Goal: Find contact information: Find contact information

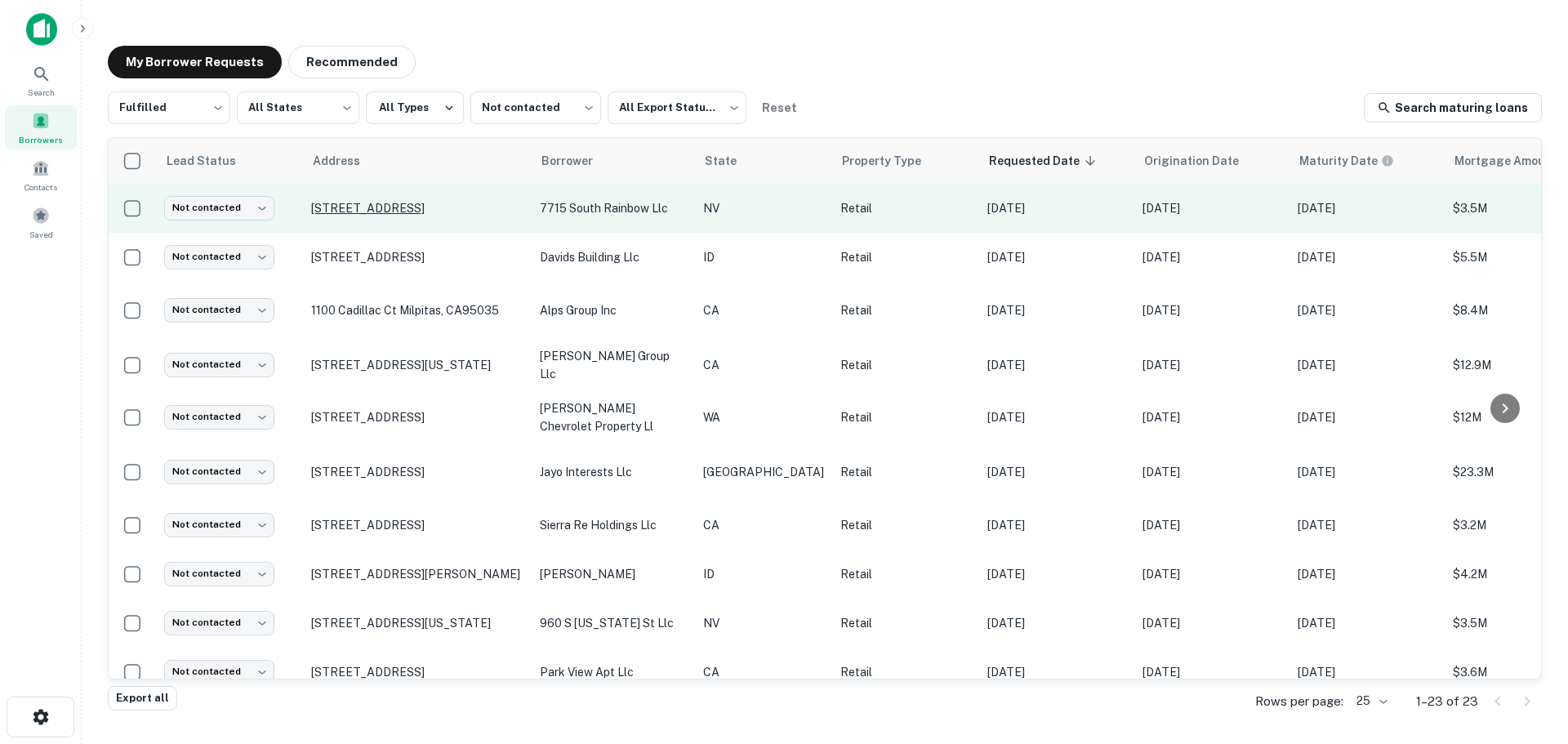
click at [357, 214] on p "[STREET_ADDRESS]" at bounding box center [417, 208] width 212 height 15
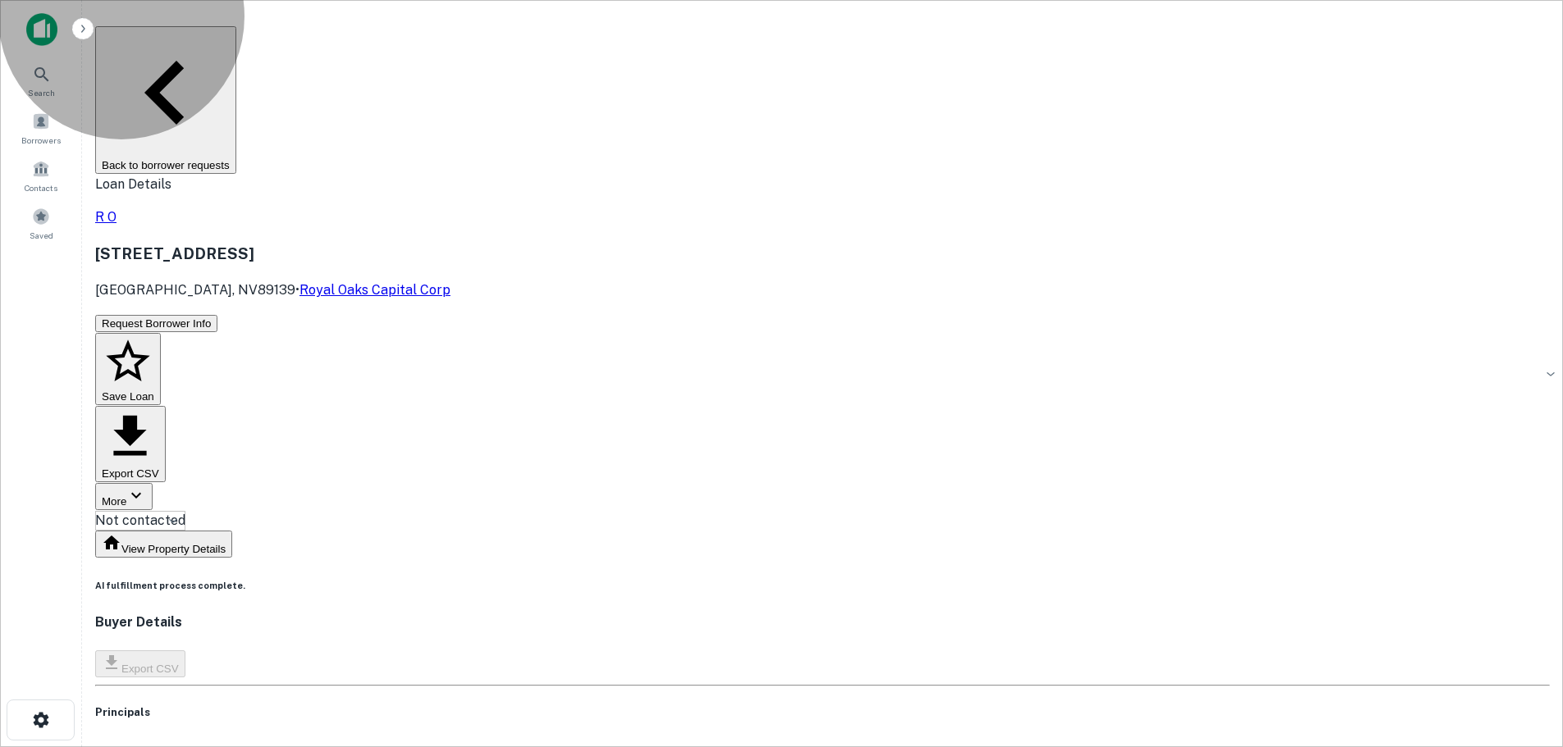
click at [236, 43] on button "Back to borrower requests" at bounding box center [165, 100] width 141 height 148
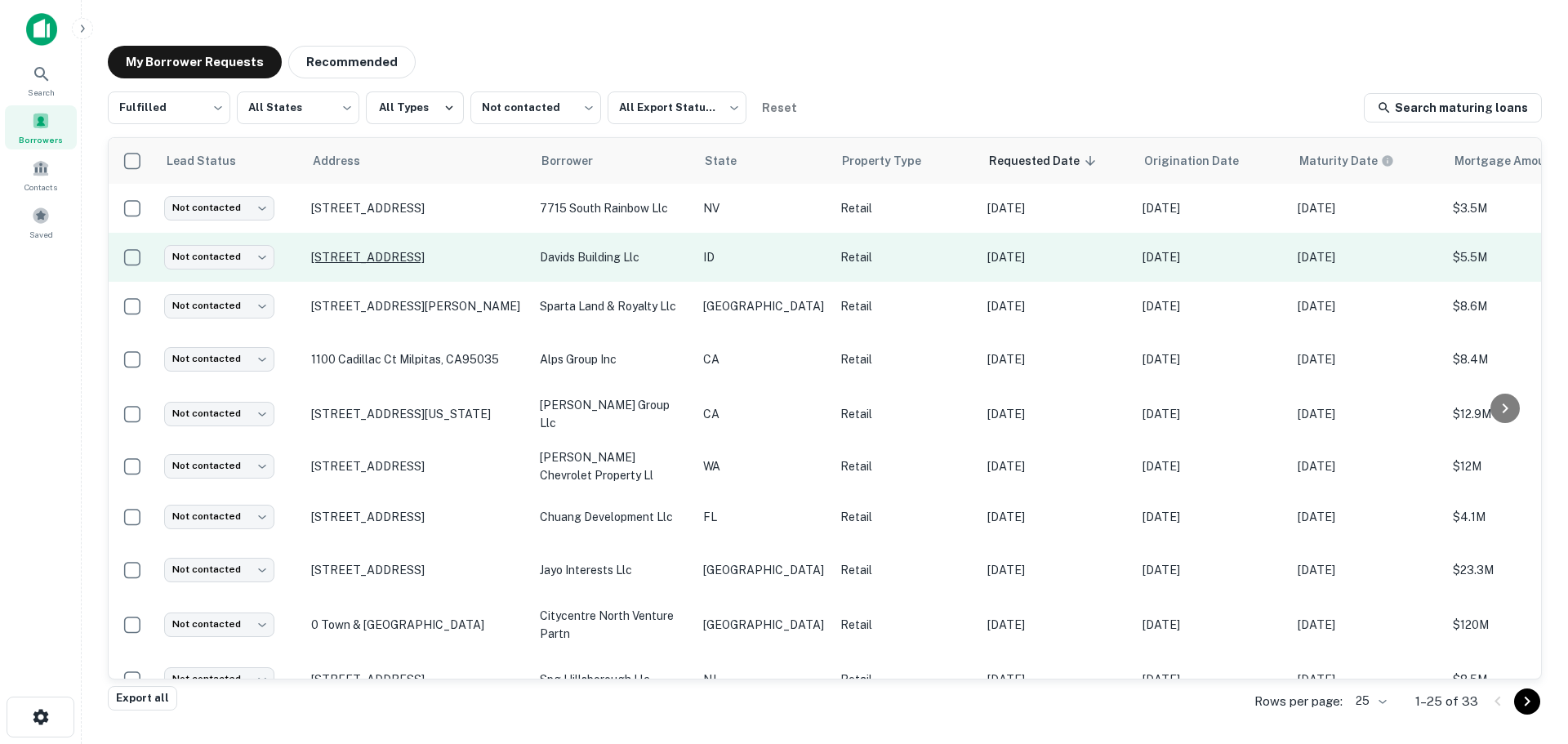
click at [395, 256] on p "[STREET_ADDRESS]" at bounding box center [417, 257] width 212 height 15
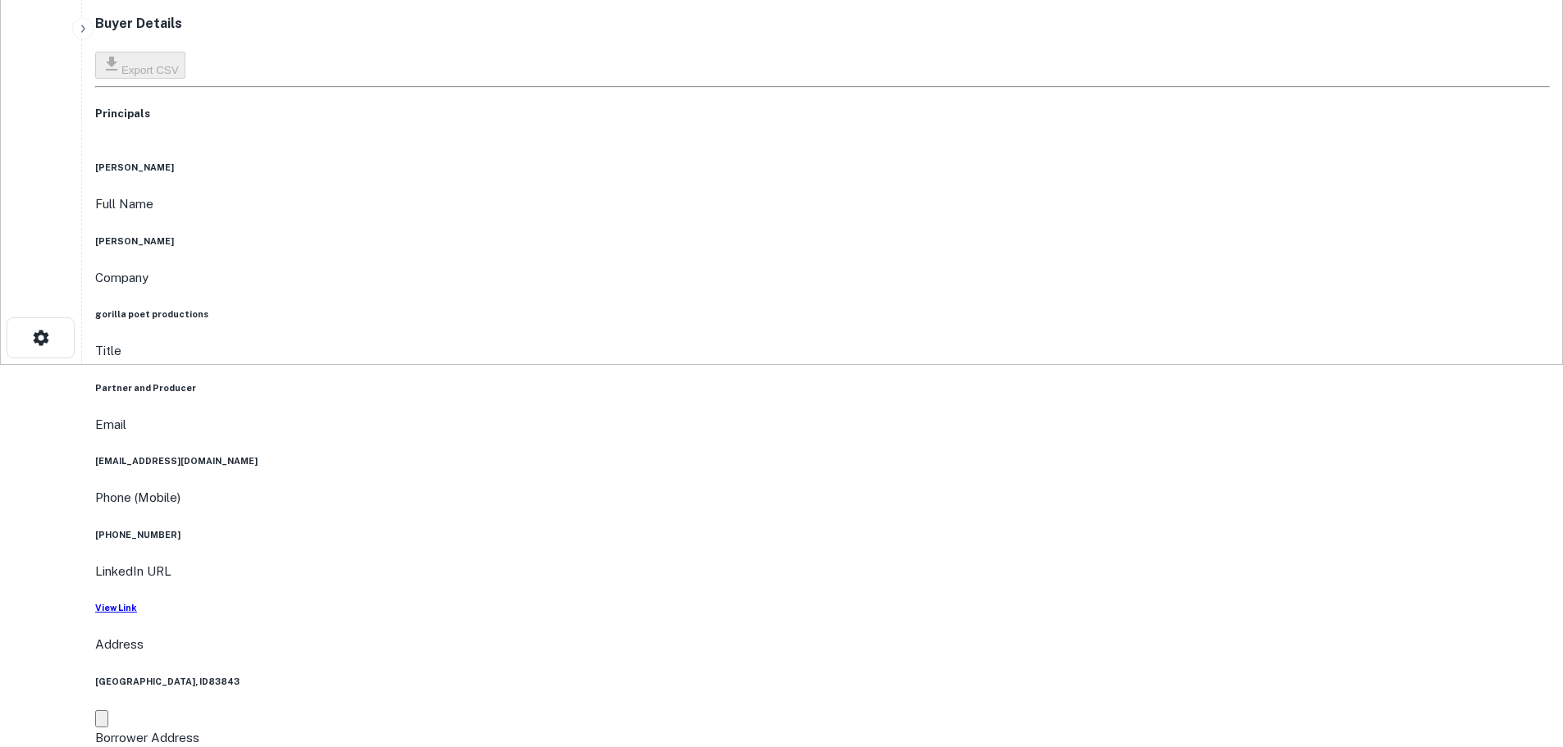
scroll to position [410, 0]
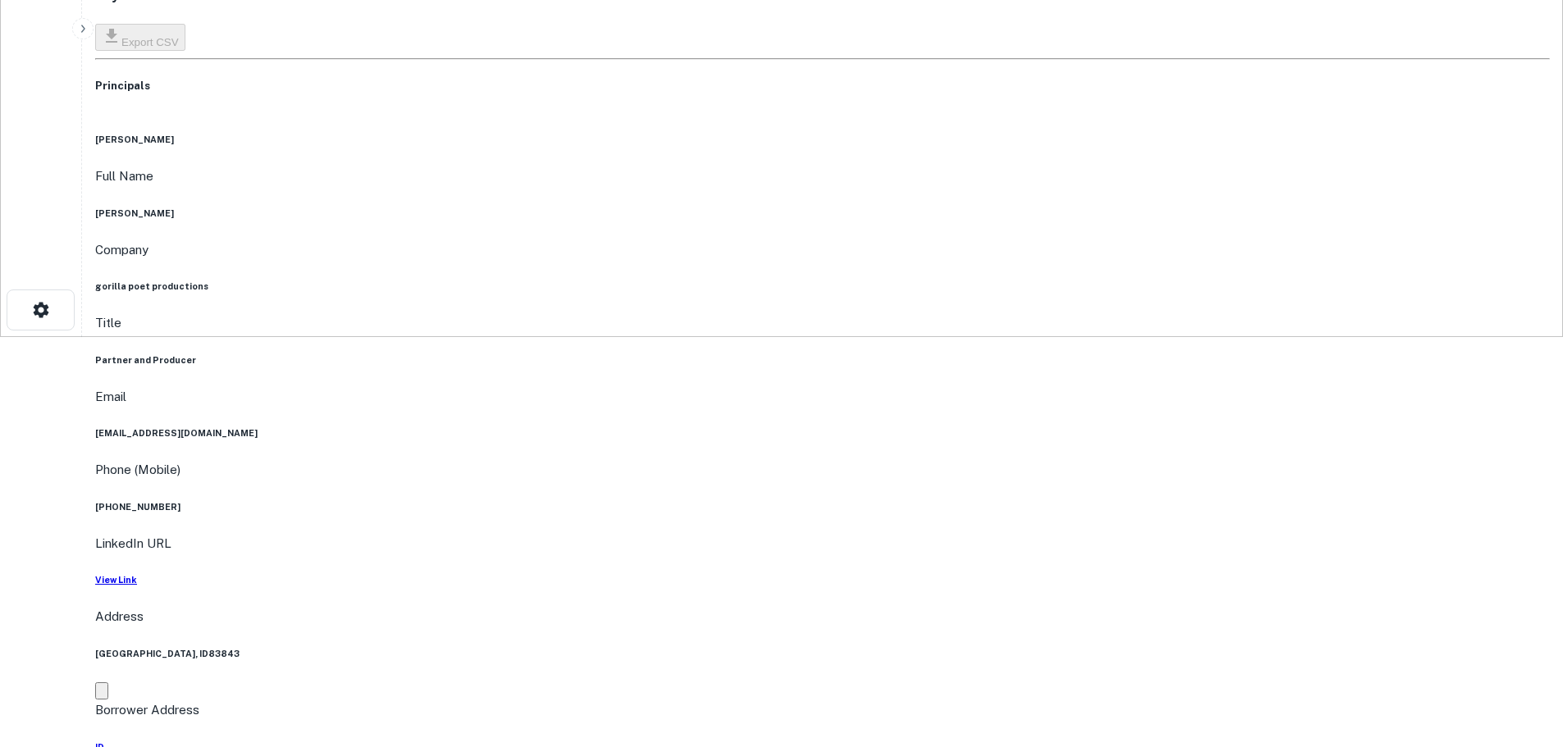
drag, startPoint x: 496, startPoint y: 293, endPoint x: 180, endPoint y: 410, distance: 336.9
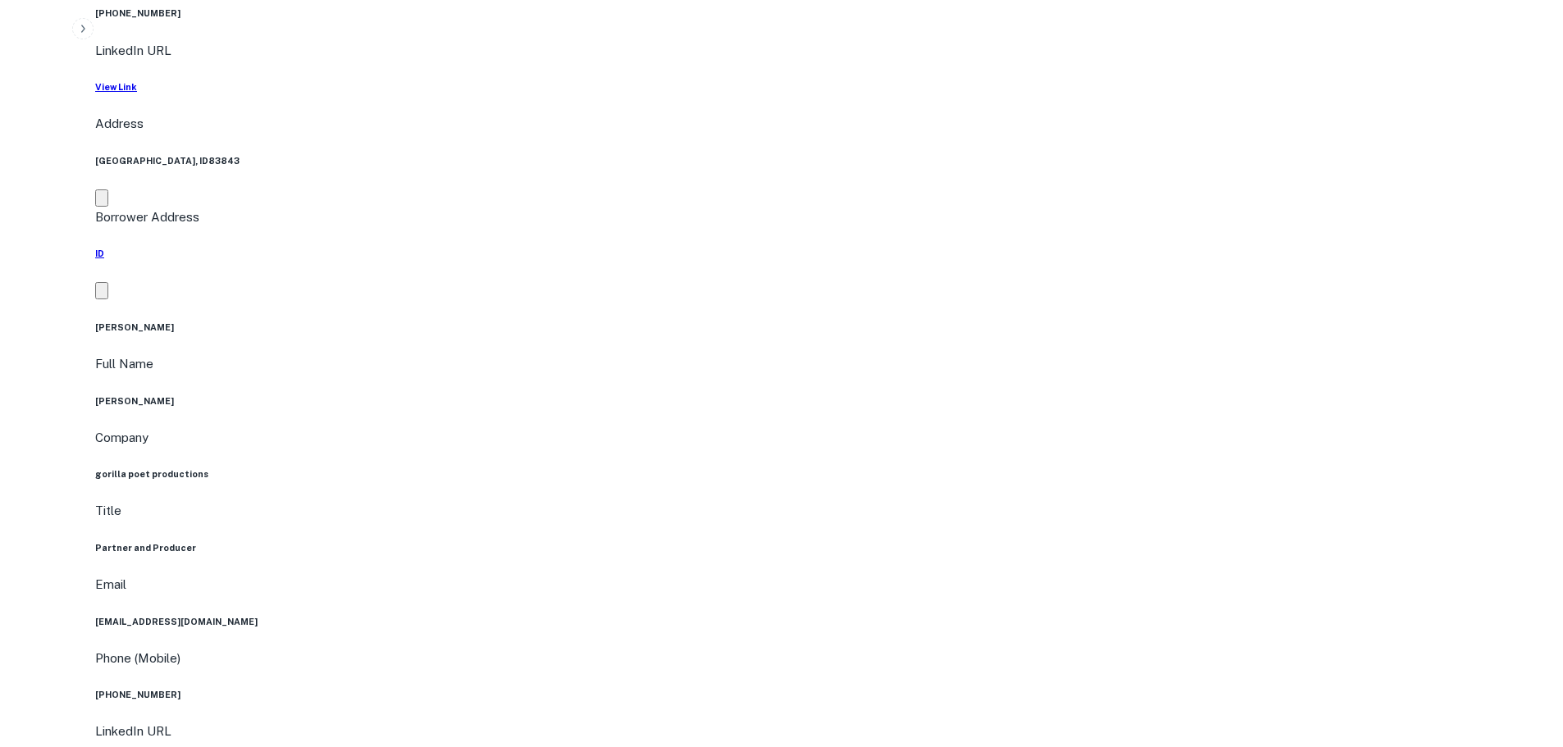
scroll to position [1805, 0]
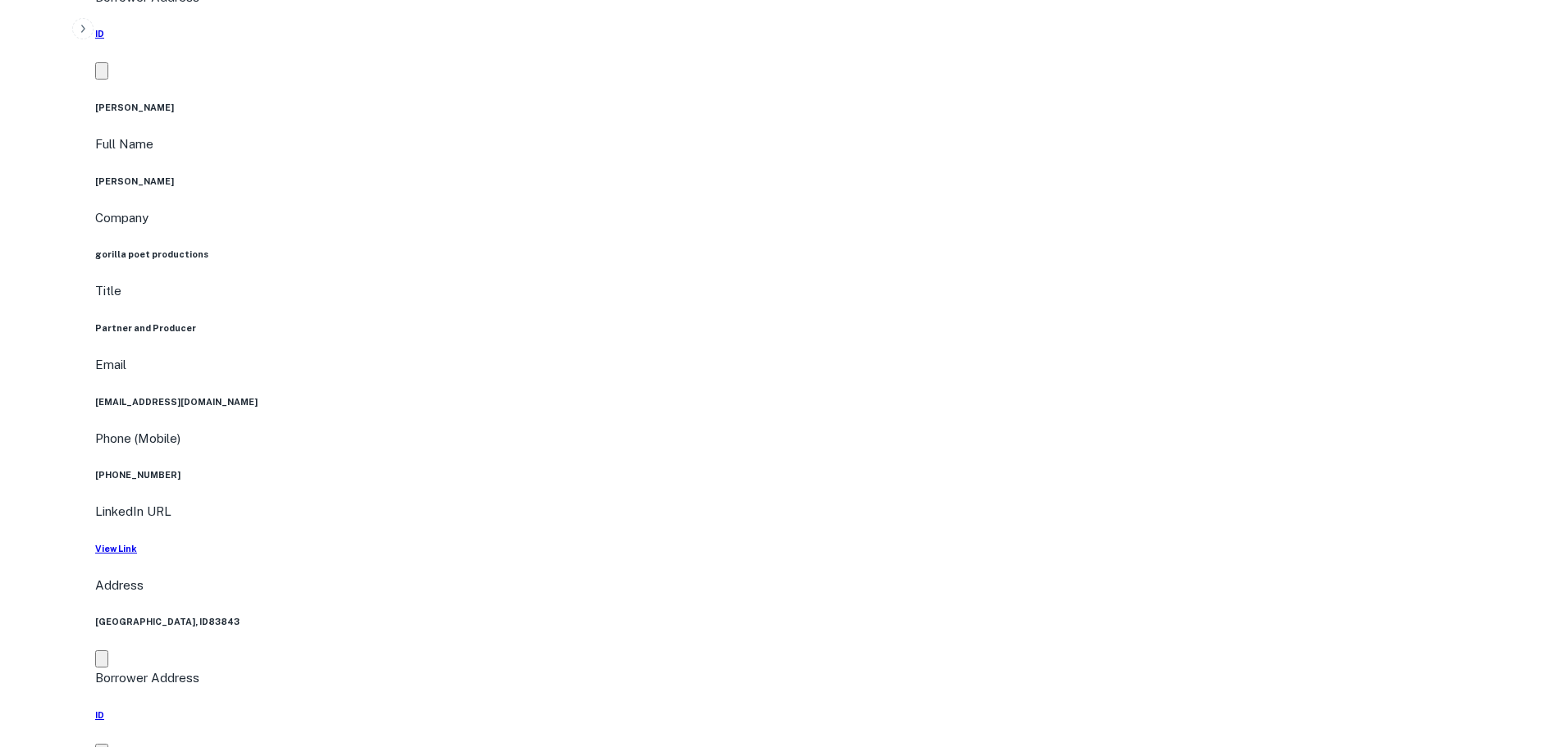
drag, startPoint x: 1405, startPoint y: 605, endPoint x: 1068, endPoint y: 506, distance: 351.2
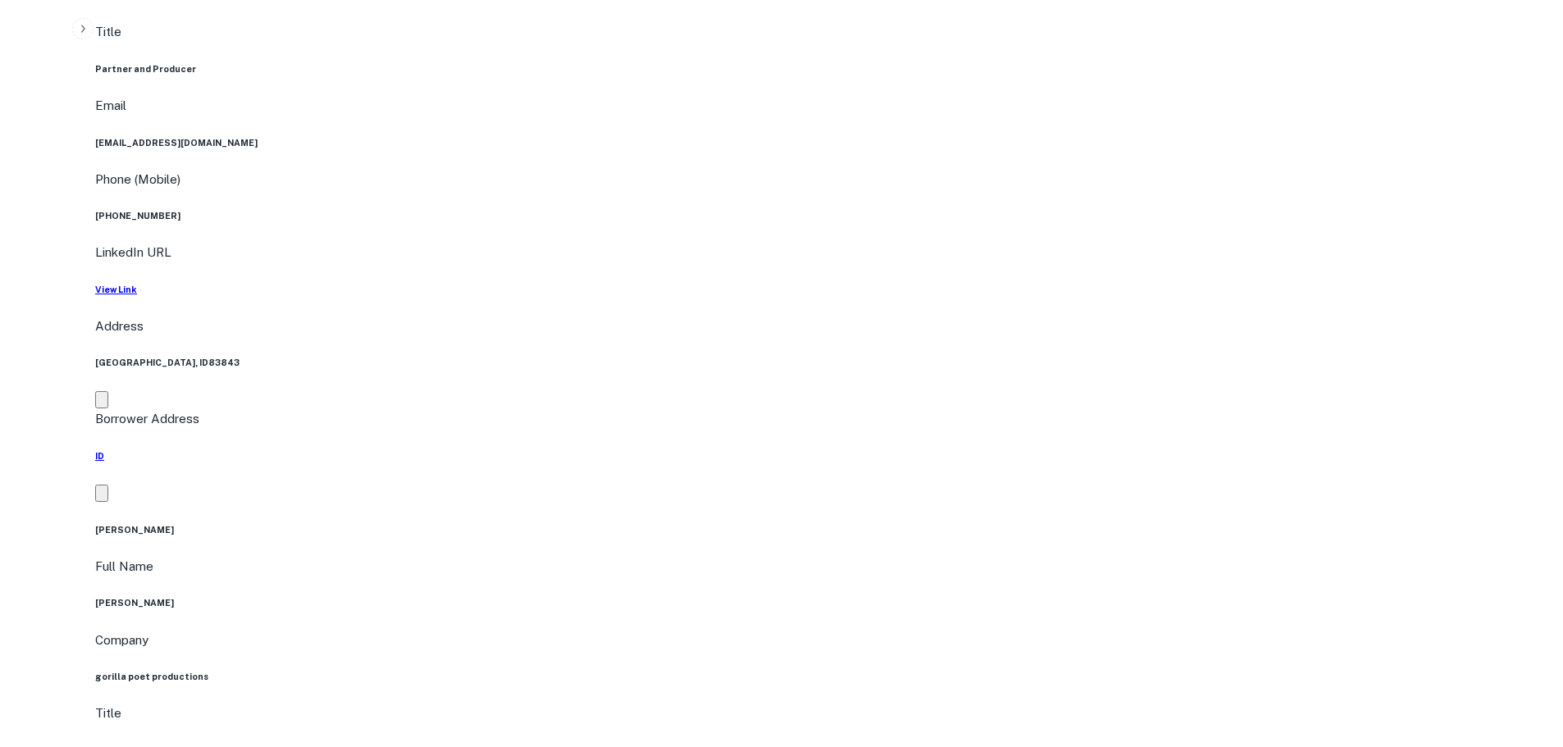
scroll to position [2159, 0]
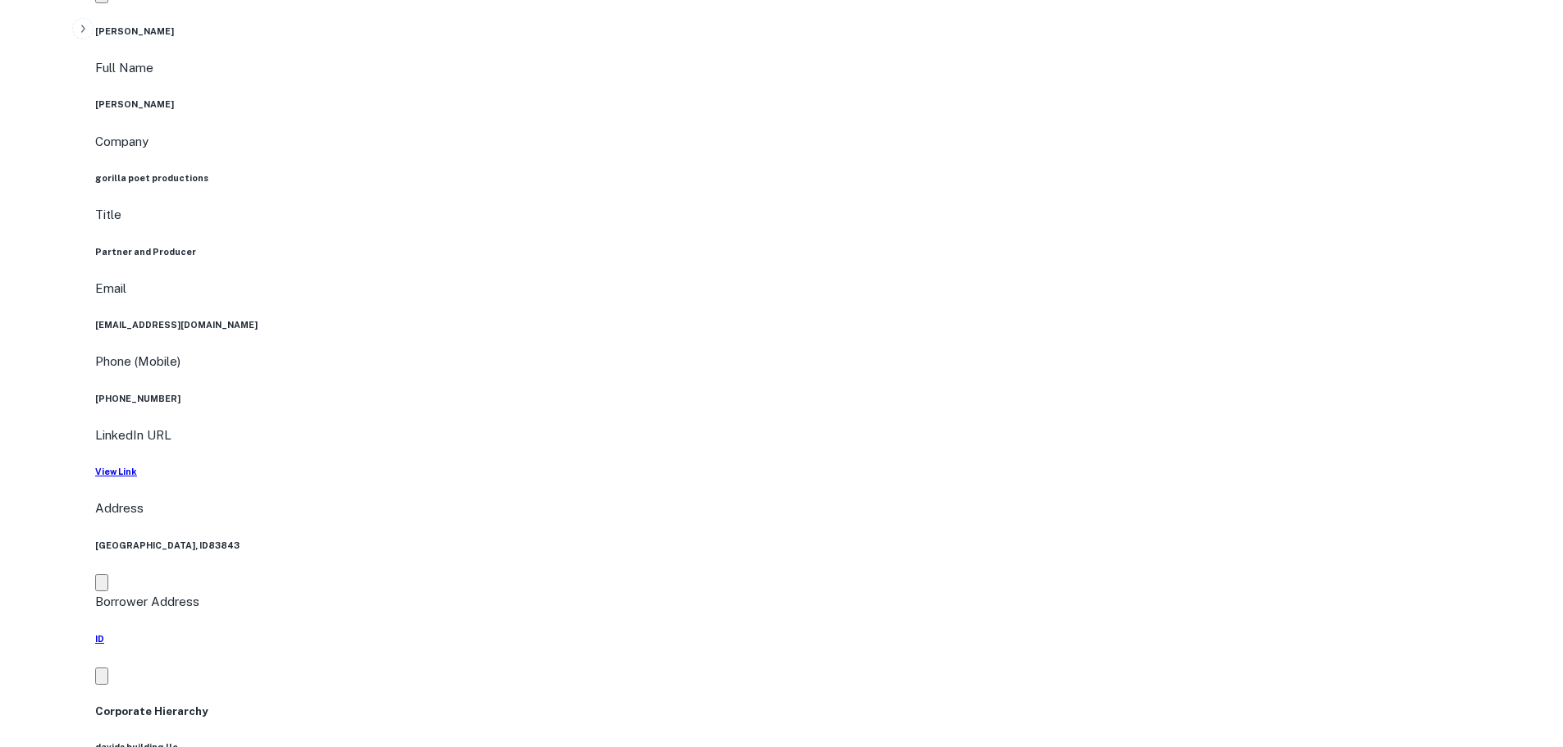
scroll to position [2569, 0]
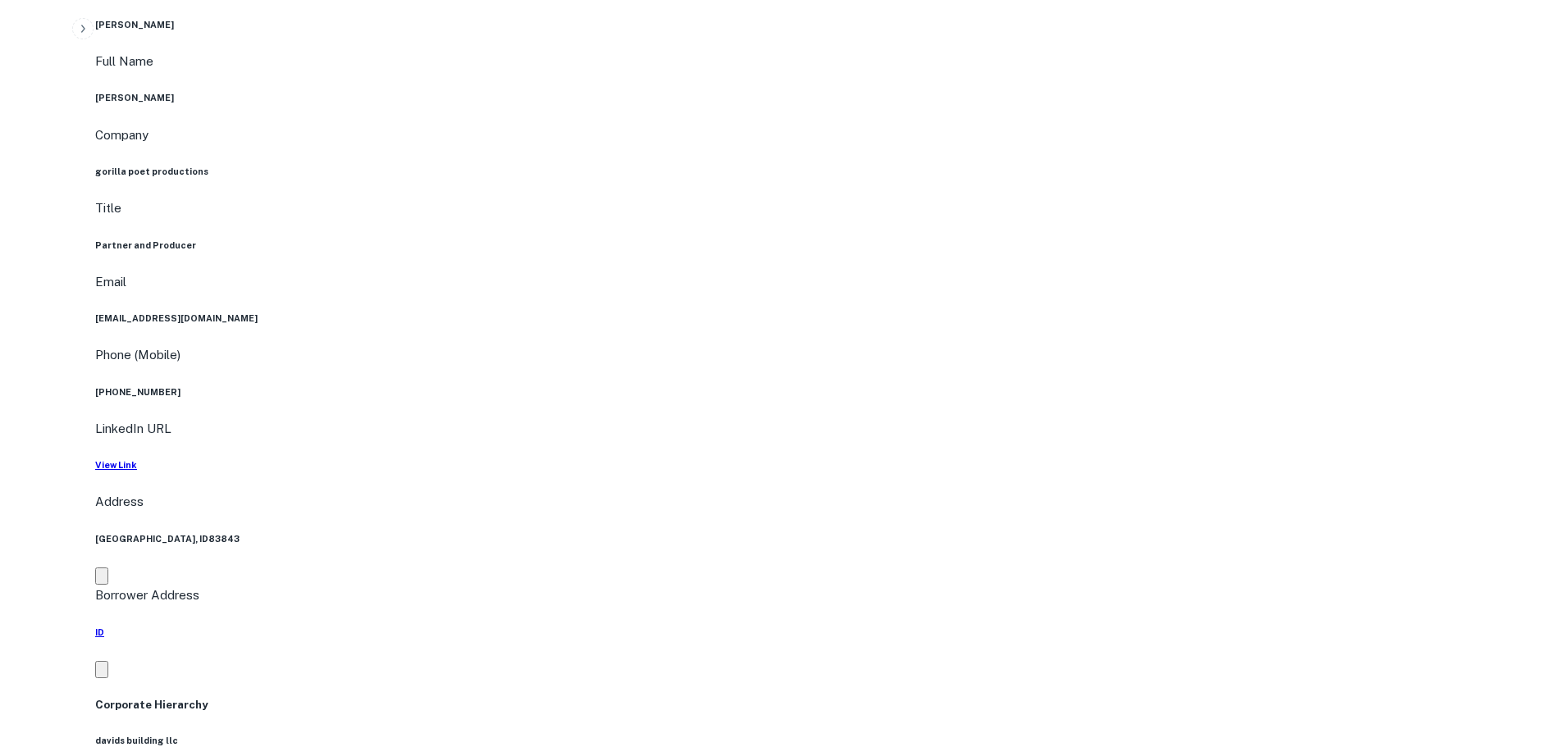
drag, startPoint x: 1394, startPoint y: 528, endPoint x: 1250, endPoint y: 529, distance: 144.4
drag, startPoint x: 1408, startPoint y: 529, endPoint x: 1214, endPoint y: 493, distance: 196.9
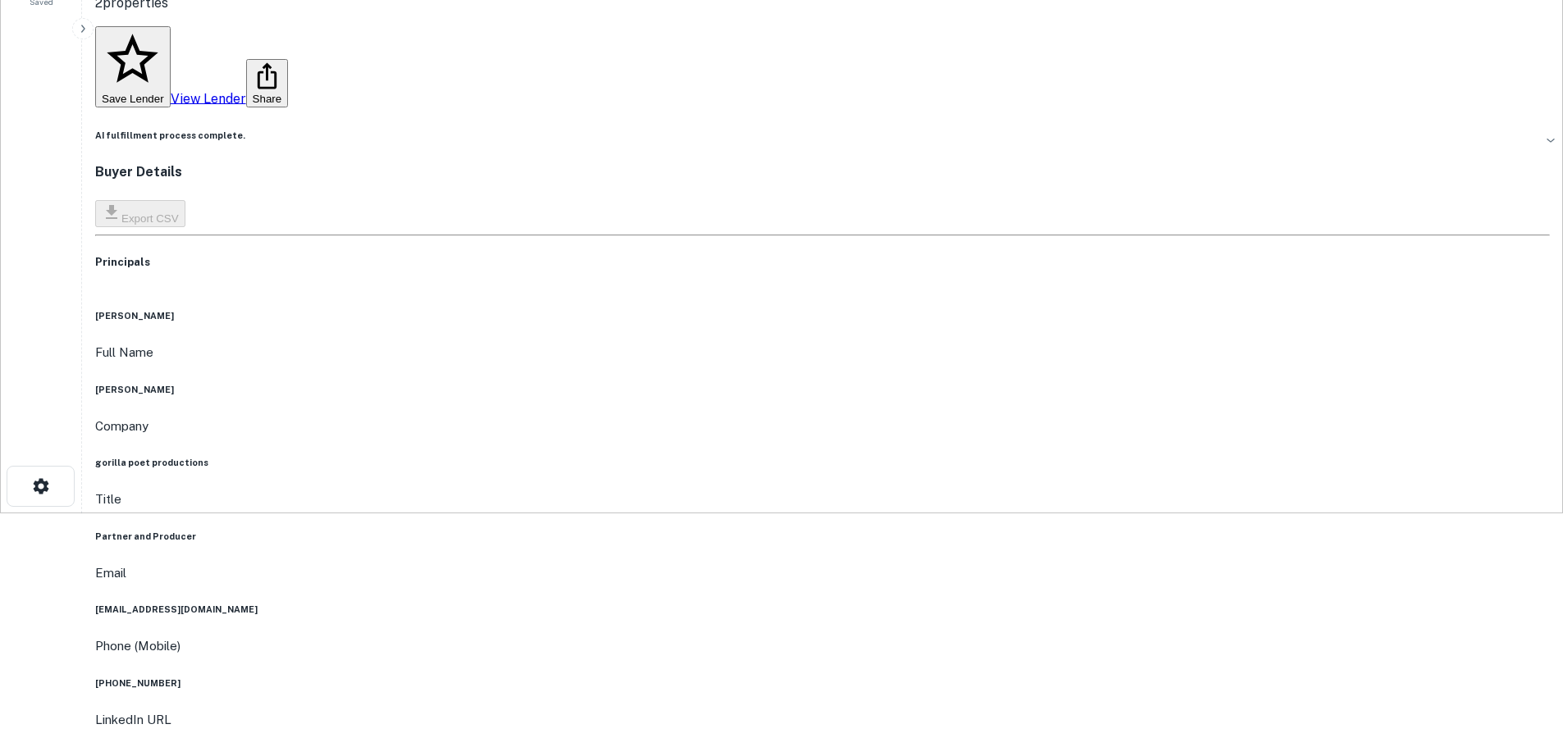
scroll to position [108, 0]
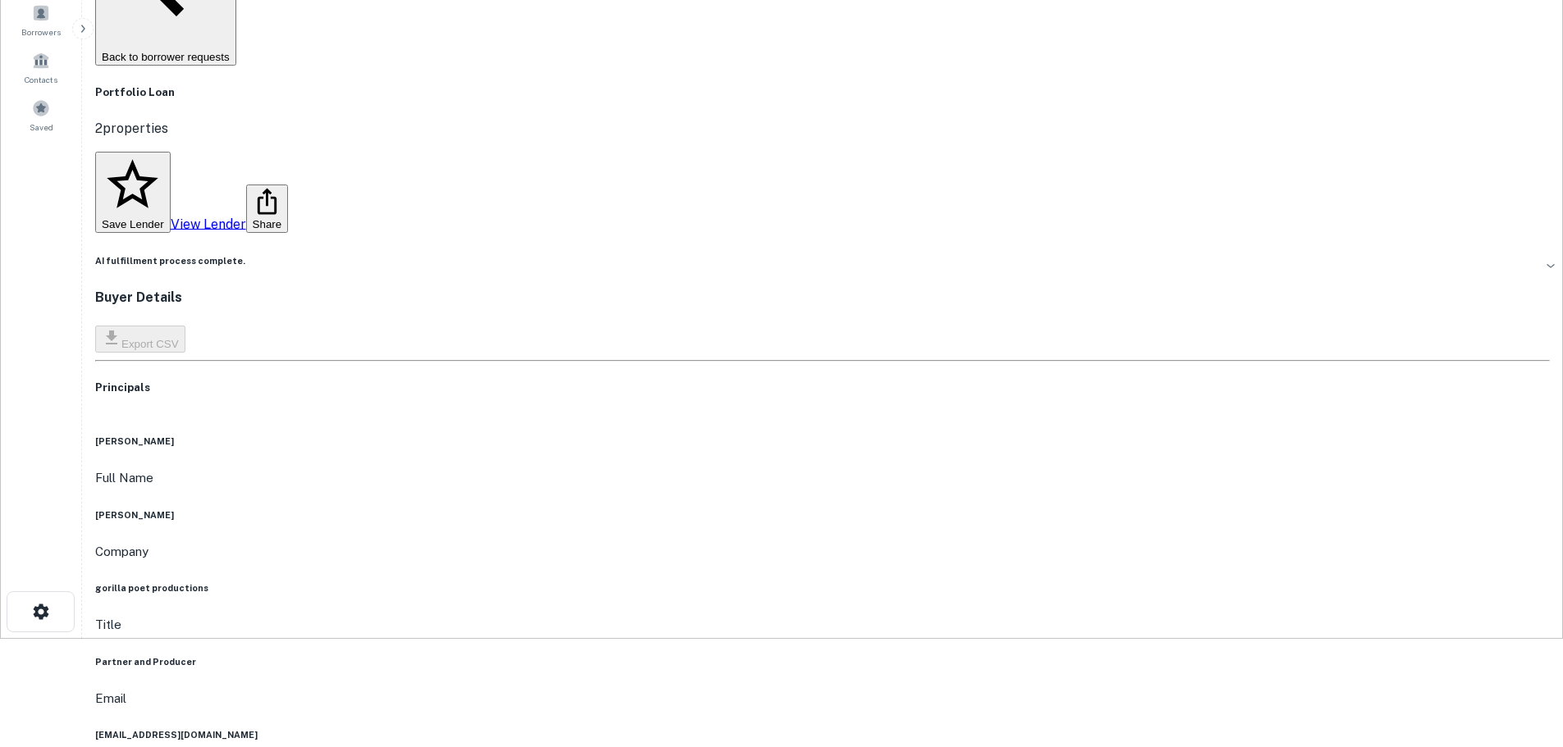
copy h6 "[PHONE_NUMBER]"
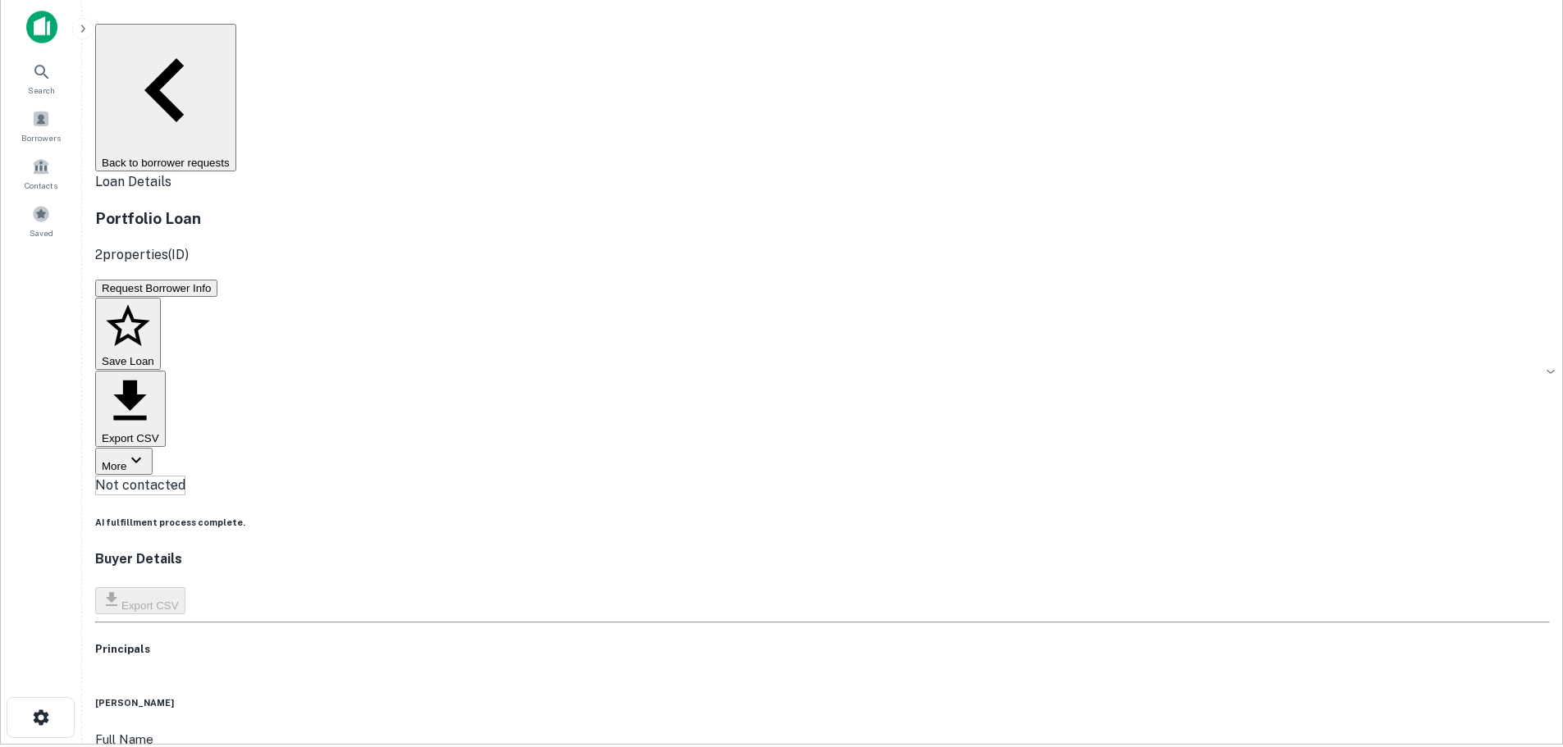
scroll to position [0, 0]
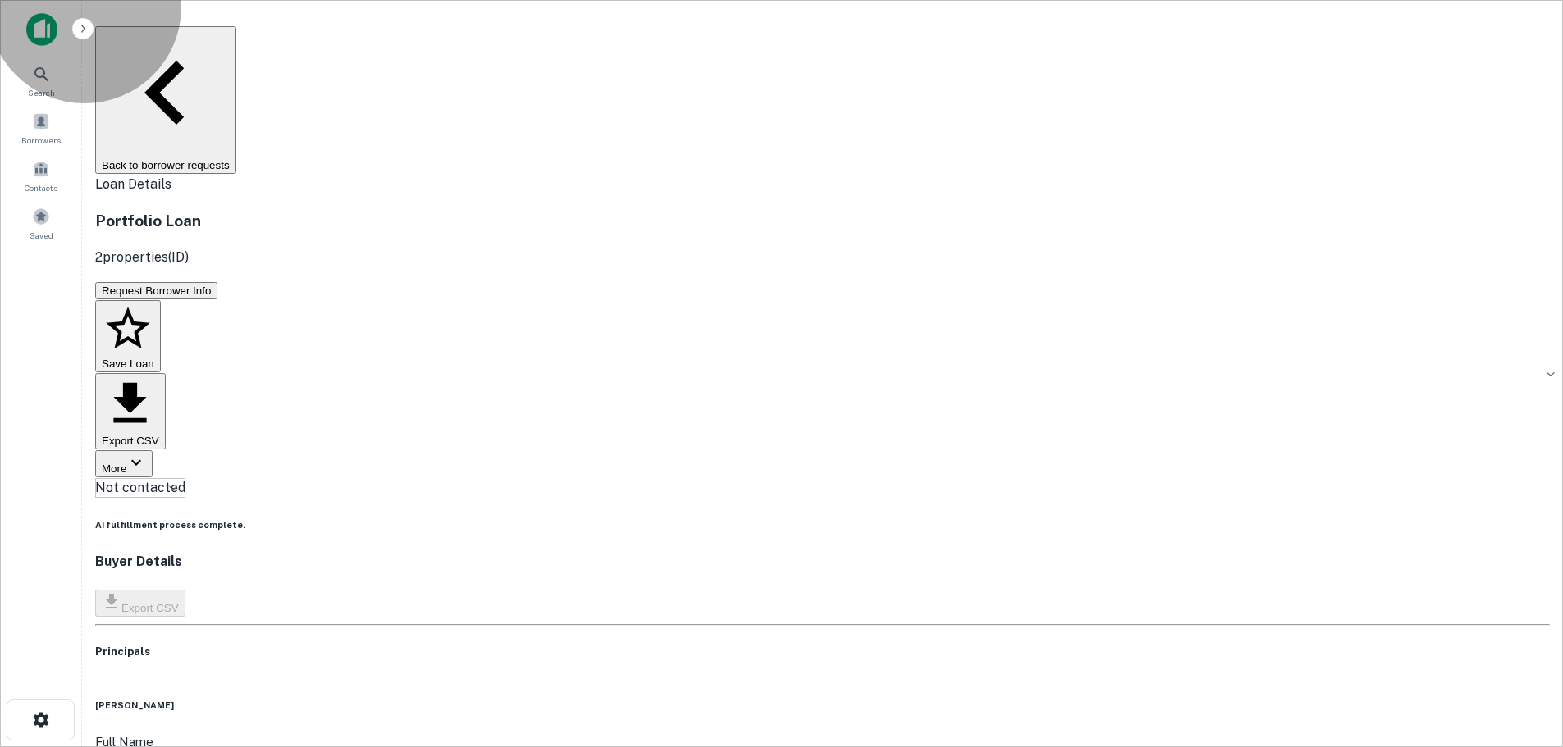
click at [236, 33] on button "Back to borrower requests" at bounding box center [165, 100] width 141 height 148
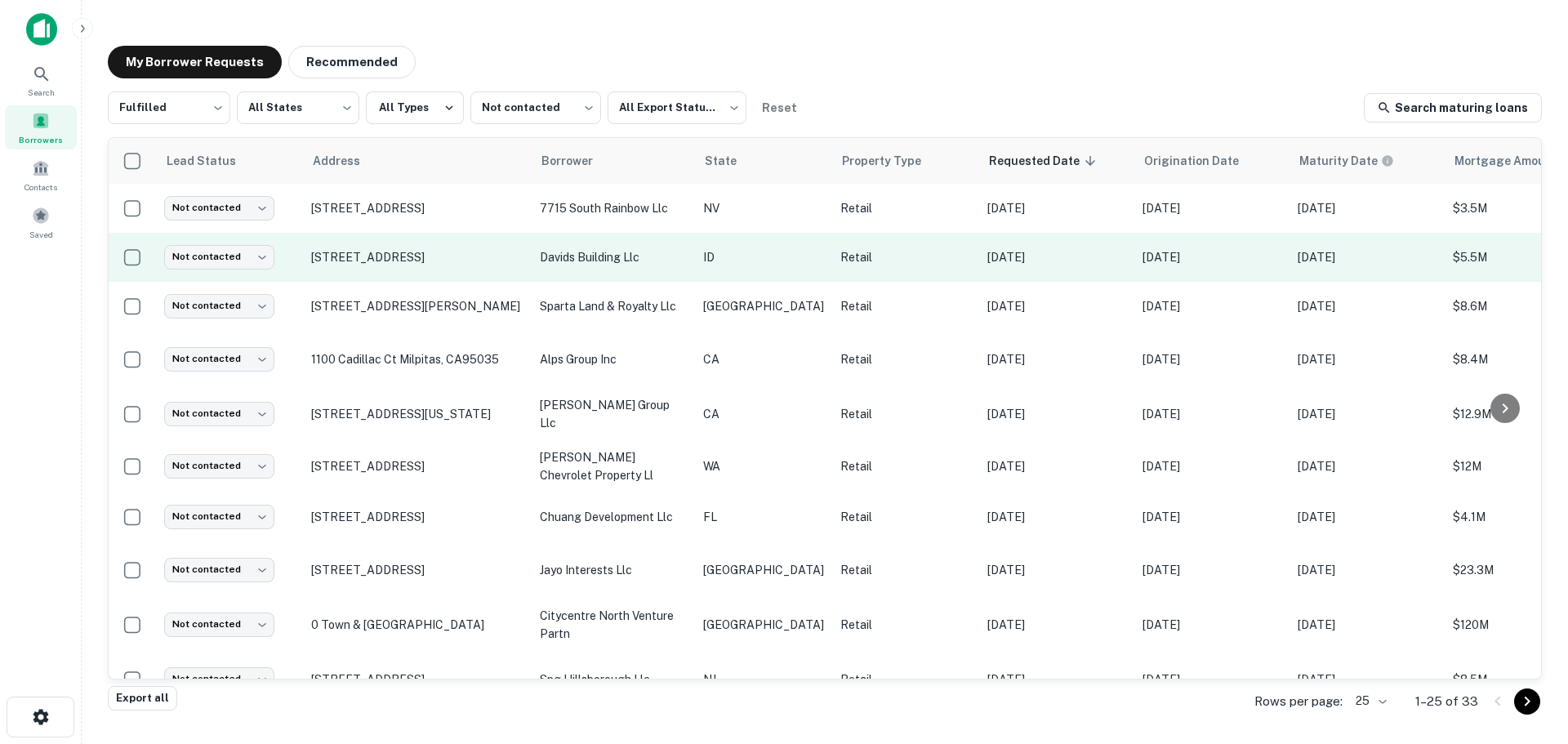
click at [225, 271] on td "Not contacted **** ​" at bounding box center [230, 257] width 147 height 49
click at [236, 252] on body "Search Borrowers Contacts Saved My Borrower Requests Recommended Fulfilled ****…" at bounding box center [784, 372] width 1568 height 744
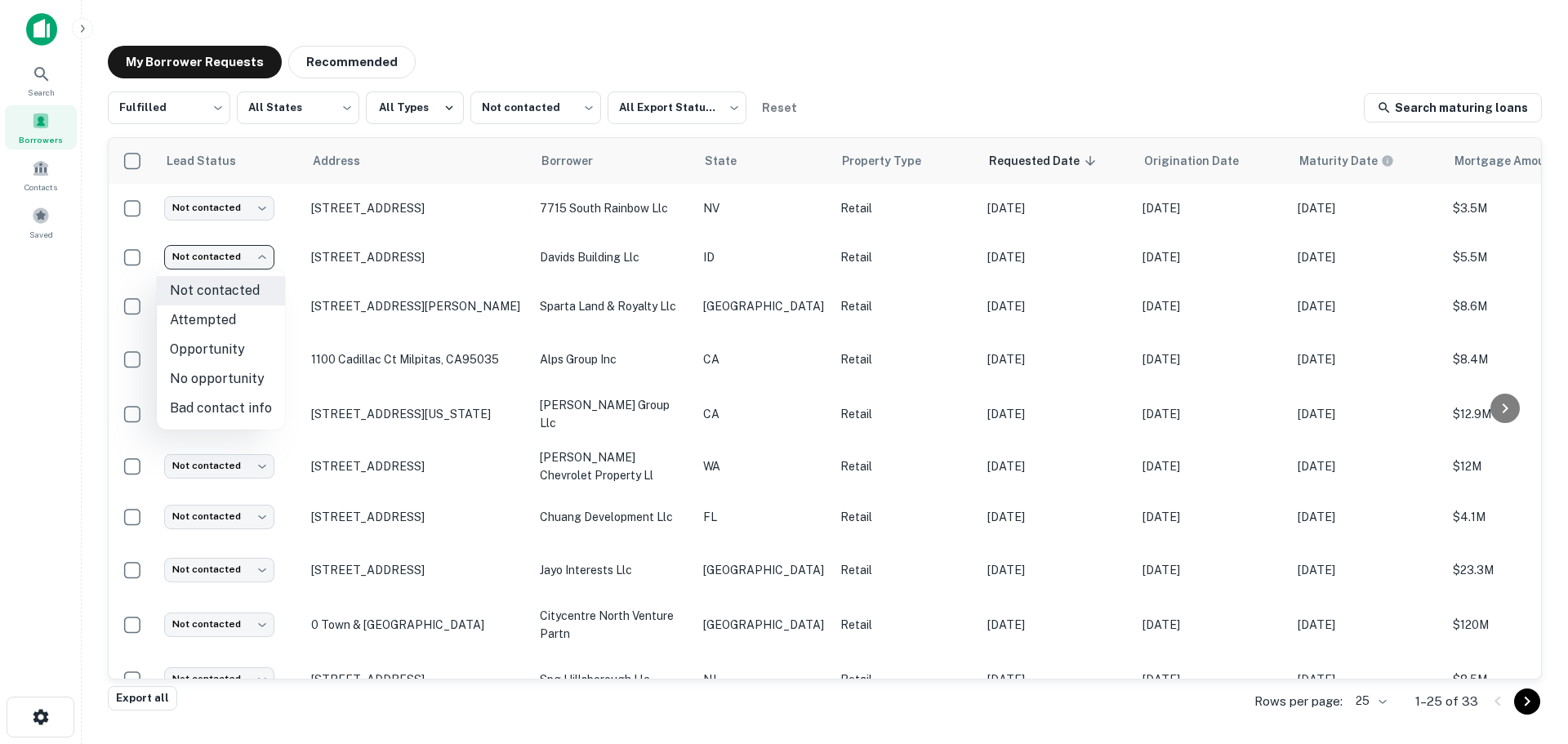
click at [233, 325] on li "Attempted" at bounding box center [220, 321] width 128 height 30
type input "*********"
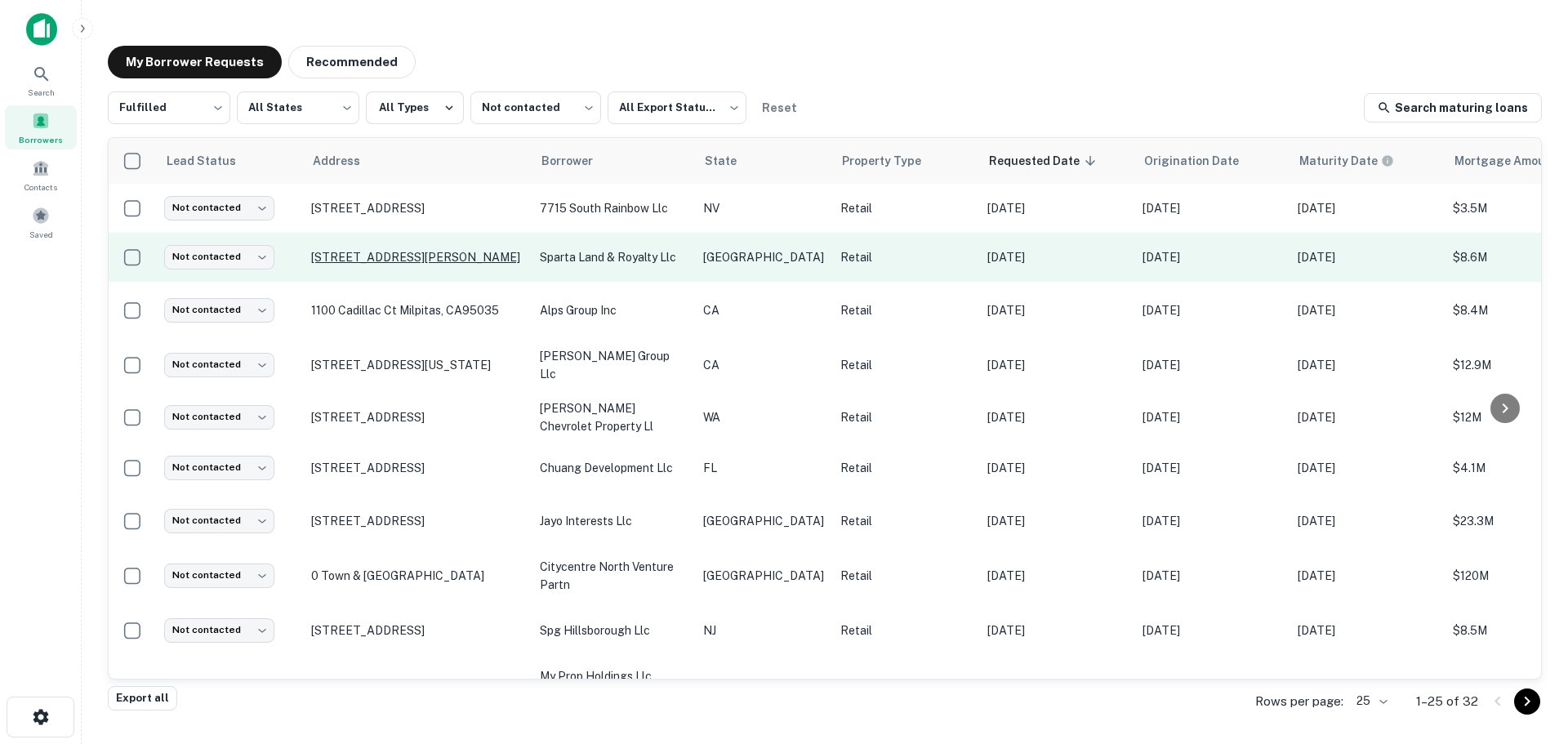
click at [379, 257] on p "[STREET_ADDRESS][PERSON_NAME]" at bounding box center [417, 257] width 212 height 15
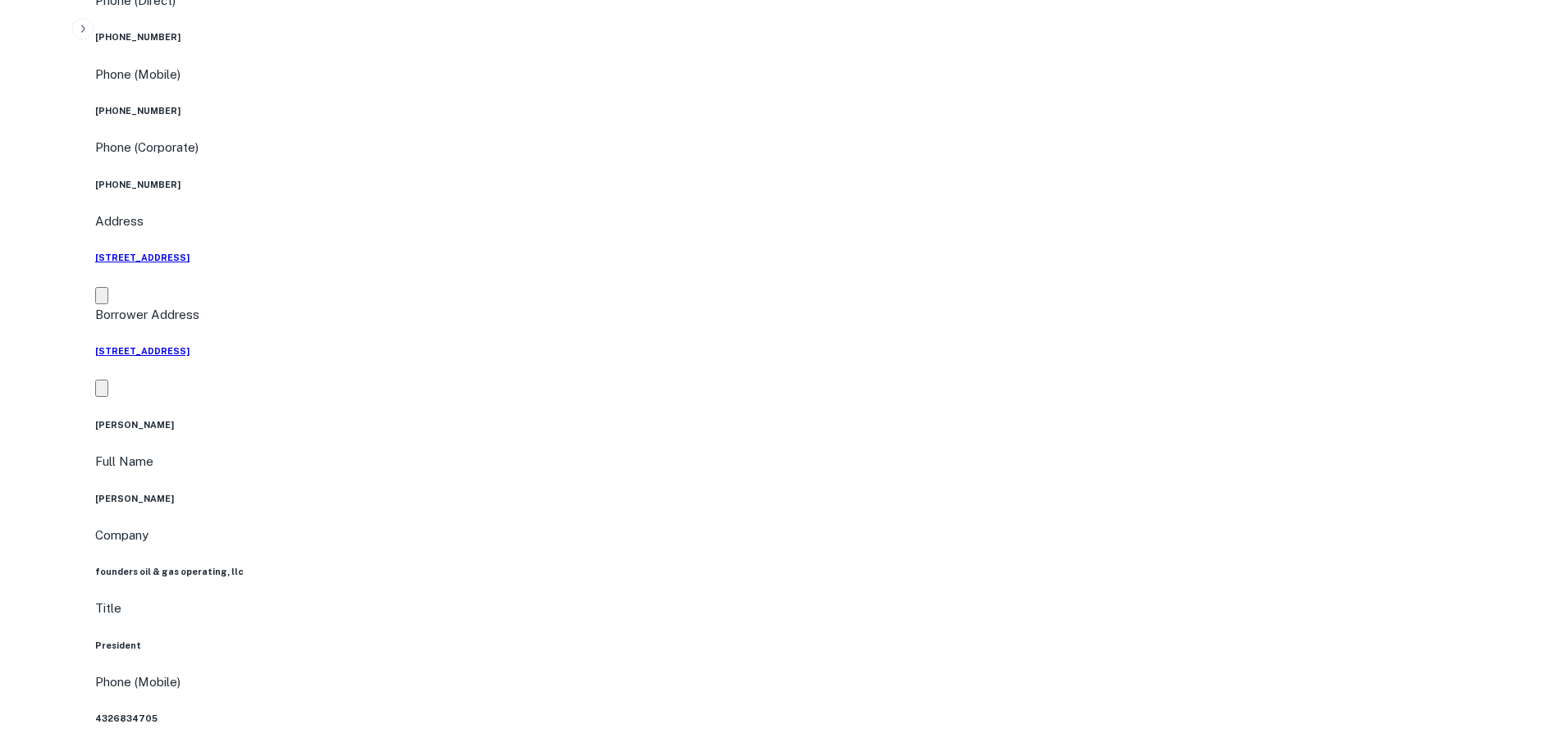
scroll to position [738, 0]
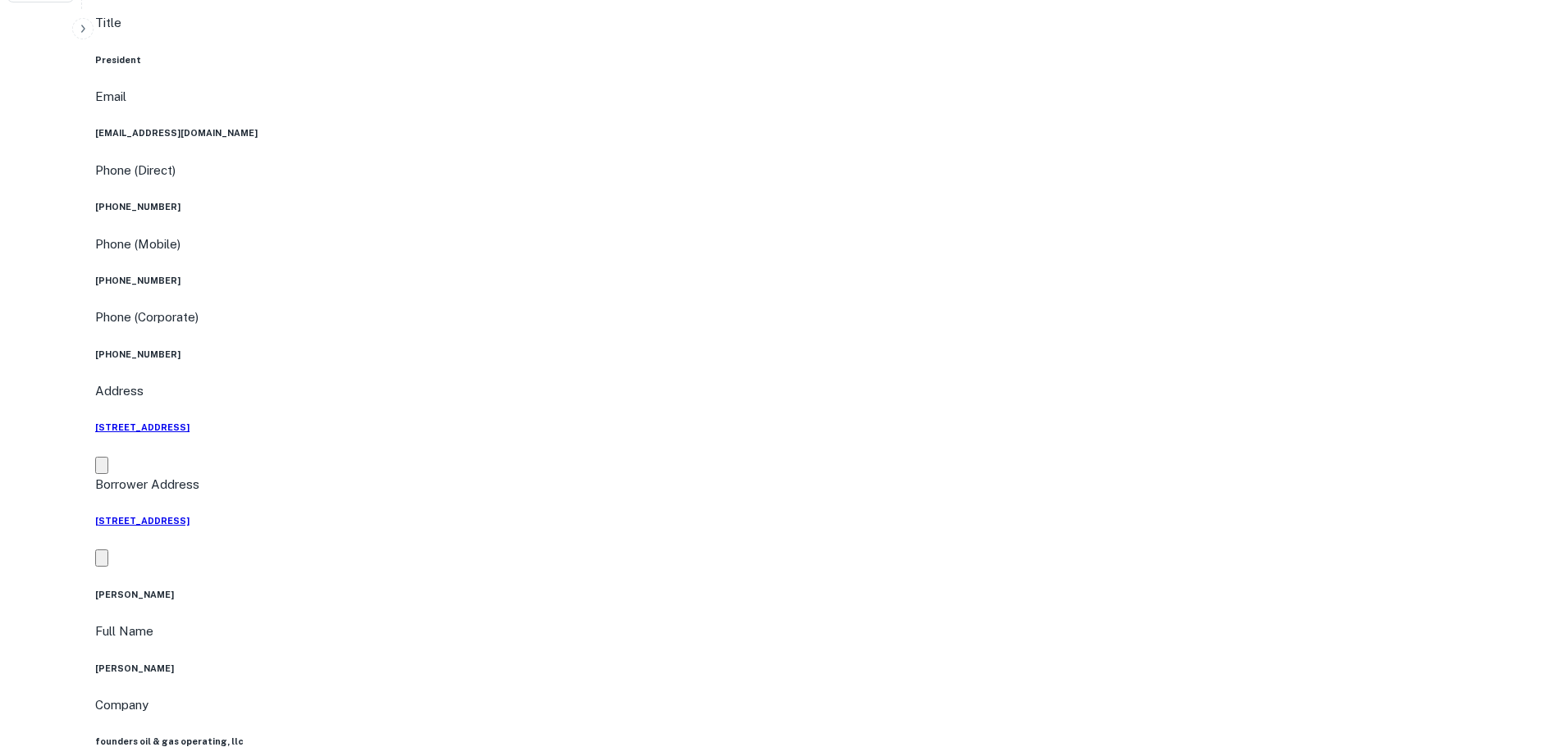
copy h5 "[STREET_ADDRESS]"
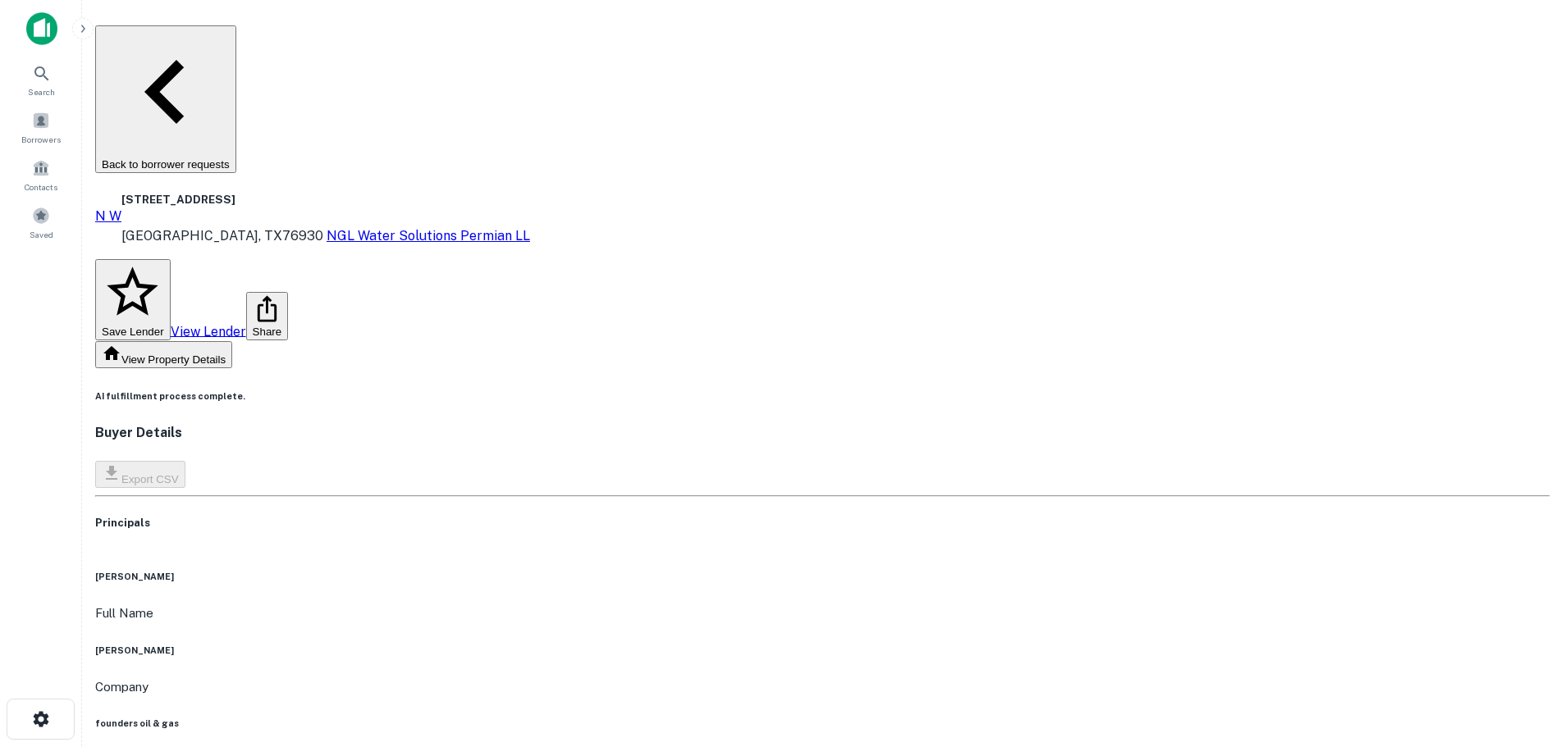
scroll to position [0, 0]
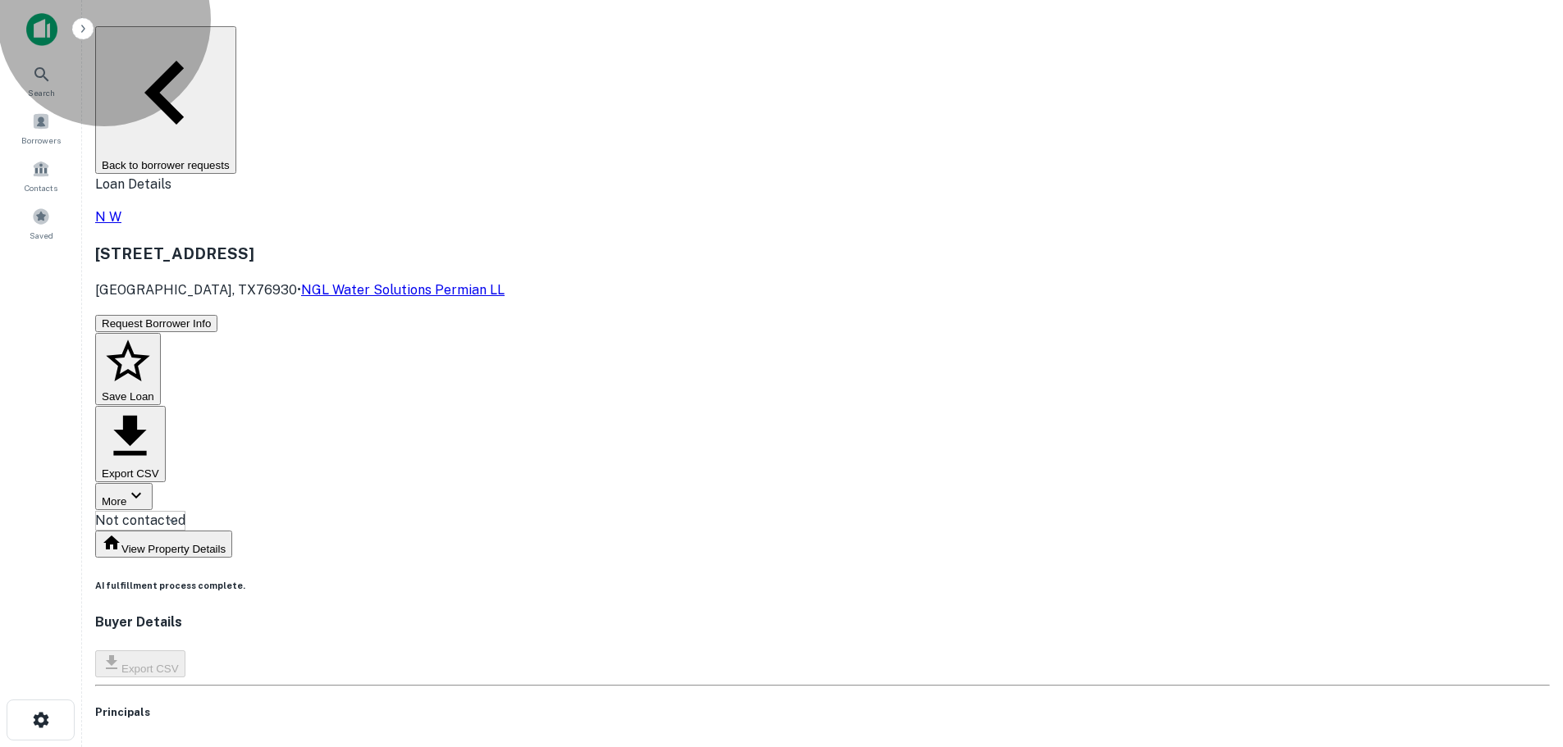
click at [236, 46] on button "Back to borrower requests" at bounding box center [165, 100] width 141 height 148
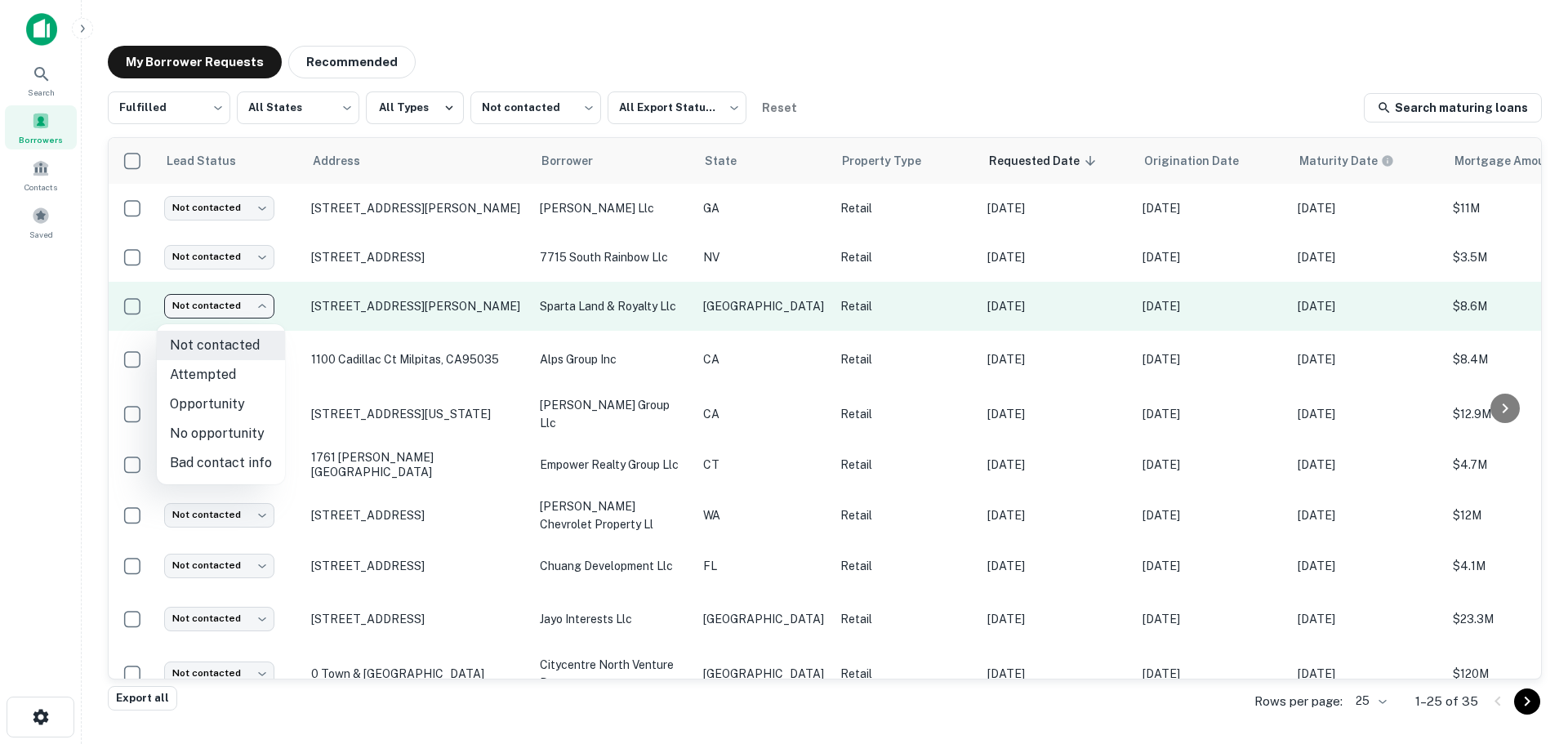
click at [239, 304] on body "Search Borrowers Contacts Saved My Borrower Requests Recommended Fulfilled ****…" at bounding box center [784, 372] width 1568 height 744
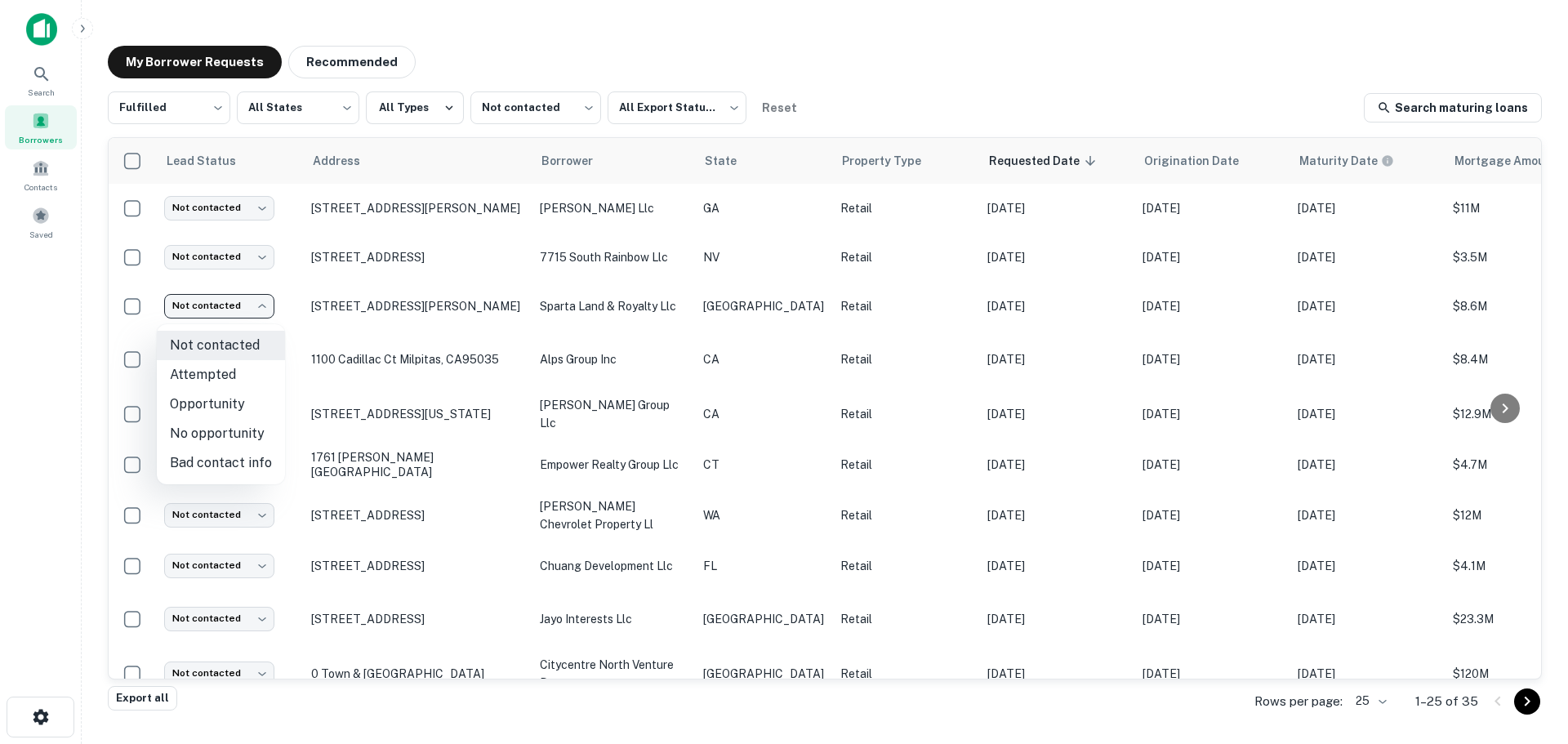
click at [221, 433] on li "No opportunity" at bounding box center [220, 434] width 128 height 30
type input "**********"
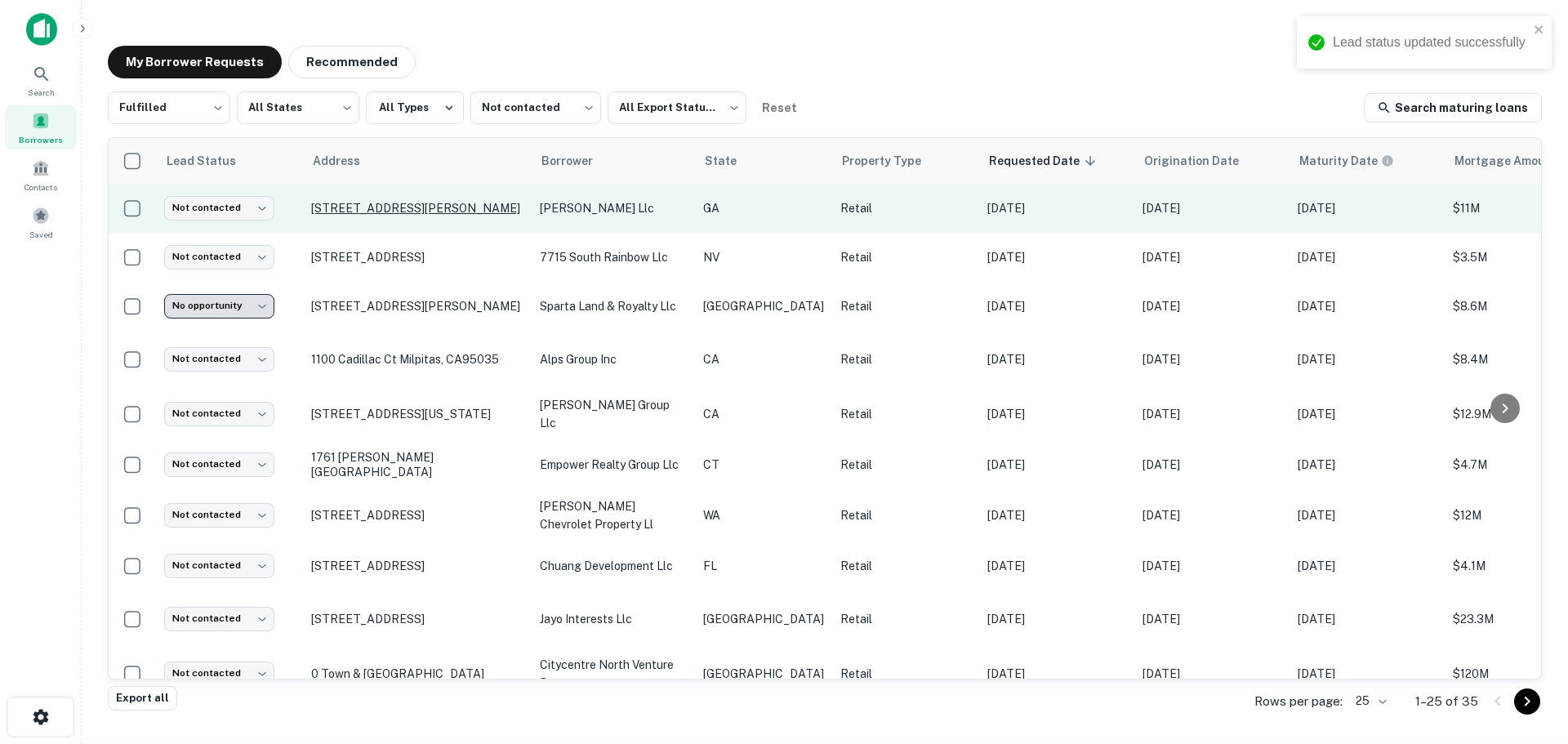
click at [369, 209] on p "[STREET_ADDRESS][PERSON_NAME]" at bounding box center [417, 208] width 212 height 15
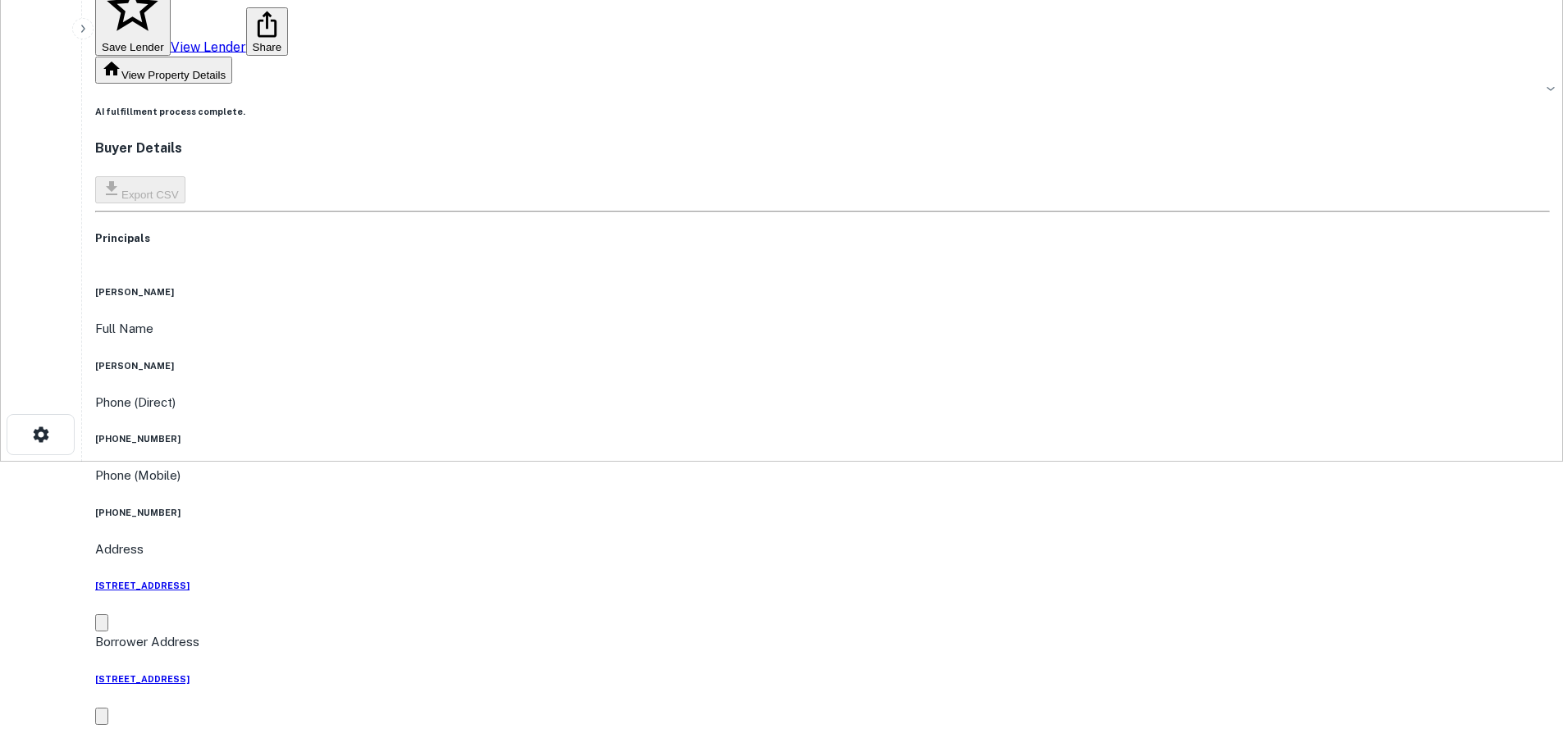
scroll to position [246, 0]
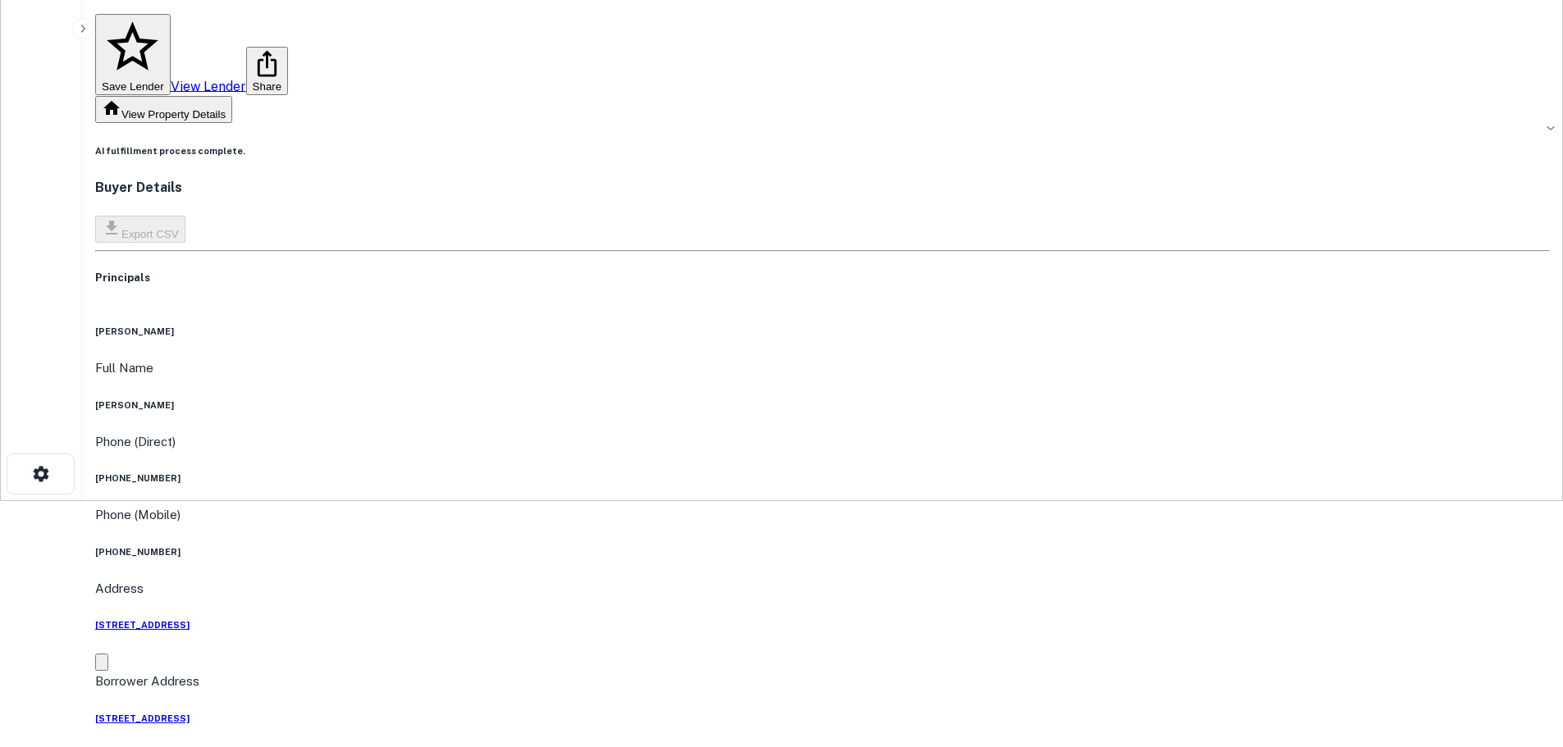
copy h5 "[STREET_ADDRESS][PERSON_NAME]"
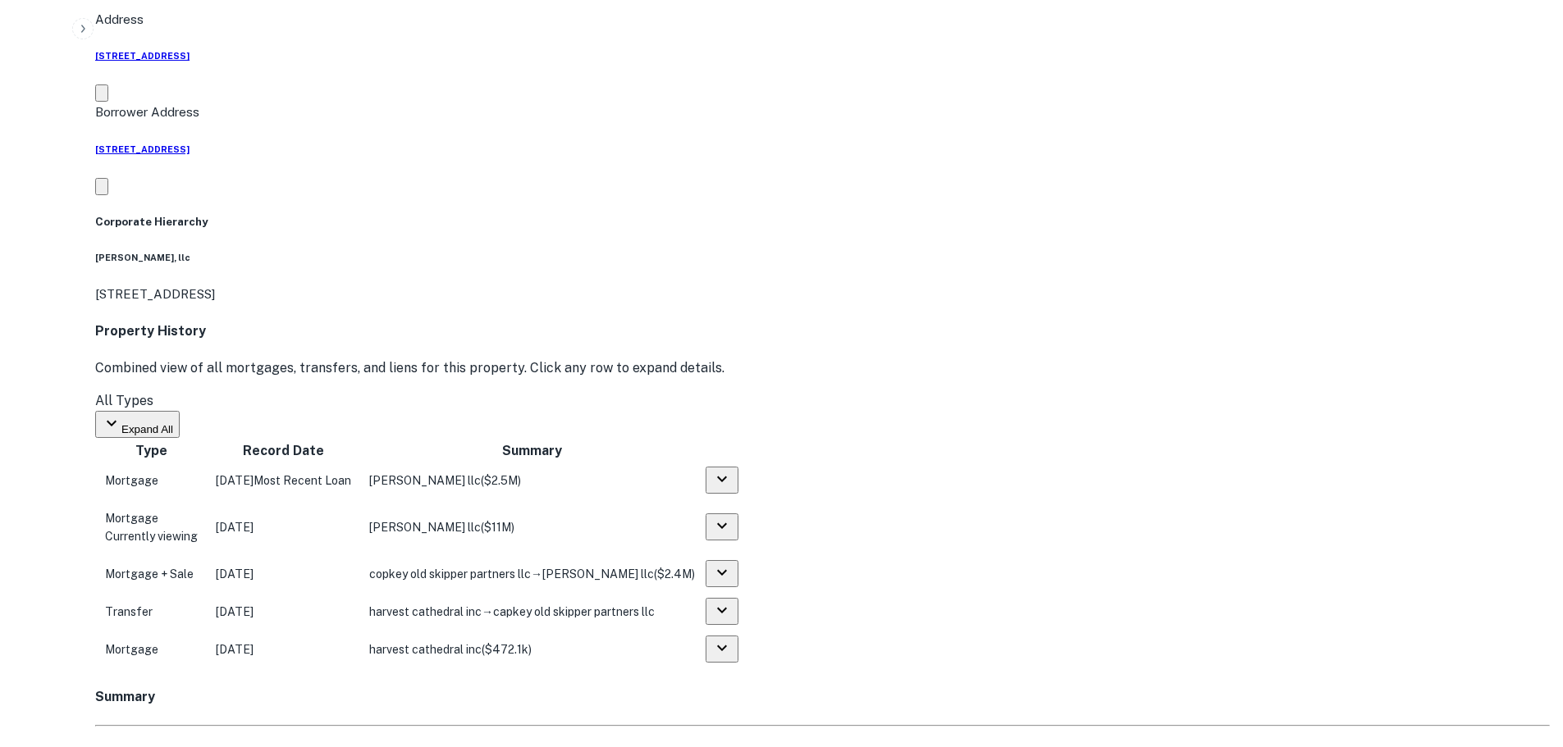
scroll to position [984, 0]
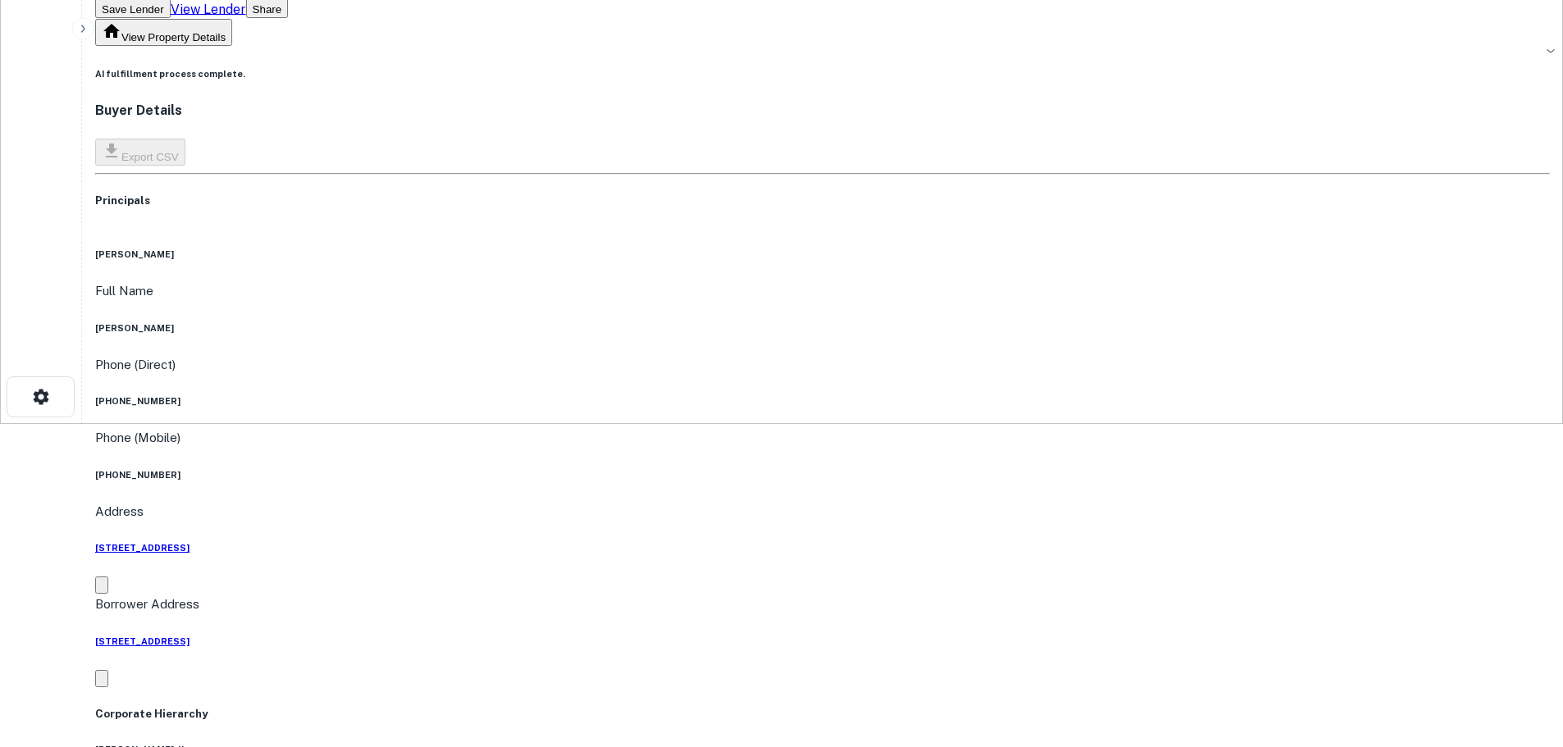
scroll to position [0, 0]
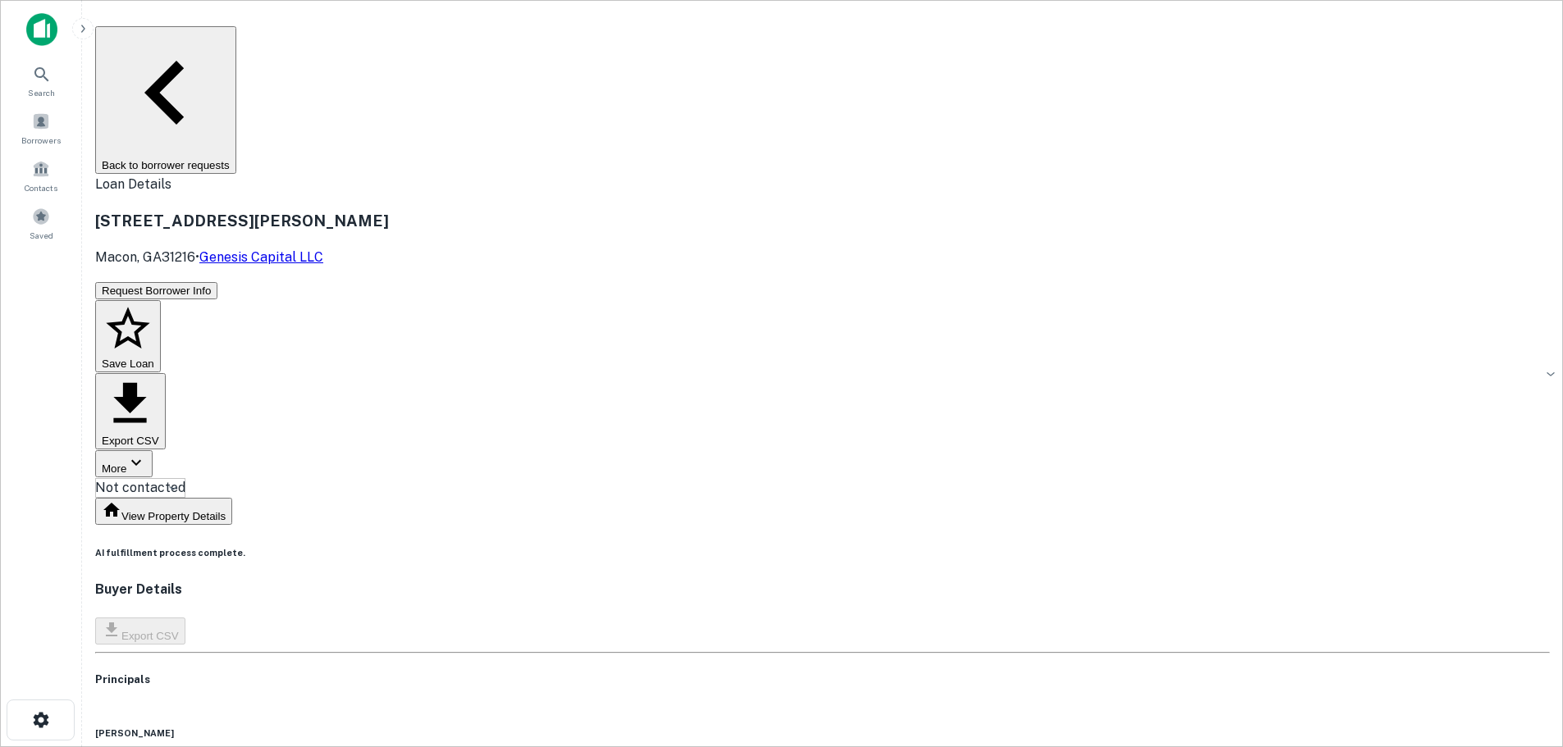
copy h6 "[PHONE_NUMBER]"
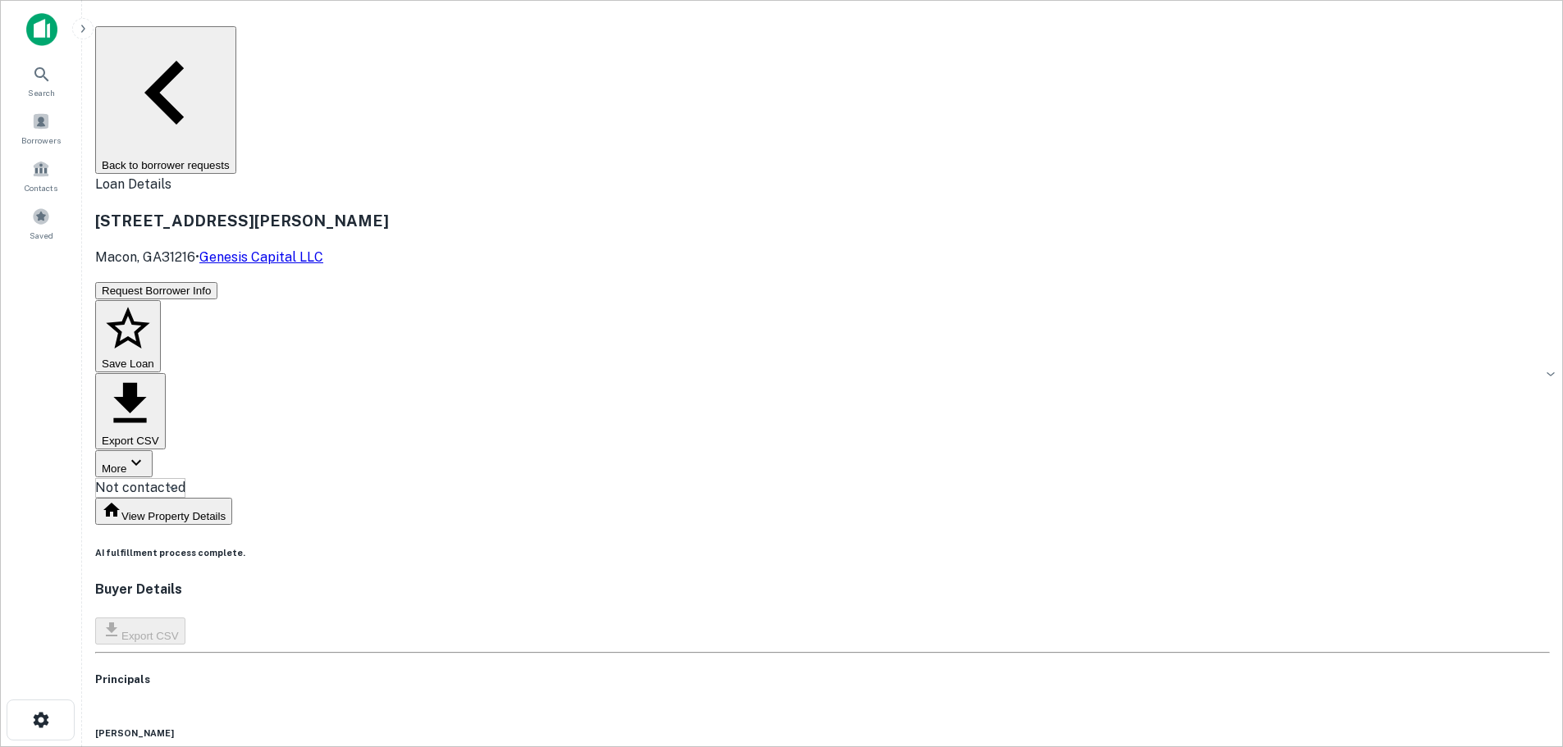
copy h6 "[PHONE_NUMBER]"
click at [236, 36] on button "Back to borrower requests" at bounding box center [165, 100] width 141 height 148
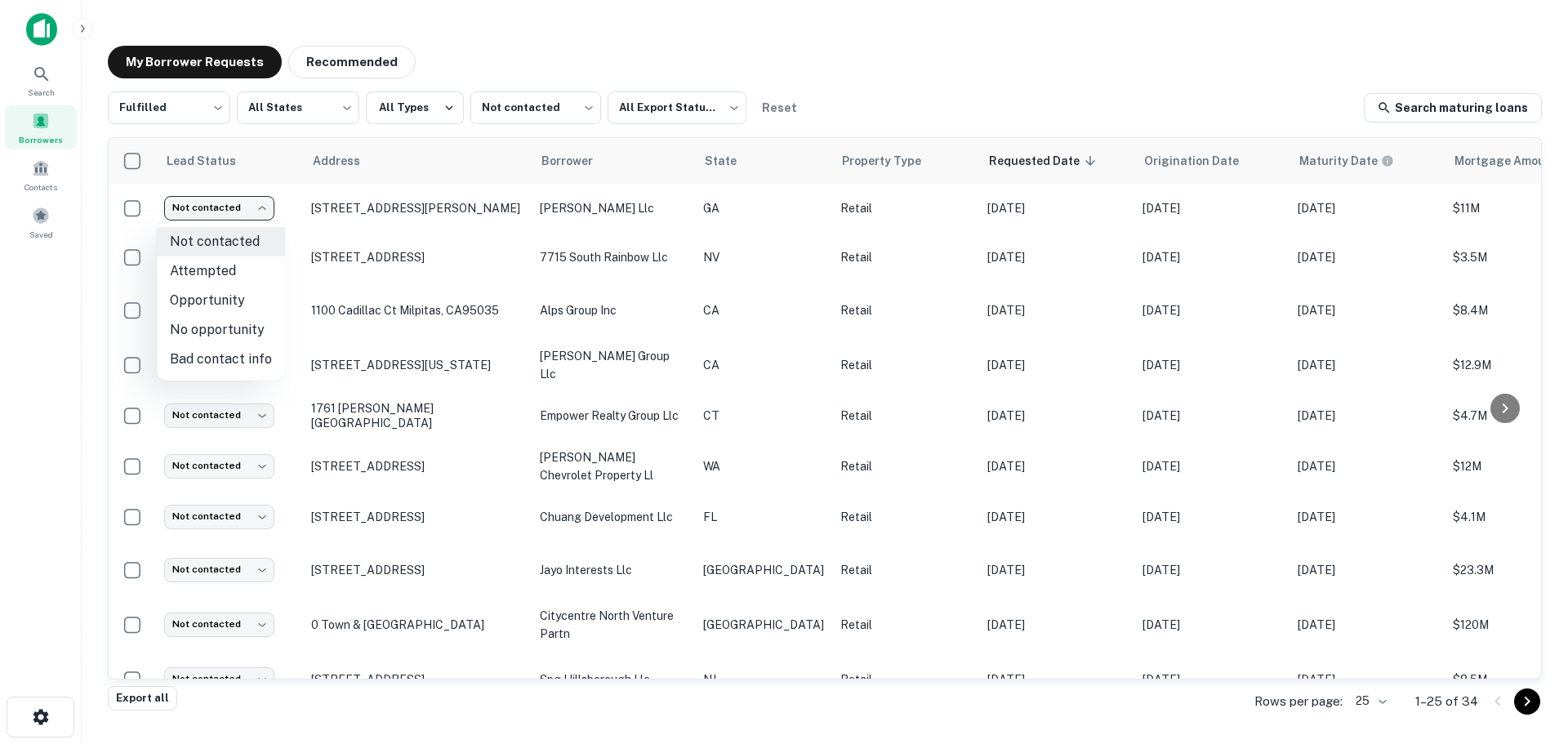
drag, startPoint x: 240, startPoint y: 207, endPoint x: 228, endPoint y: 222, distance: 19.2
click at [240, 211] on body "Search Borrowers Contacts Saved My Borrower Requests Recommended Fulfilled ****…" at bounding box center [784, 372] width 1568 height 744
click at [257, 266] on li "Attempted" at bounding box center [220, 272] width 128 height 30
type input "*********"
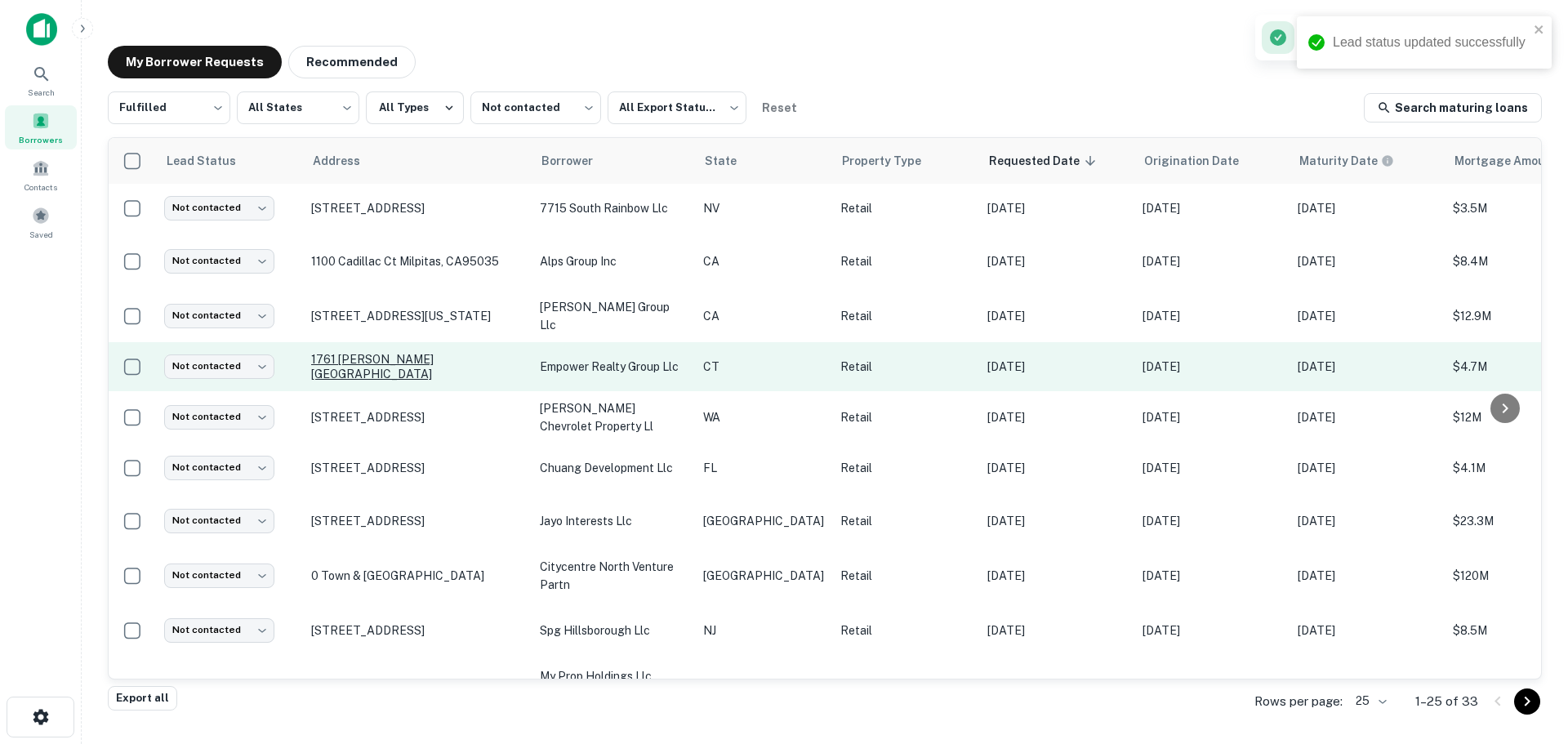
click at [392, 366] on p "1761 [PERSON_NAME] [GEOGRAPHIC_DATA]" at bounding box center [417, 368] width 212 height 30
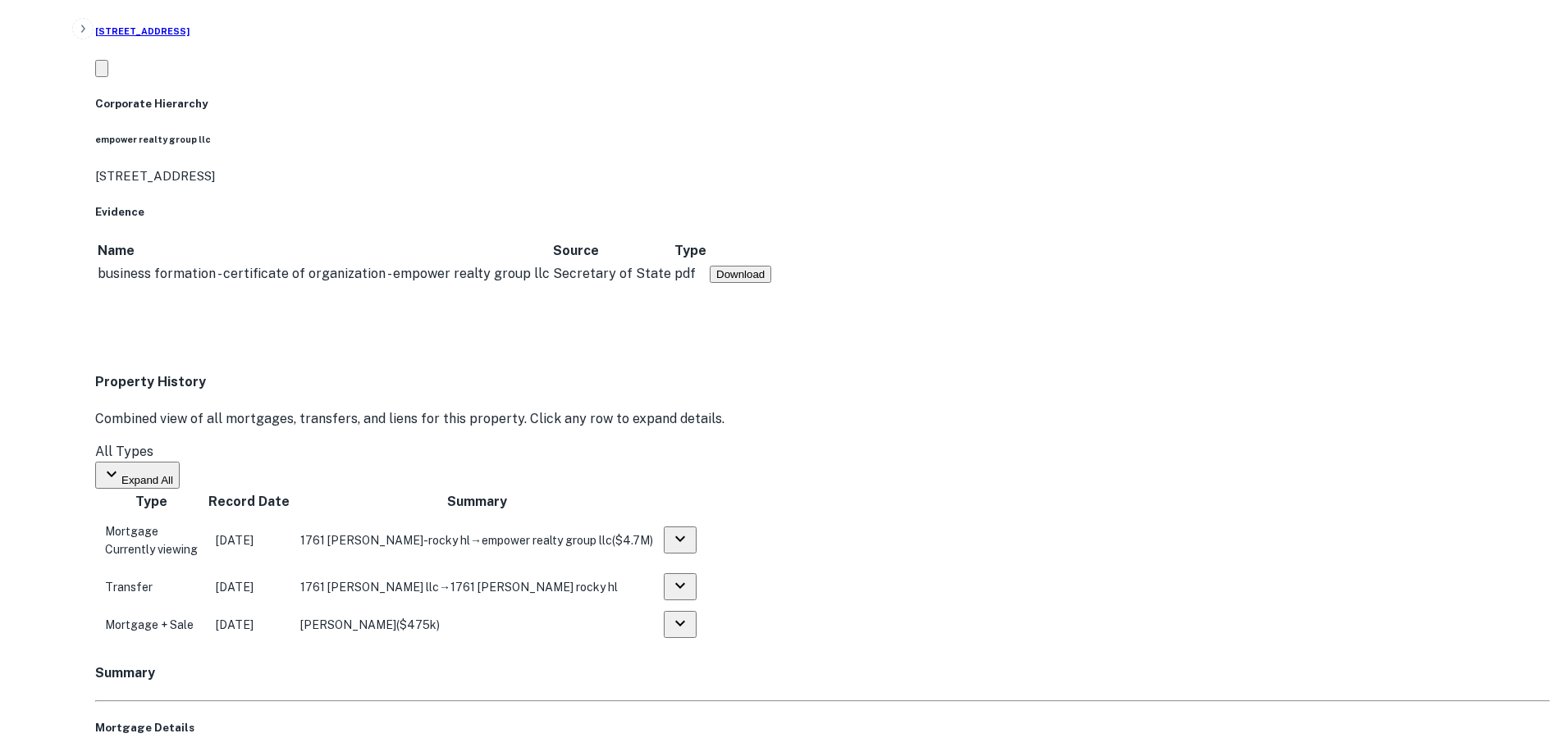
scroll to position [984, 0]
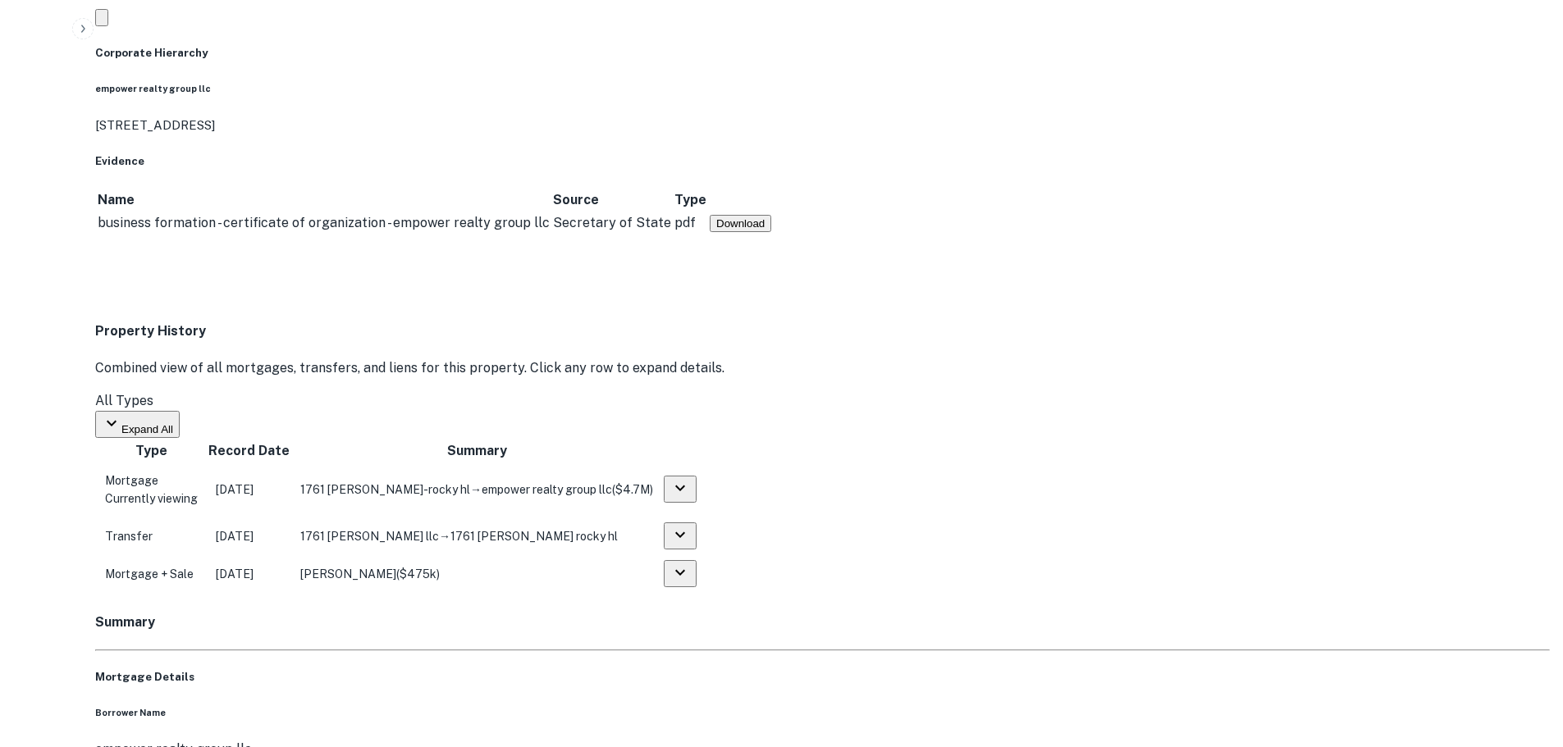
drag, startPoint x: 1412, startPoint y: 587, endPoint x: 1184, endPoint y: 463, distance: 259.2
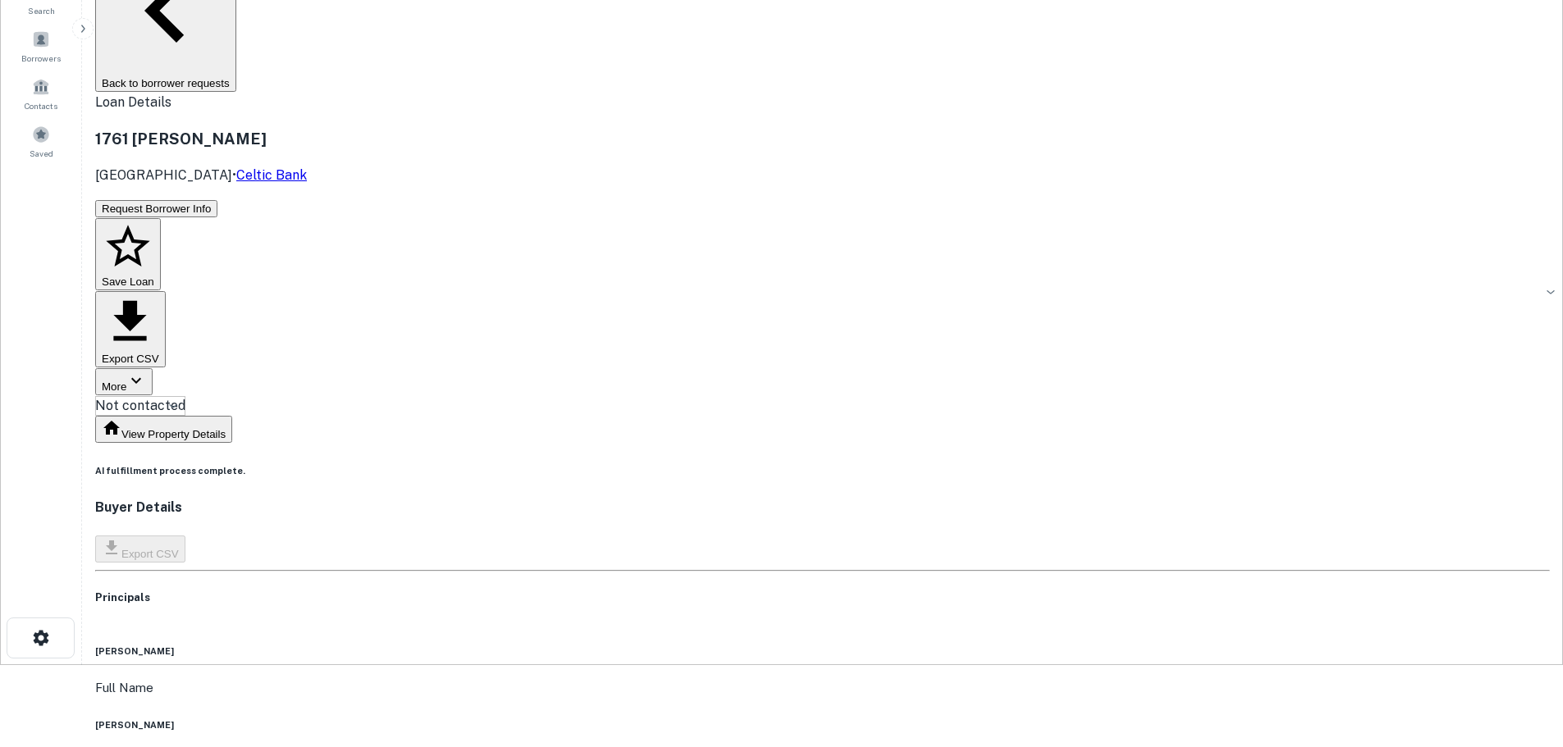
scroll to position [0, 0]
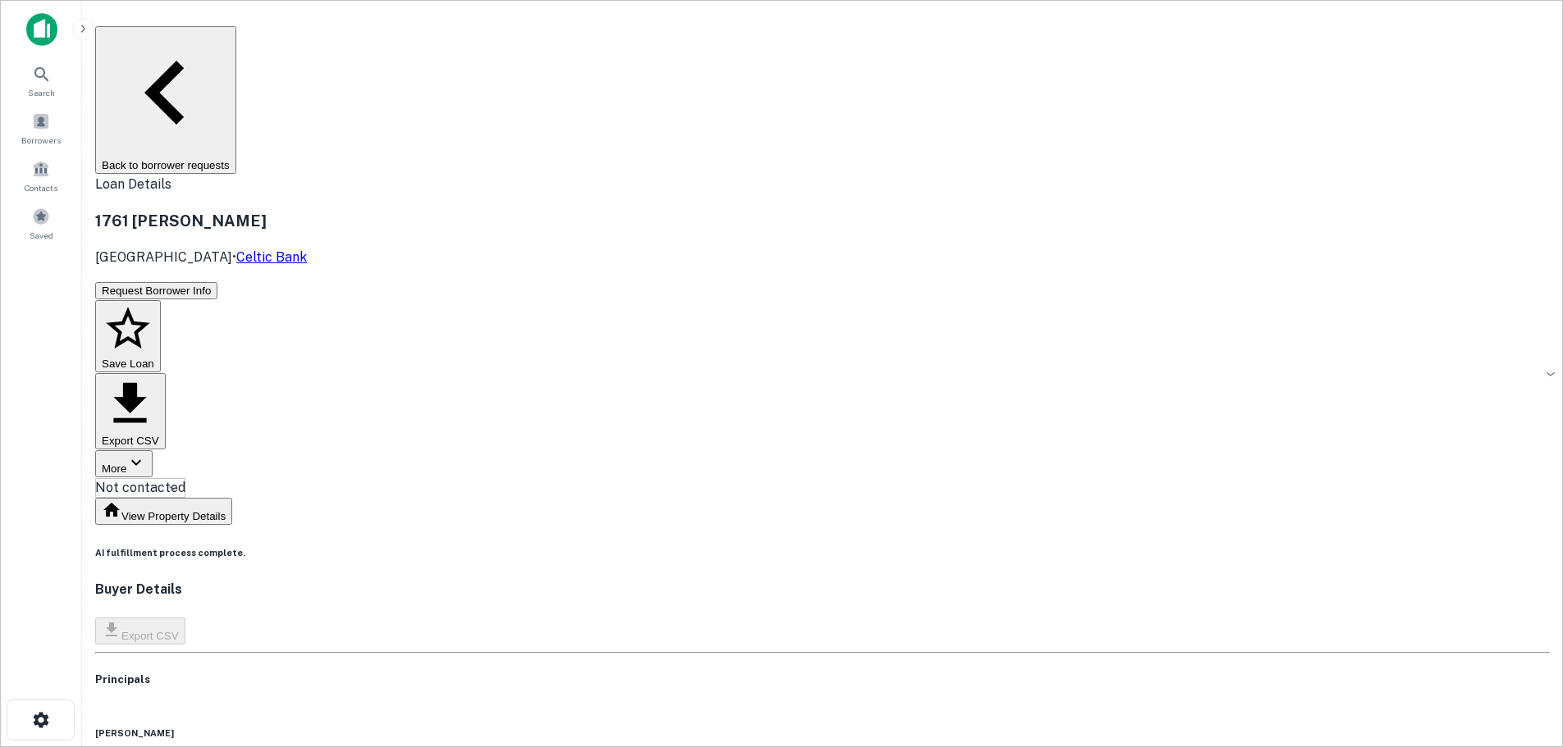
copy h6 "[PHONE_NUMBER]"
click at [236, 37] on button "Back to borrower requests" at bounding box center [165, 100] width 141 height 148
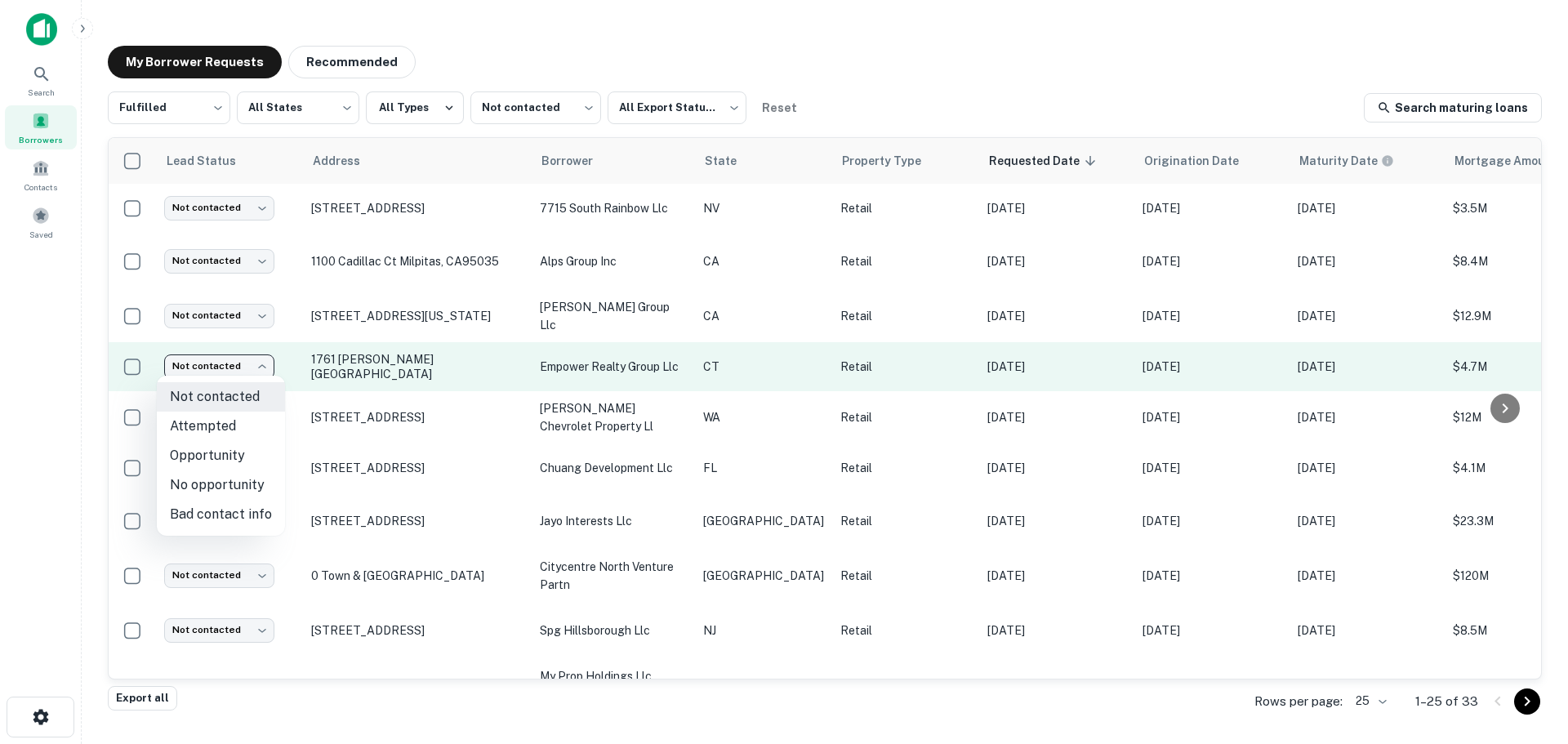
click at [228, 371] on body "Search Borrowers Contacts Saved My Borrower Requests Recommended Fulfilled ****…" at bounding box center [784, 372] width 1568 height 744
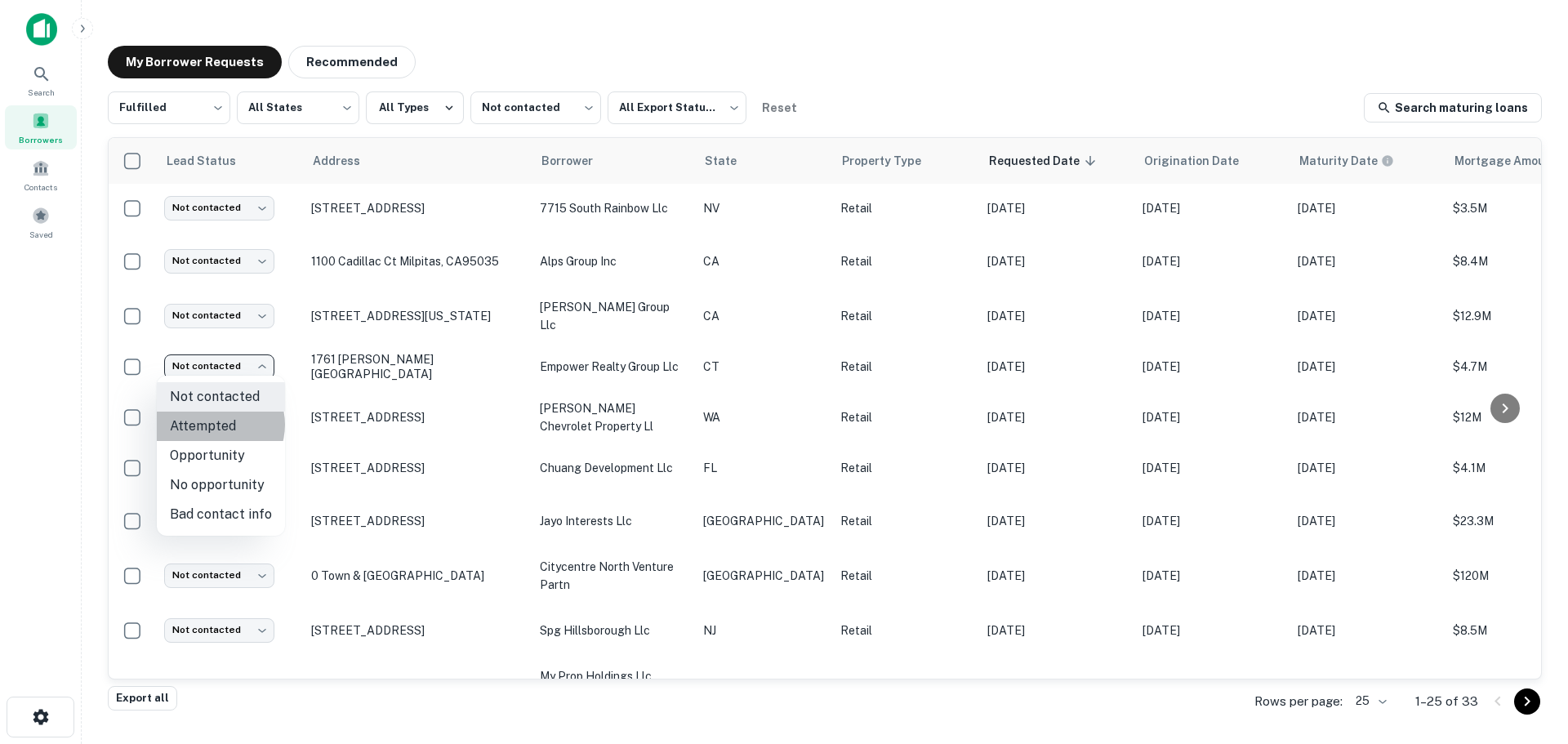
click at [218, 425] on li "Attempted" at bounding box center [220, 426] width 128 height 30
type input "*********"
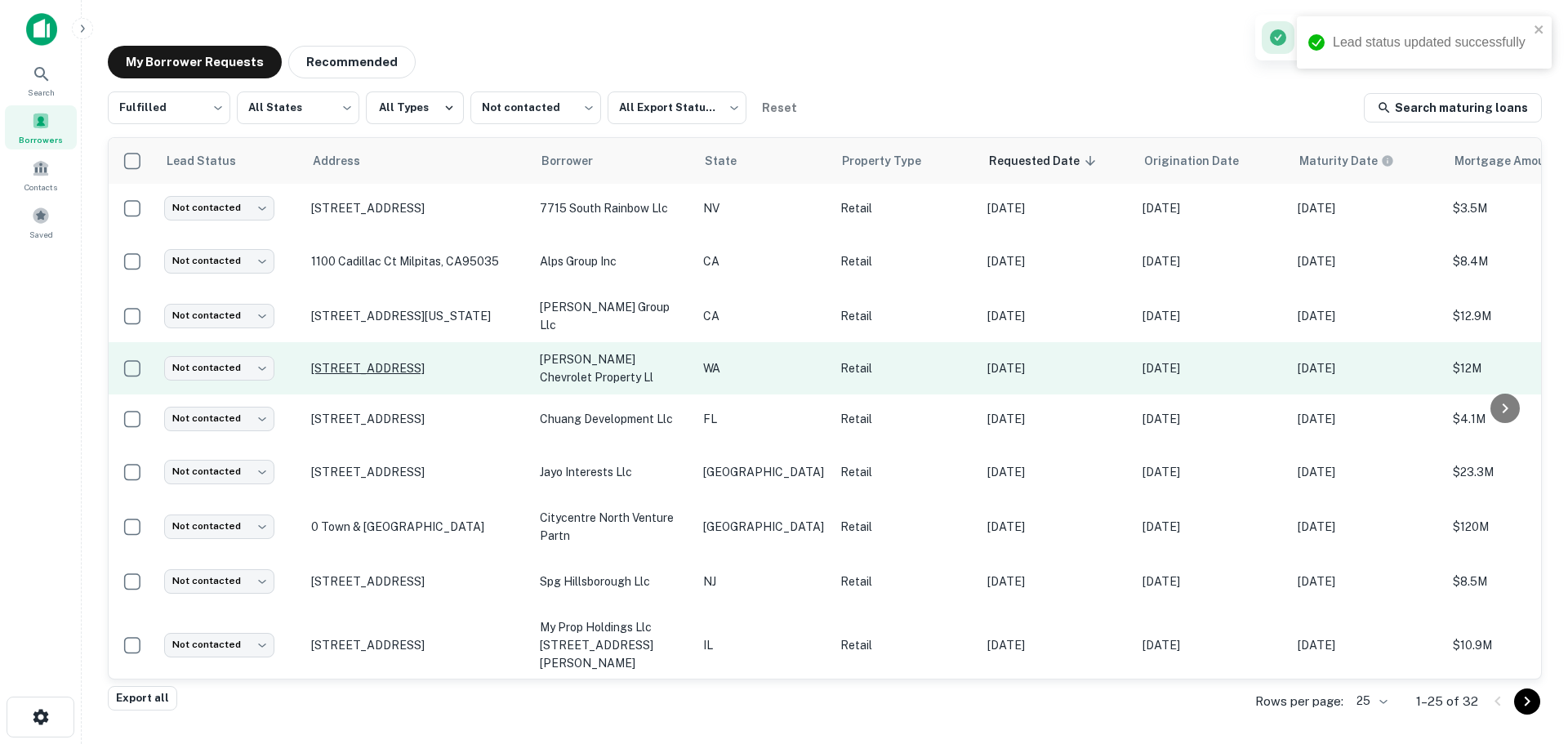
click at [441, 362] on p "[STREET_ADDRESS]" at bounding box center [417, 369] width 212 height 15
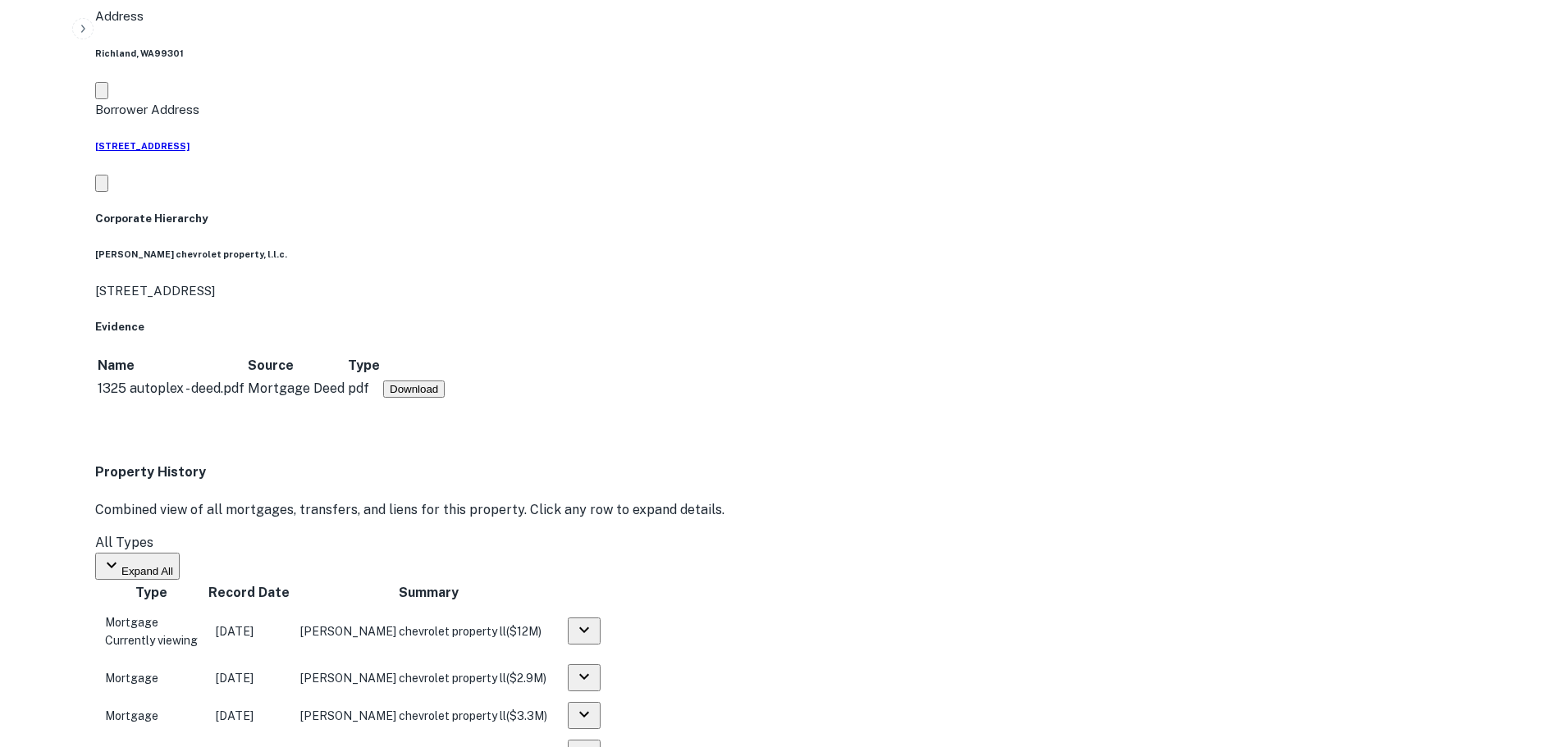
scroll to position [1230, 0]
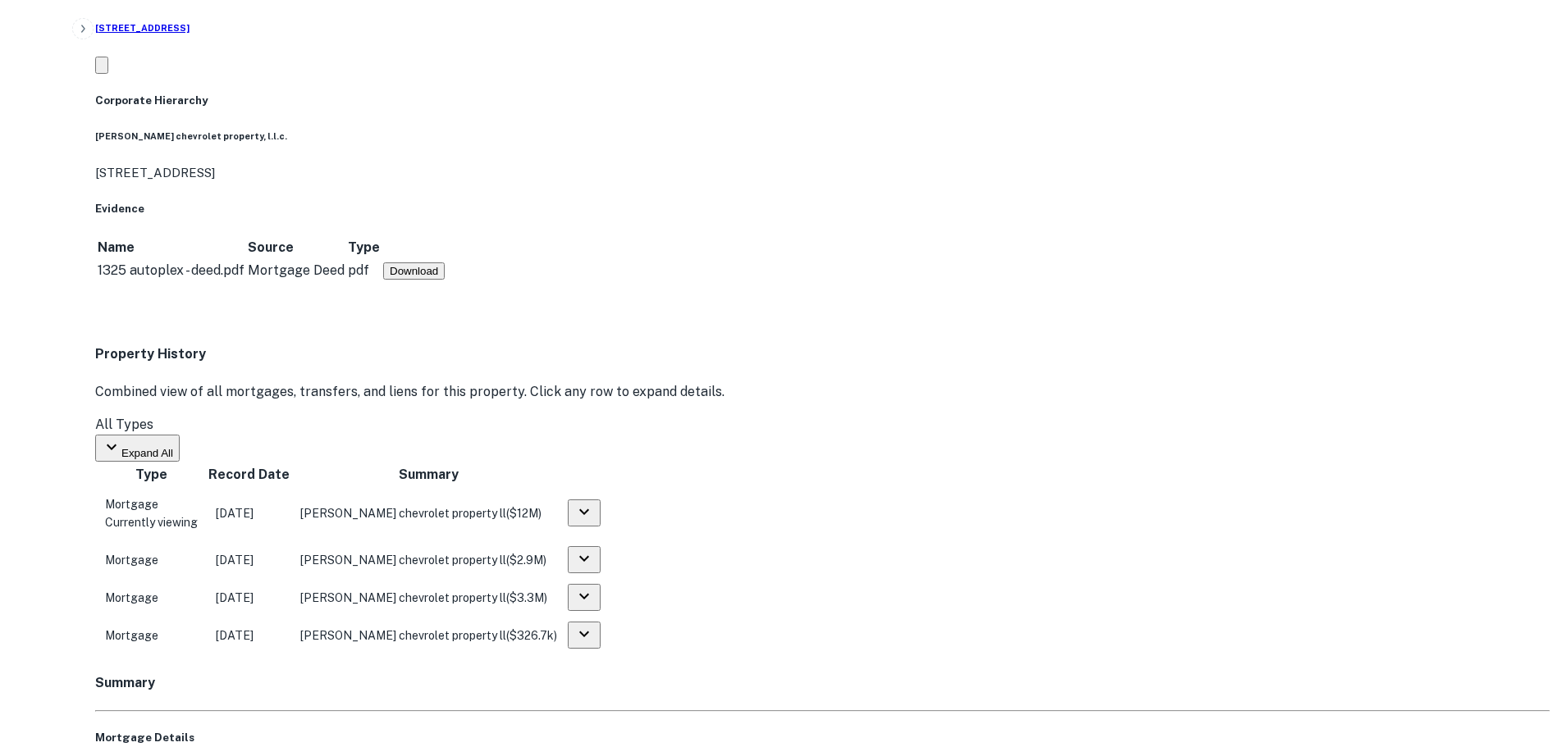
drag, startPoint x: 1416, startPoint y: 515, endPoint x: 1011, endPoint y: 394, distance: 422.2
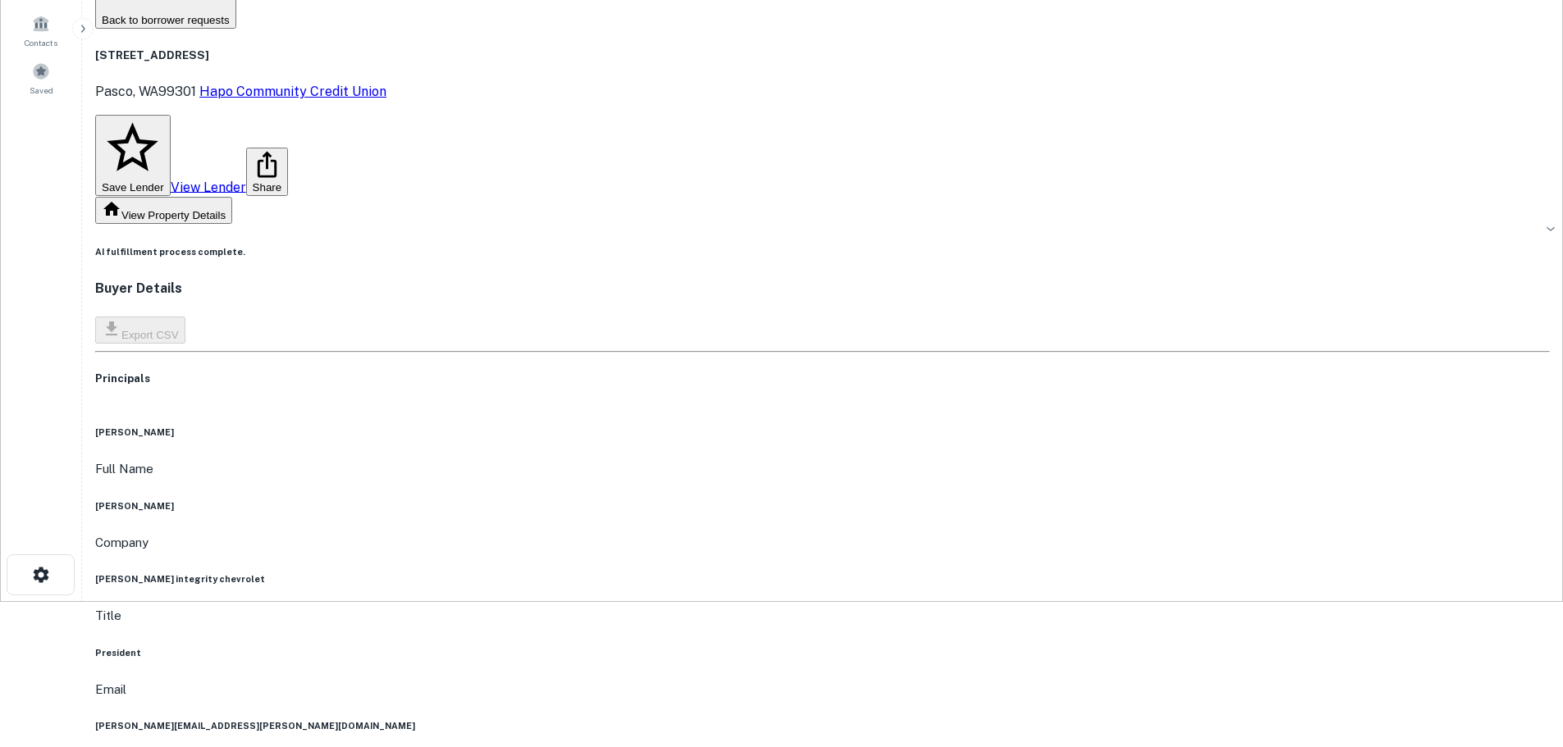
scroll to position [82, 0]
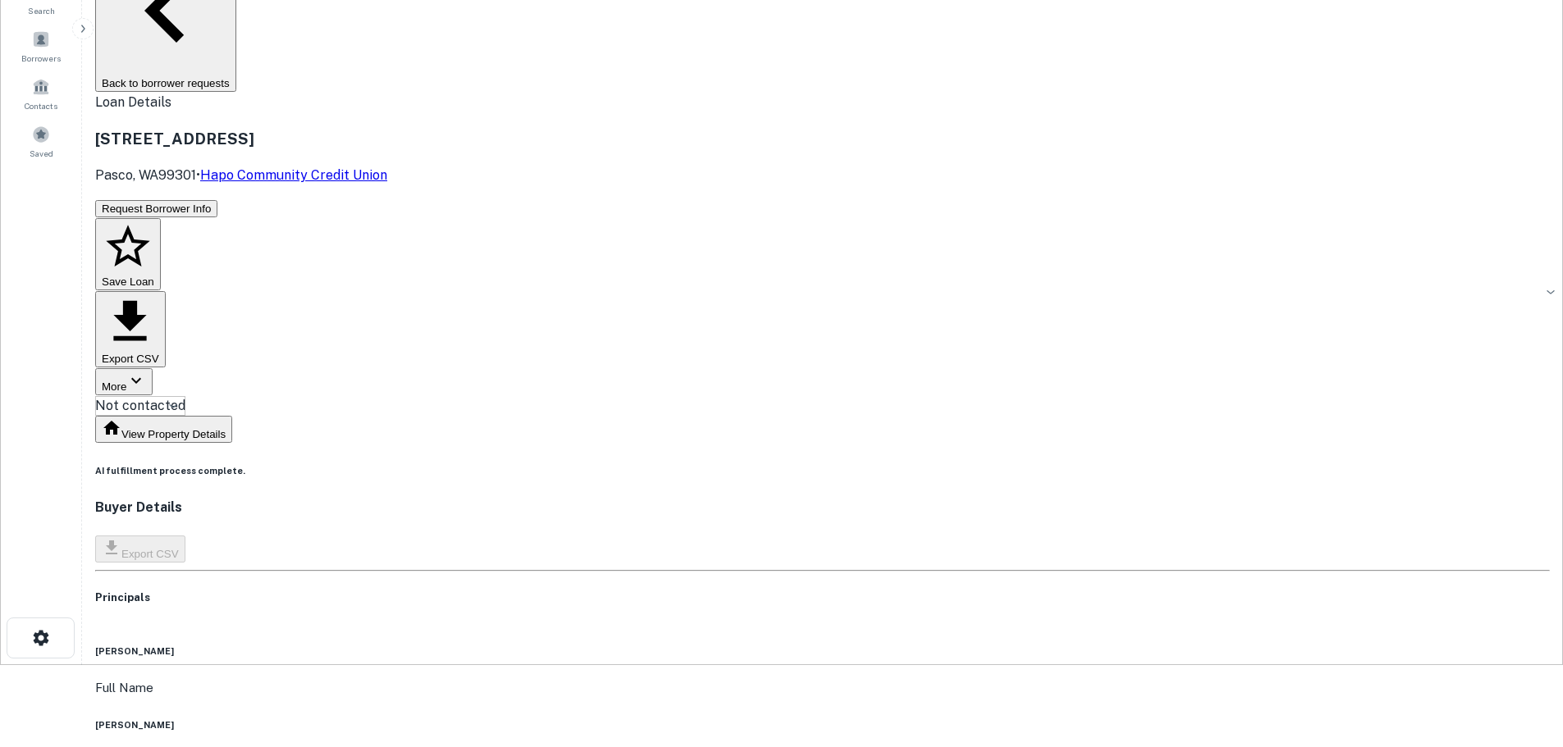
click at [760, 719] on h6 "[PERSON_NAME]" at bounding box center [822, 725] width 1454 height 13
copy h6 "[PERSON_NAME]"
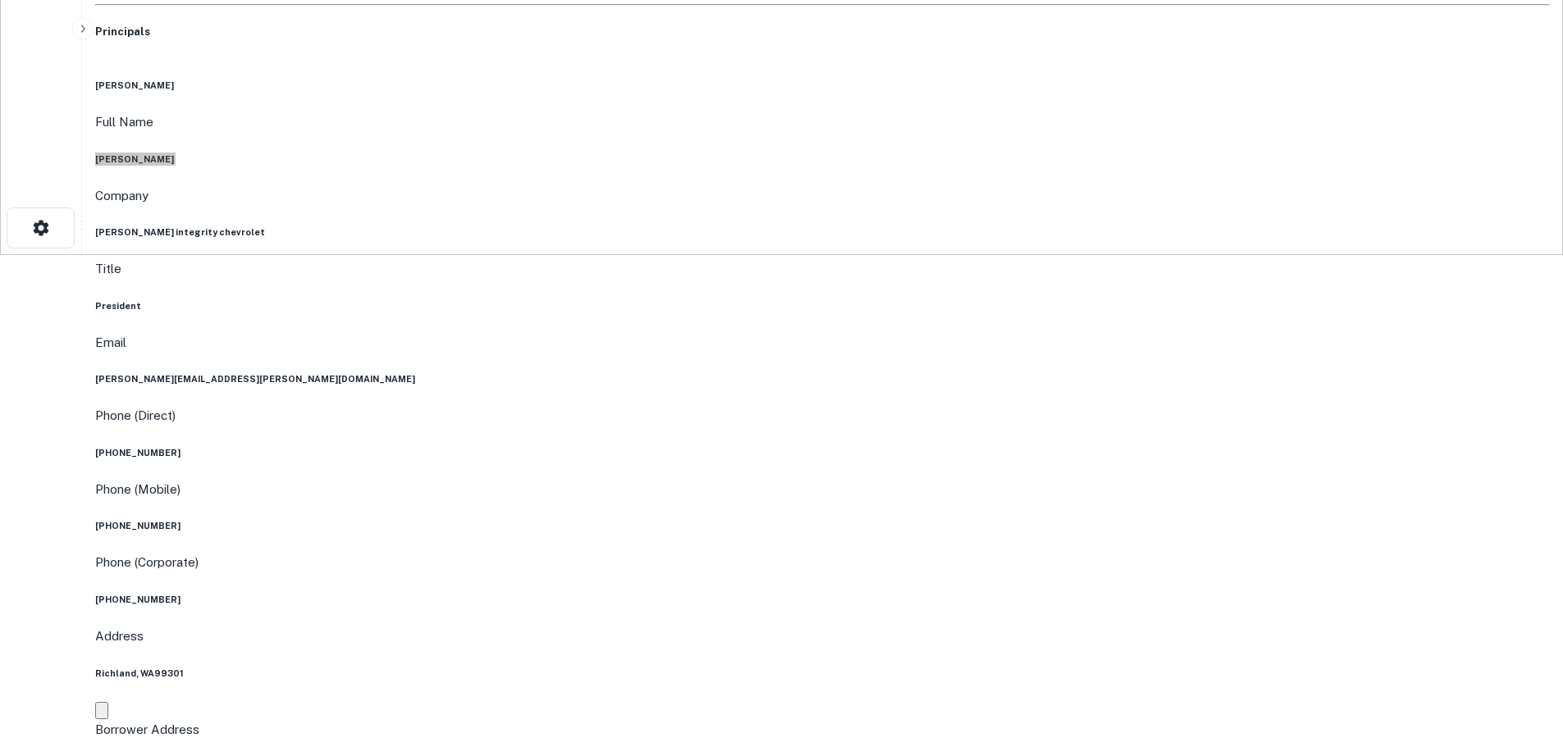
scroll to position [246, 0]
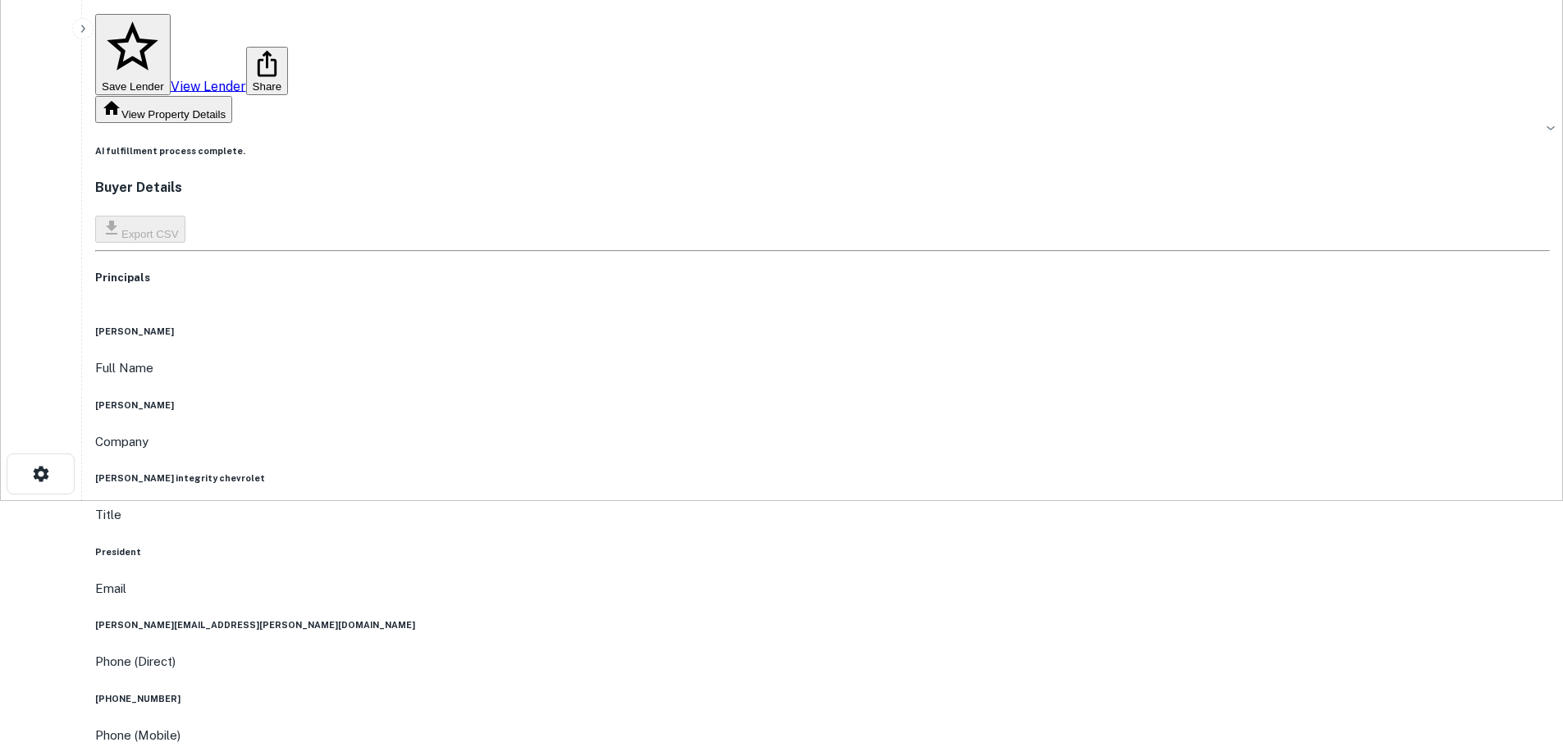
click at [742, 692] on h6 "[PHONE_NUMBER]" at bounding box center [822, 698] width 1454 height 13
click at [744, 692] on h6 "[PHONE_NUMBER]" at bounding box center [822, 698] width 1454 height 13
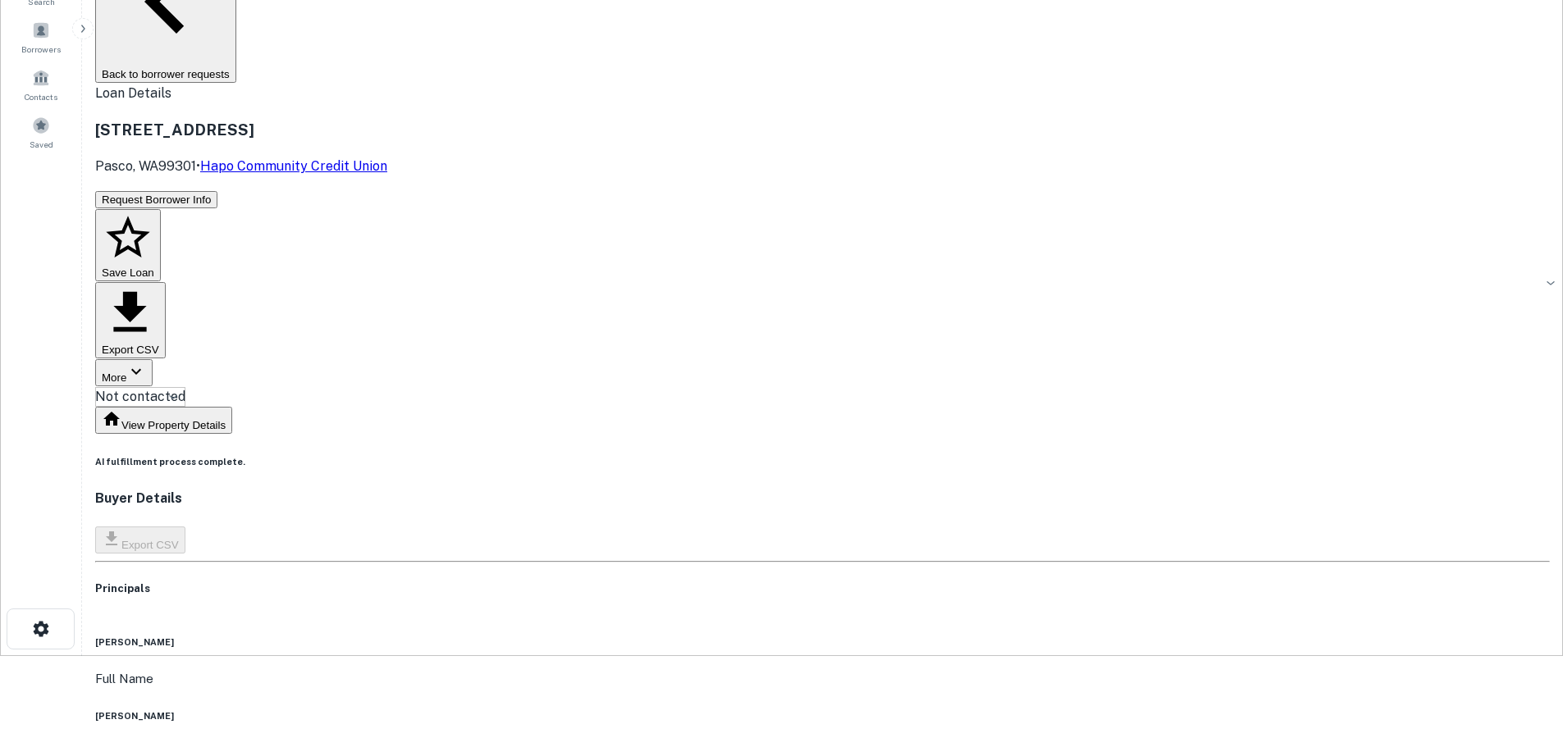
scroll to position [0, 0]
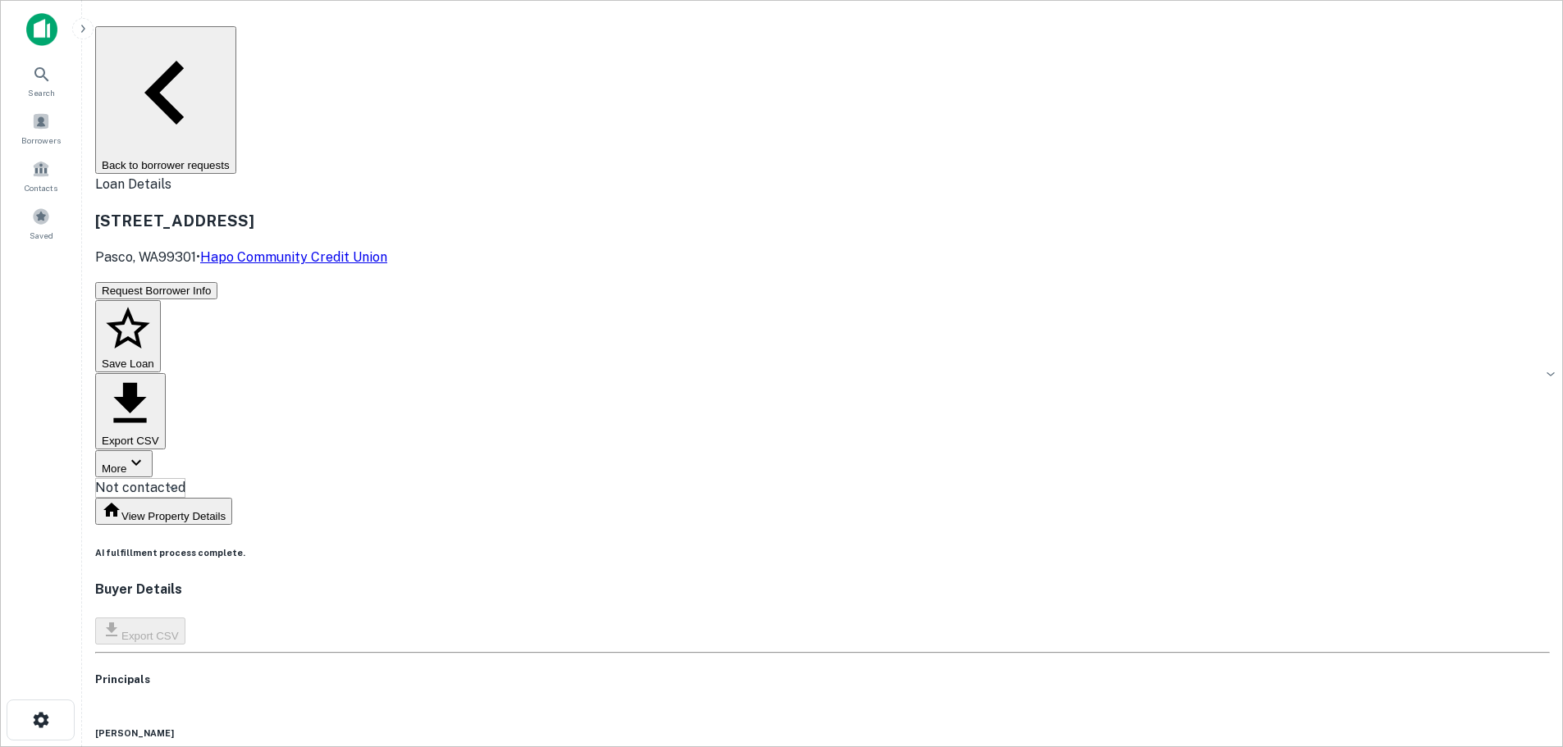
click at [236, 39] on button "Back to borrower requests" at bounding box center [165, 100] width 141 height 148
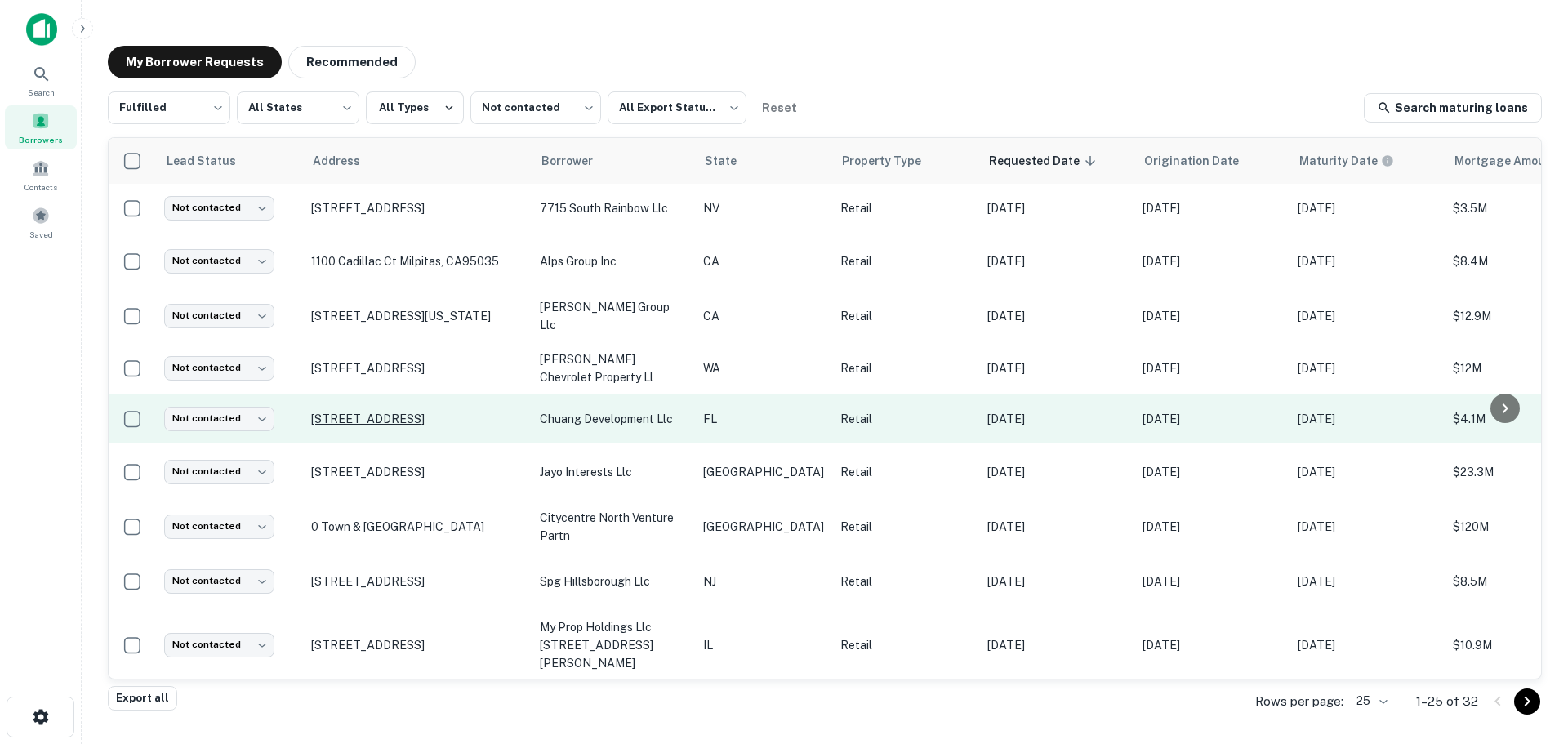
click at [417, 411] on p "[STREET_ADDRESS]" at bounding box center [417, 418] width 212 height 15
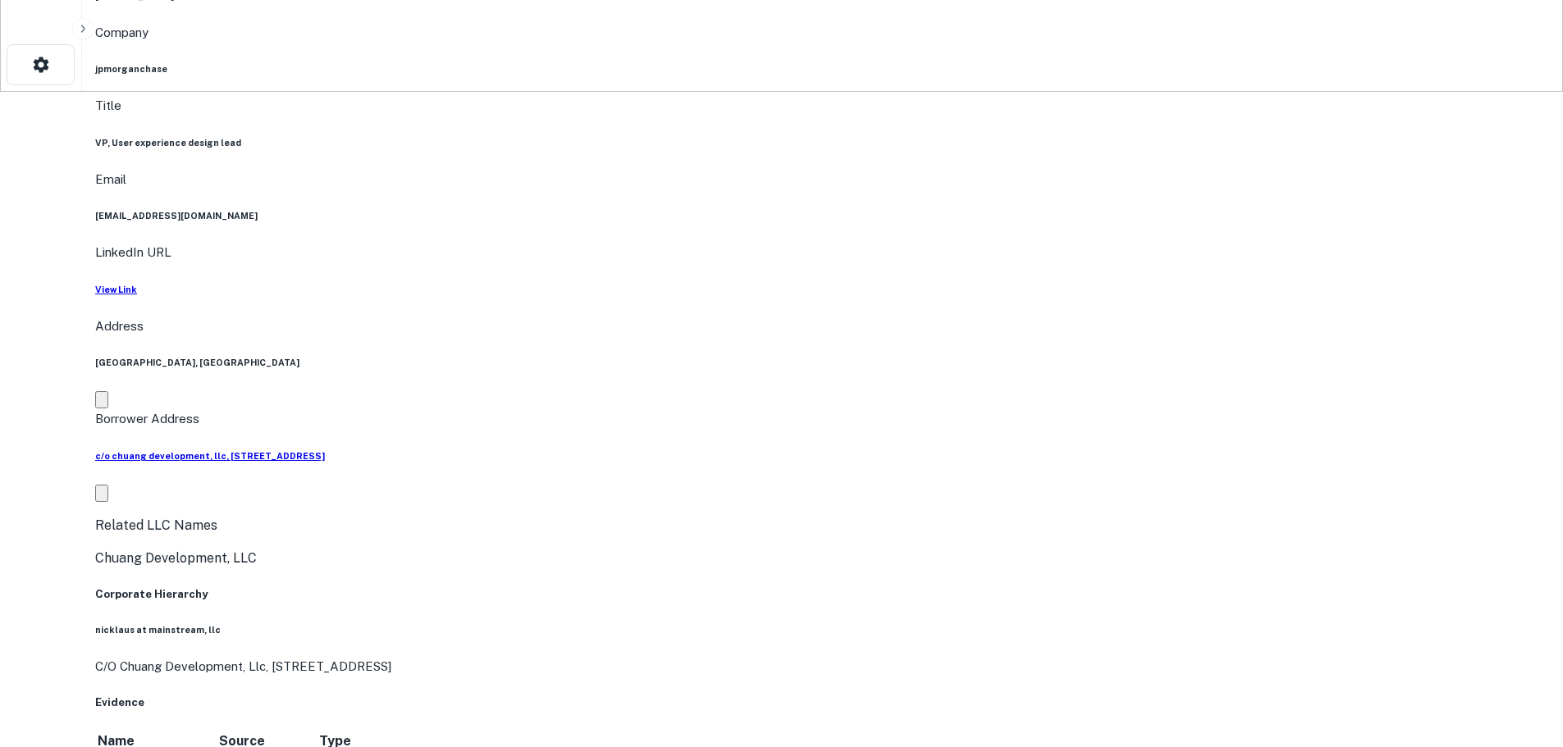
scroll to position [656, 0]
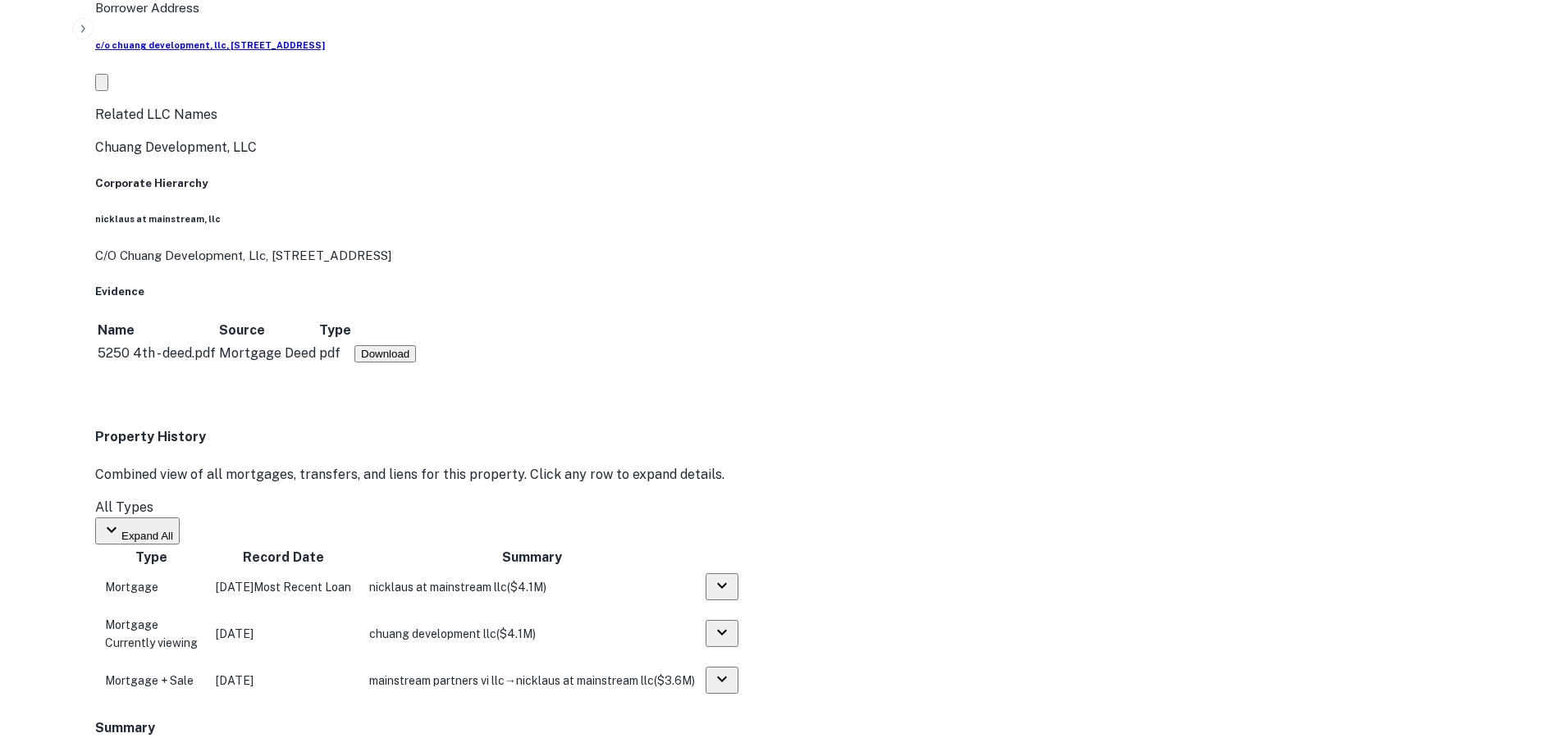
scroll to position [1148, 0]
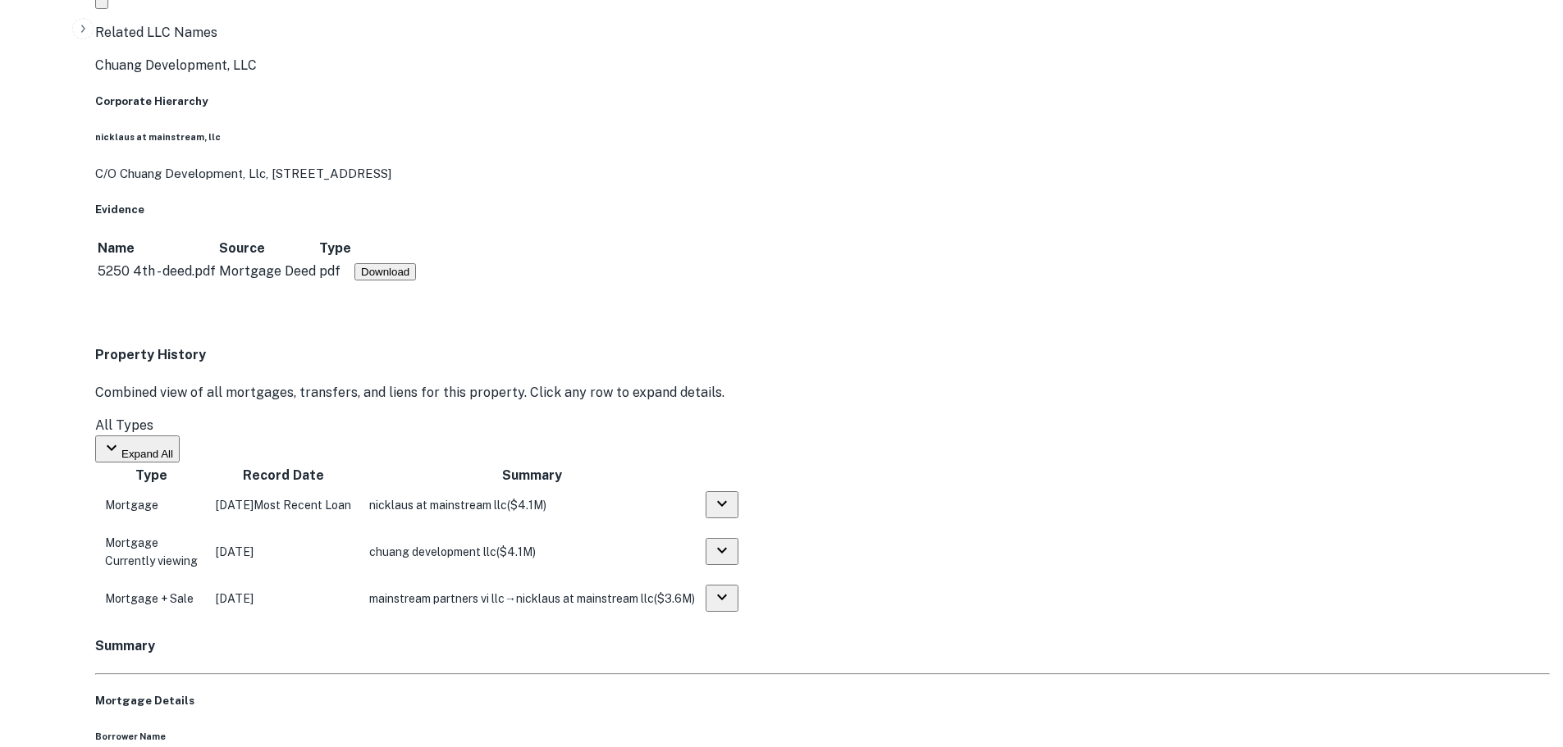
drag, startPoint x: 1400, startPoint y: 532, endPoint x: 1177, endPoint y: 426, distance: 247.3
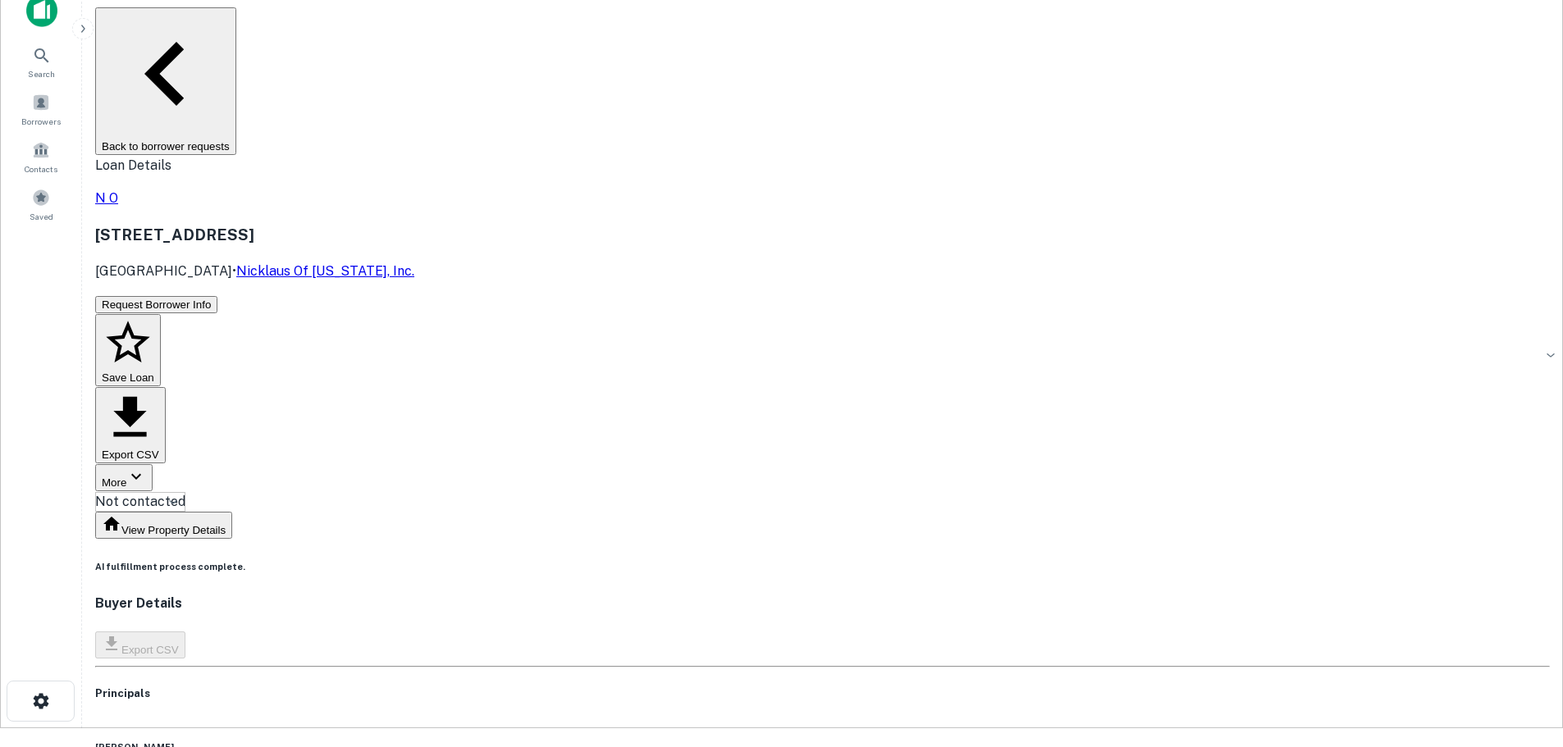
scroll to position [0, 0]
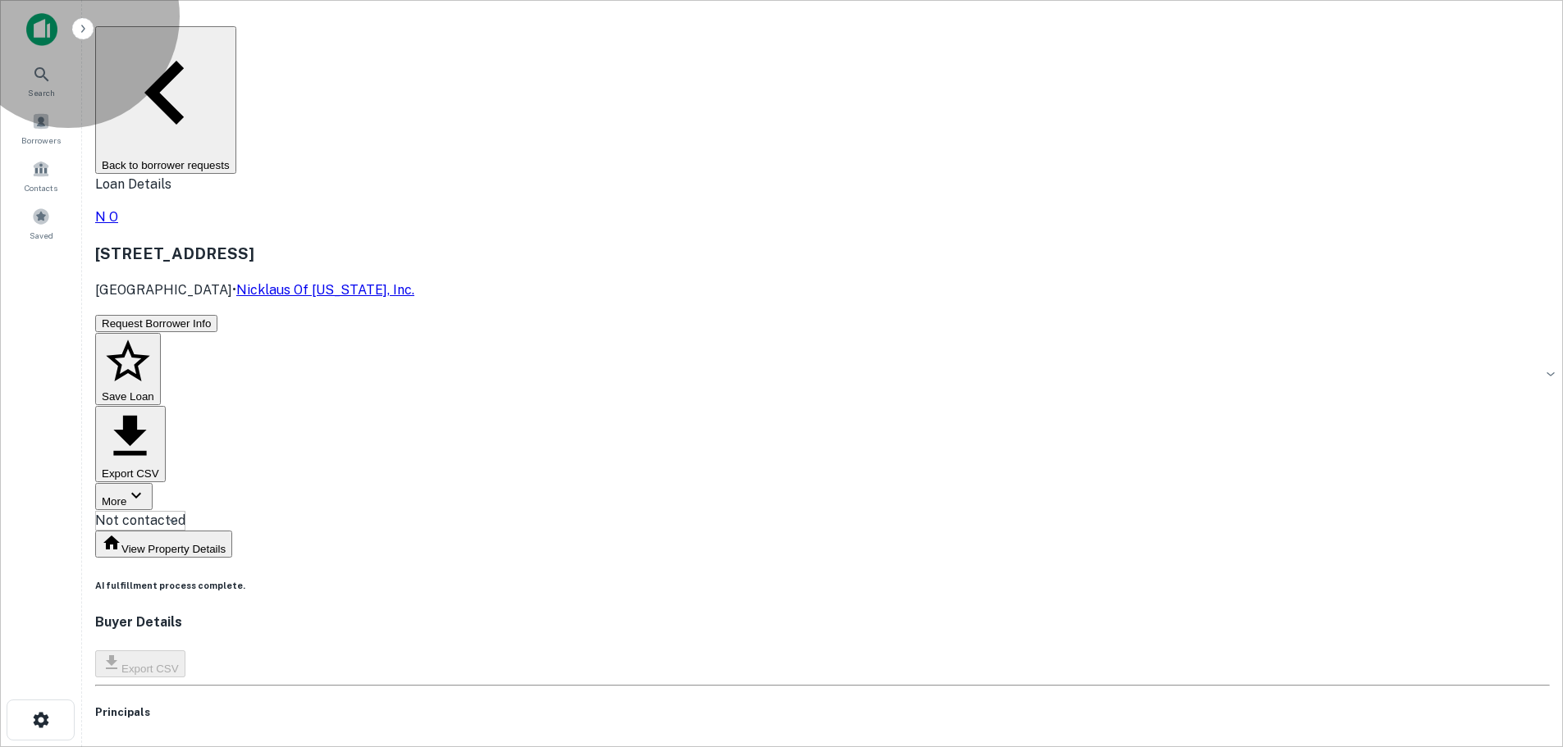
click at [236, 43] on button "Back to borrower requests" at bounding box center [165, 100] width 141 height 148
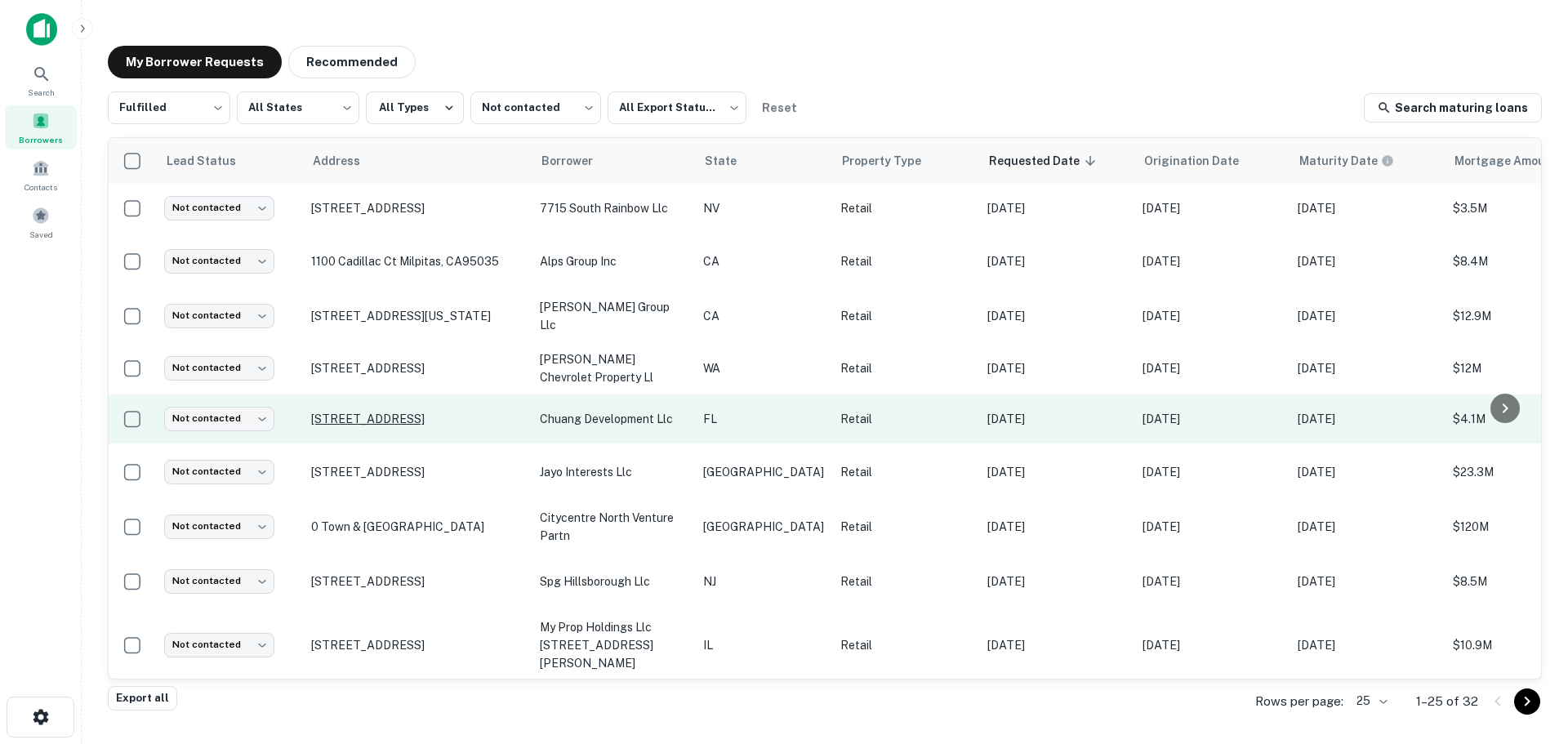
click at [441, 411] on p "[STREET_ADDRESS]" at bounding box center [417, 418] width 212 height 15
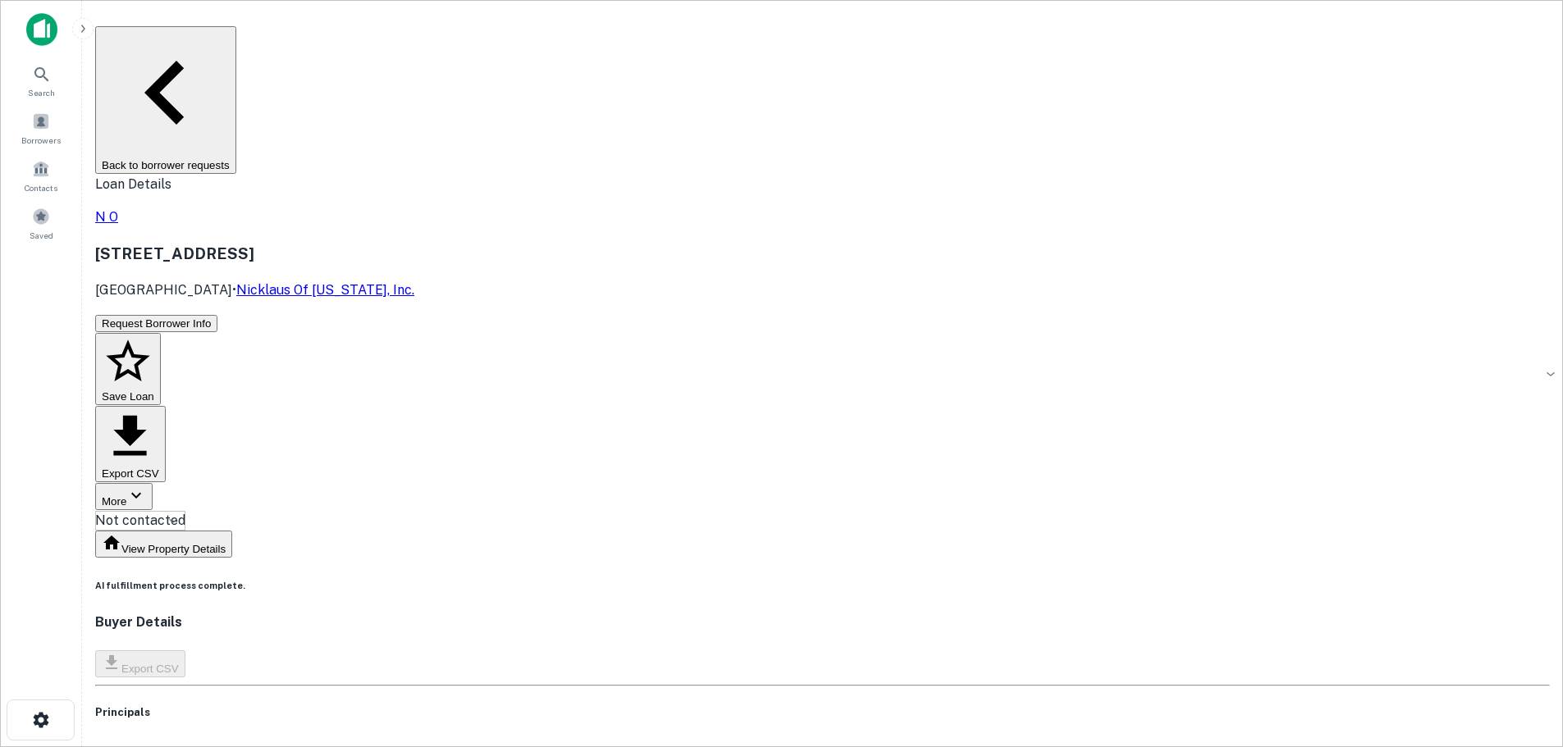
click at [236, 44] on button "Back to borrower requests" at bounding box center [165, 100] width 141 height 148
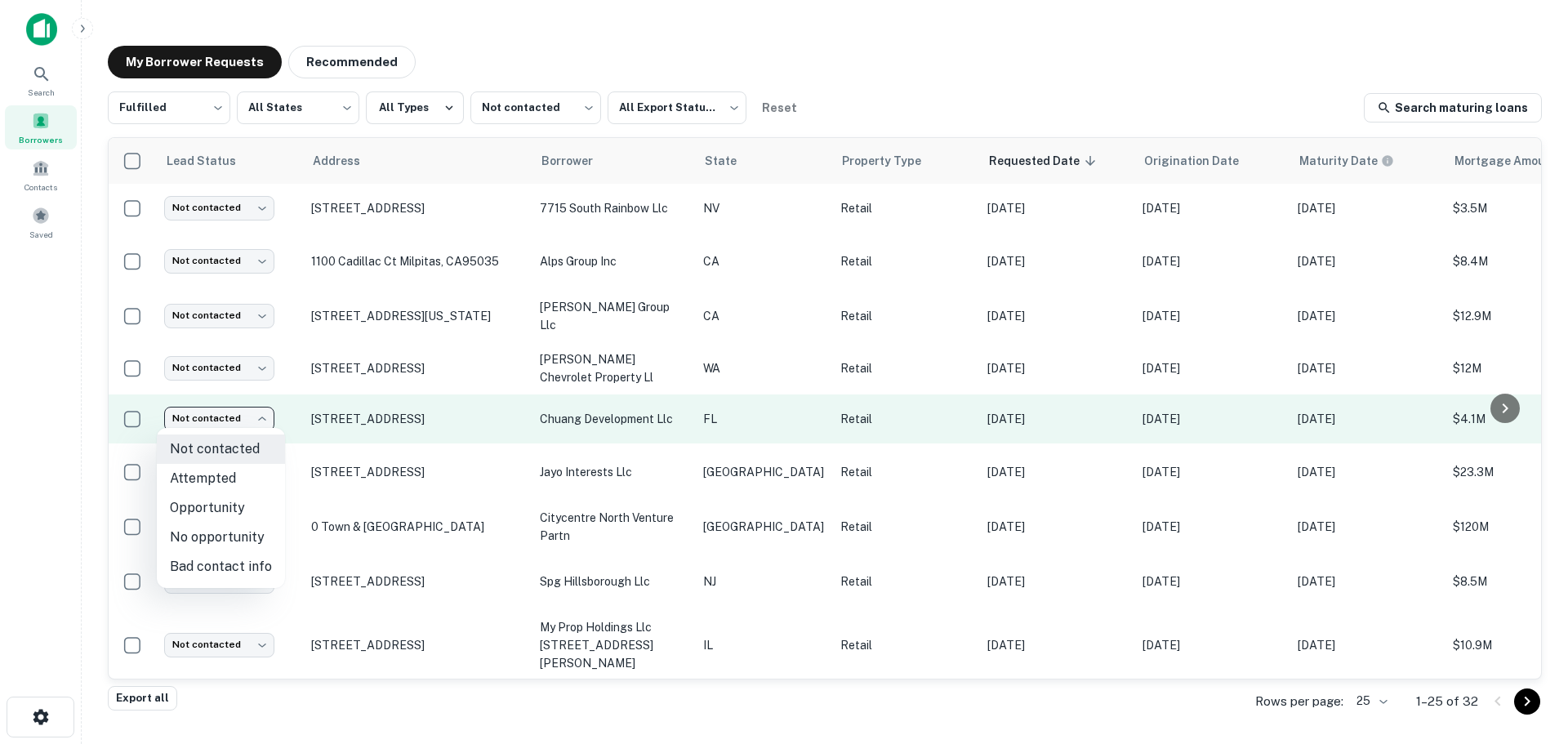
click at [175, 416] on body "Search Borrowers Contacts Saved My Borrower Requests Recommended Fulfilled ****…" at bounding box center [784, 372] width 1568 height 744
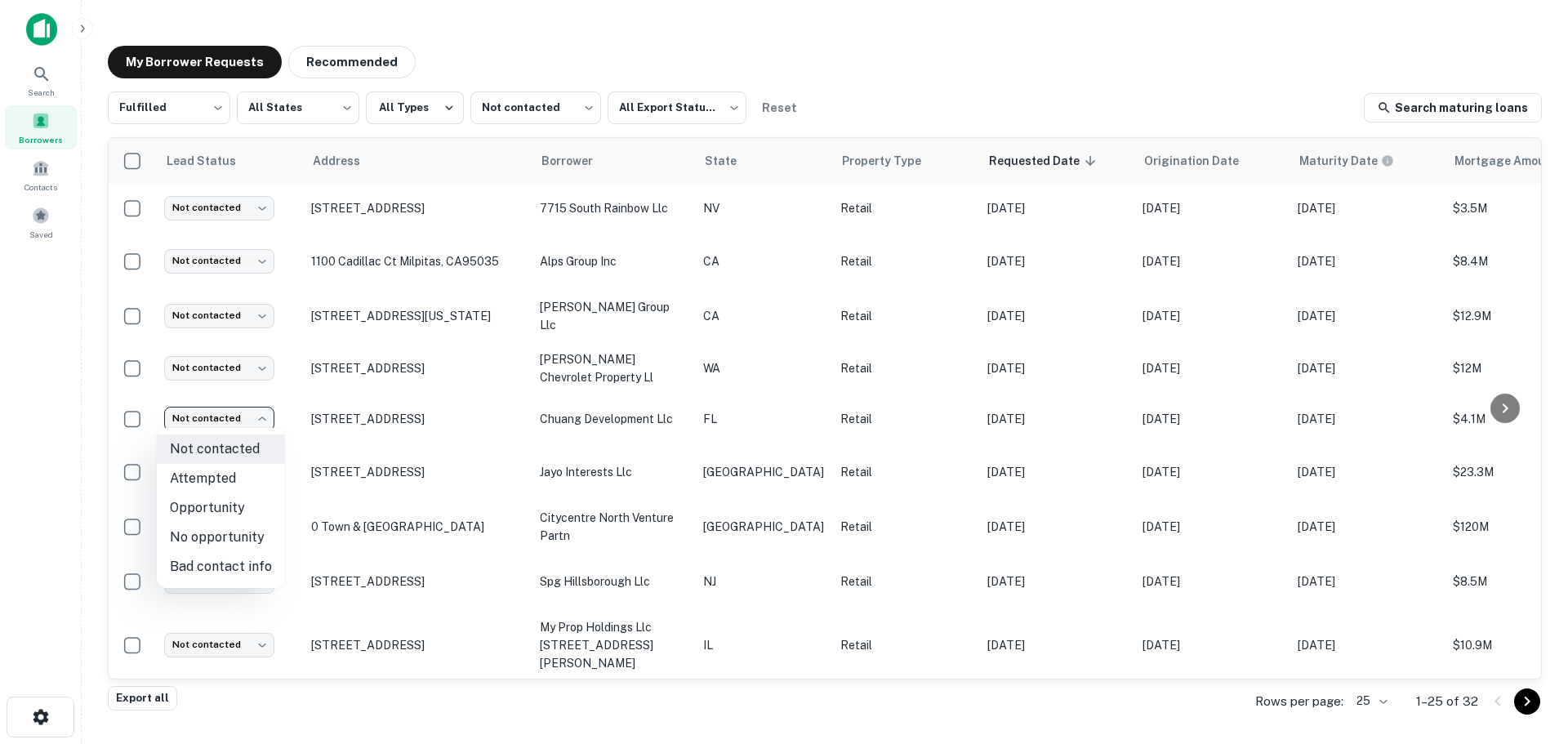
click at [212, 561] on li "Bad contact info" at bounding box center [220, 568] width 128 height 30
type input "**********"
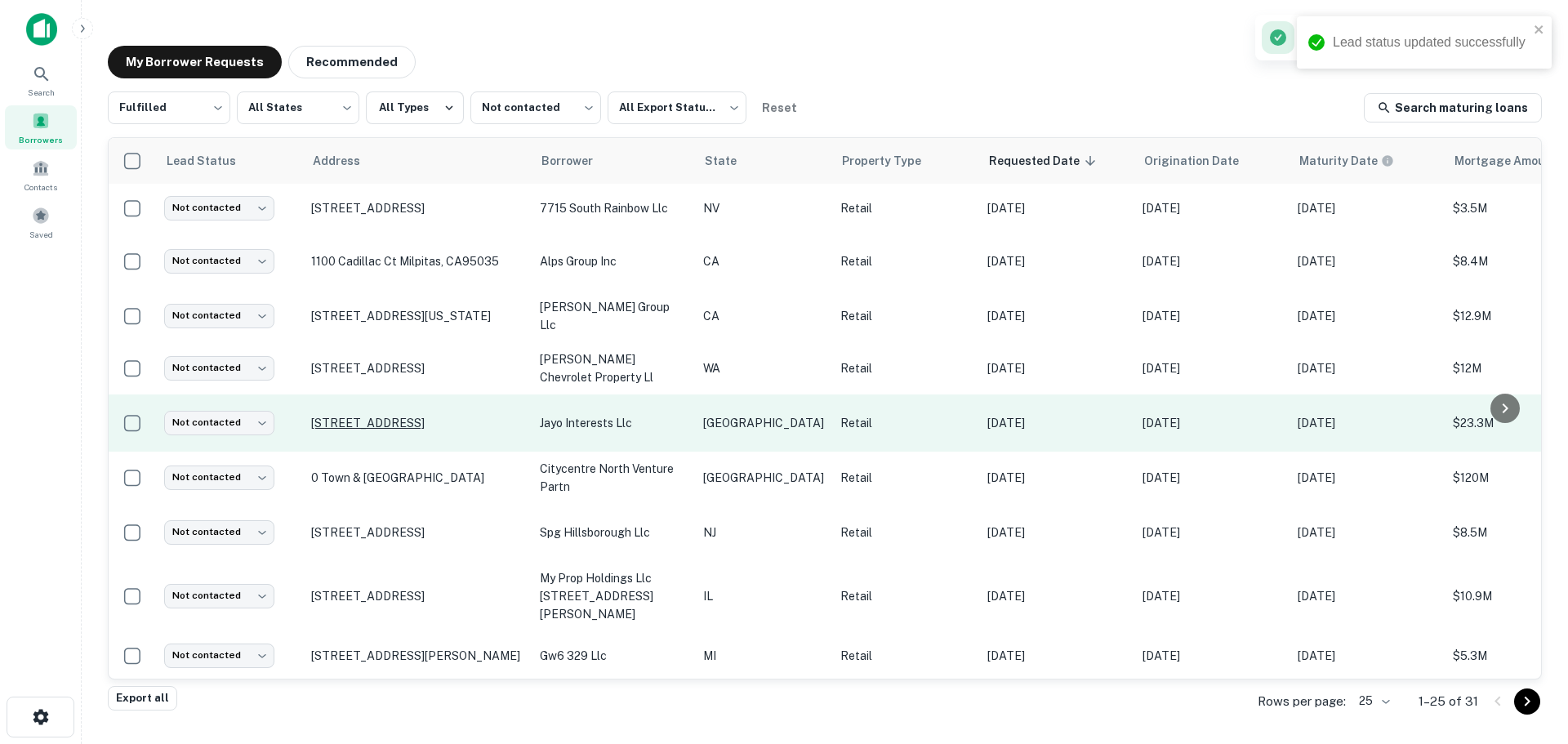
click at [397, 419] on p "[STREET_ADDRESS]" at bounding box center [417, 423] width 212 height 15
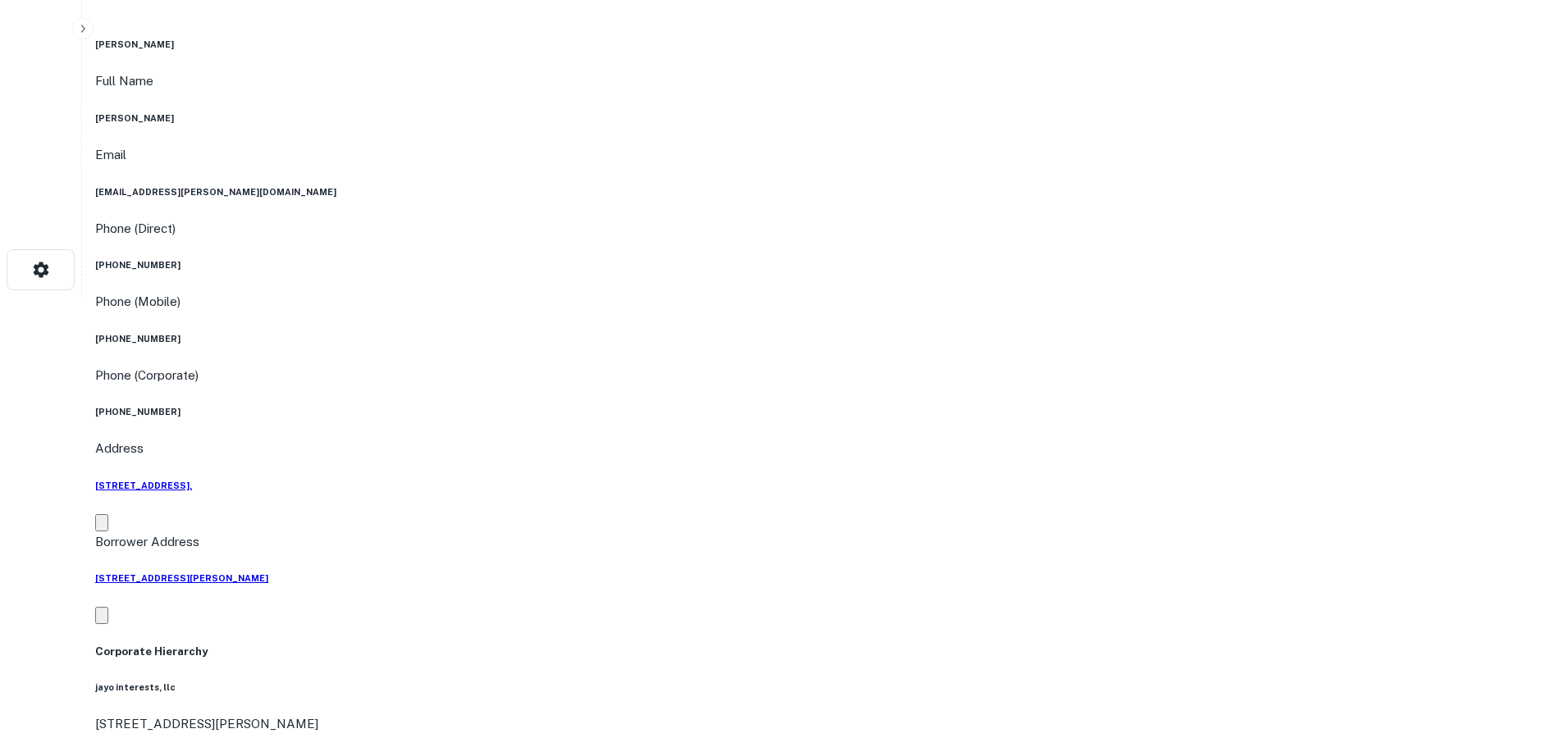
scroll to position [492, 0]
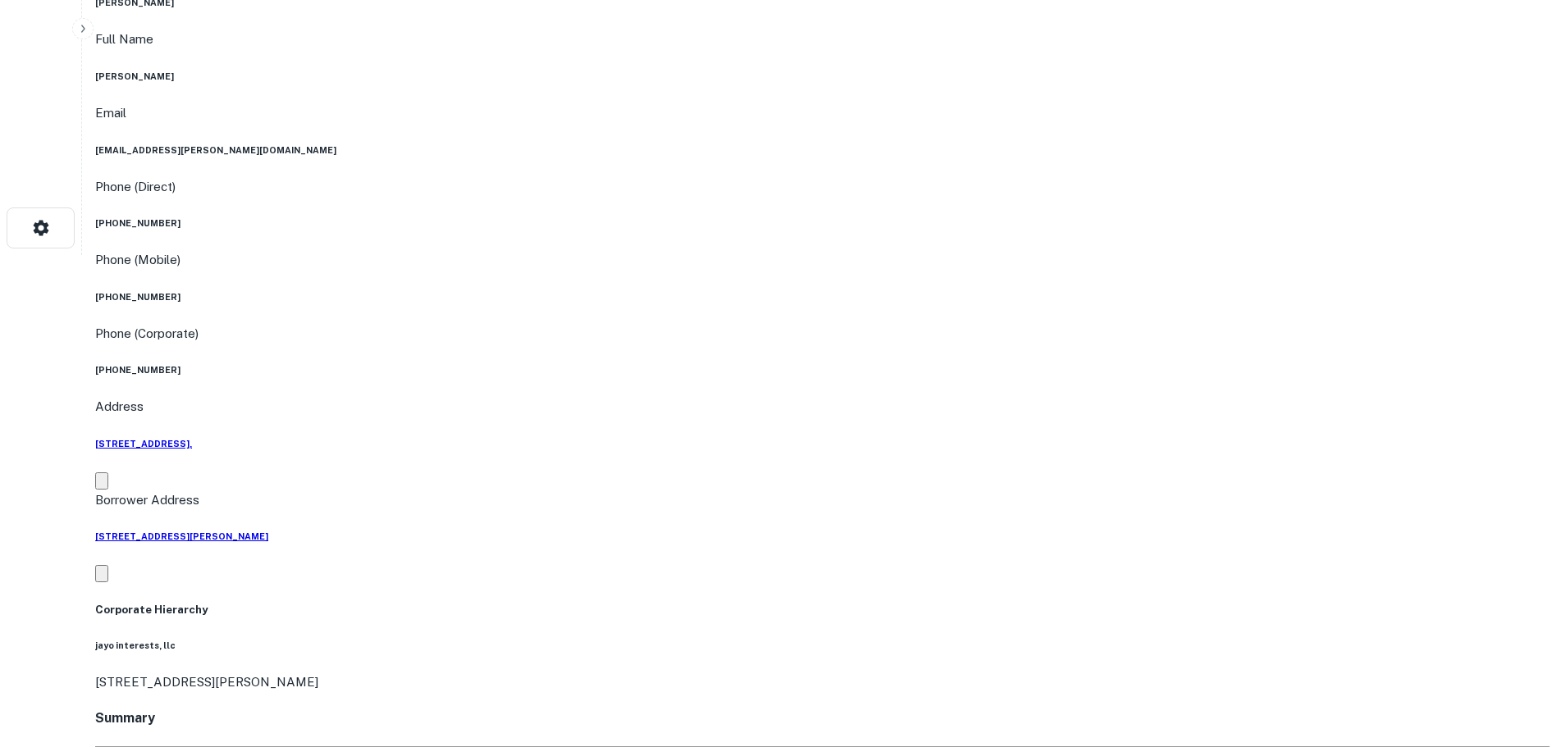
copy h5 "[STREET_ADDRESS]"
drag, startPoint x: 1424, startPoint y: 653, endPoint x: 1467, endPoint y: 671, distance: 46.3
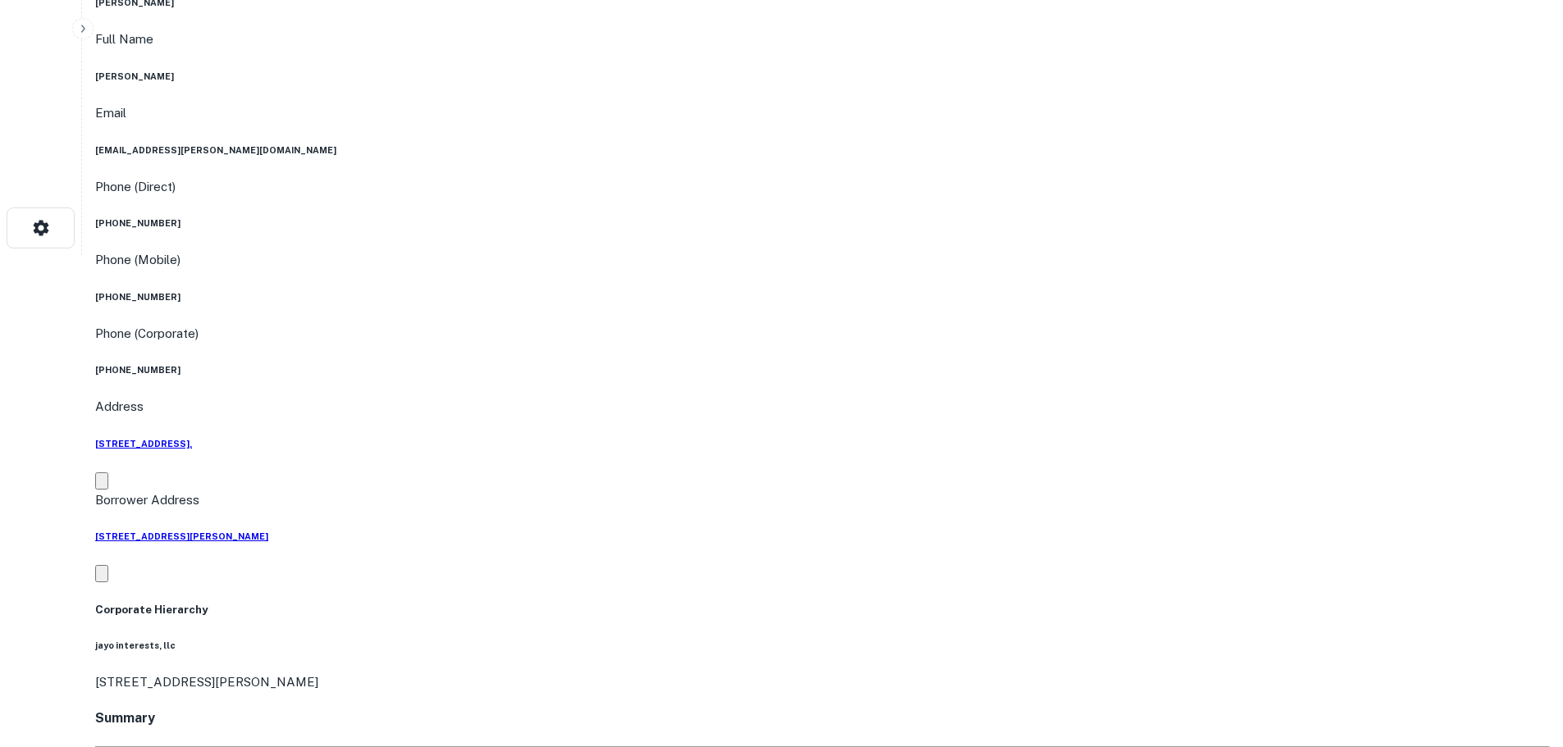
drag, startPoint x: 1407, startPoint y: 671, endPoint x: 1233, endPoint y: 606, distance: 185.6
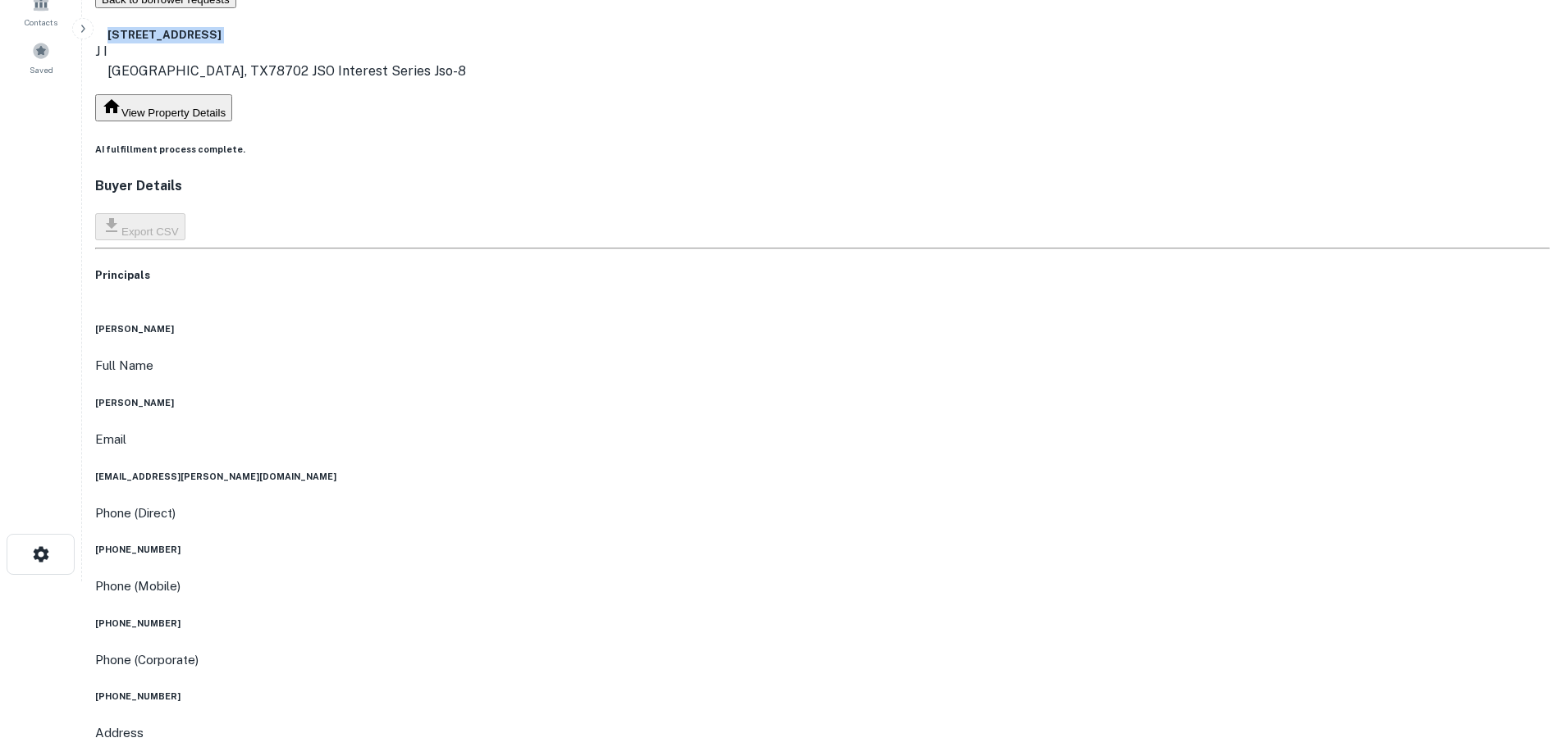
scroll to position [164, 0]
click at [774, 505] on div "Phone (Direct) [PHONE_NUMBER]" at bounding box center [822, 531] width 1454 height 53
click at [774, 545] on h6 "[PHONE_NUMBER]" at bounding box center [822, 551] width 1454 height 13
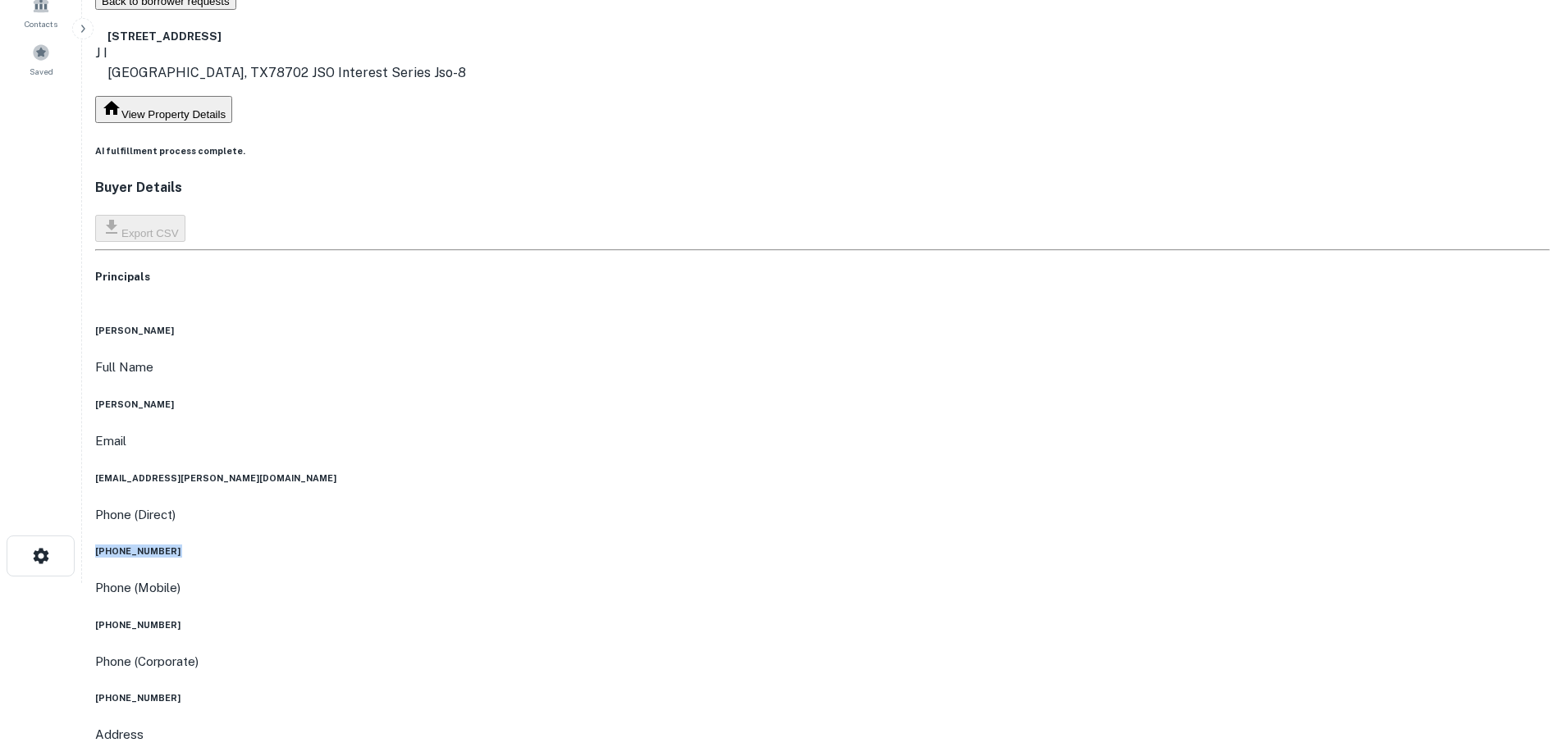
copy h6 "[PHONE_NUMBER]"
click at [754, 618] on h6 "[PHONE_NUMBER]" at bounding box center [822, 624] width 1454 height 13
copy h6 "[PHONE_NUMBER]"
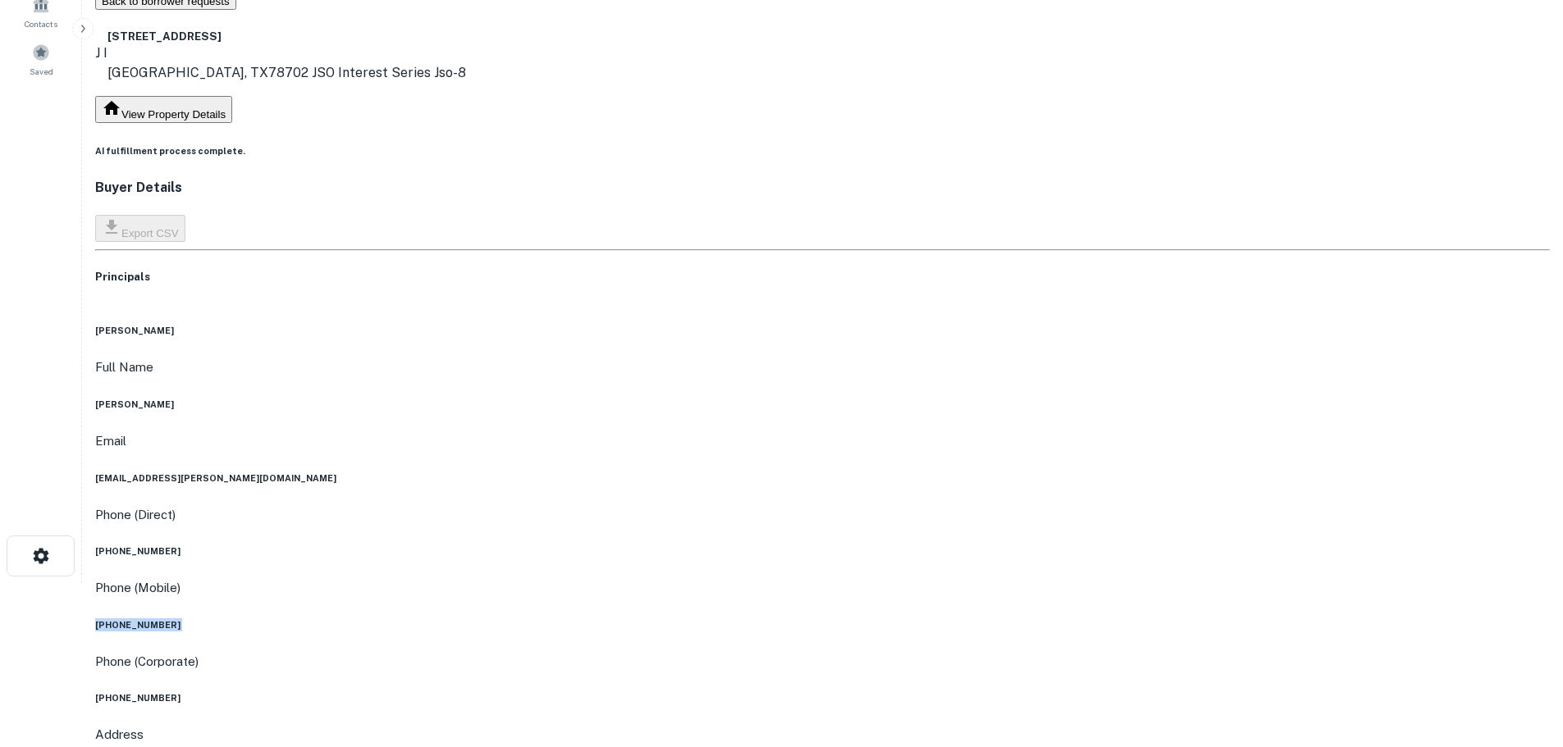
click at [716, 505] on div "Phone (Direct) [PHONE_NUMBER]" at bounding box center [822, 531] width 1454 height 53
click at [715, 505] on div "Phone (Direct) [PHONE_NUMBER]" at bounding box center [822, 531] width 1454 height 53
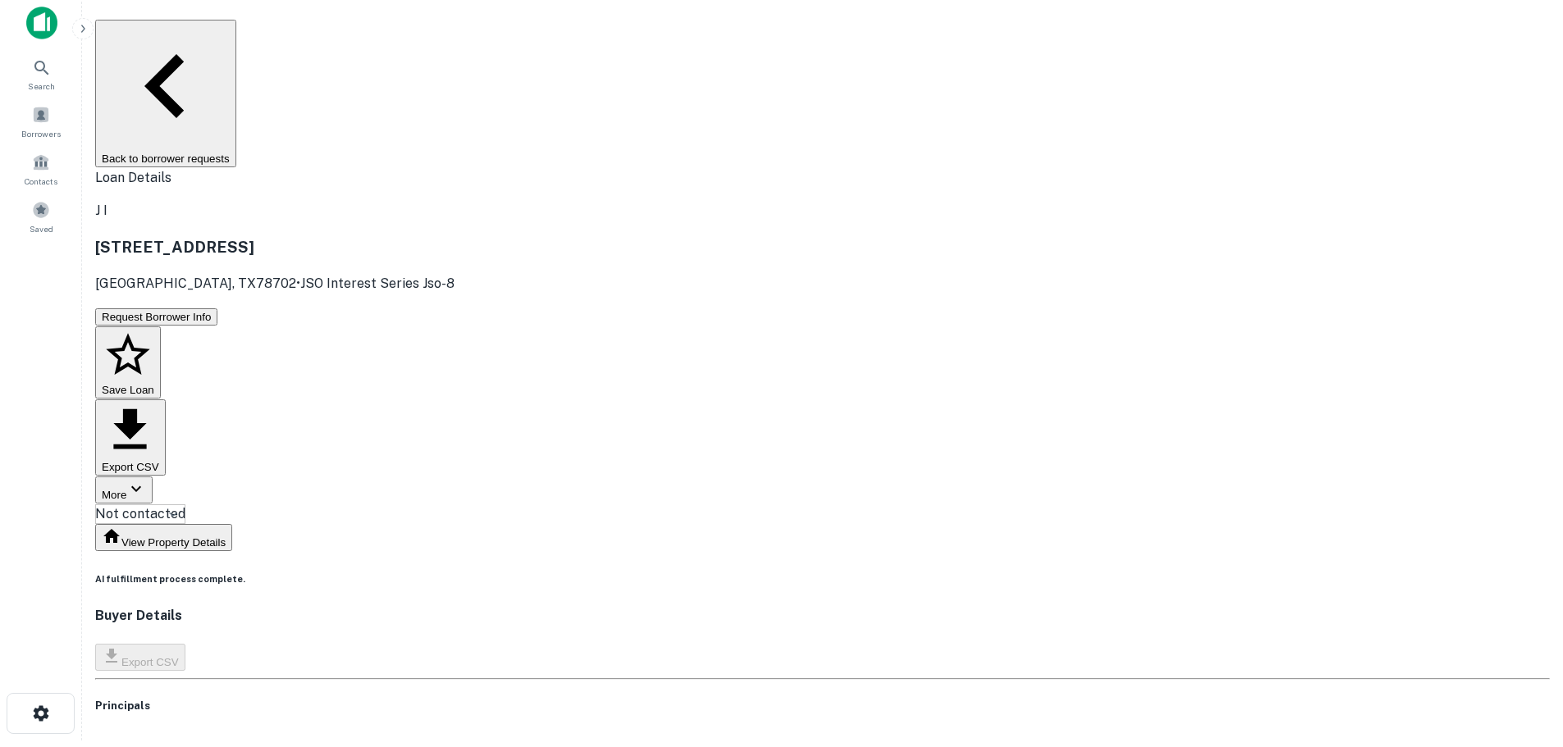
scroll to position [0, 0]
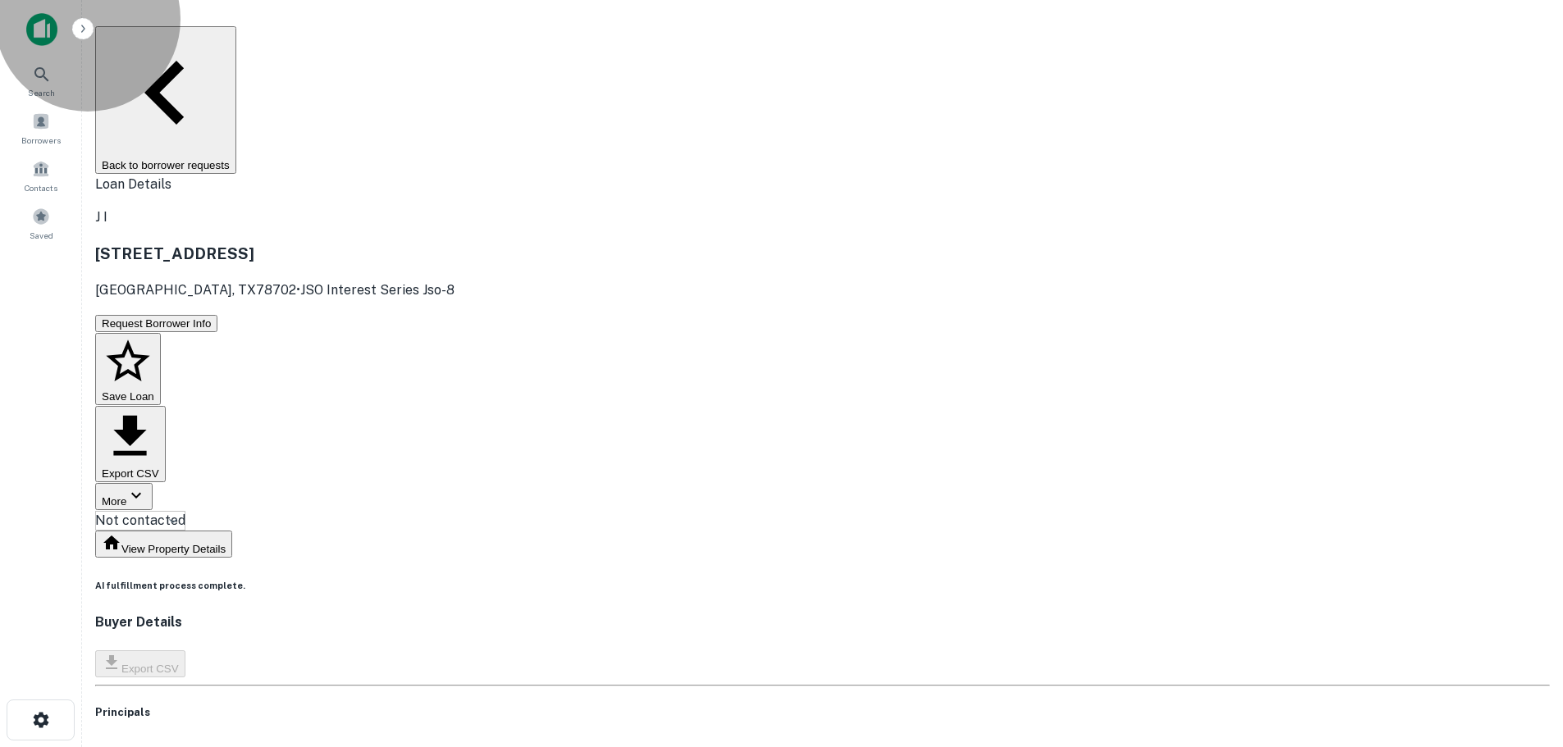
click at [236, 45] on button "Back to borrower requests" at bounding box center [165, 100] width 141 height 148
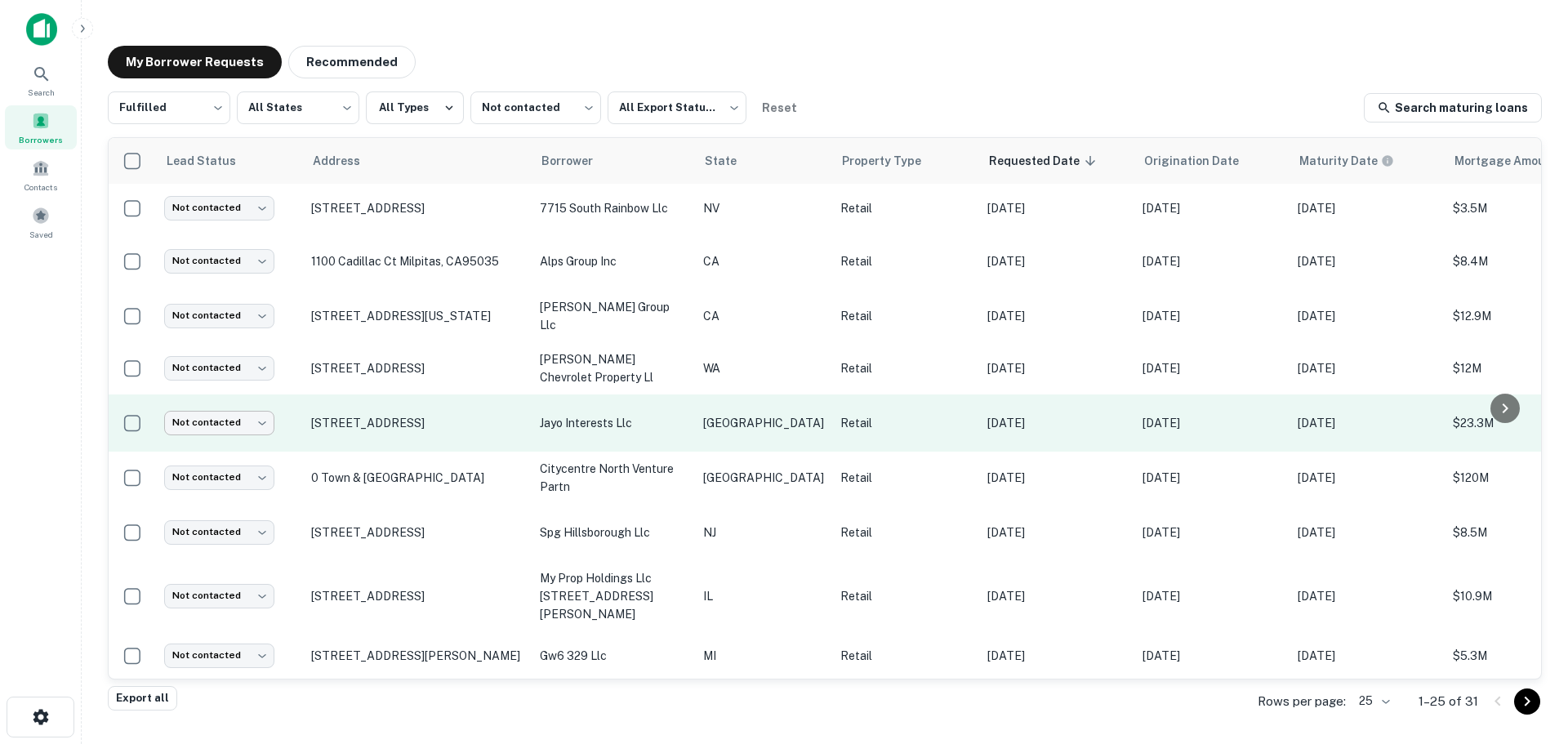
click at [220, 408] on body "Search Borrowers Contacts Saved My Borrower Requests Recommended Fulfilled ****…" at bounding box center [784, 372] width 1568 height 744
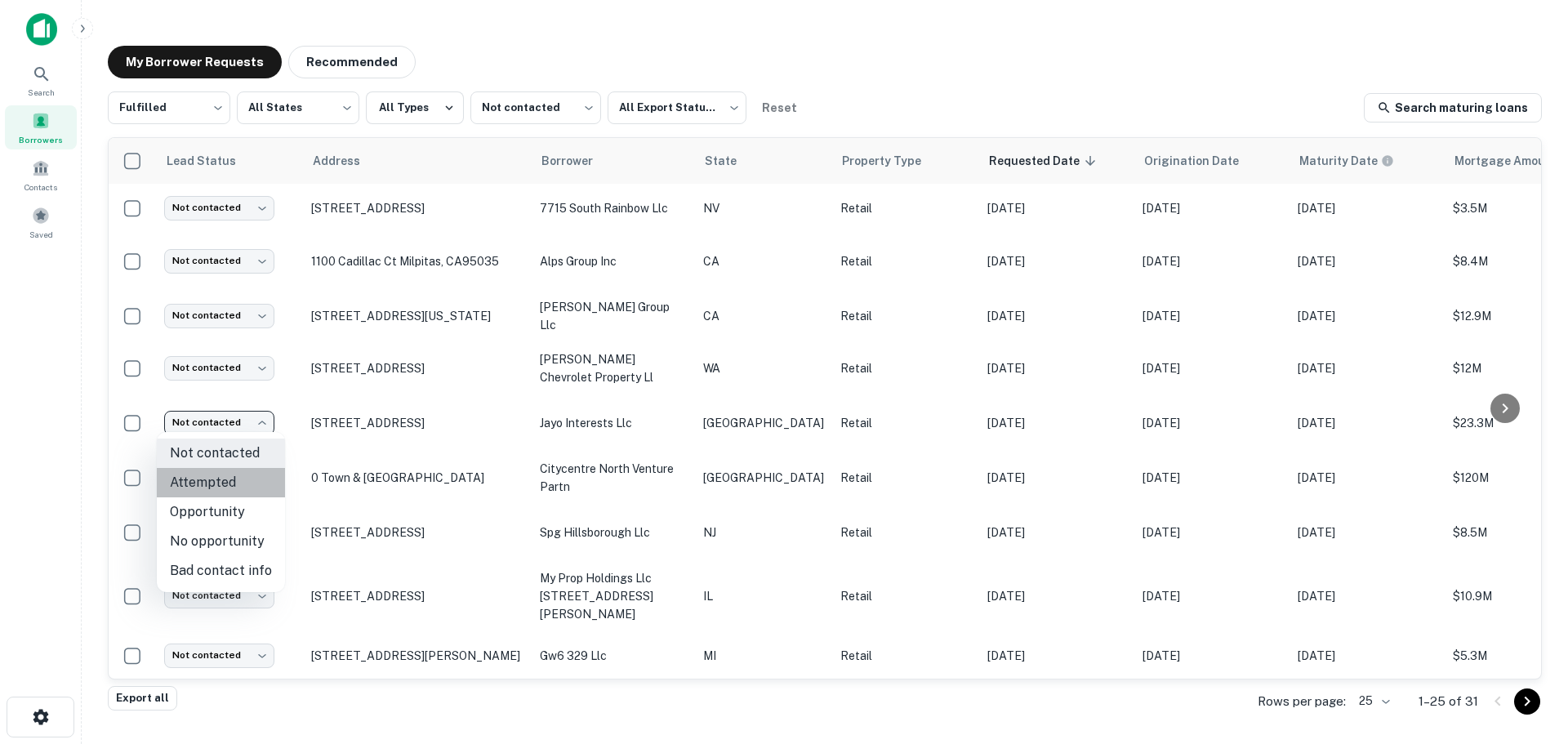
click at [234, 484] on li "Attempted" at bounding box center [220, 483] width 128 height 30
type input "*********"
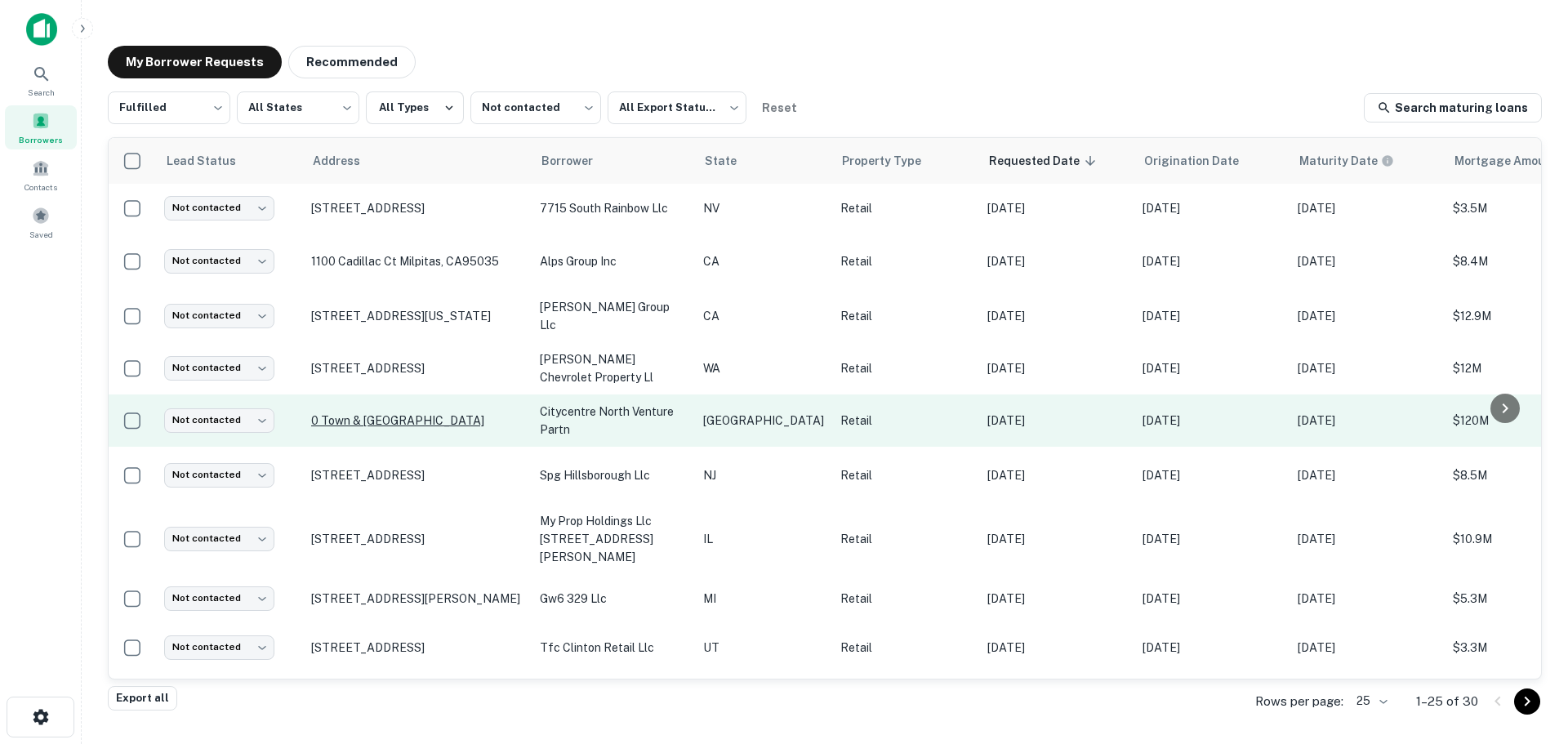
click at [475, 420] on p "0 Town & [GEOGRAPHIC_DATA]" at bounding box center [417, 420] width 212 height 15
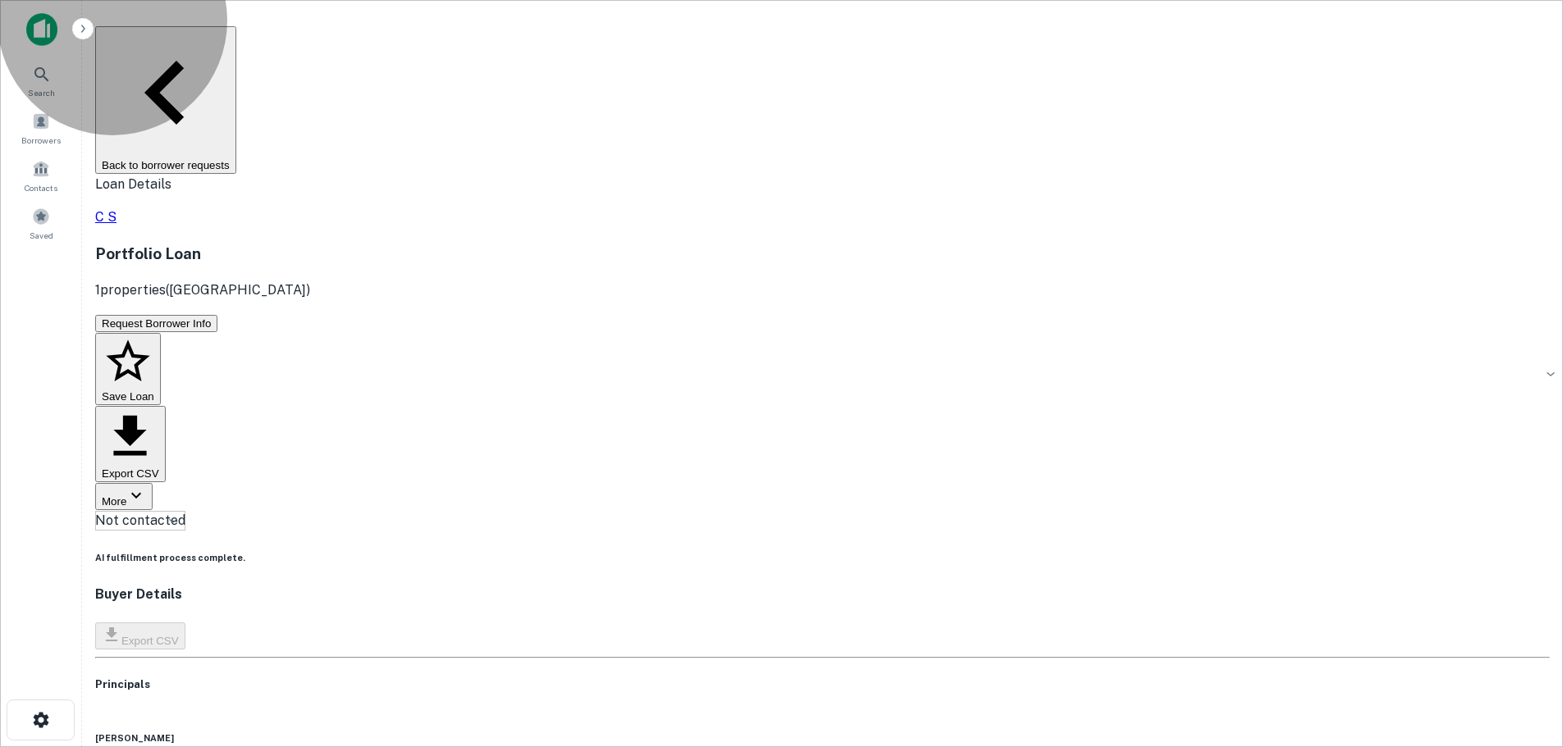
click at [236, 47] on button "Back to borrower requests" at bounding box center [165, 100] width 141 height 148
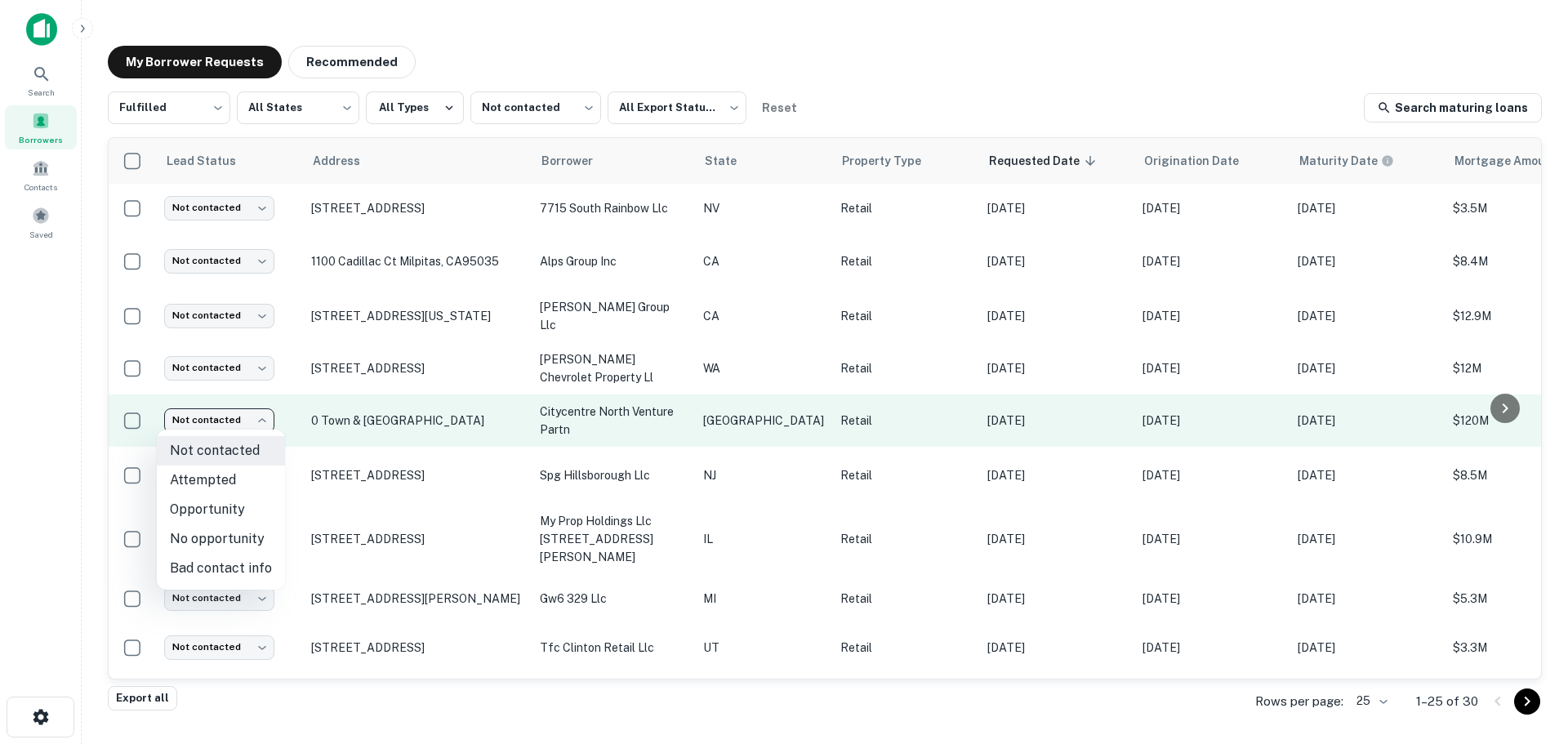
click at [237, 409] on body "Search Borrowers Contacts Saved My Borrower Requests Recommended Fulfilled ****…" at bounding box center [784, 372] width 1568 height 744
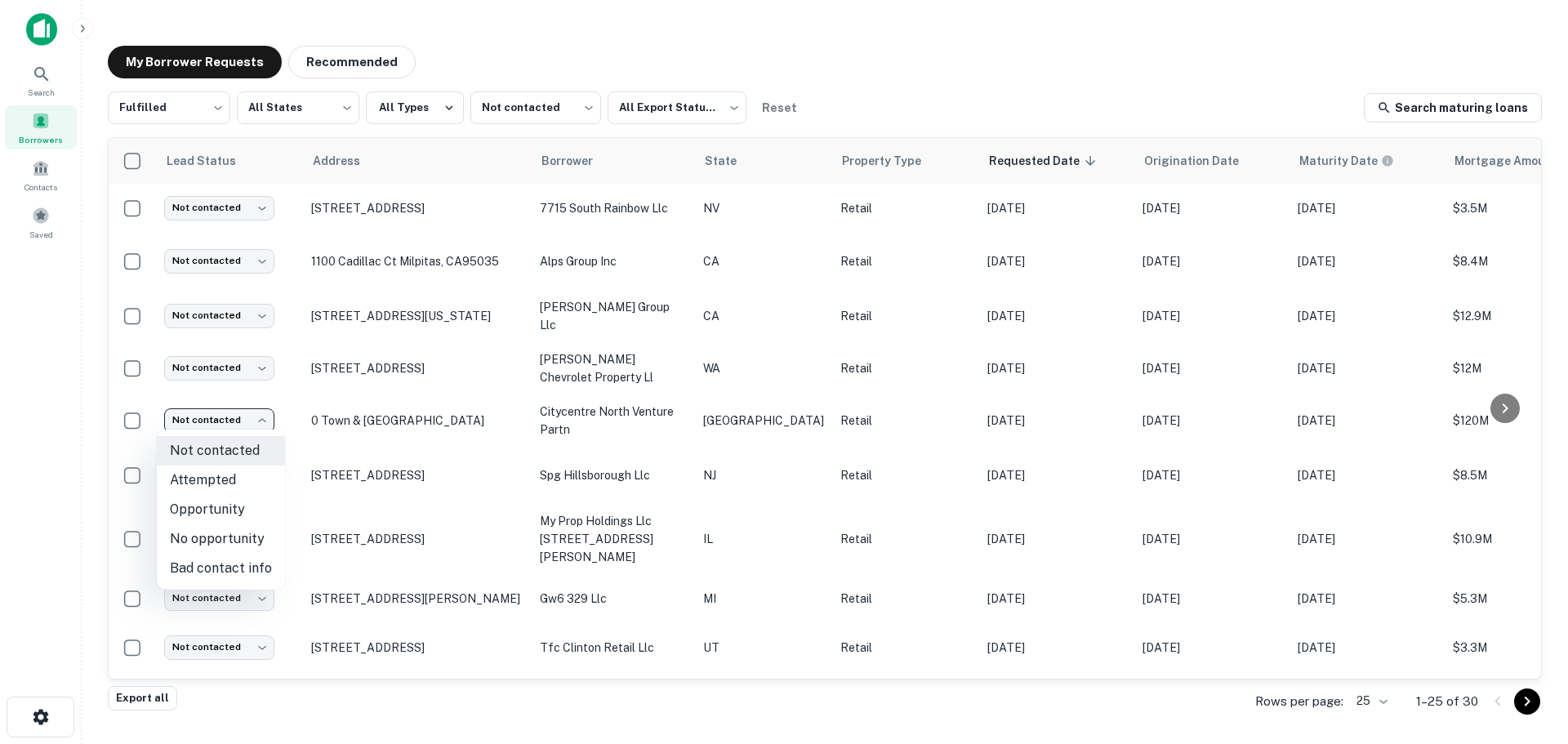
click at [251, 530] on li "No opportunity" at bounding box center [220, 540] width 128 height 30
type input "**********"
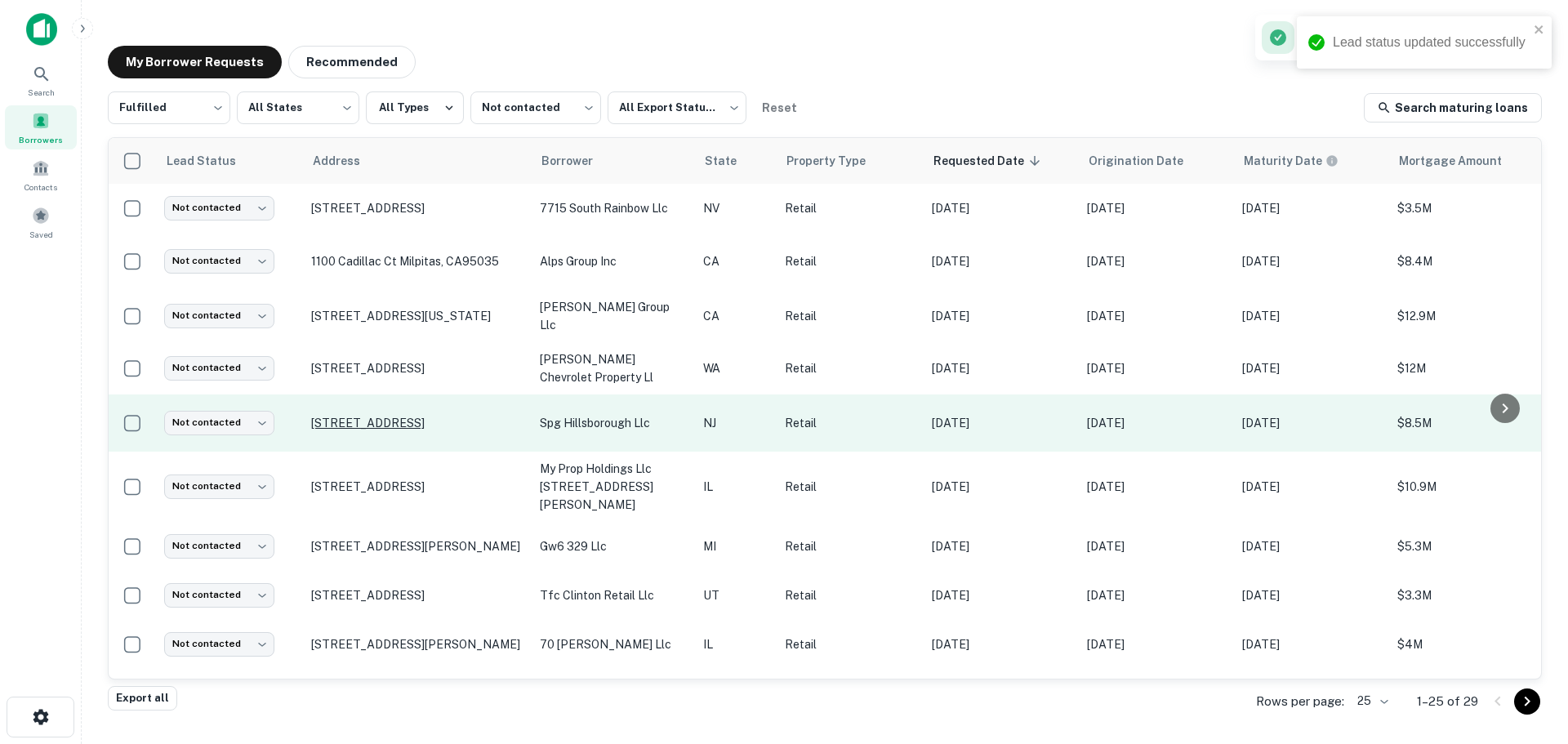
click at [438, 416] on p "[STREET_ADDRESS]" at bounding box center [417, 423] width 212 height 15
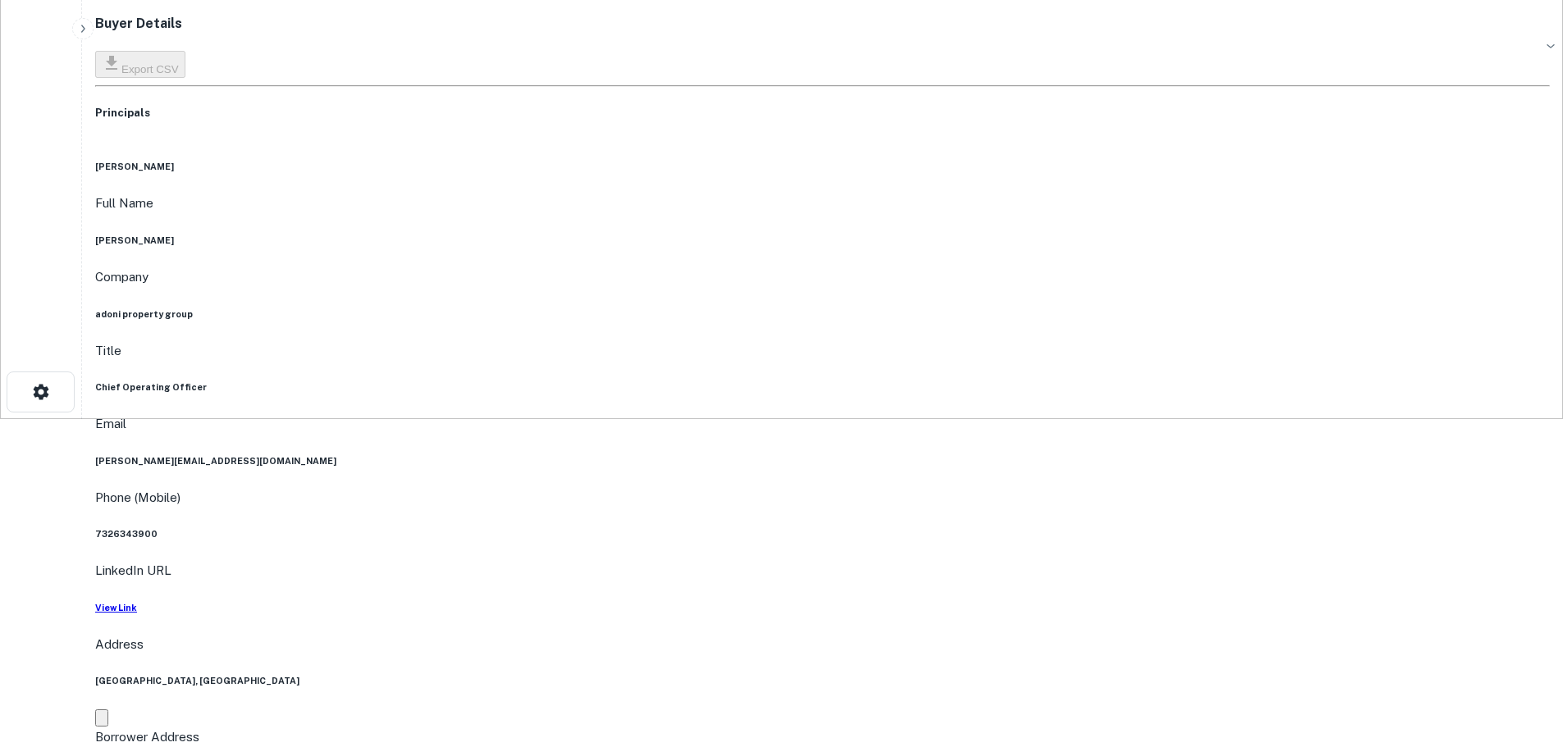
scroll to position [164, 0]
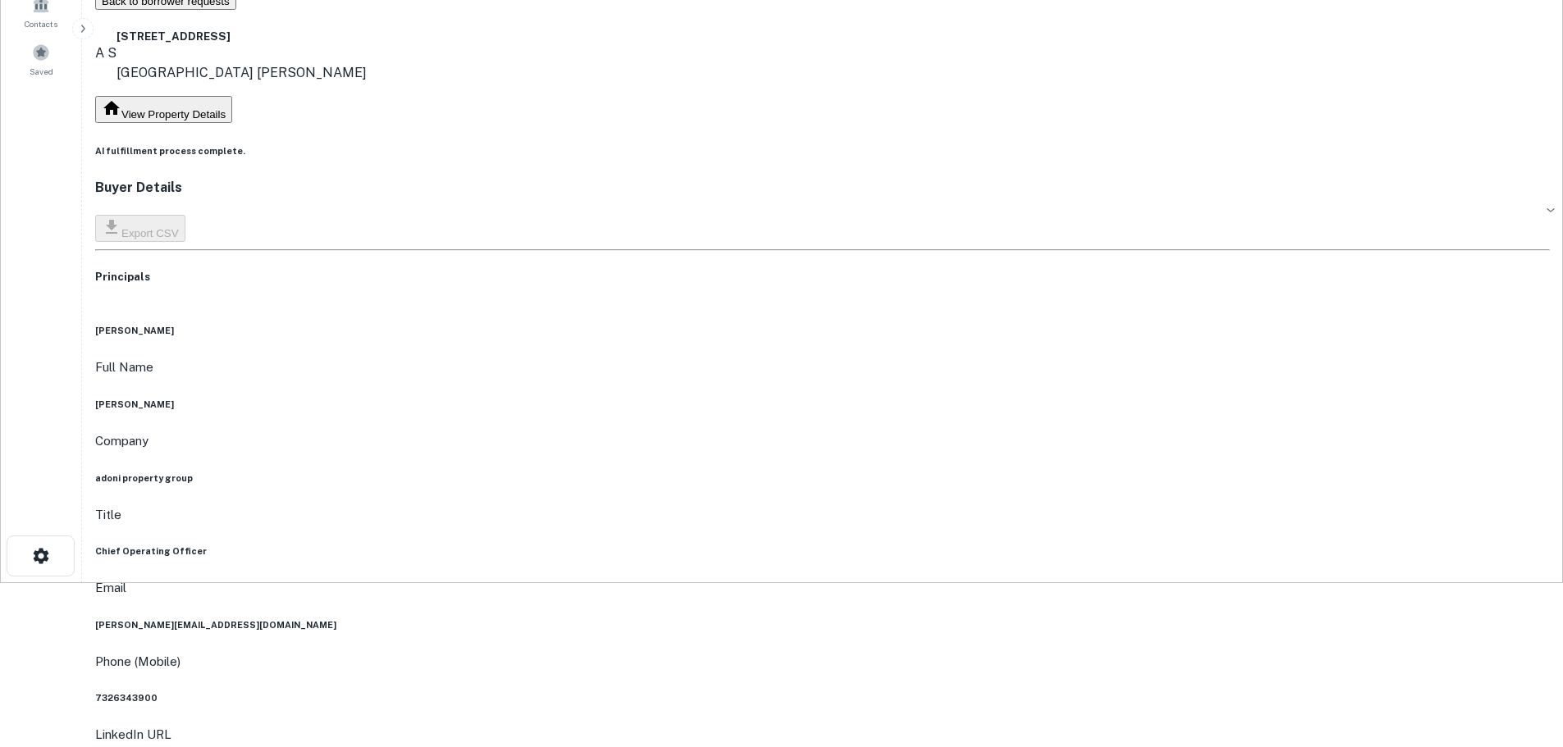
click at [809, 652] on div "Phone (Mobile) [PHONE_NUMBER]" at bounding box center [822, 678] width 1454 height 53
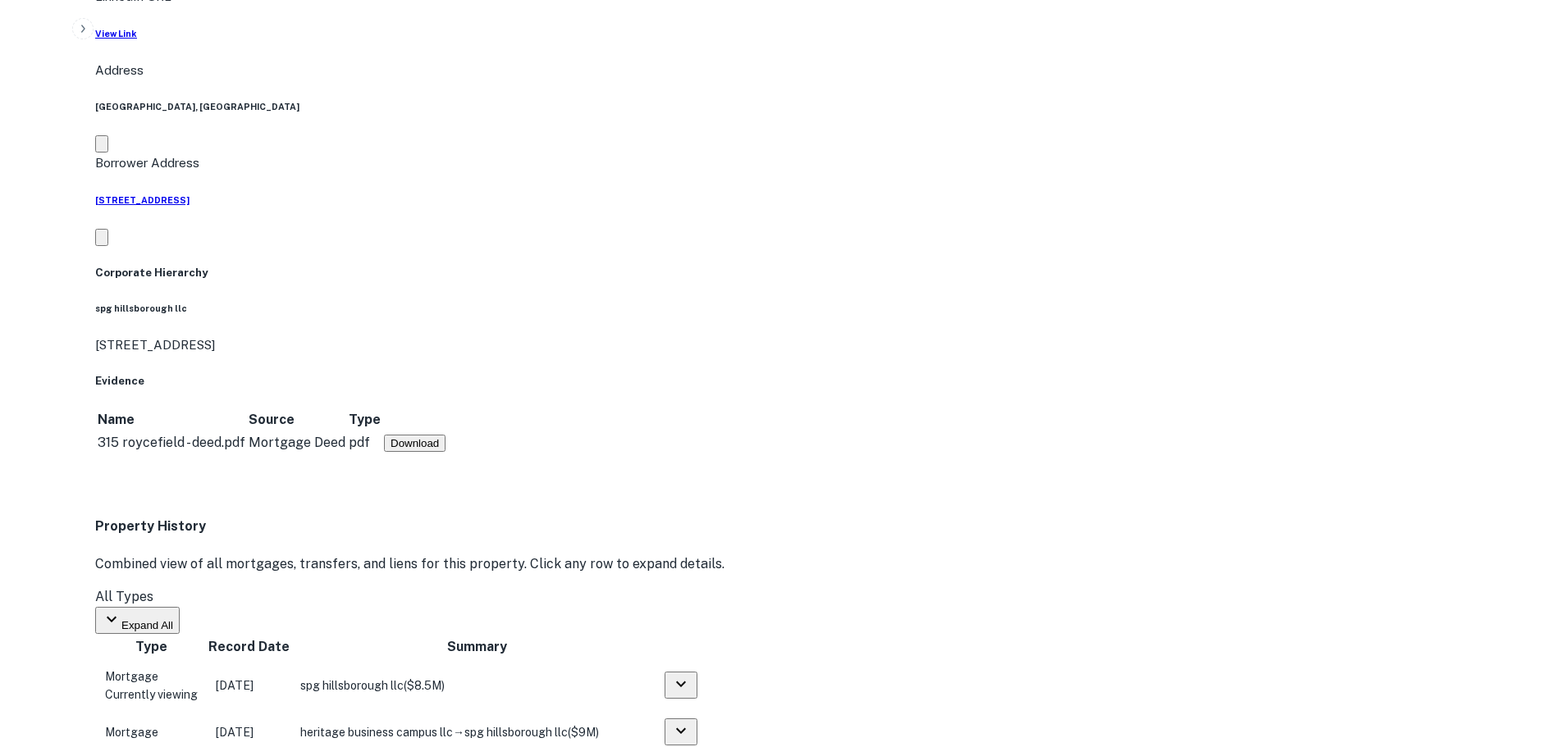
scroll to position [1230, 0]
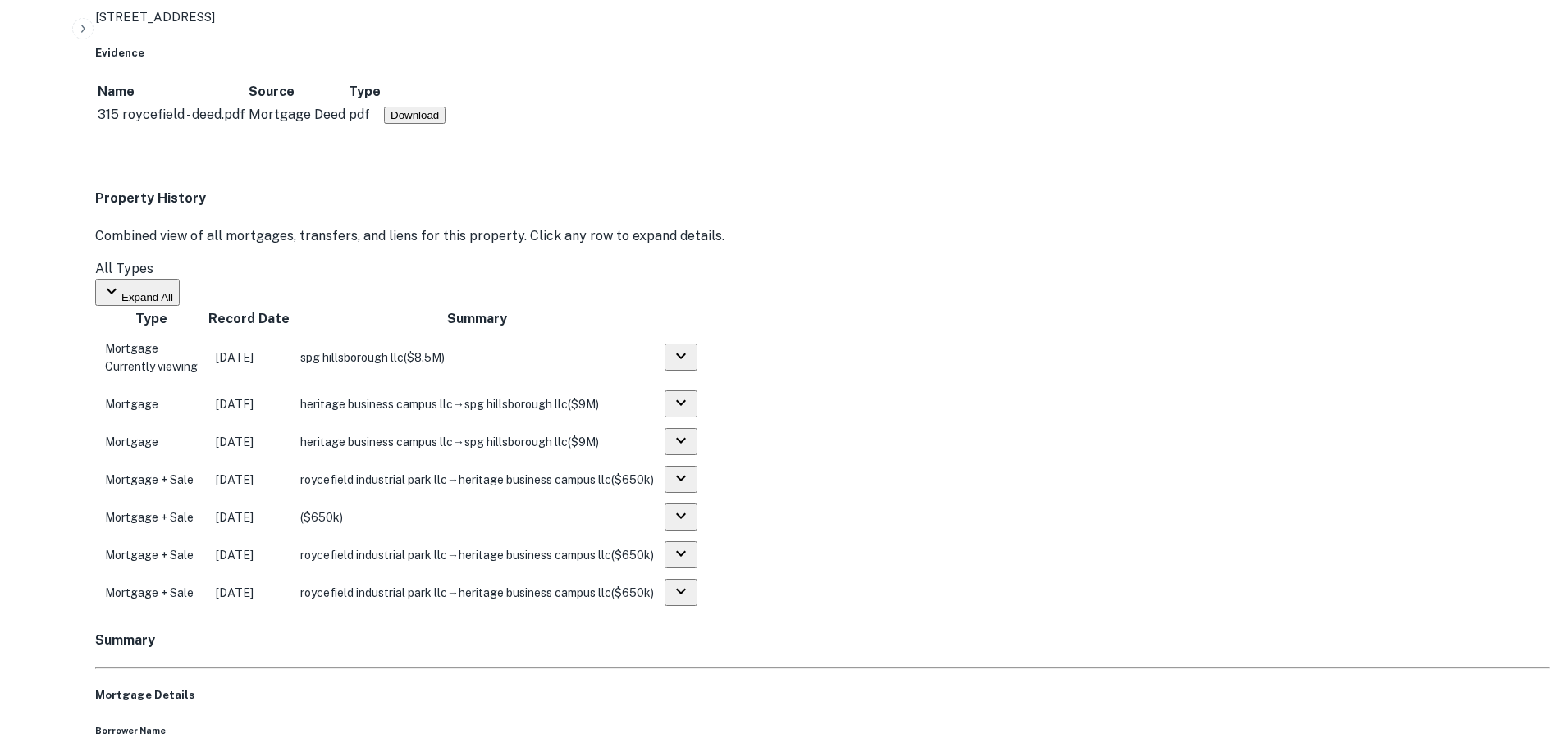
drag, startPoint x: 1406, startPoint y: 608, endPoint x: 1173, endPoint y: 574, distance: 235.4
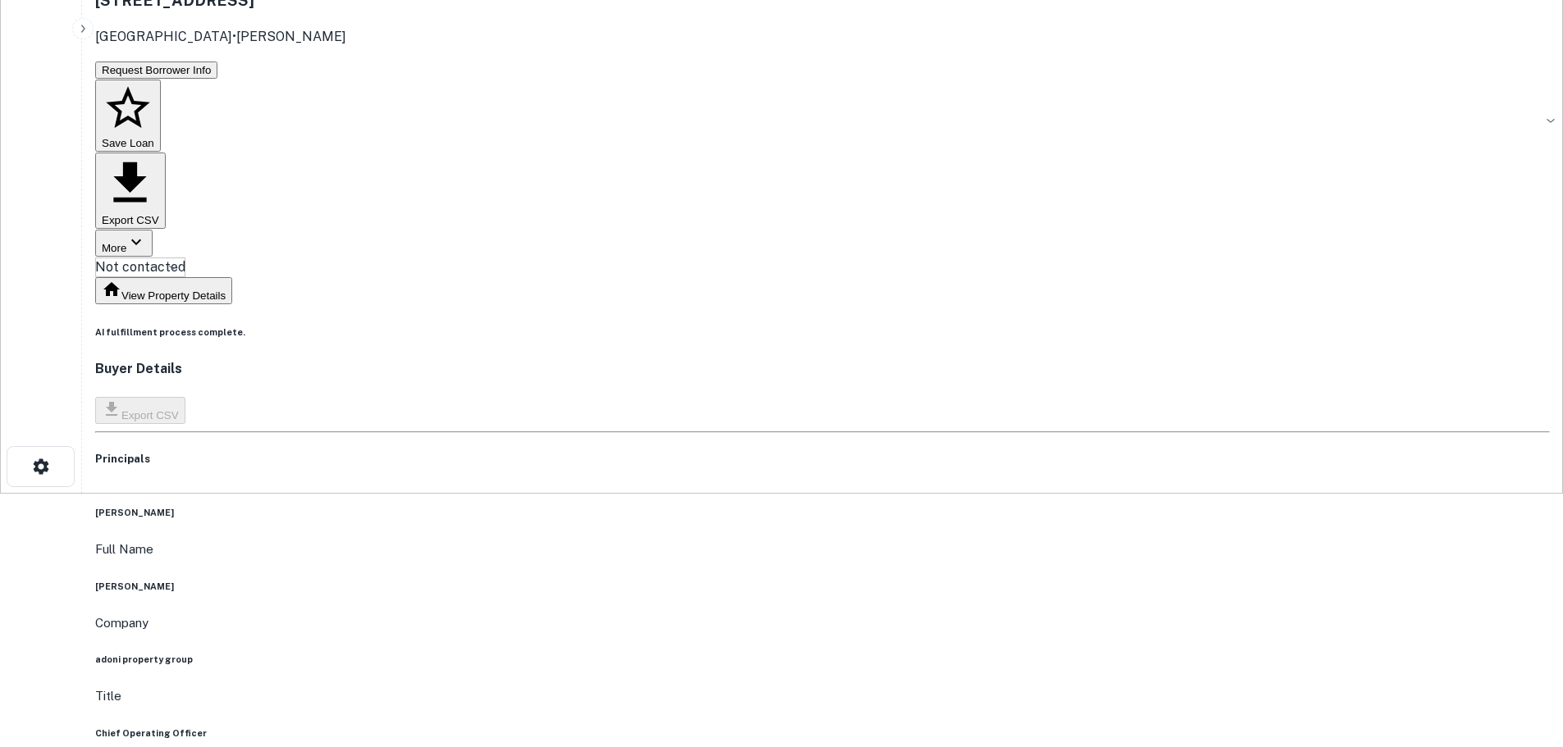
scroll to position [0, 0]
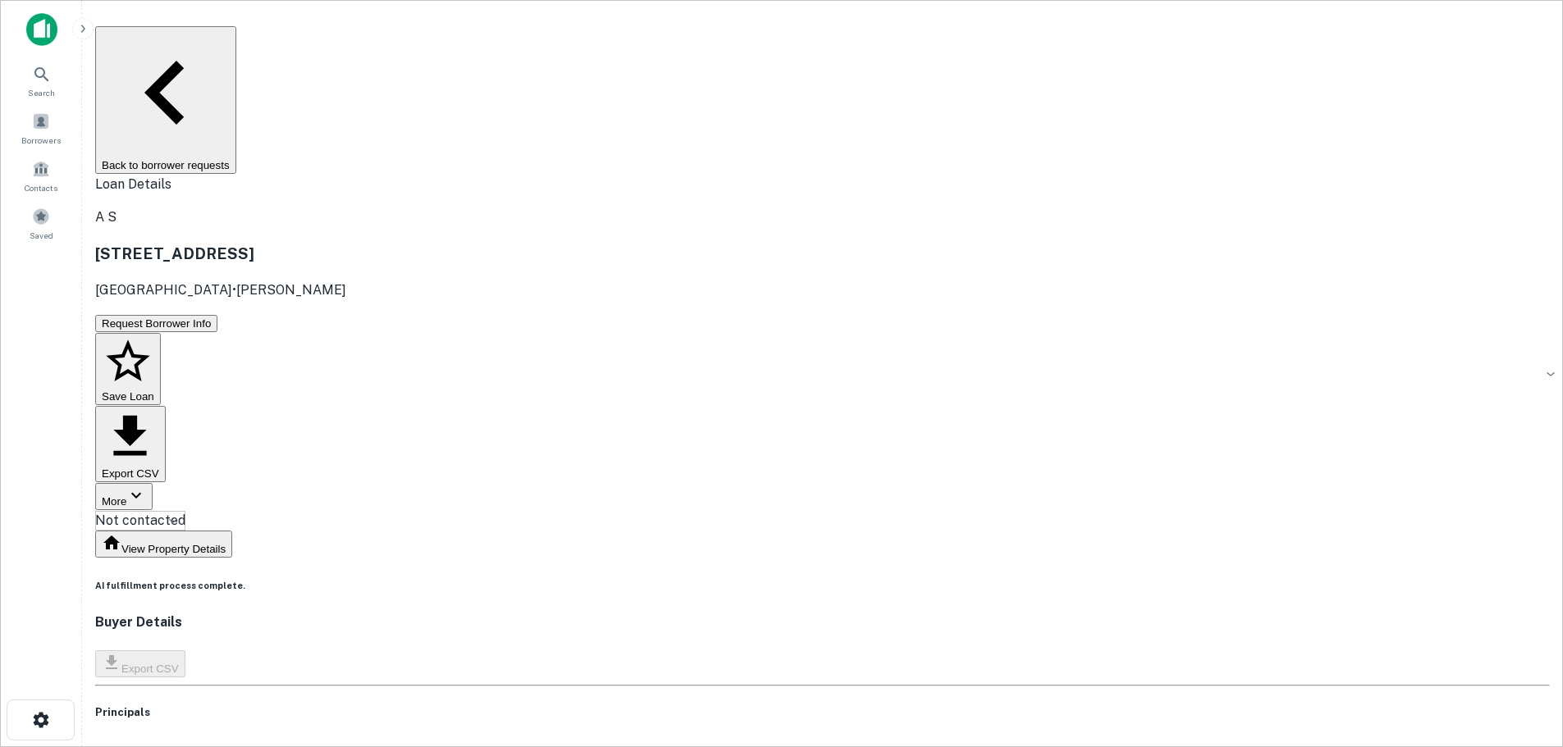
drag, startPoint x: 349, startPoint y: 48, endPoint x: 366, endPoint y: 50, distance: 16.6
click at [236, 48] on button "Back to borrower requests" at bounding box center [165, 100] width 141 height 148
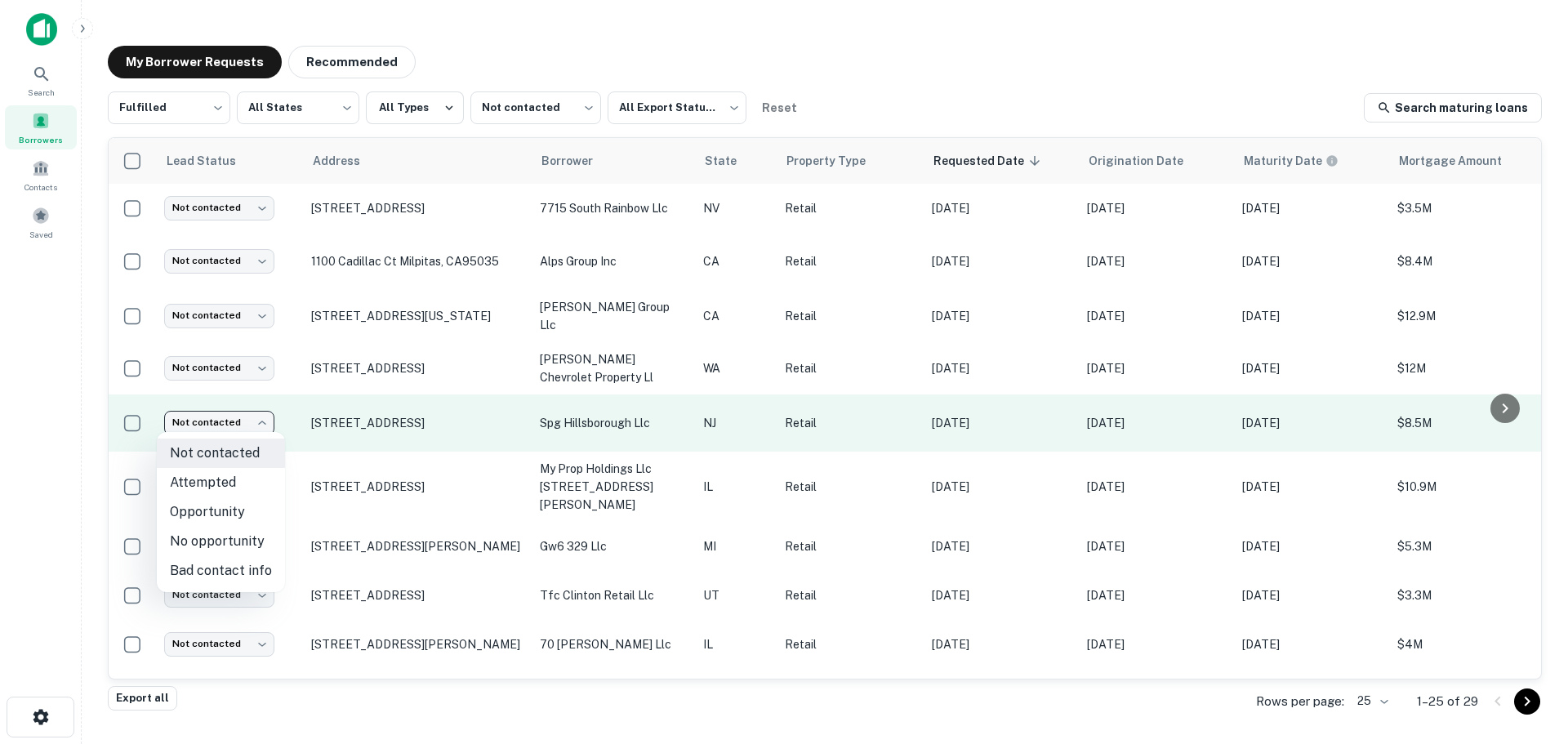
click at [206, 407] on body "Search Borrowers Contacts Saved My Borrower Requests Recommended Fulfilled ****…" at bounding box center [784, 372] width 1568 height 744
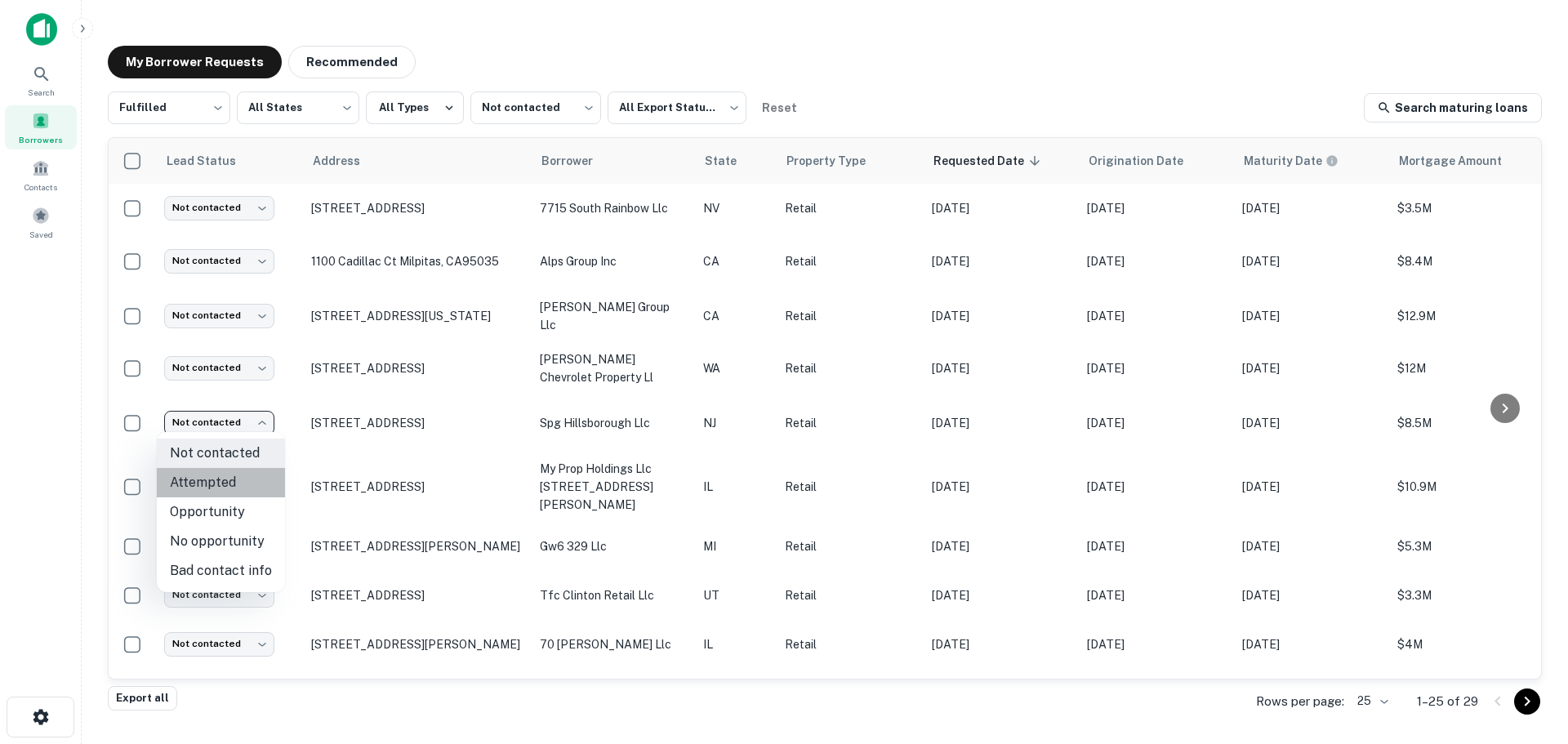
click at [226, 475] on li "Attempted" at bounding box center [220, 483] width 128 height 30
type input "*********"
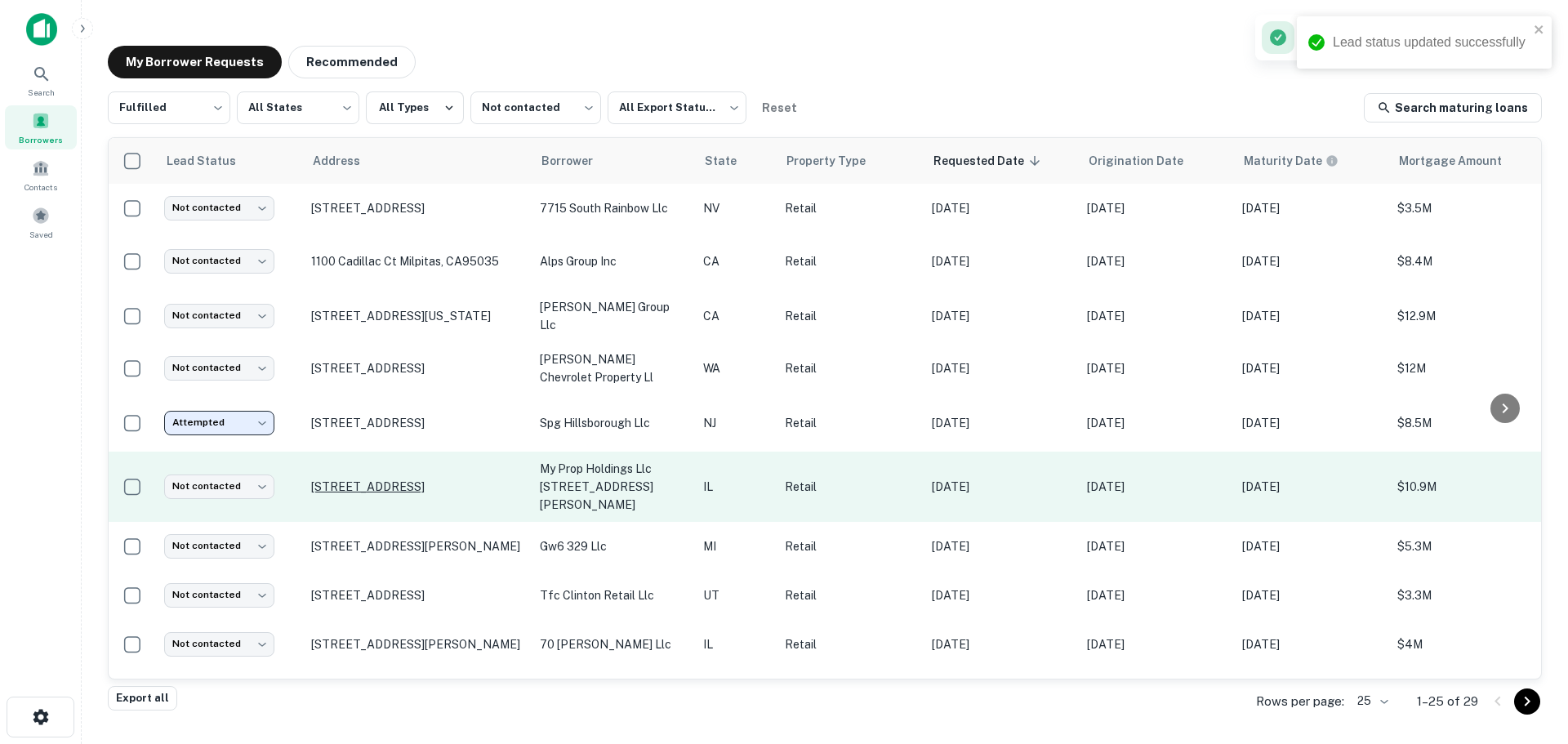
click at [386, 480] on p "[STREET_ADDRESS]" at bounding box center [417, 487] width 212 height 15
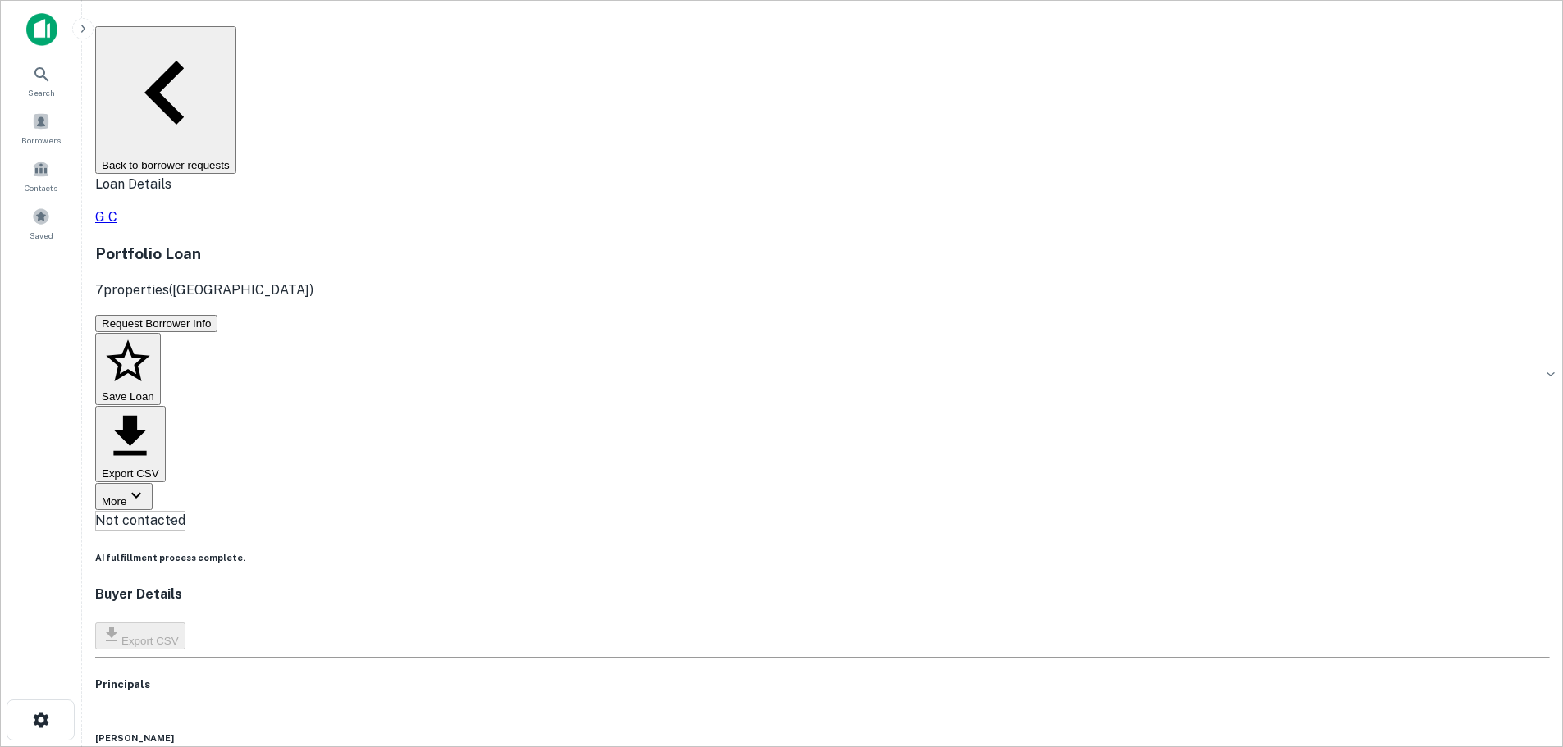
click at [236, 37] on button "Back to borrower requests" at bounding box center [165, 100] width 141 height 148
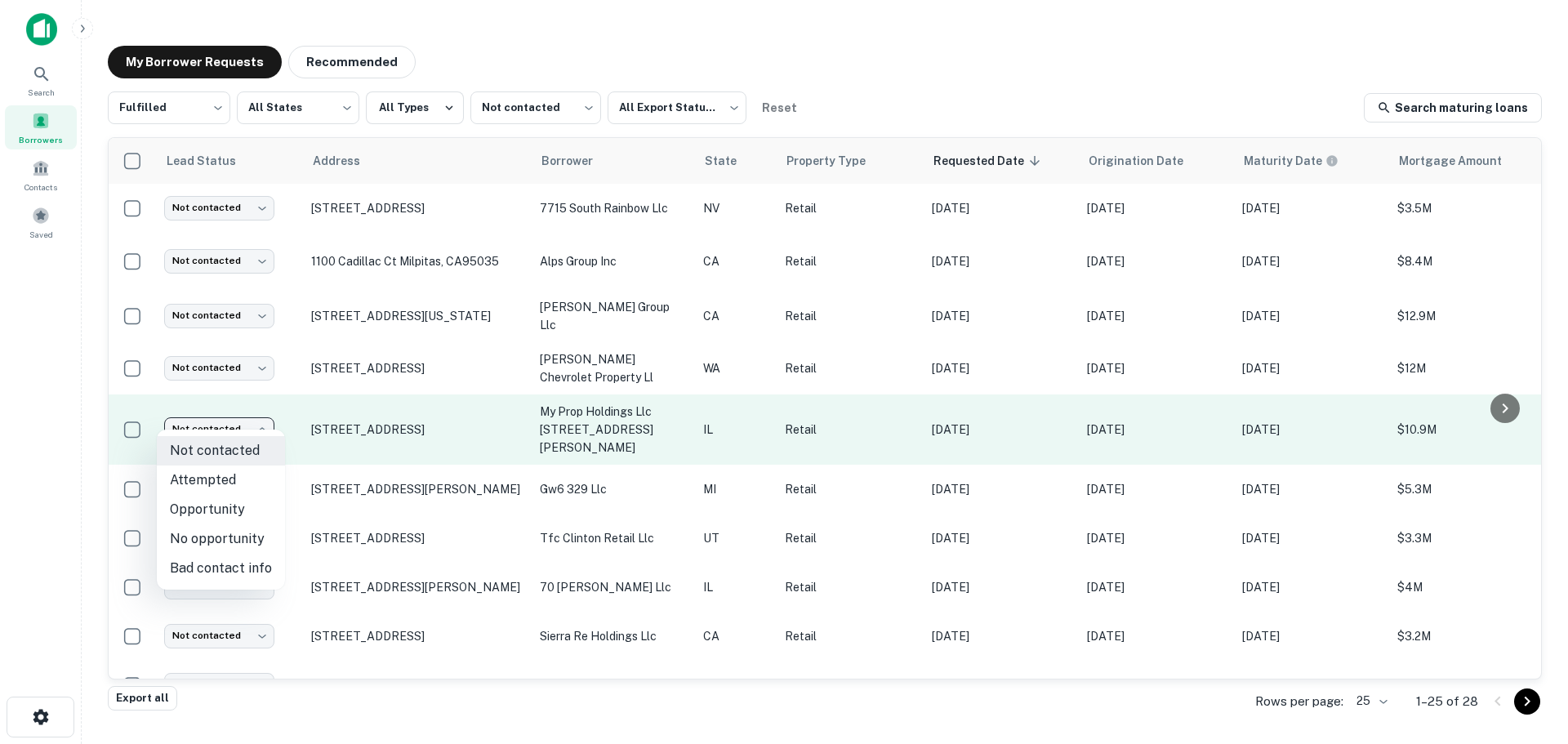
click at [234, 421] on body "Search Borrowers Contacts Saved My Borrower Requests Recommended Fulfilled ****…" at bounding box center [784, 372] width 1568 height 744
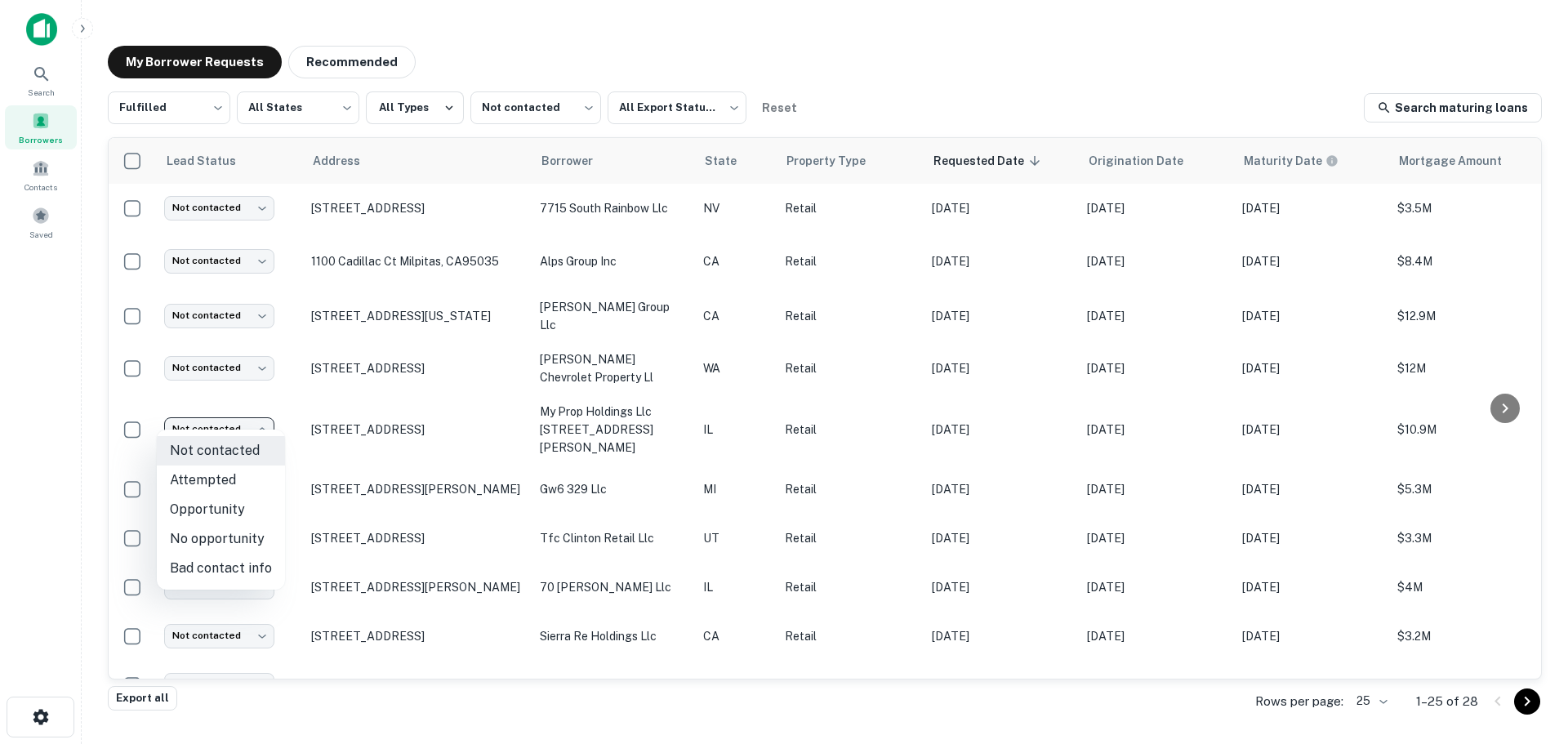
click at [339, 421] on div at bounding box center [784, 372] width 1568 height 744
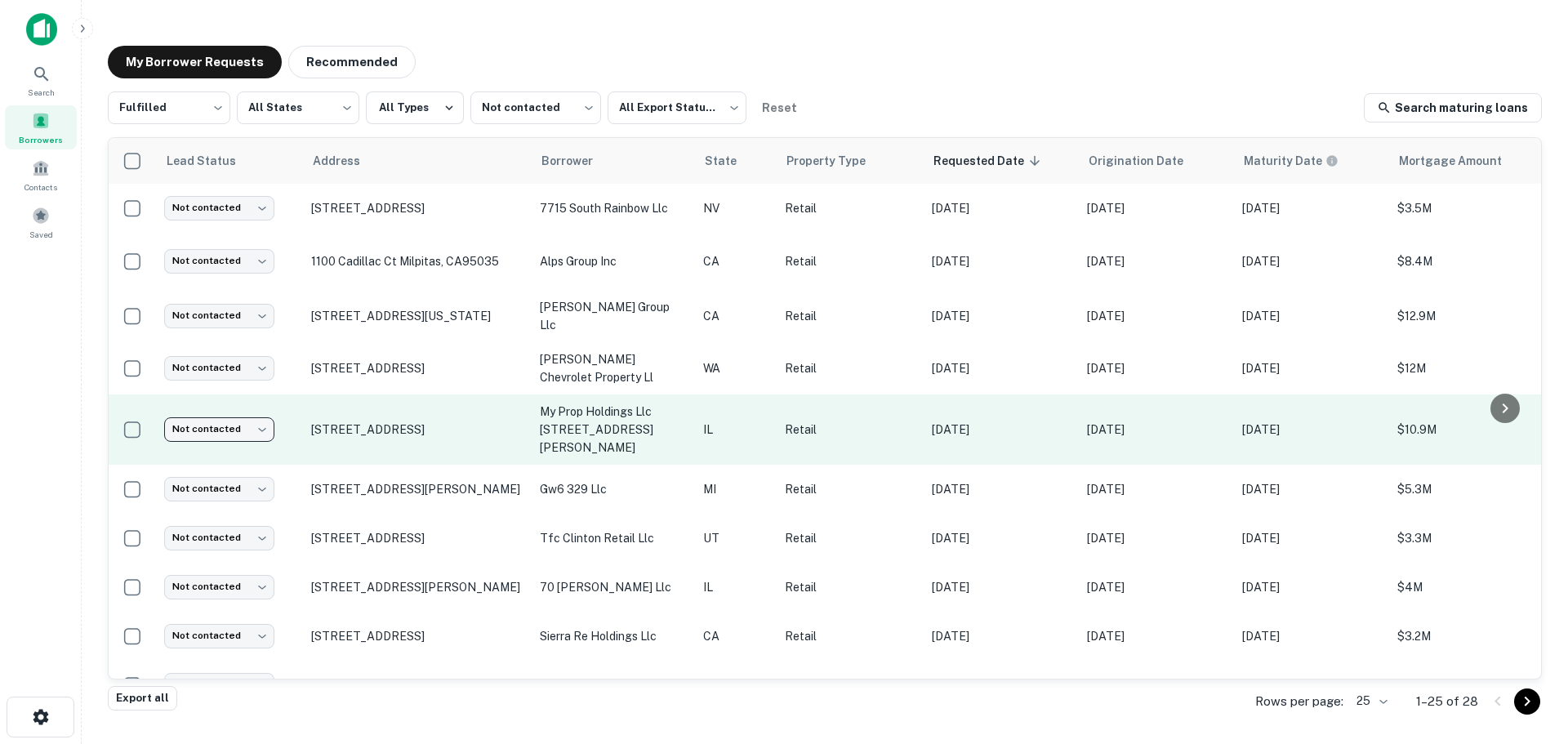
click at [241, 413] on body "Search Borrowers Contacts Saved My Borrower Requests Recommended Fulfilled ****…" at bounding box center [784, 372] width 1568 height 744
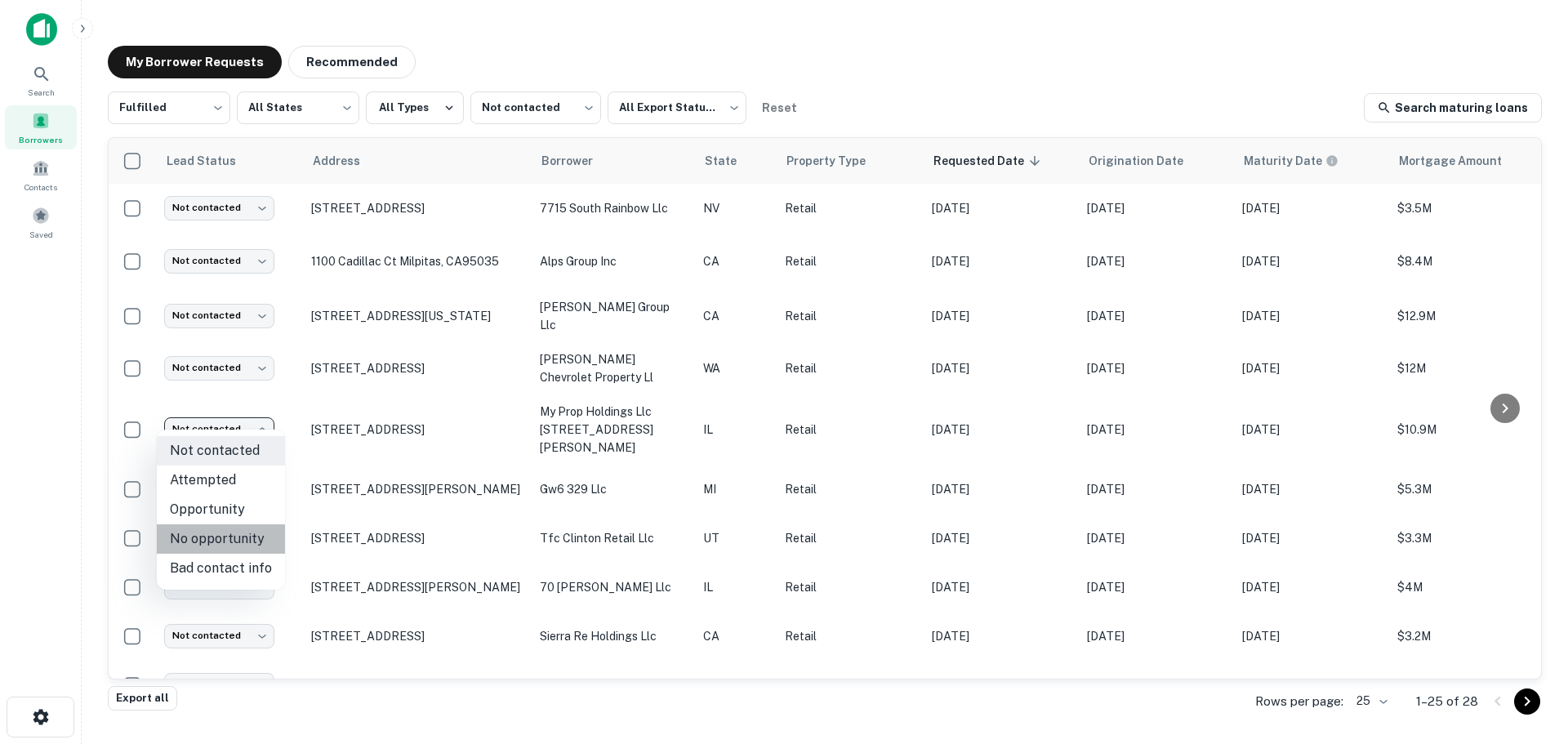
click at [222, 537] on li "No opportunity" at bounding box center [220, 540] width 128 height 30
type input "**********"
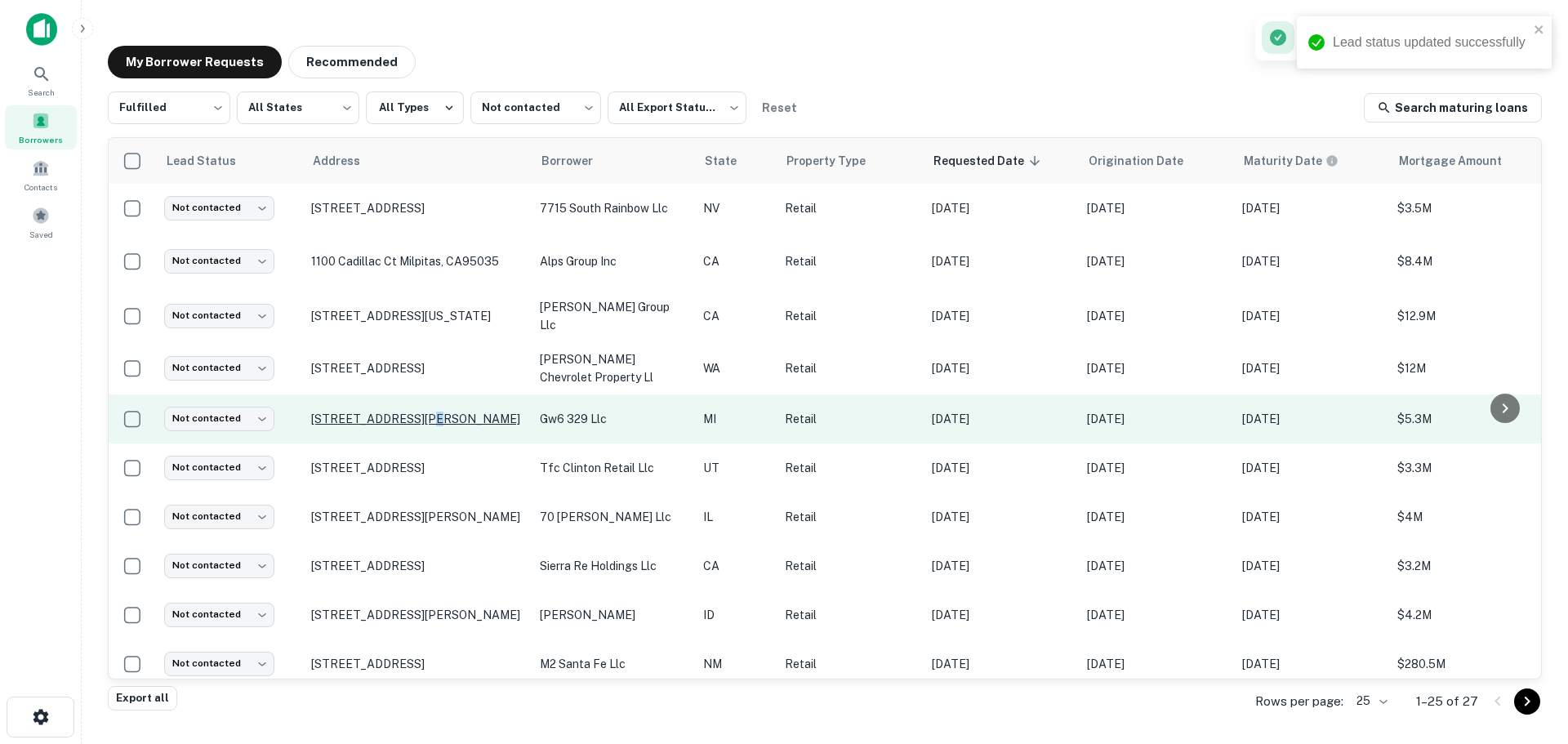
click at [418, 413] on p "[STREET_ADDRESS][PERSON_NAME]" at bounding box center [417, 418] width 212 height 15
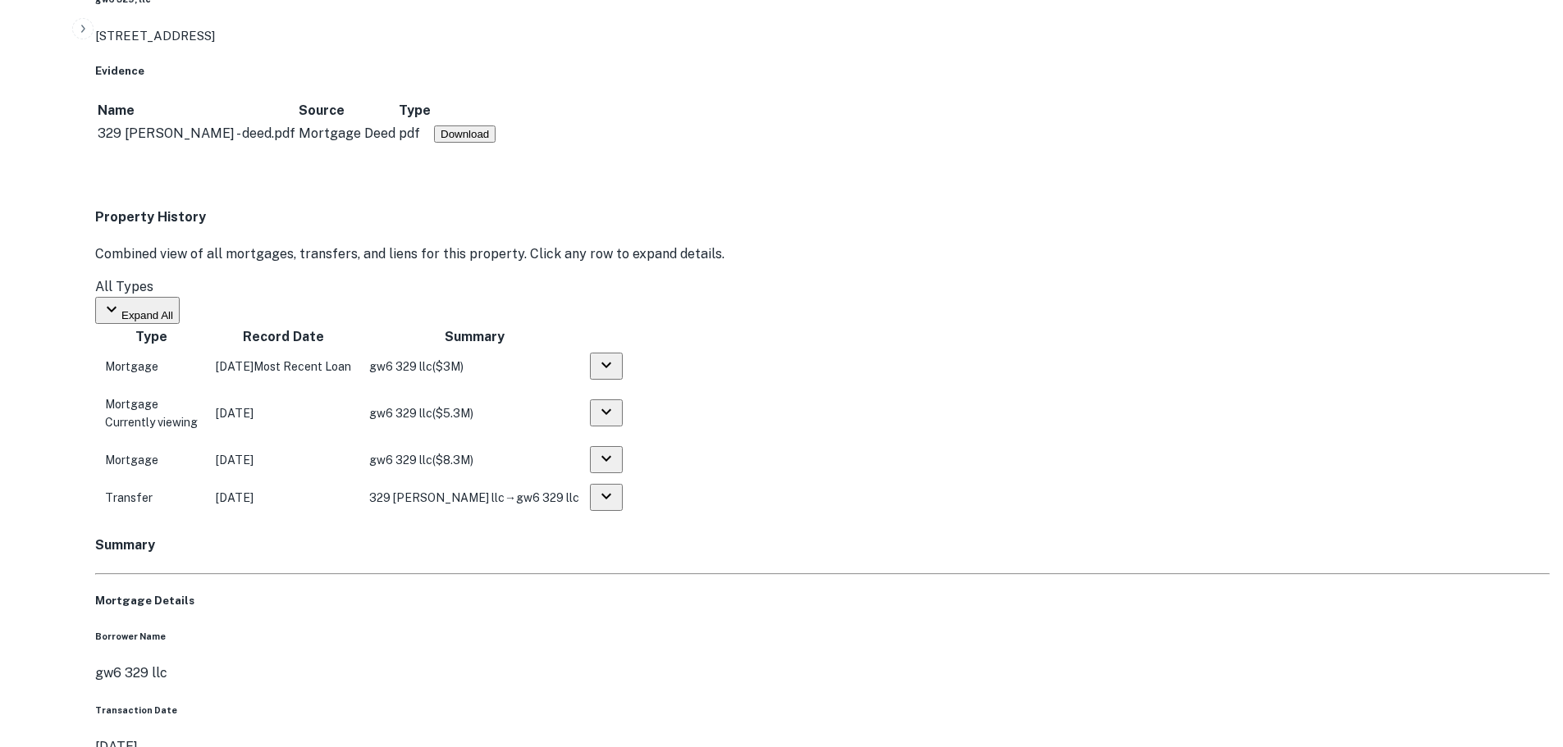
scroll to position [1312, 0]
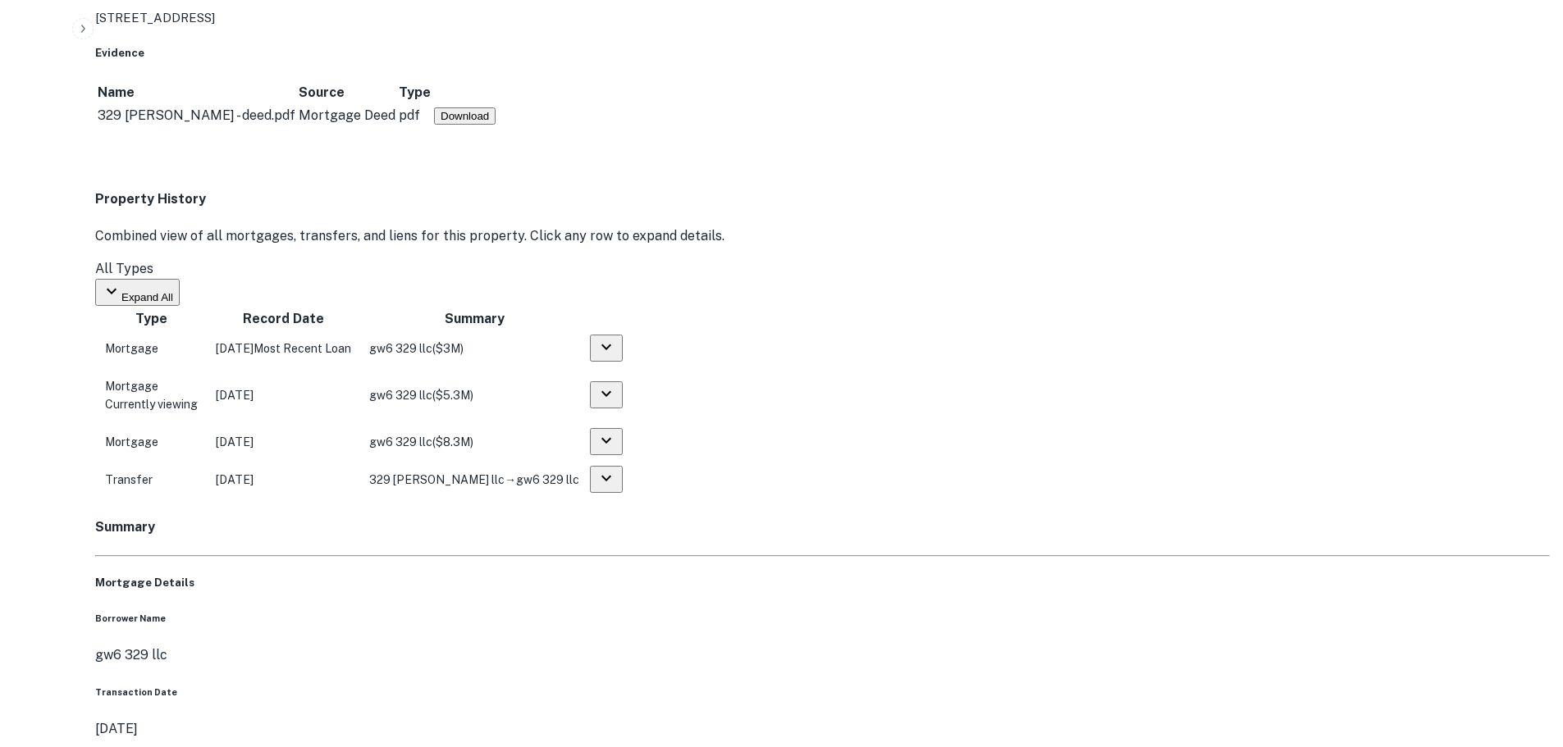
drag, startPoint x: 1429, startPoint y: 396, endPoint x: 1396, endPoint y: 385, distance: 34.8
drag, startPoint x: 1396, startPoint y: 385, endPoint x: 938, endPoint y: 232, distance: 482.5
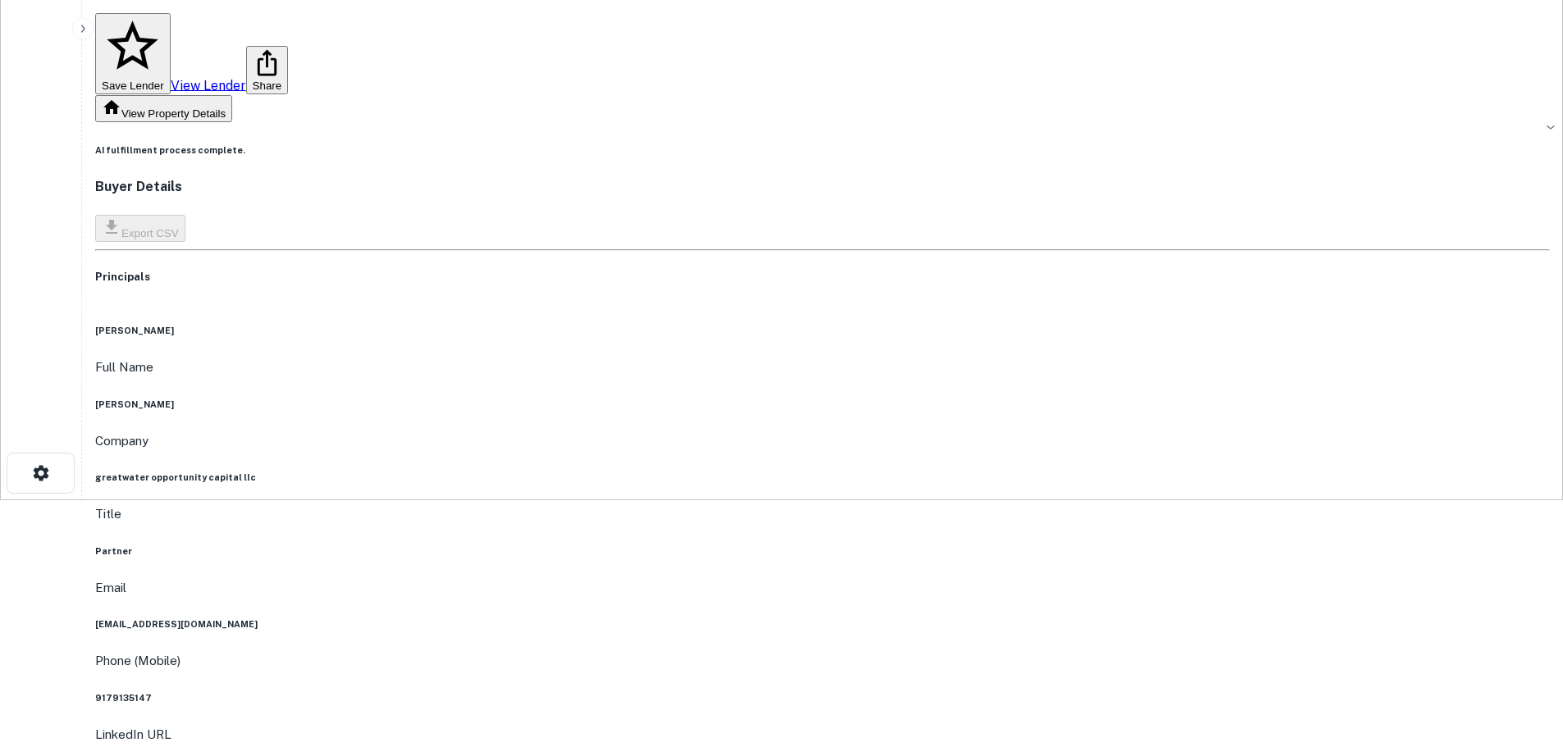
scroll to position [82, 0]
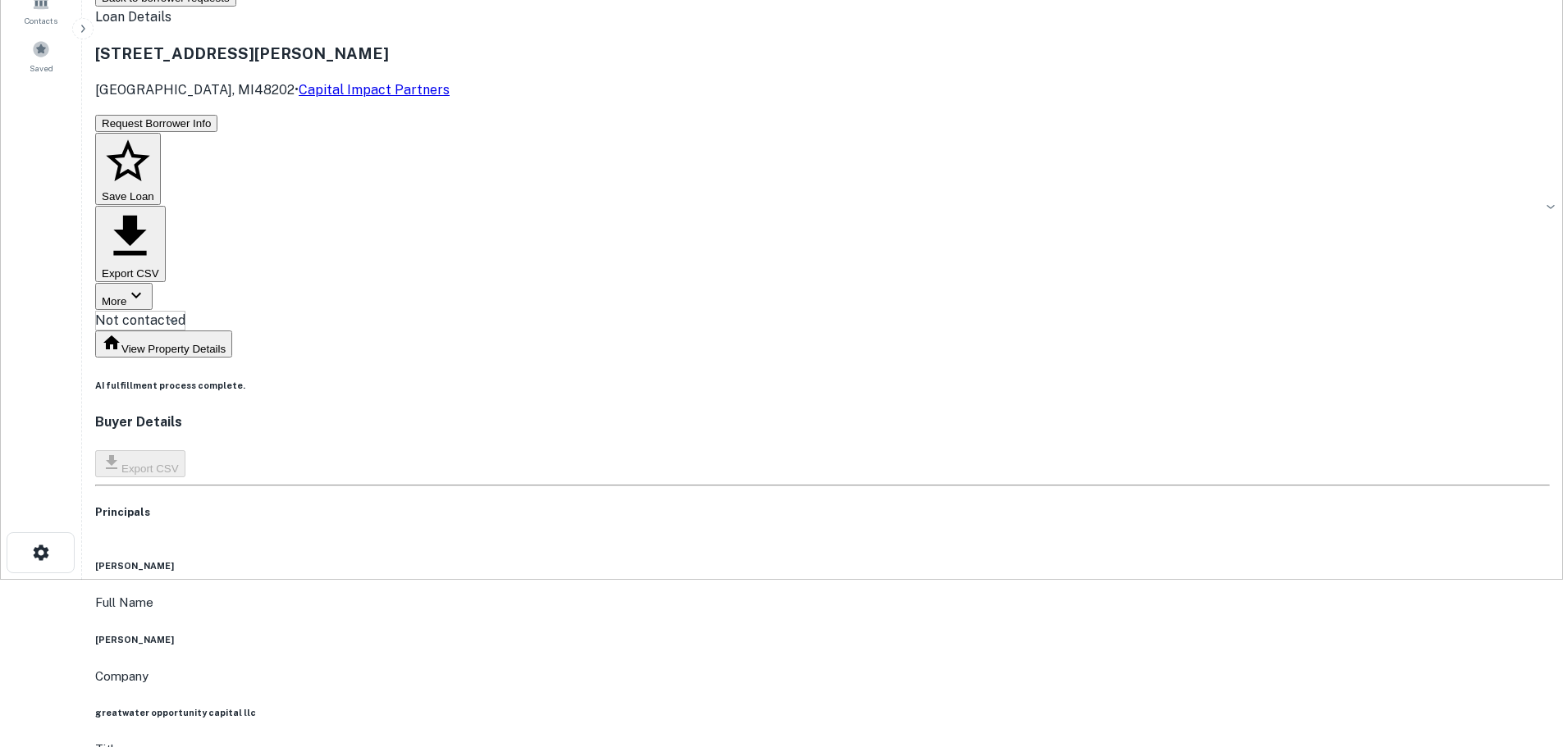
scroll to position [0, 0]
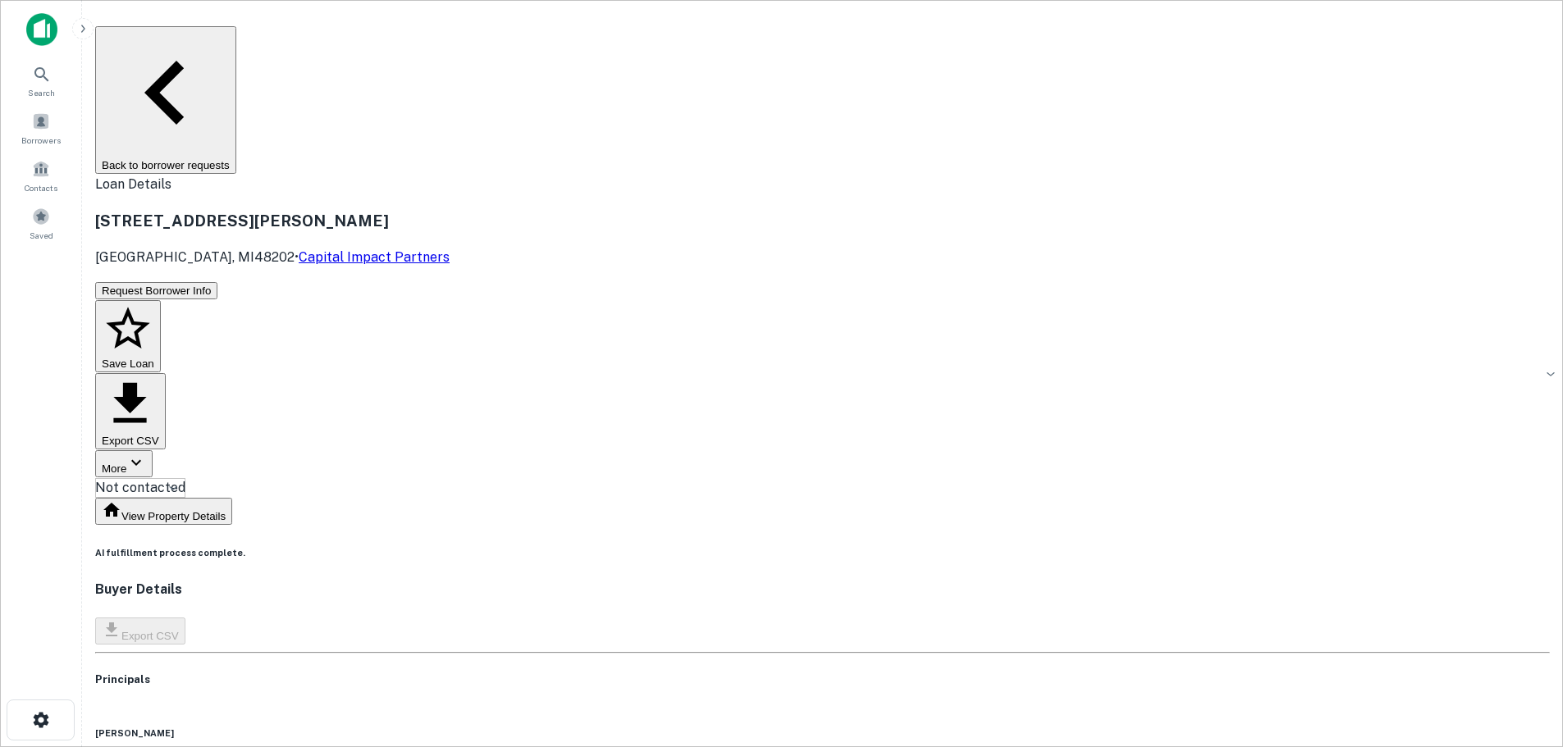
drag, startPoint x: 361, startPoint y: 44, endPoint x: 373, endPoint y: 4, distance: 42.0
click at [236, 44] on button "Back to borrower requests" at bounding box center [165, 100] width 141 height 148
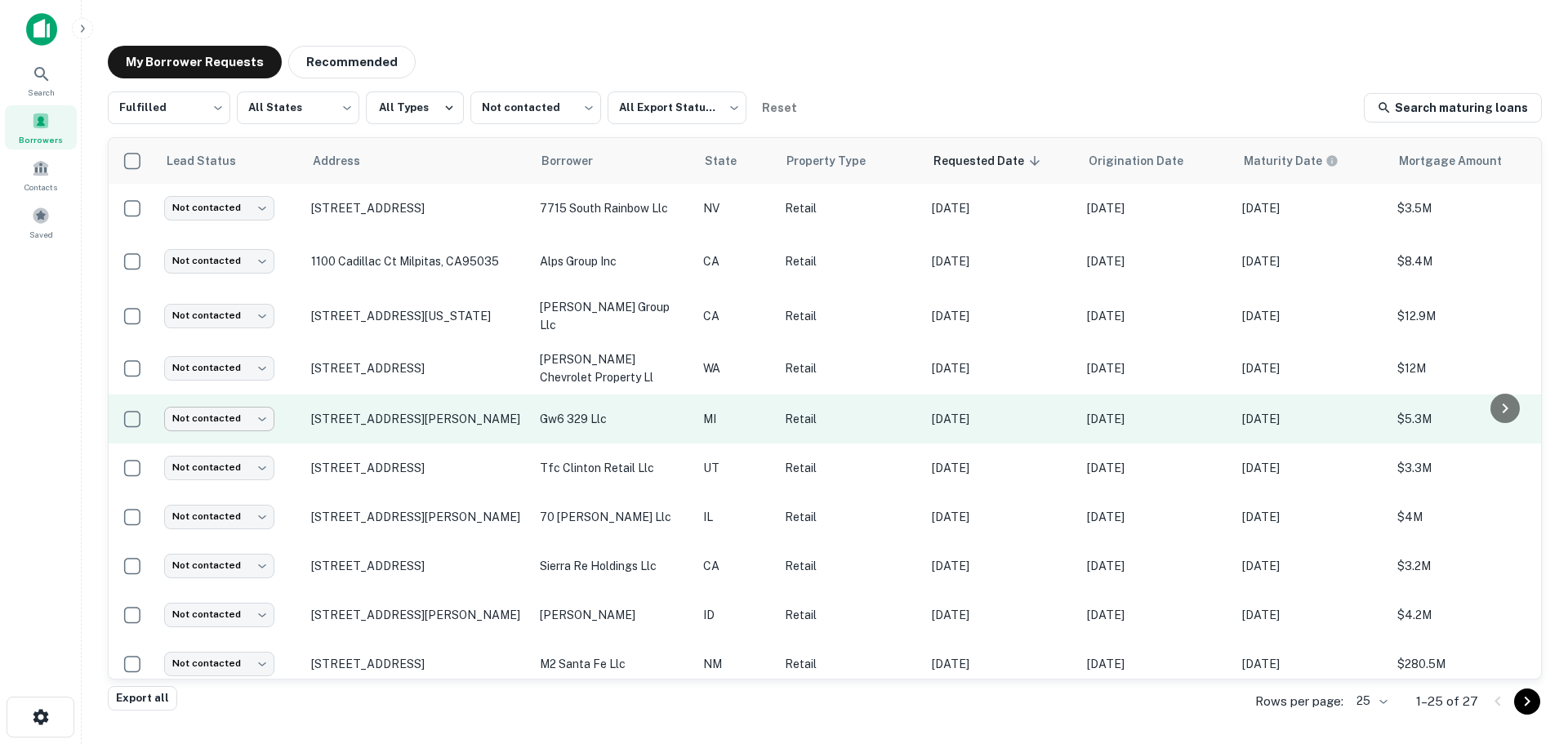
click at [207, 416] on body "Search Borrowers Contacts Saved My Borrower Requests Recommended Fulfilled ****…" at bounding box center [784, 372] width 1568 height 744
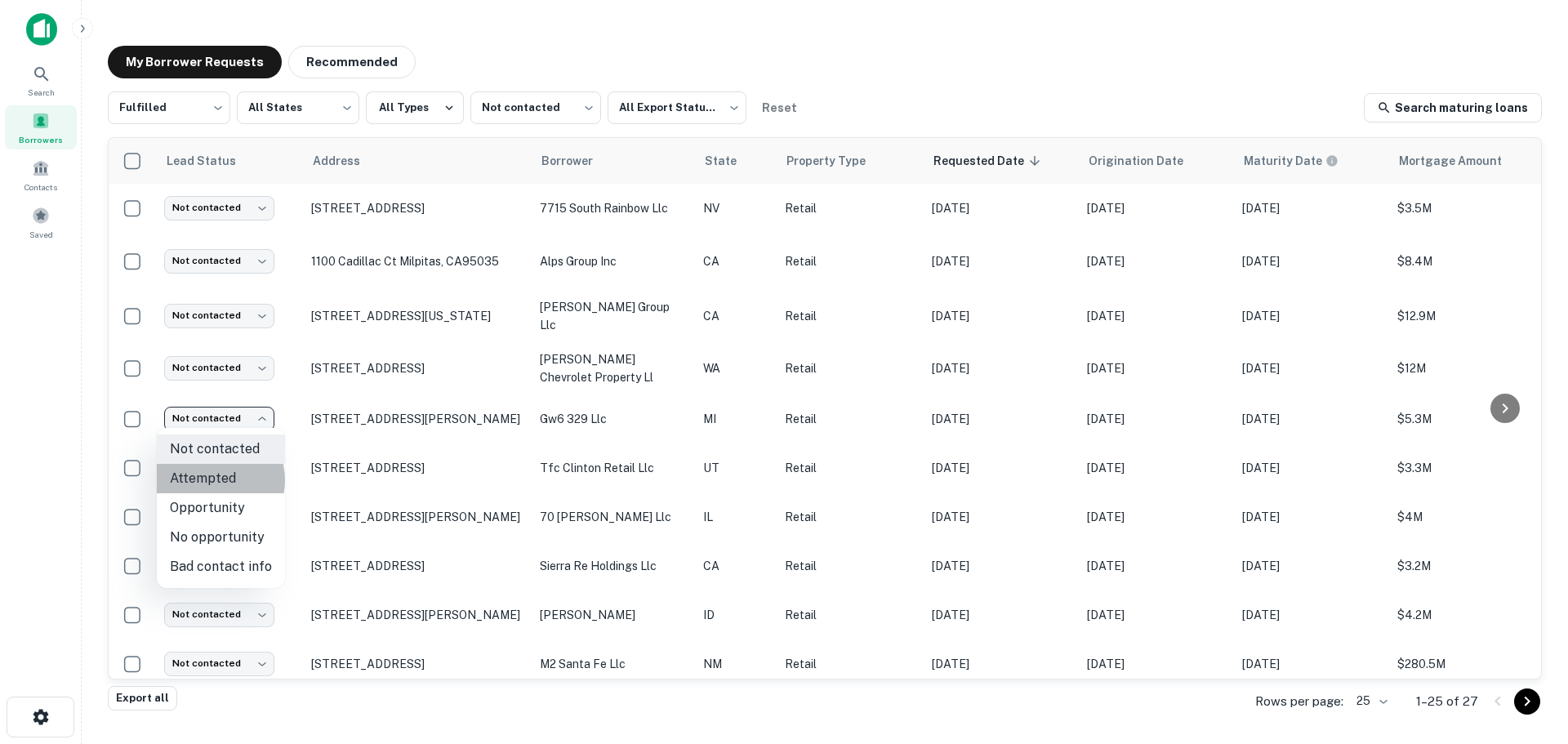
click at [213, 480] on li "Attempted" at bounding box center [220, 479] width 128 height 30
type input "*********"
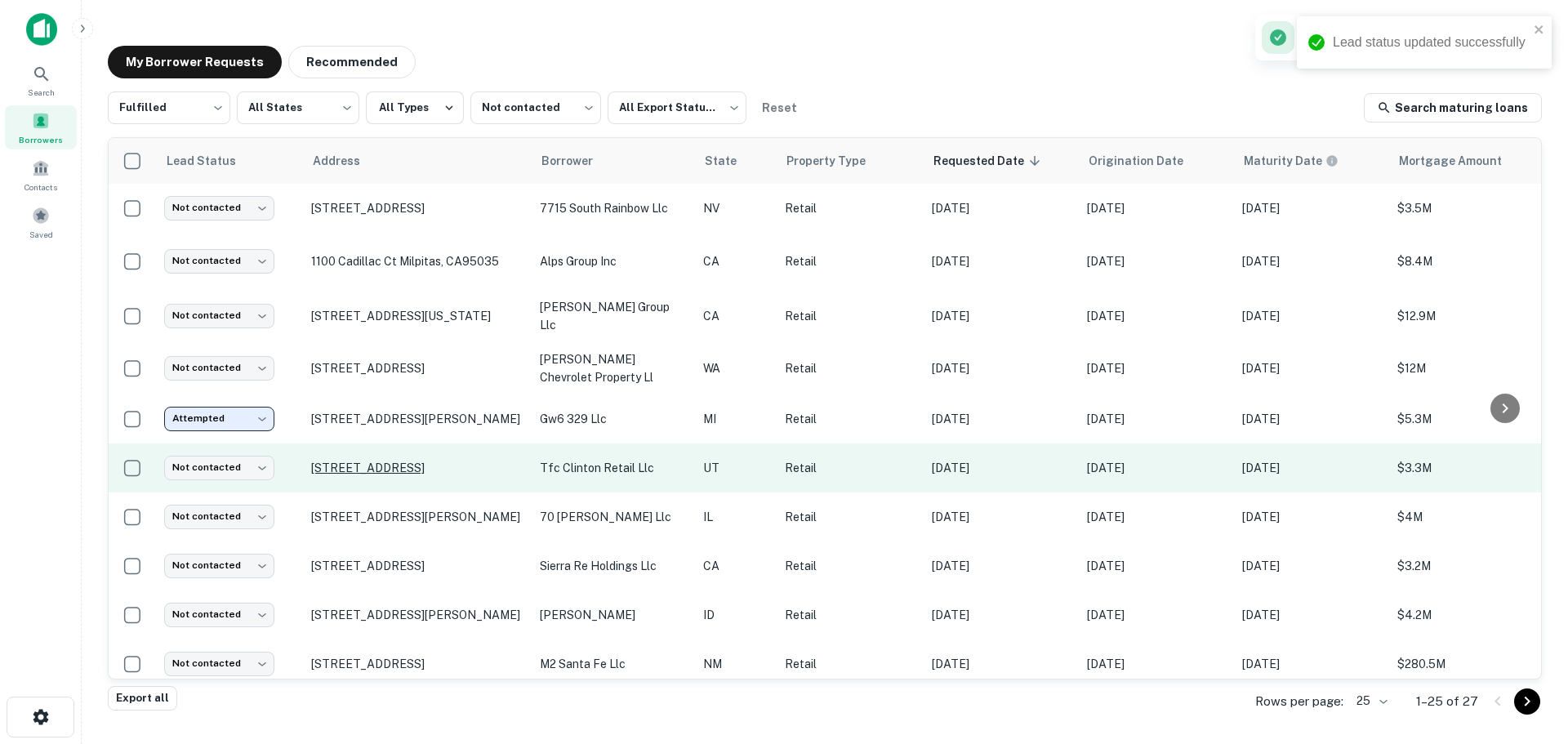
click at [375, 462] on p "[STREET_ADDRESS]" at bounding box center [417, 468] width 212 height 15
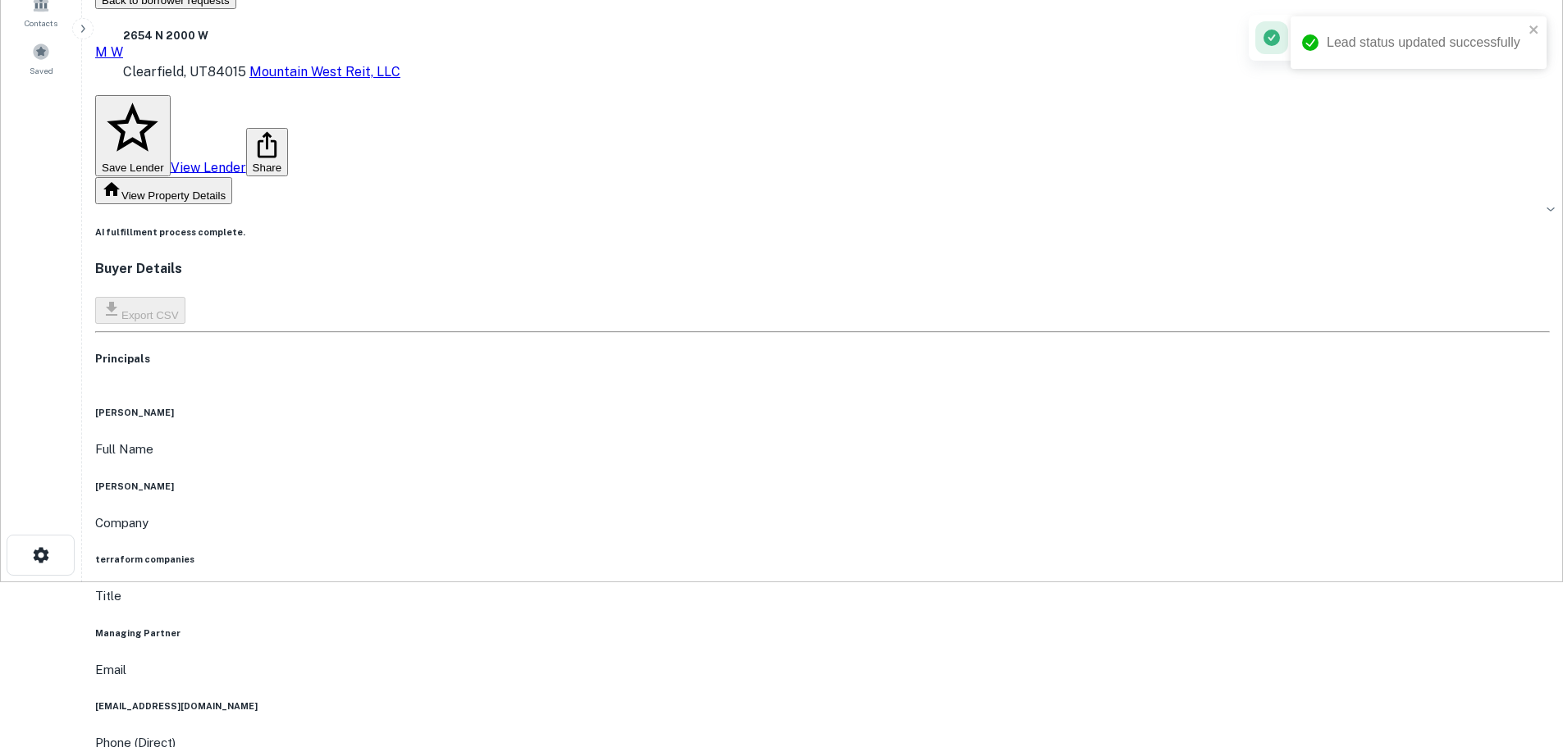
scroll to position [164, 0]
click at [751, 554] on h6 "terraform companies" at bounding box center [822, 560] width 1454 height 13
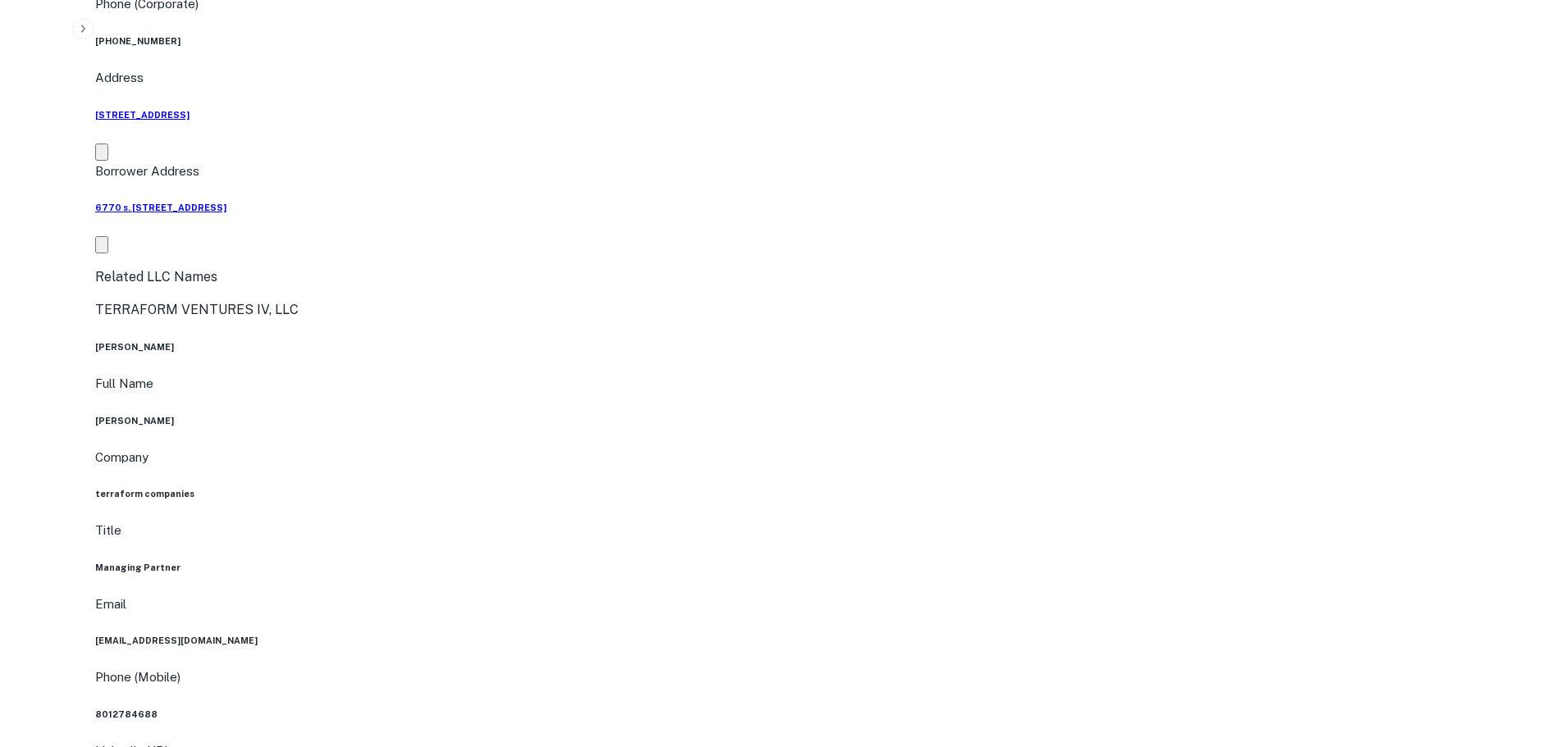
scroll to position [1805, 0]
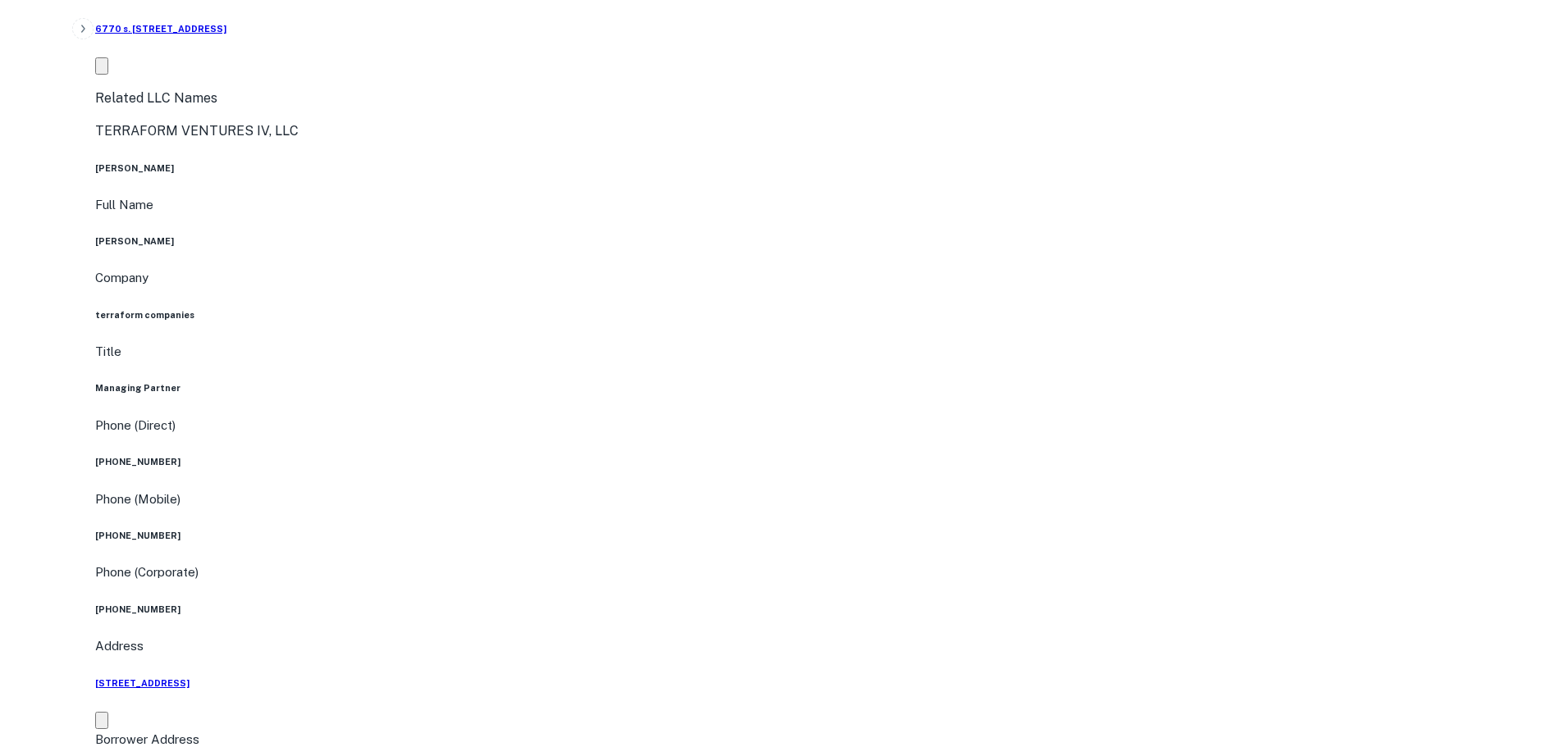
scroll to position [820, 0]
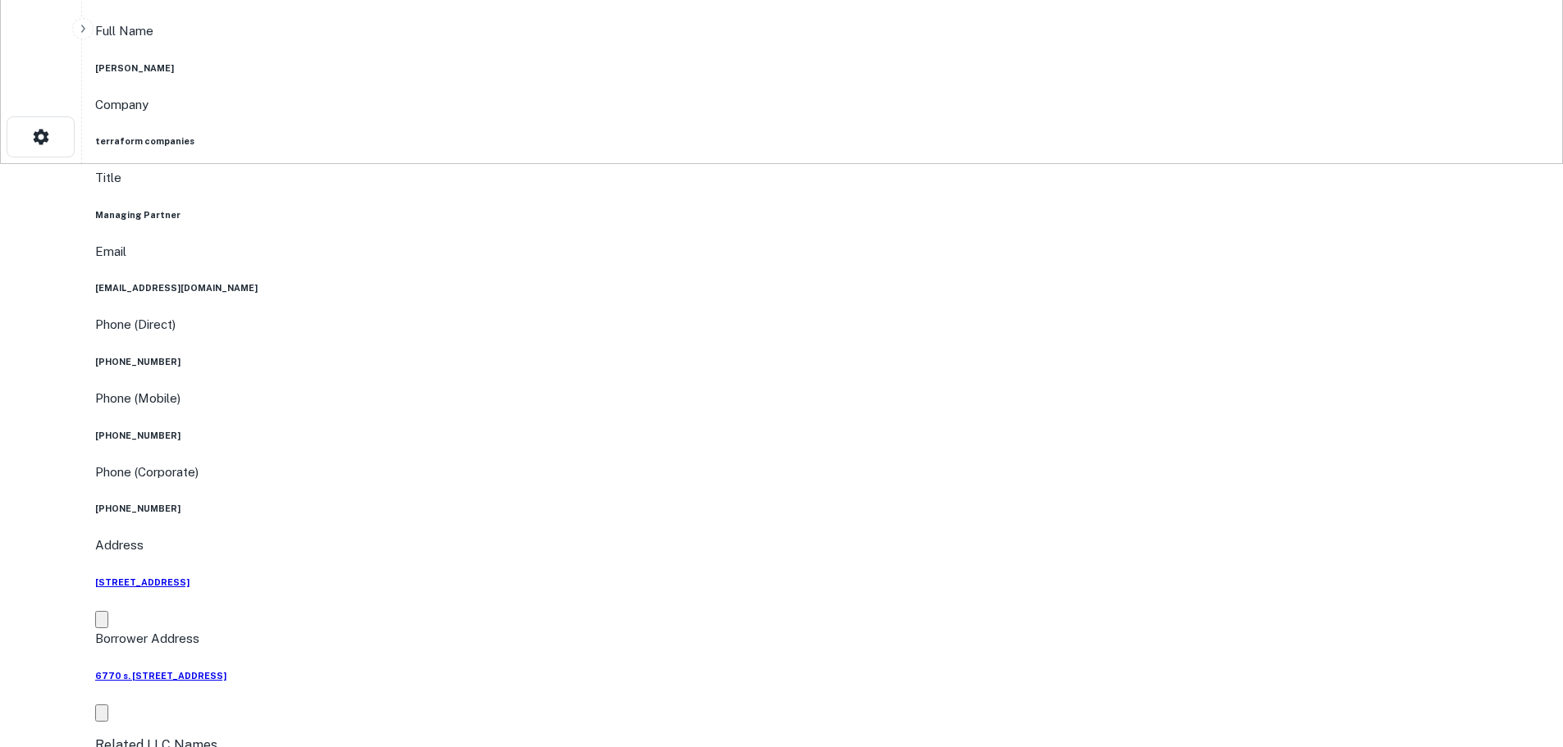
scroll to position [328, 0]
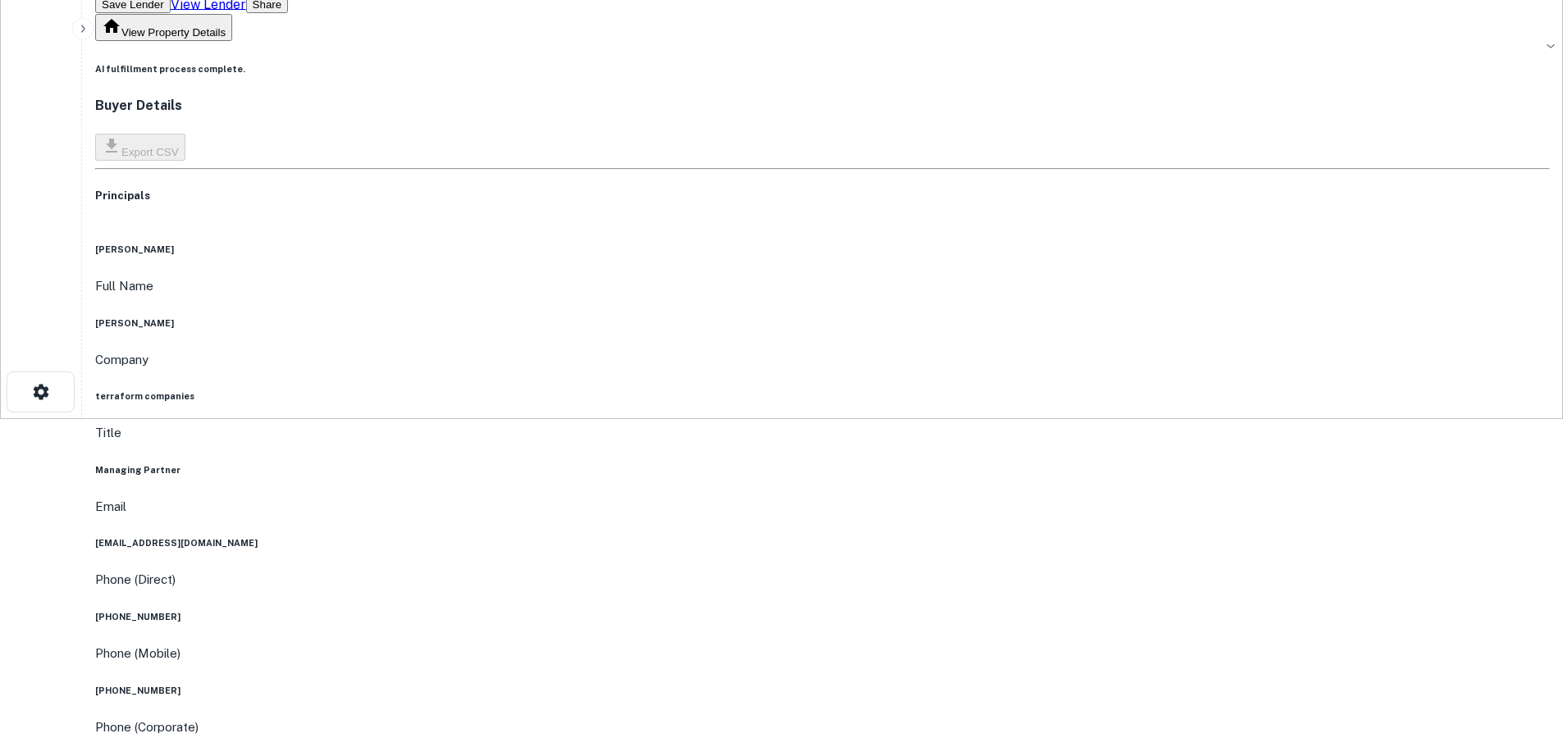
click at [782, 570] on div "Phone (Direct) [PHONE_NUMBER]" at bounding box center [822, 596] width 1454 height 53
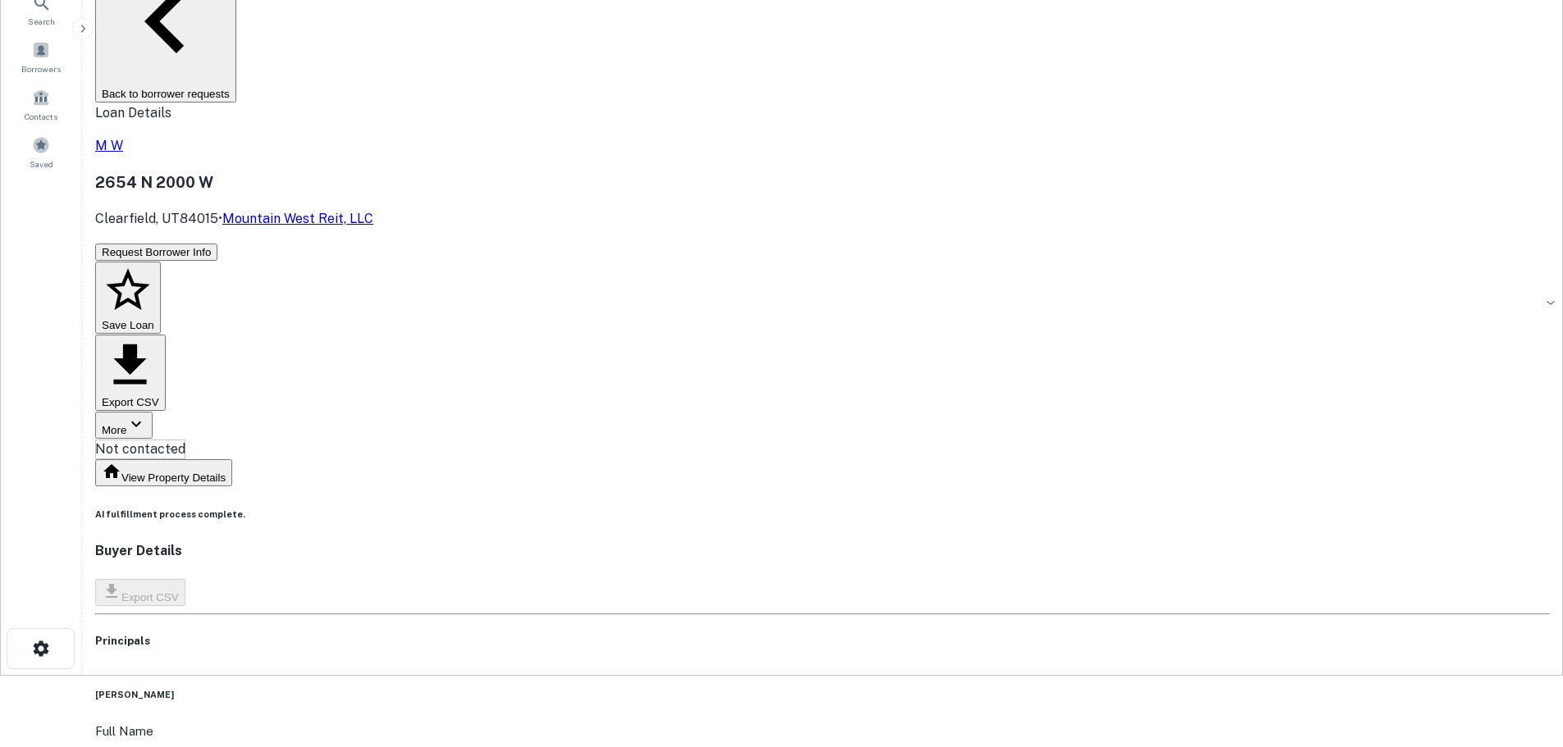
scroll to position [0, 0]
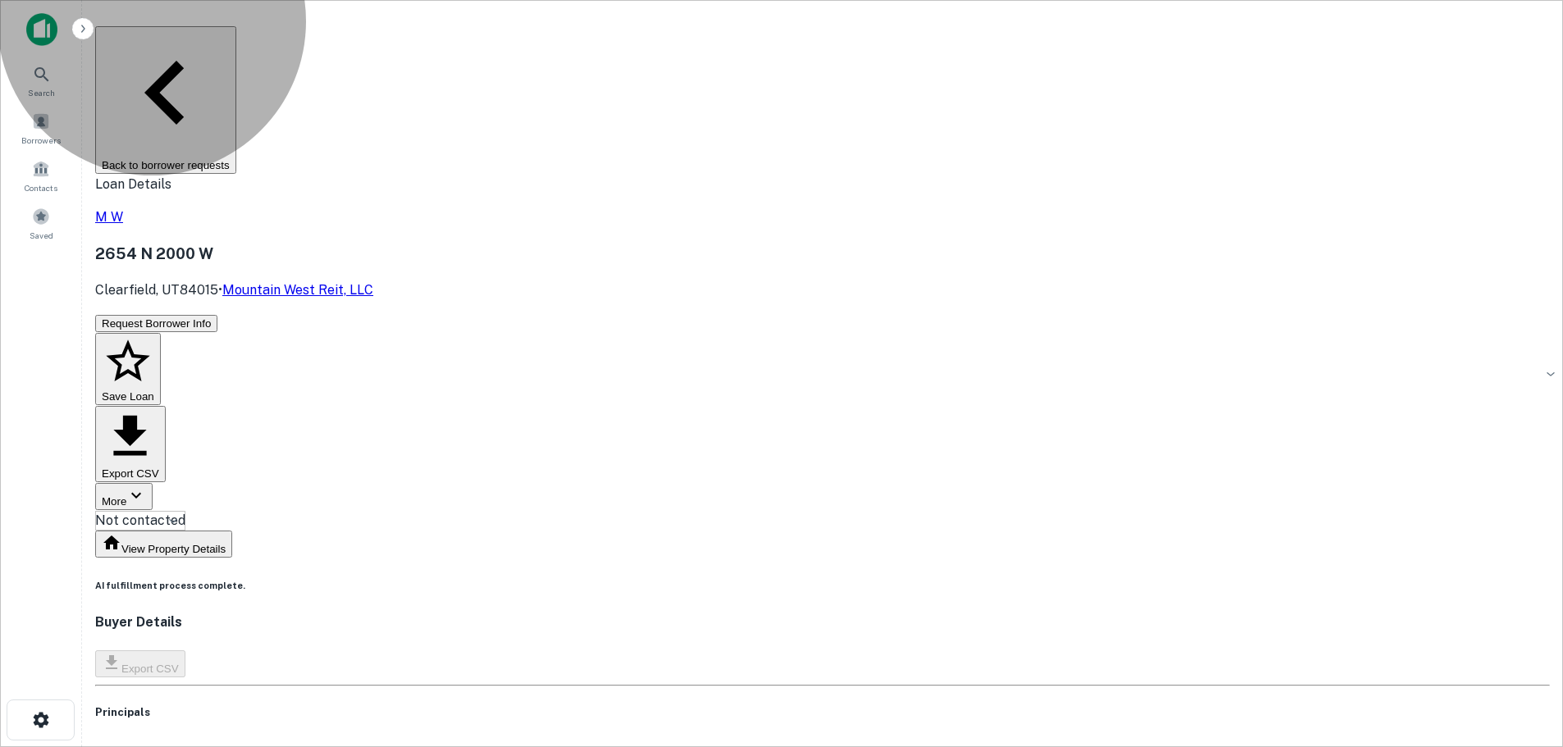
click at [236, 48] on button "Back to borrower requests" at bounding box center [165, 100] width 141 height 148
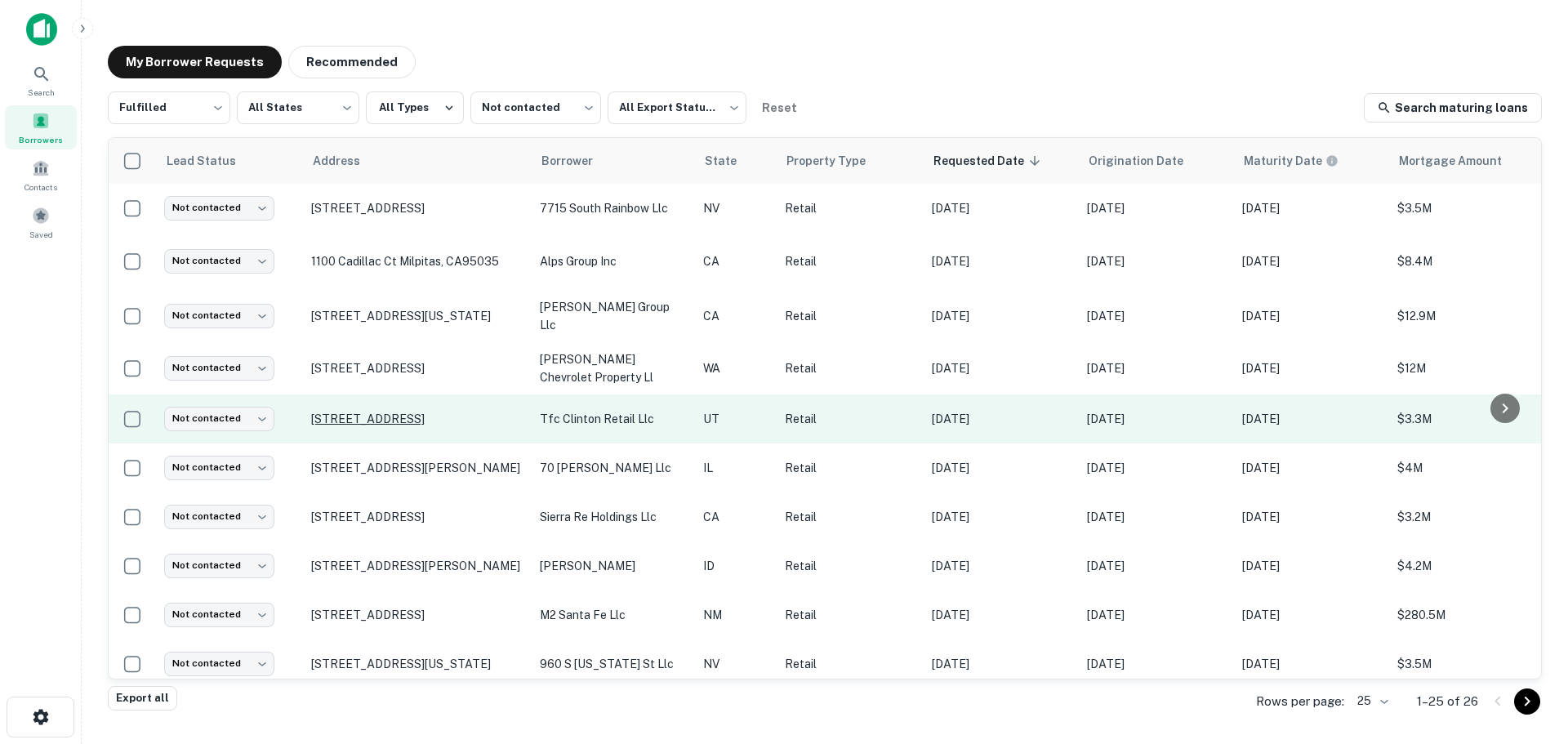
click at [438, 411] on p "[STREET_ADDRESS]" at bounding box center [417, 418] width 212 height 15
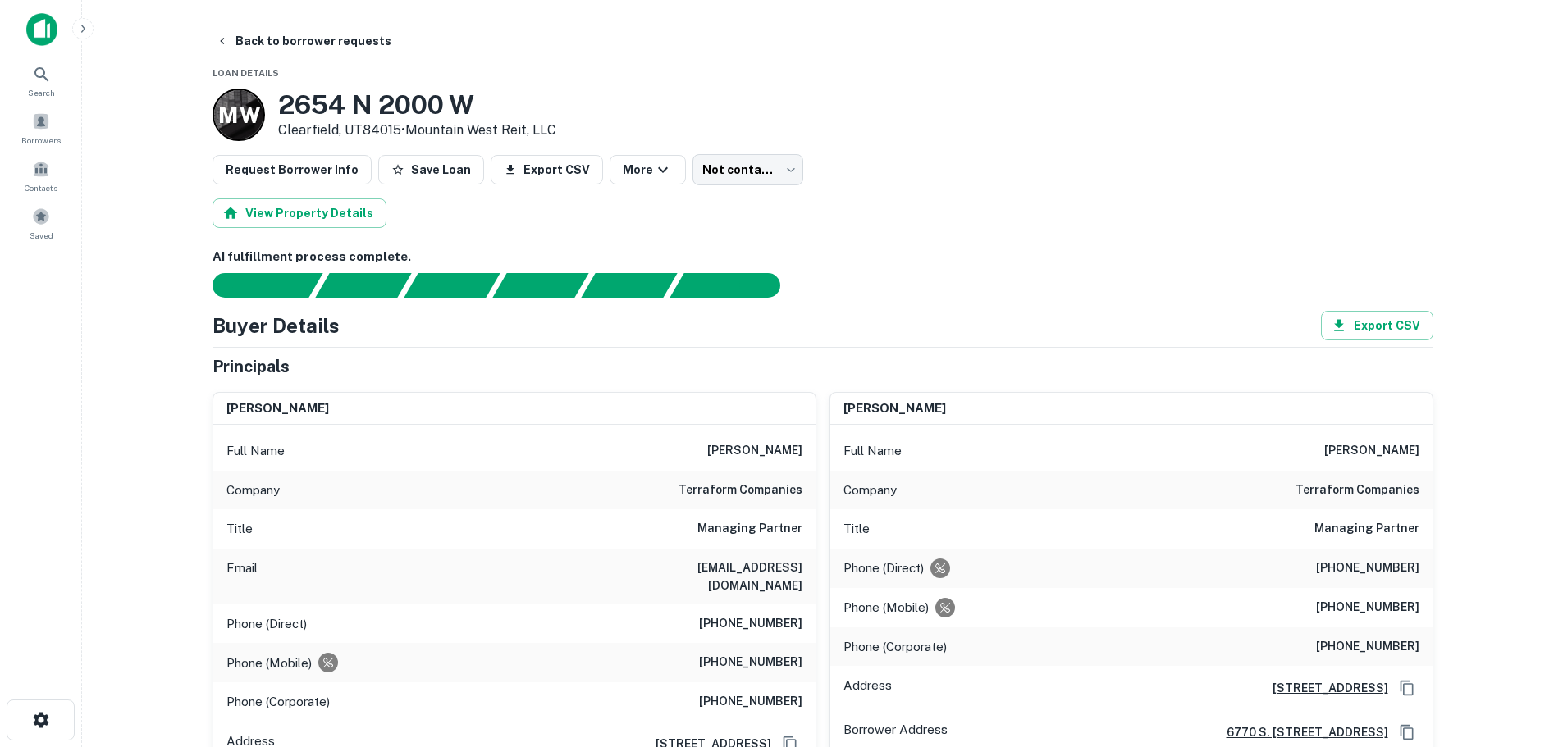
click at [1386, 619] on div "Phone (Mobile) [PHONE_NUMBER]" at bounding box center [1131, 607] width 602 height 39
click at [348, 35] on button "Back to borrower requests" at bounding box center [303, 41] width 189 height 30
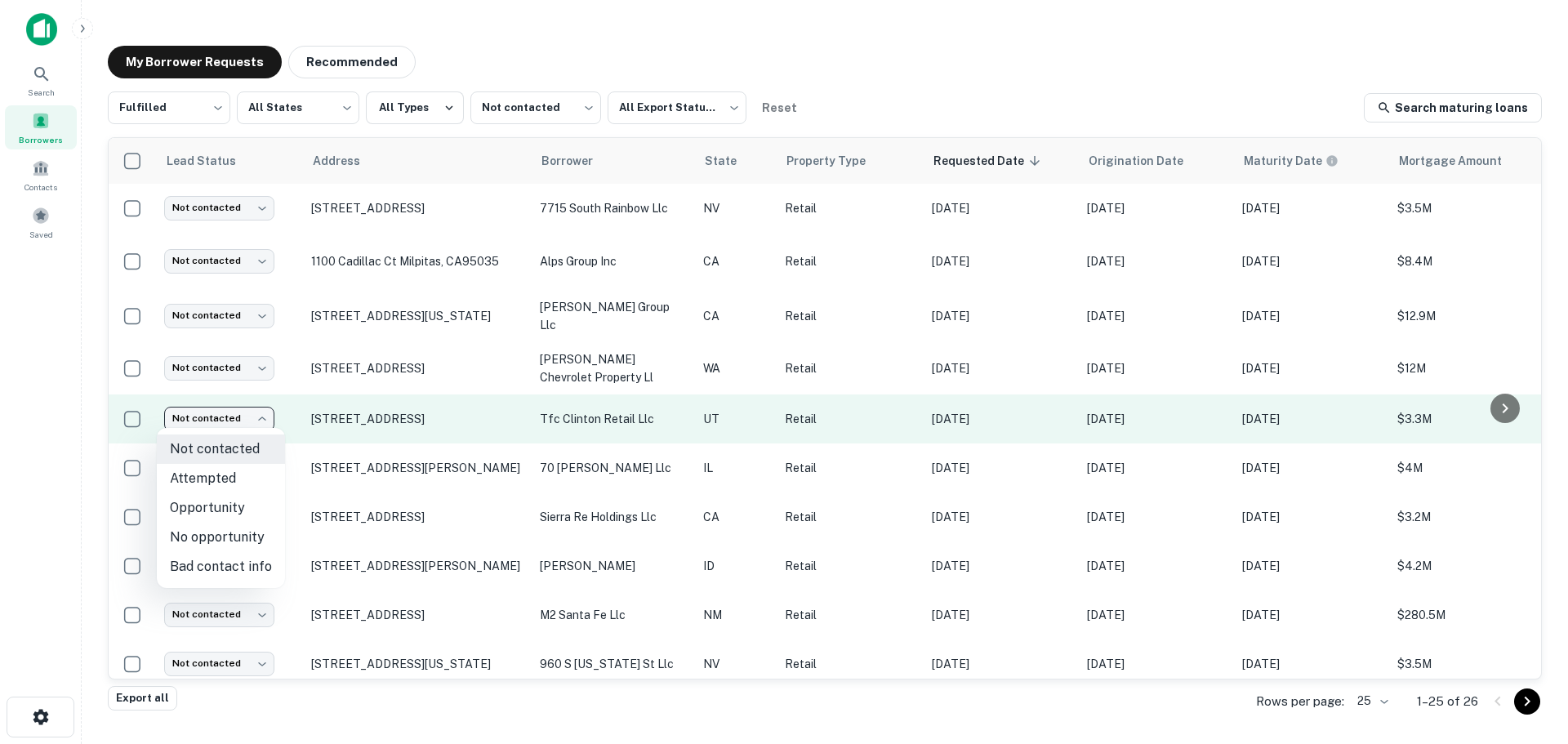
click at [263, 419] on body "Search Borrowers Contacts Saved My Borrower Requests Recommended Fulfilled ****…" at bounding box center [784, 372] width 1568 height 744
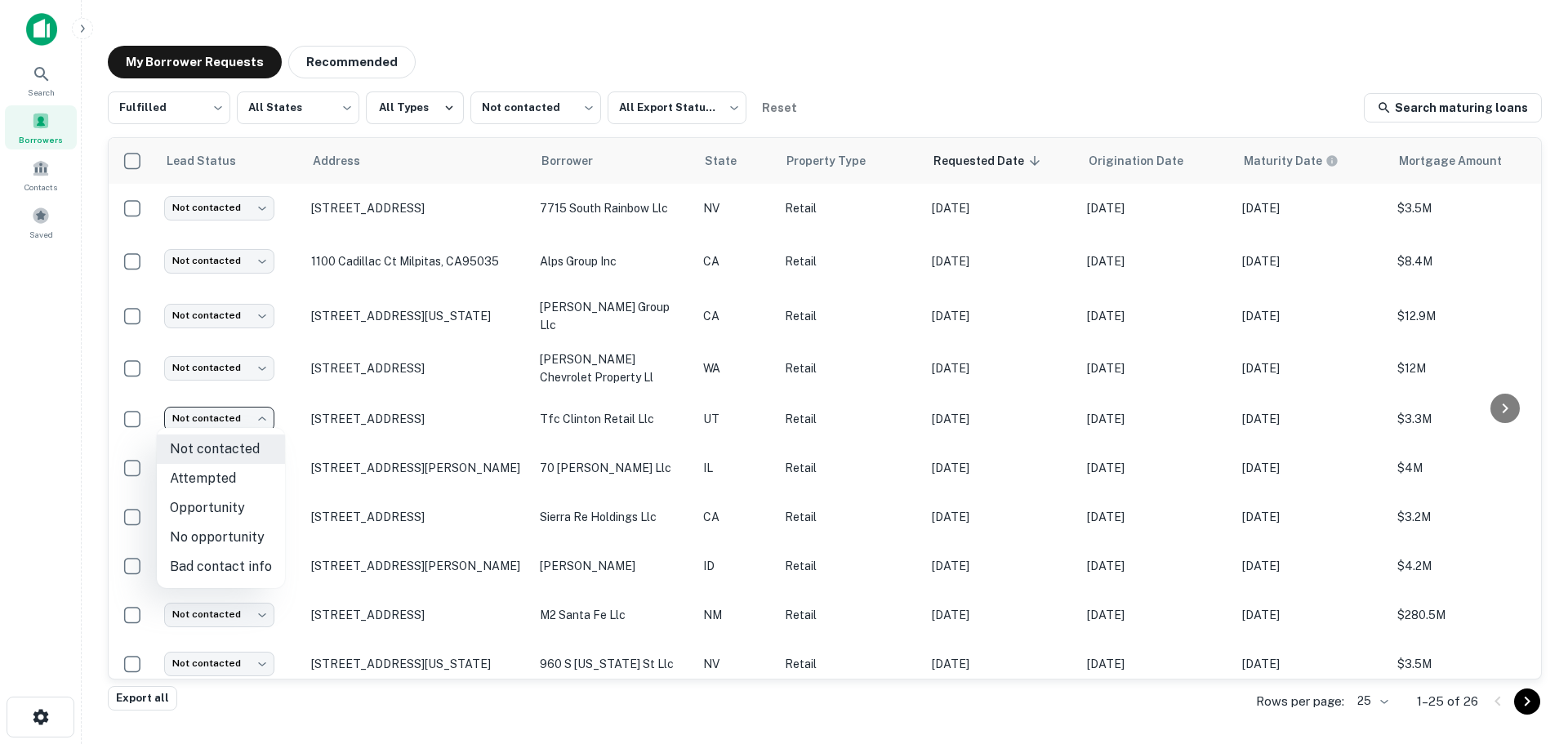
click at [253, 477] on li "Attempted" at bounding box center [220, 479] width 128 height 30
type input "*********"
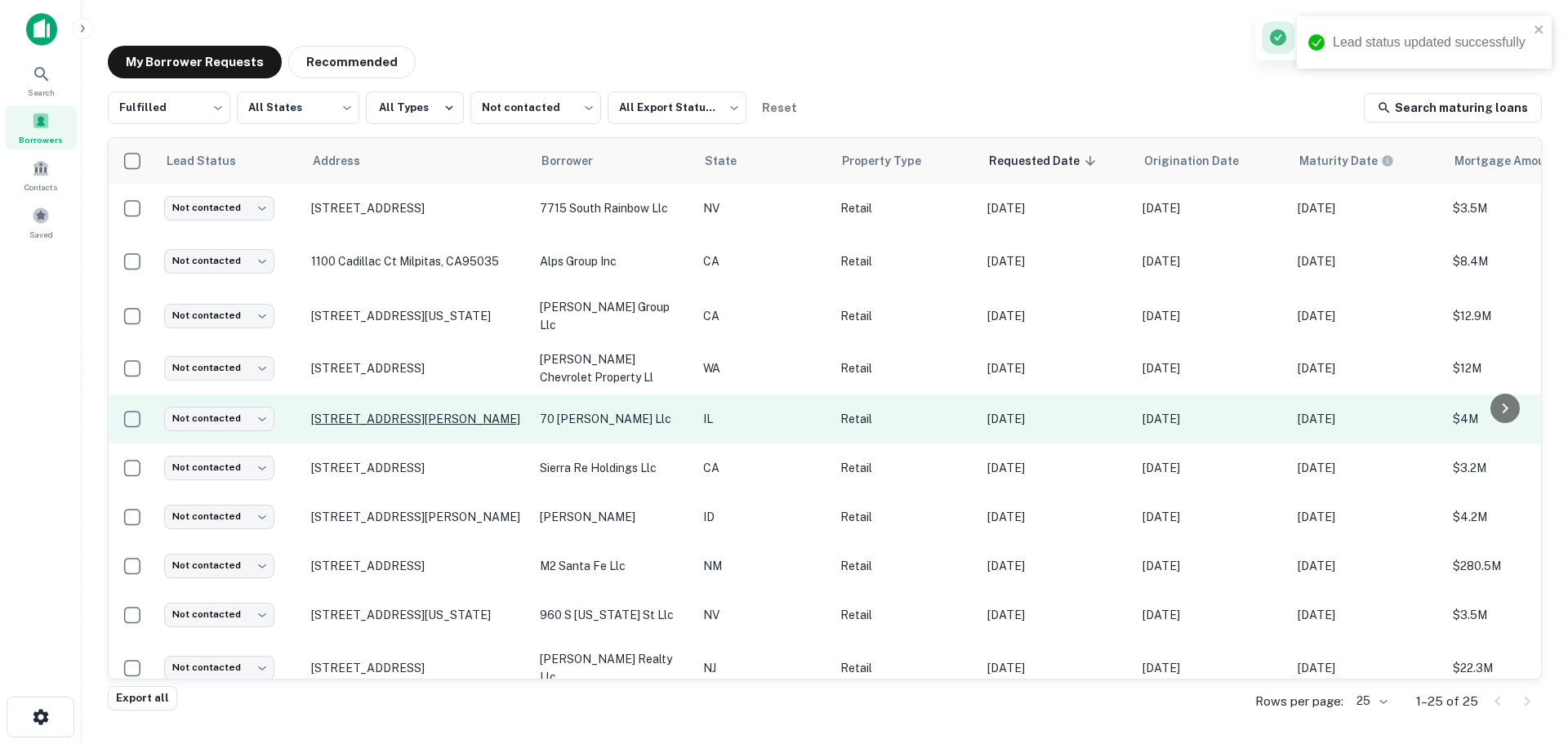
click at [388, 419] on p "[STREET_ADDRESS][PERSON_NAME]" at bounding box center [417, 418] width 212 height 15
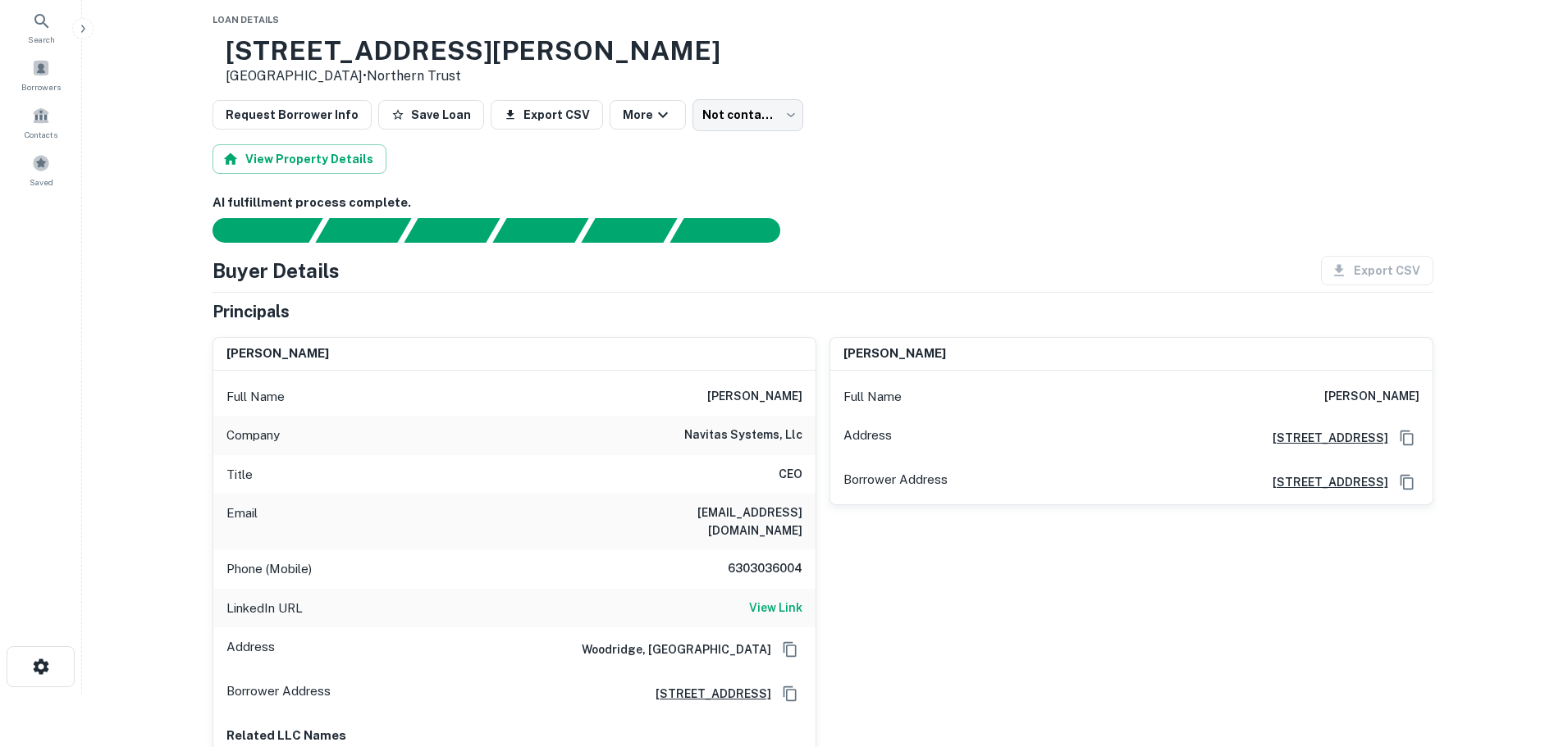
scroll to position [82, 0]
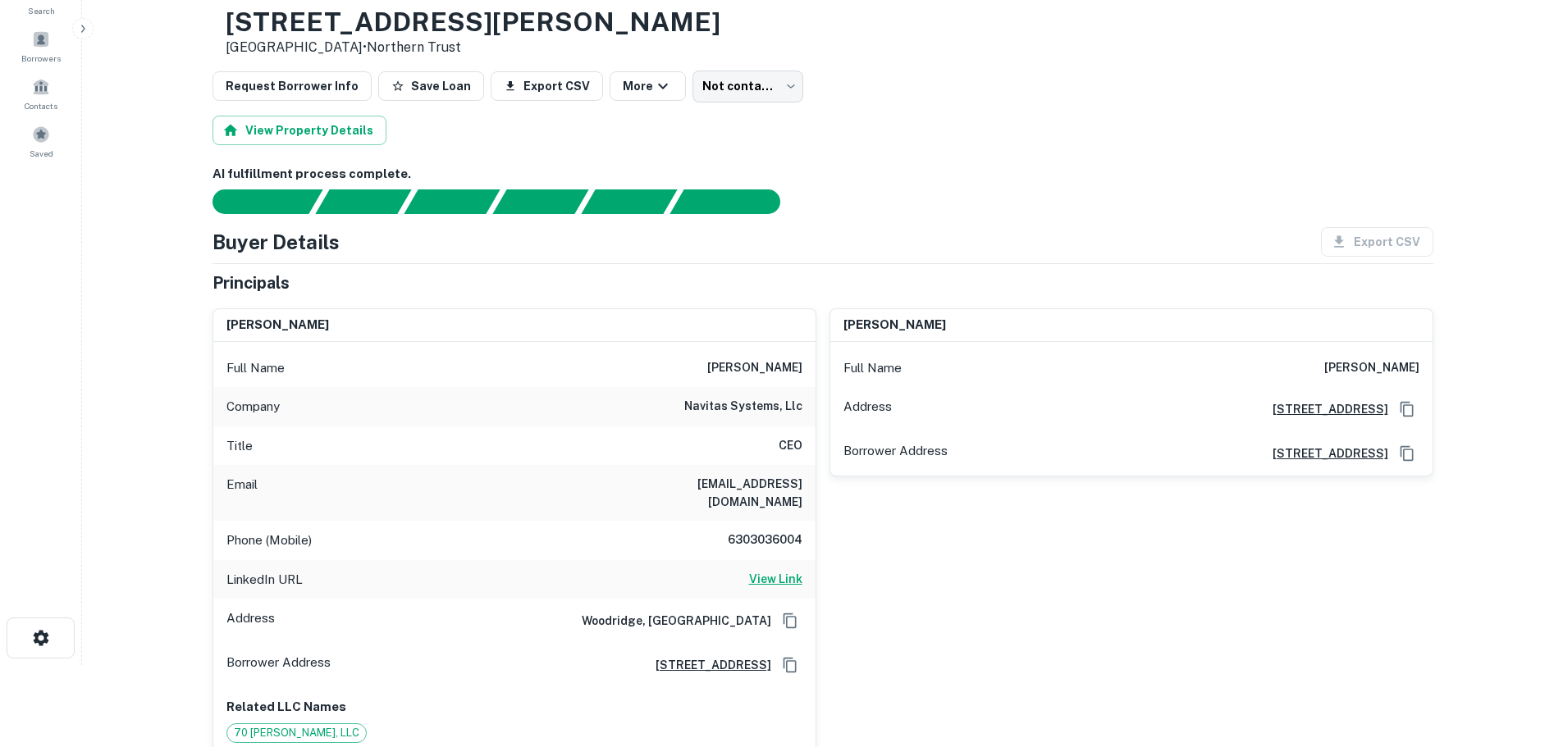
click at [774, 570] on h6 "View Link" at bounding box center [775, 579] width 53 height 18
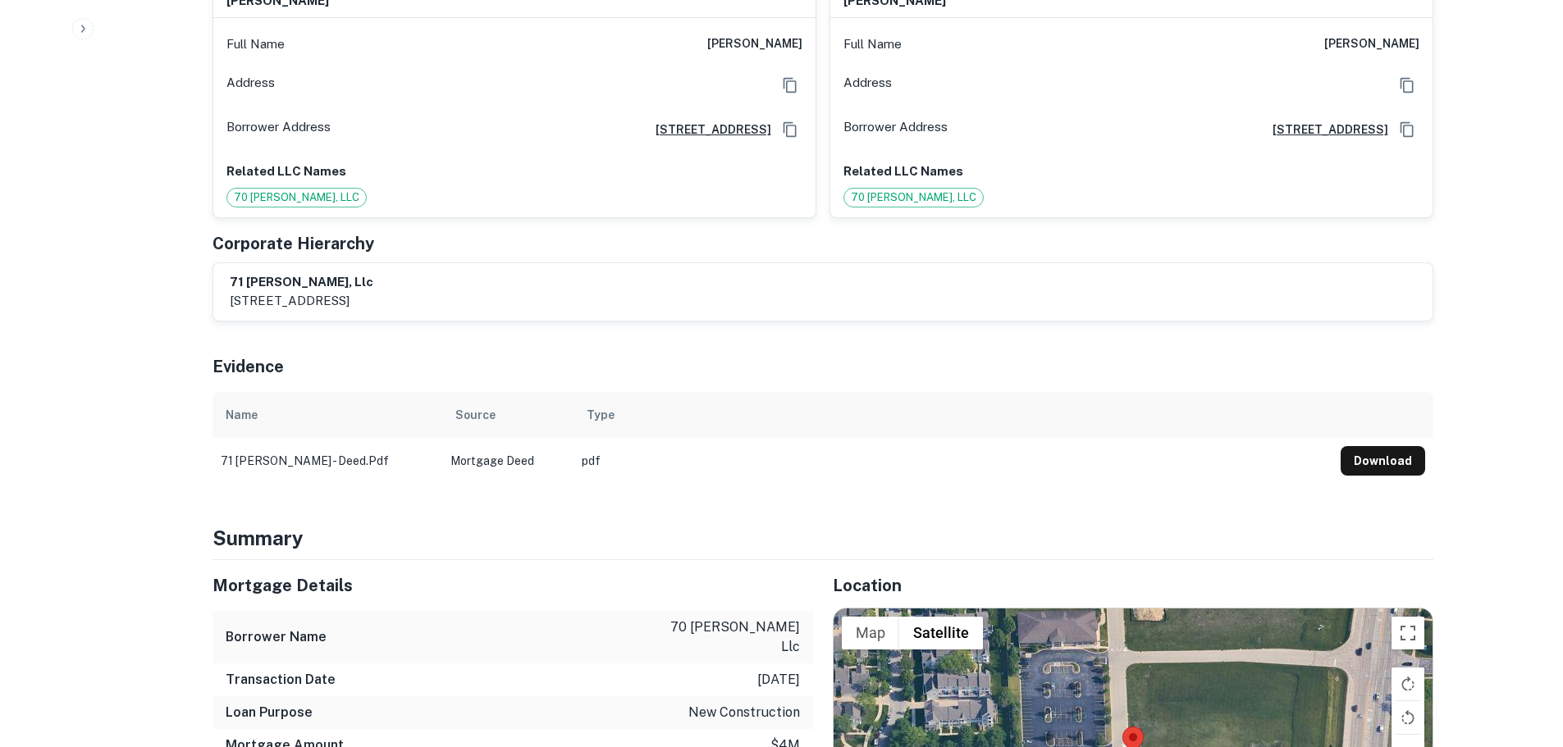
scroll to position [1394, 0]
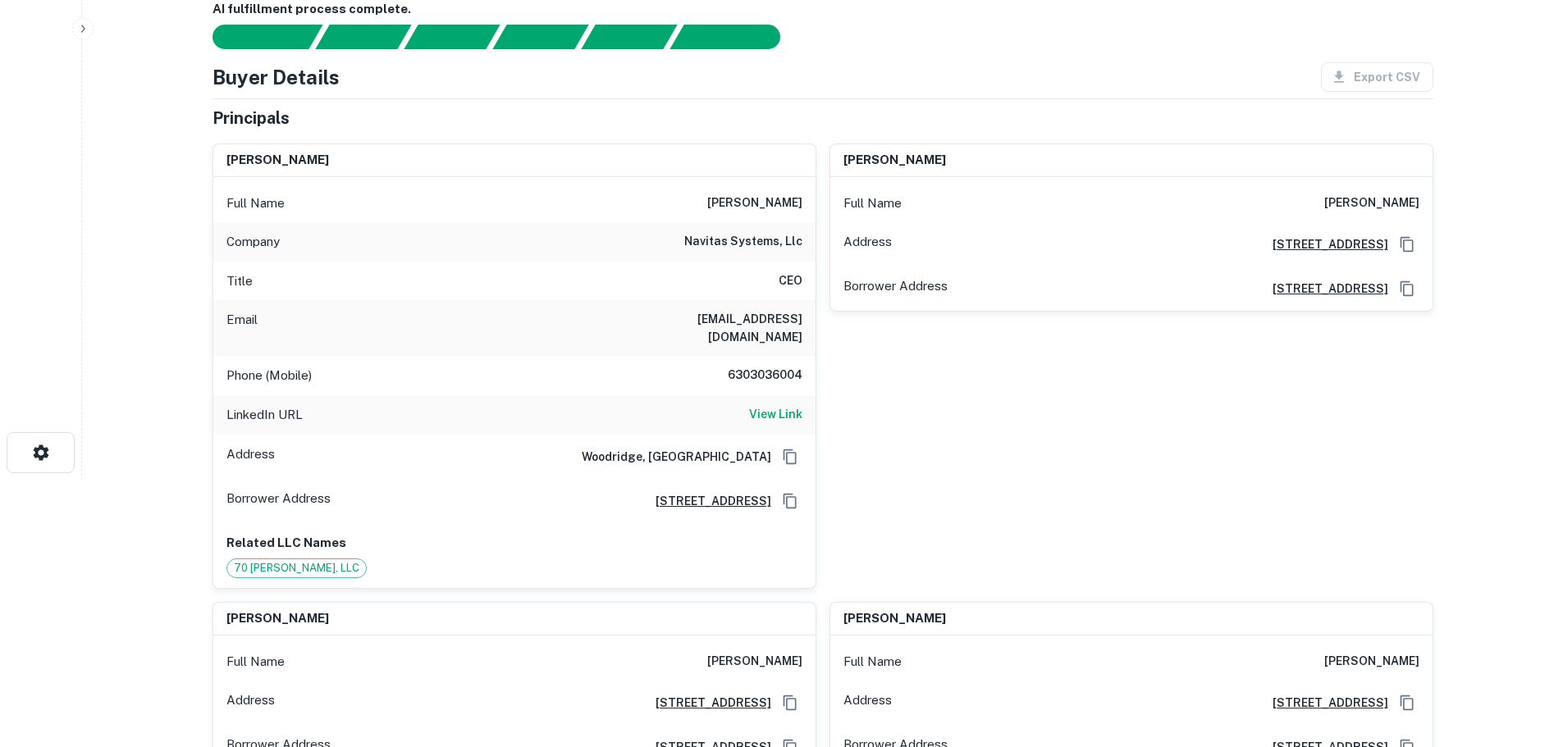
scroll to position [164, 0]
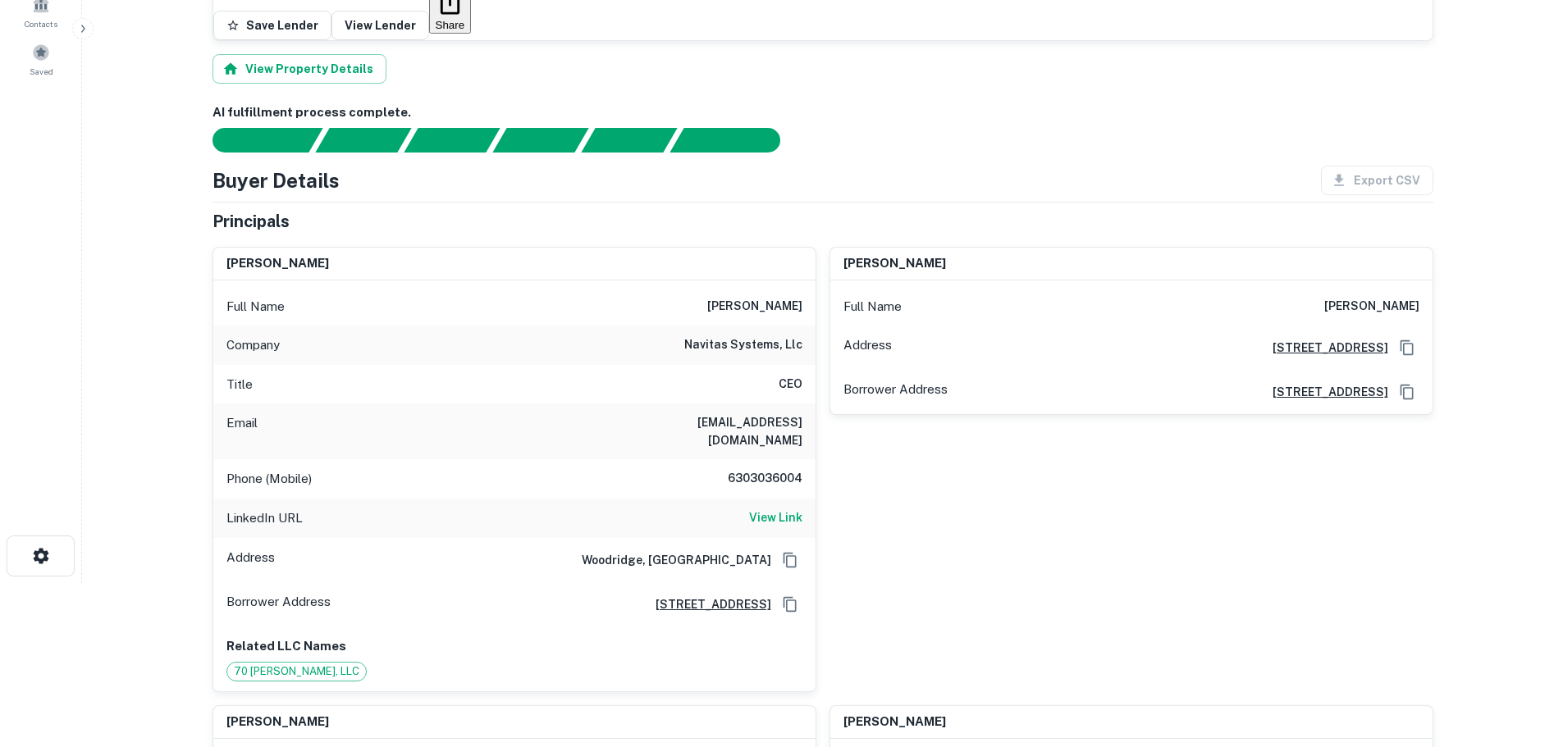
click at [753, 469] on h6 "6303036004" at bounding box center [753, 479] width 98 height 20
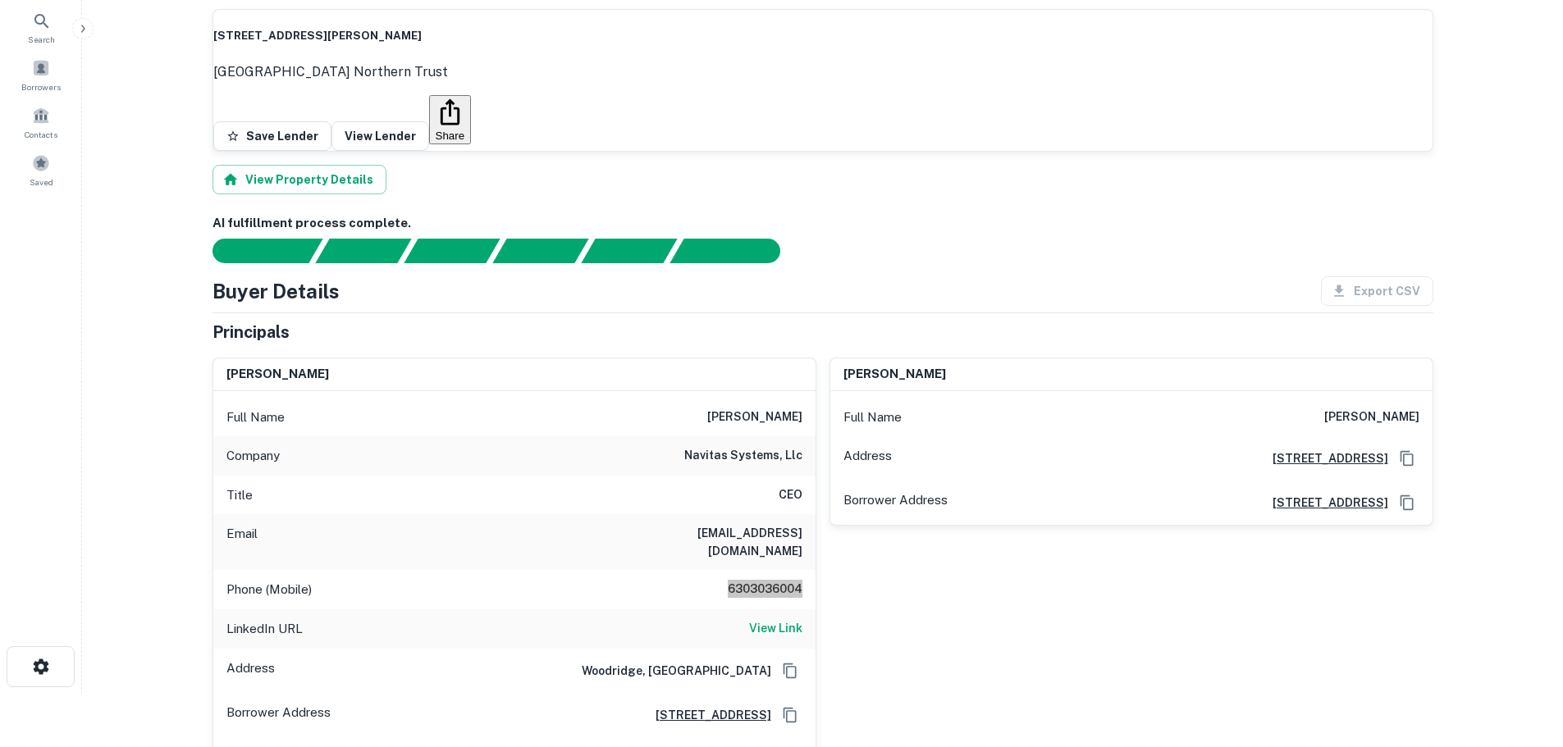
scroll to position [0, 0]
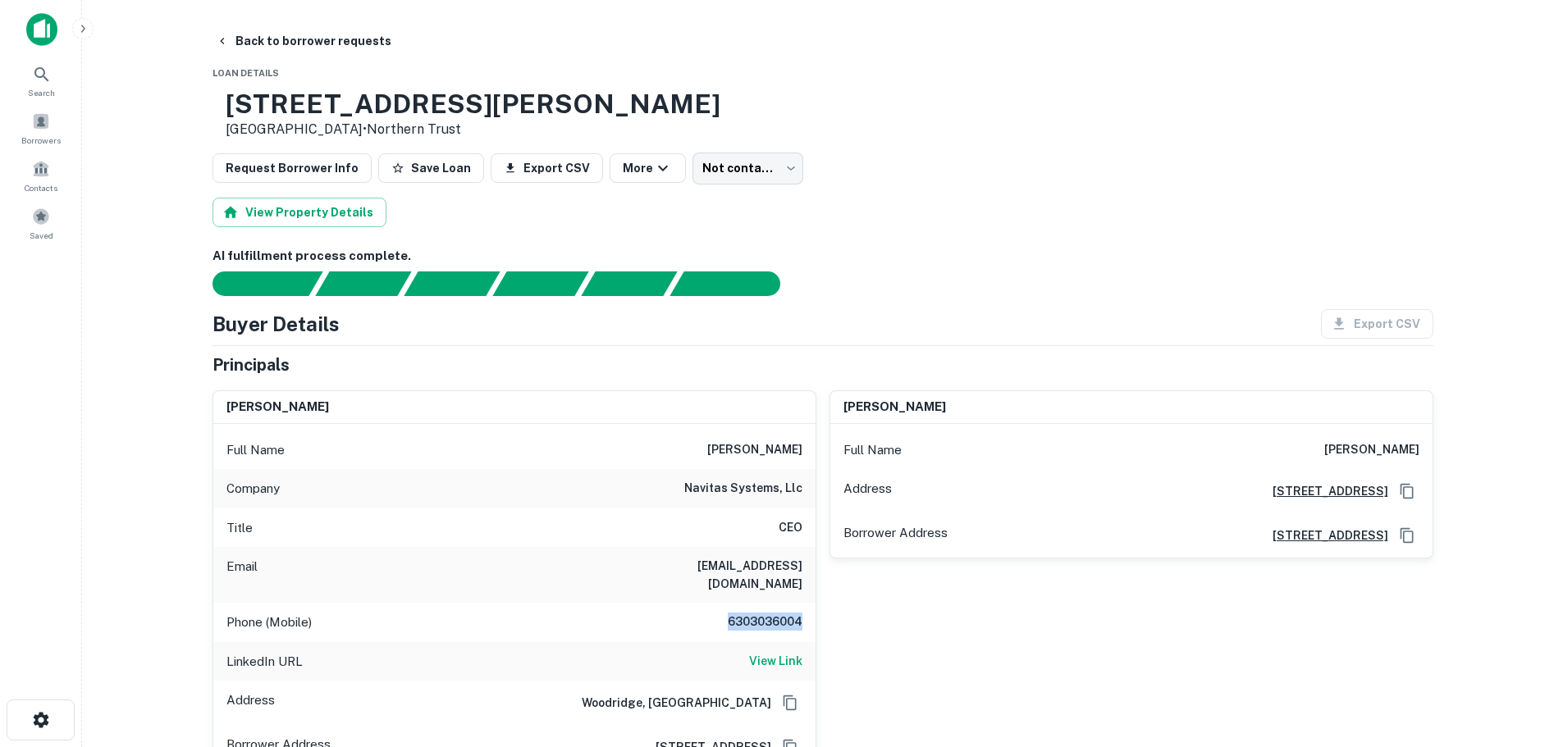
drag, startPoint x: 295, startPoint y: 34, endPoint x: 354, endPoint y: 140, distance: 121.9
click at [295, 34] on button "Back to borrower requests" at bounding box center [303, 41] width 189 height 30
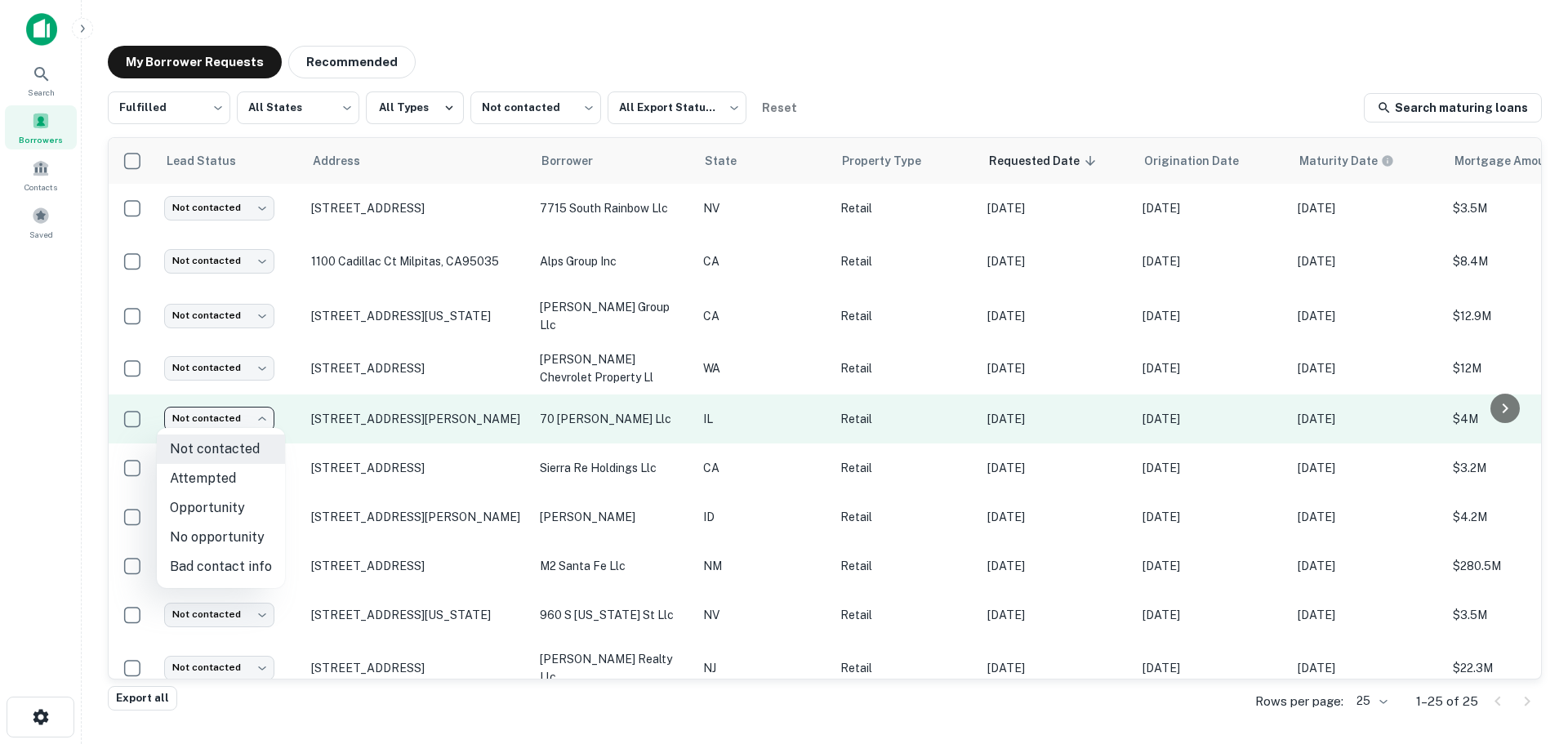
click at [253, 422] on body "Search Borrowers Contacts Saved My Borrower Requests Recommended Fulfilled ****…" at bounding box center [784, 372] width 1568 height 744
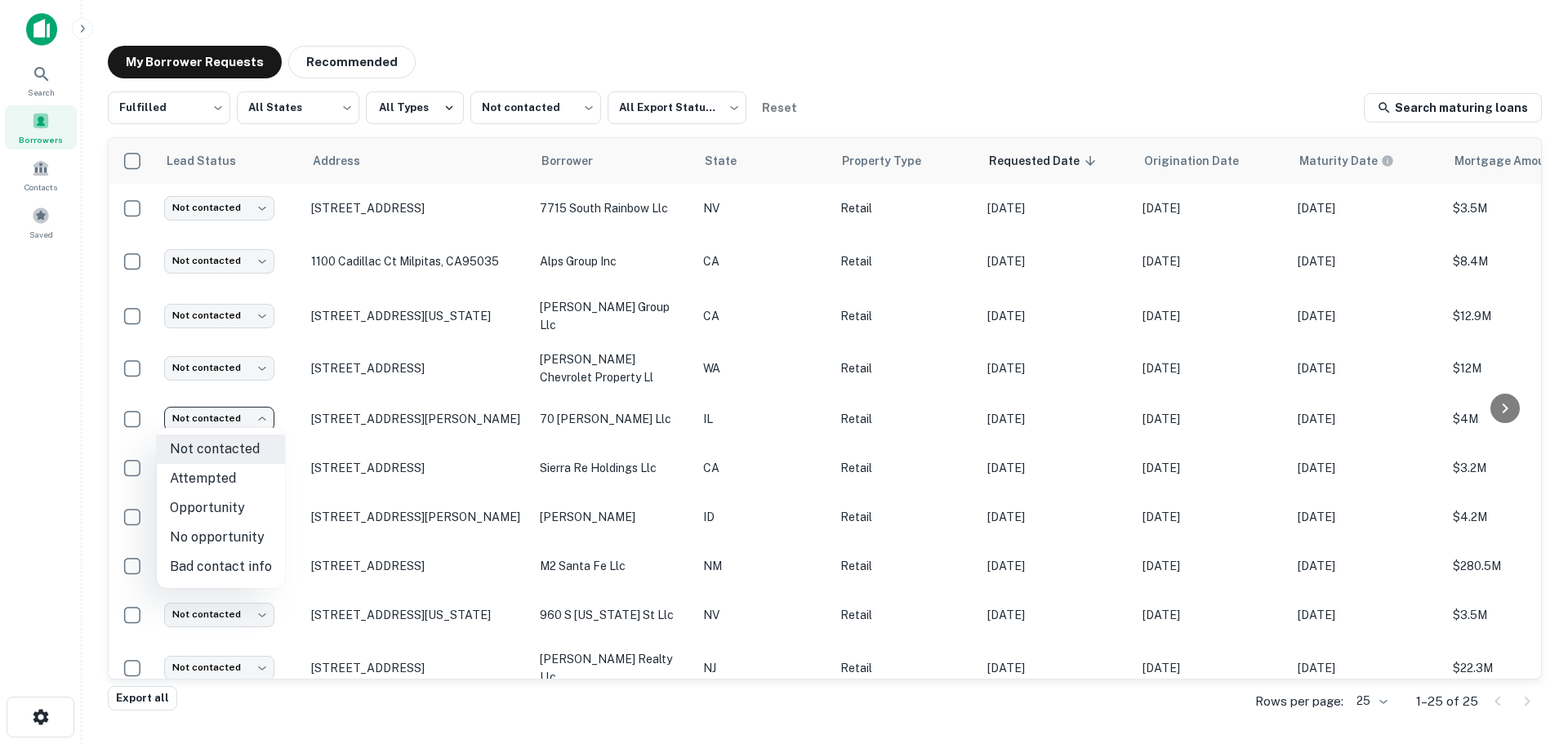
click at [239, 470] on li "Attempted" at bounding box center [220, 479] width 128 height 30
type input "*********"
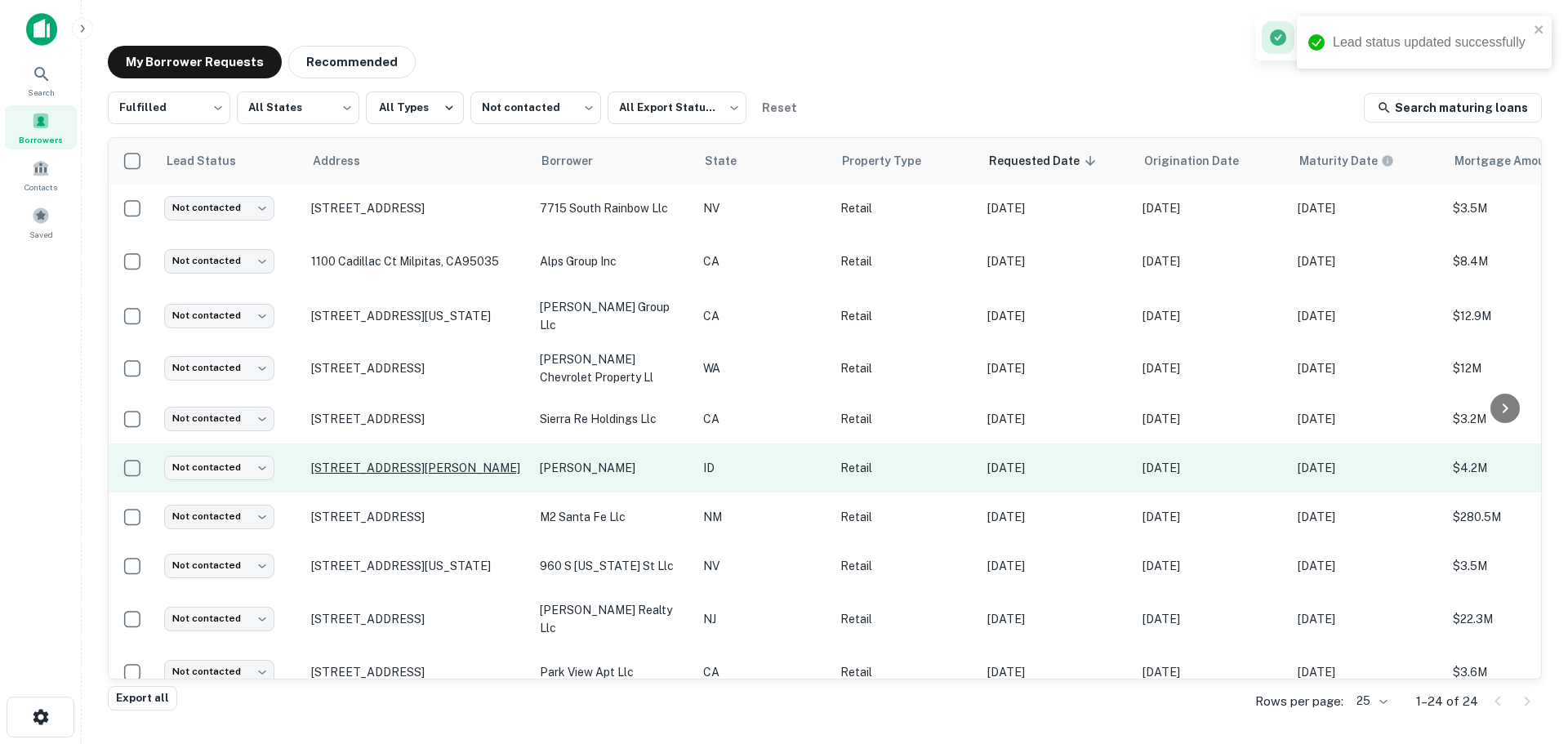
click at [334, 463] on p "[STREET_ADDRESS][PERSON_NAME]" at bounding box center [417, 468] width 212 height 15
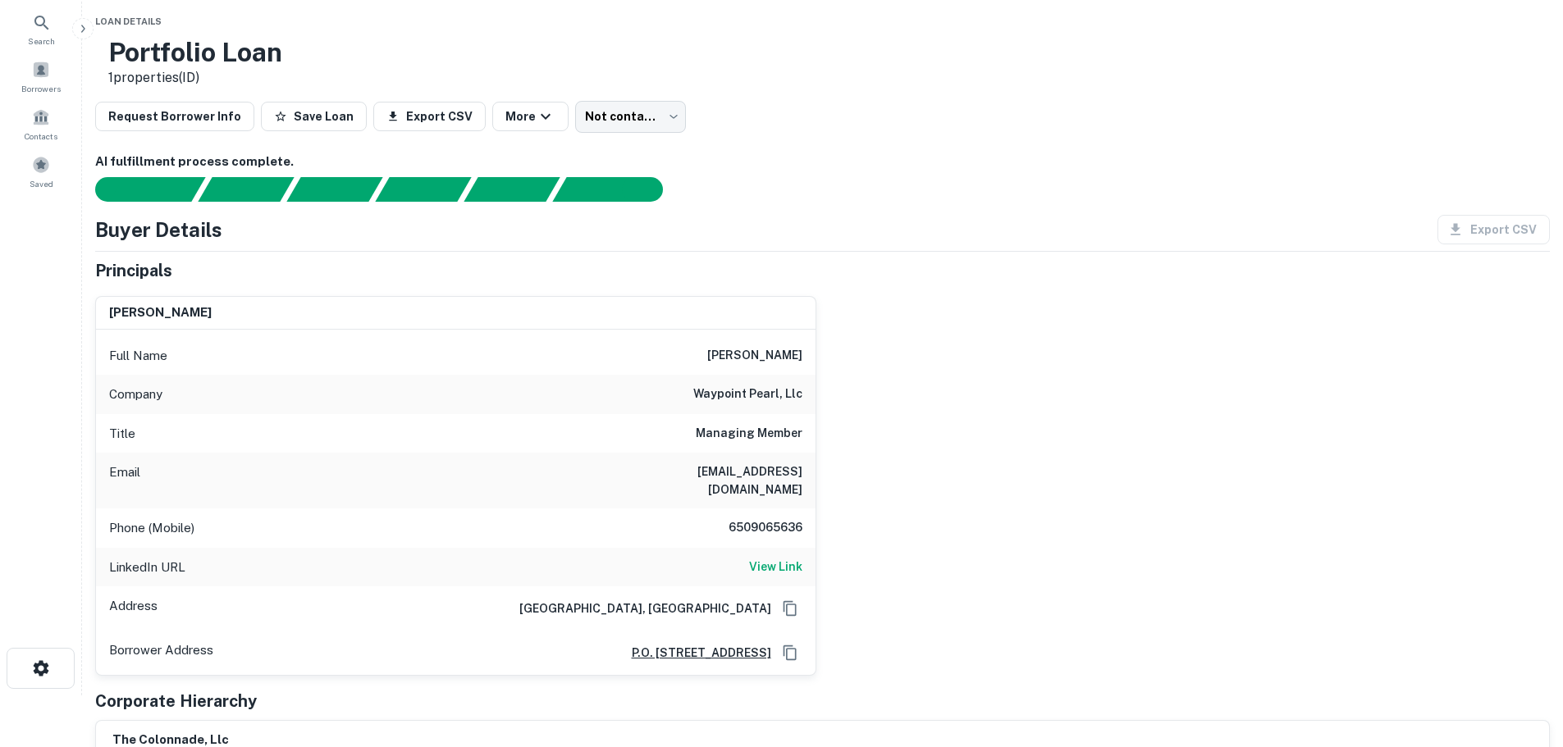
scroll to position [164, 0]
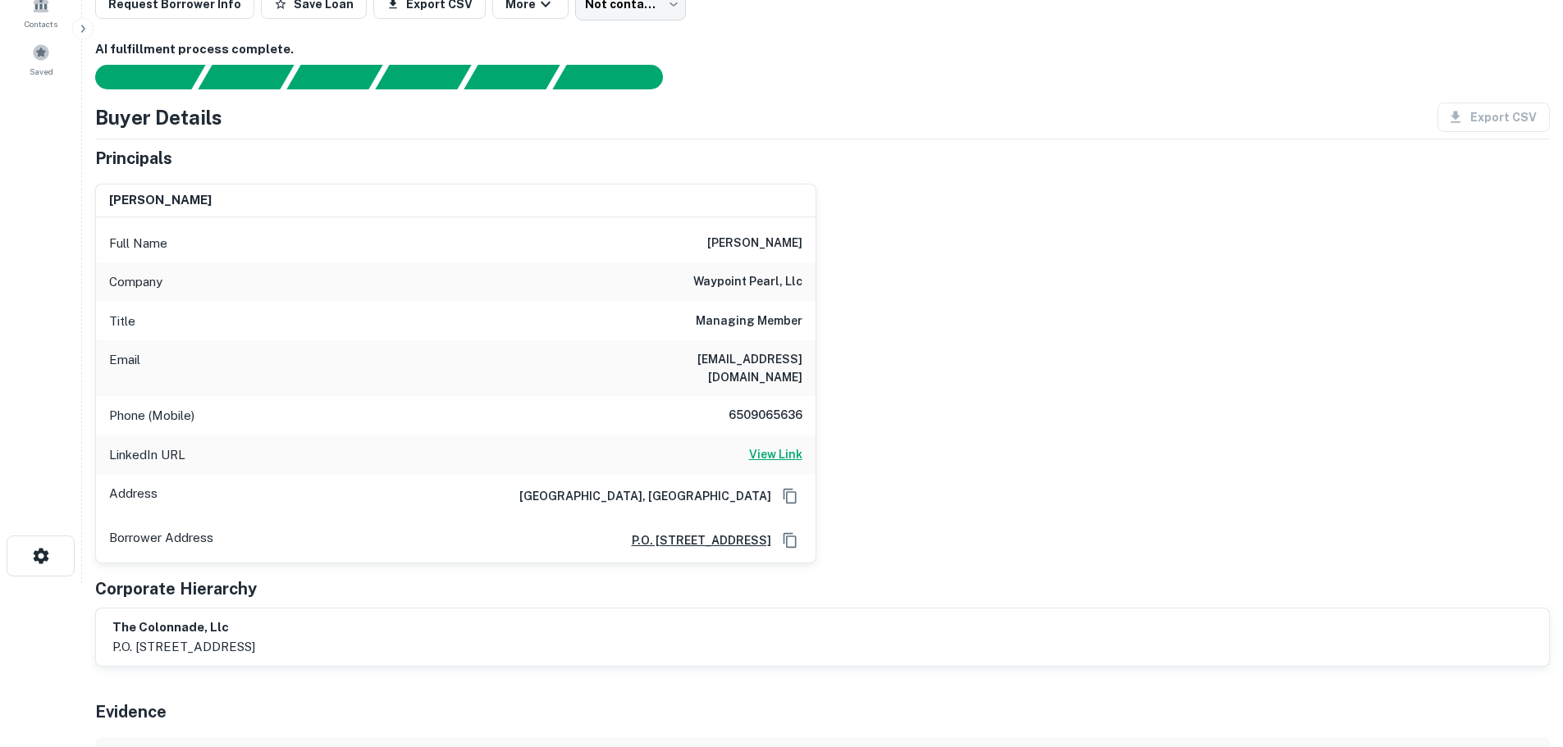
click at [781, 445] on h6 "View Link" at bounding box center [775, 454] width 53 height 18
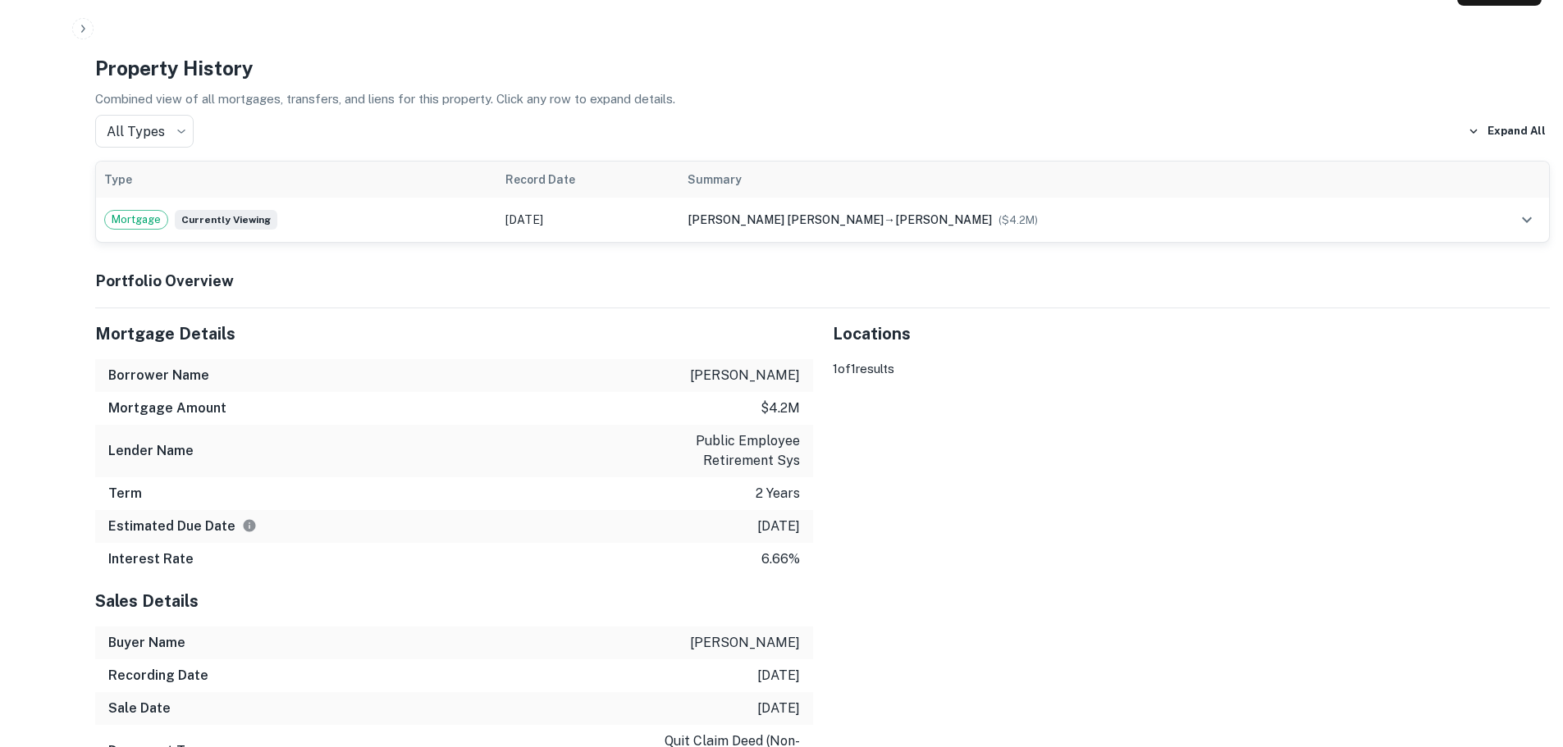
scroll to position [1148, 0]
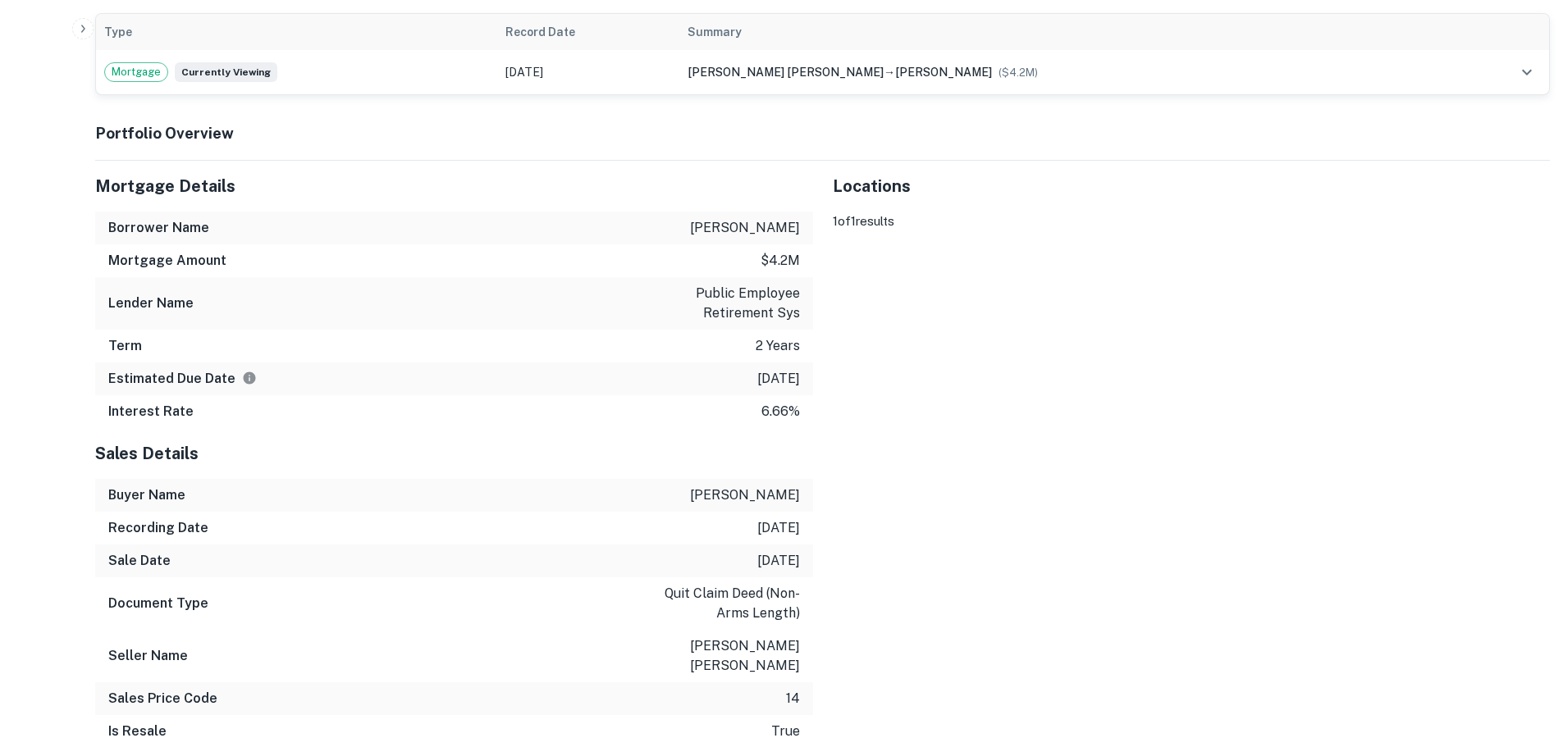
drag, startPoint x: 1408, startPoint y: 630, endPoint x: 960, endPoint y: 571, distance: 451.8
click at [960, 212] on div "To activate drag with keyboard, press Alt + Enter. Once in keyboard drag state,…" at bounding box center [1192, 212] width 718 height 0
